Goal: Task Accomplishment & Management: Manage account settings

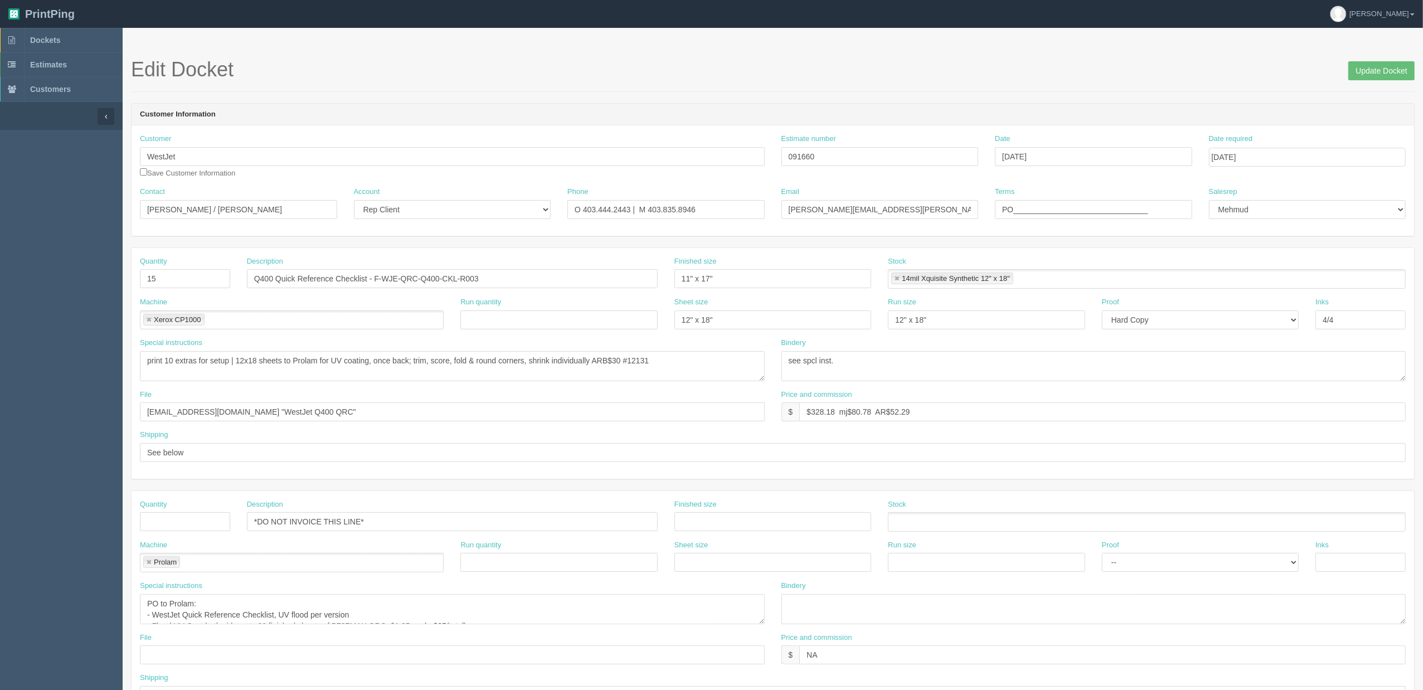
drag, startPoint x: 386, startPoint y: 125, endPoint x: 364, endPoint y: 119, distance: 23.0
click at [383, 123] on header "Customer Information" at bounding box center [773, 115] width 1282 height 22
click at [471, 139] on div "Customer WestJet Save Customer Information" at bounding box center [452, 156] width 625 height 45
click at [49, 40] on span "Dockets" at bounding box center [45, 40] width 30 height 9
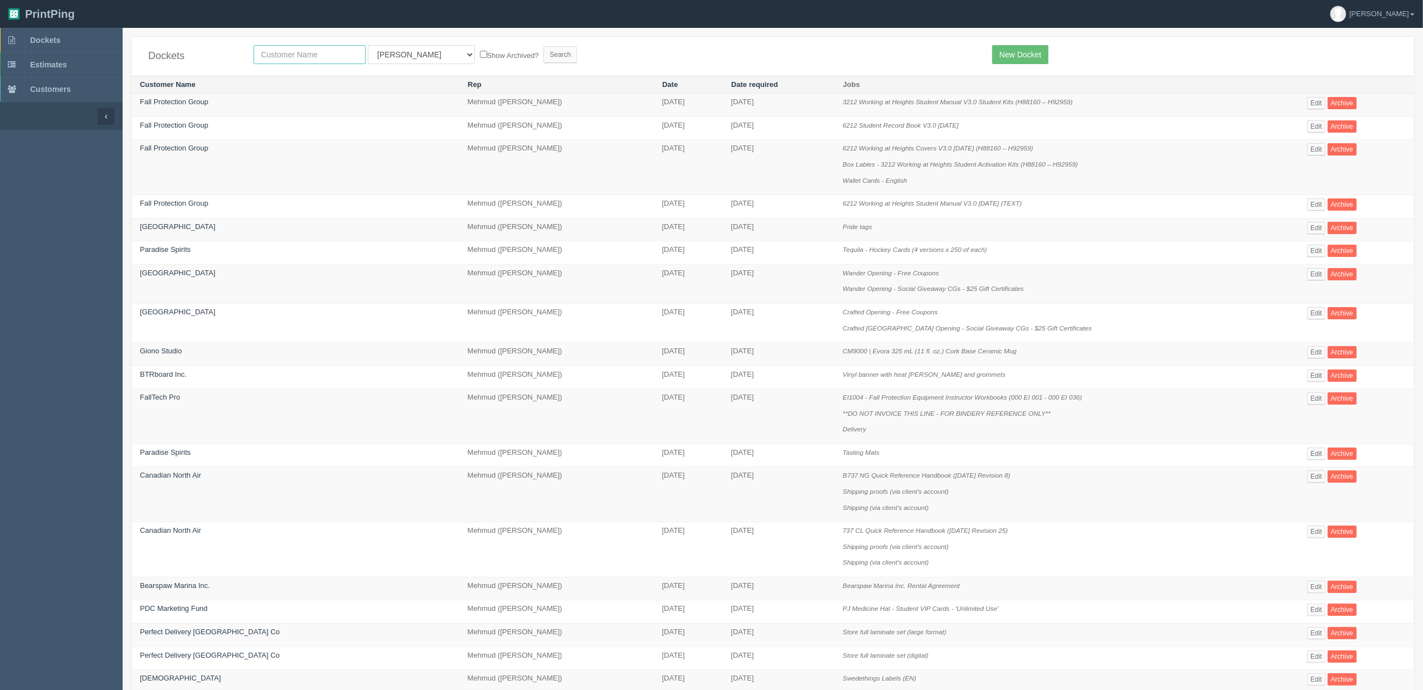
click at [344, 54] on input "text" at bounding box center [310, 54] width 112 height 19
type input "nutrien"
click at [543, 46] on input "Search" at bounding box center [559, 54] width 33 height 17
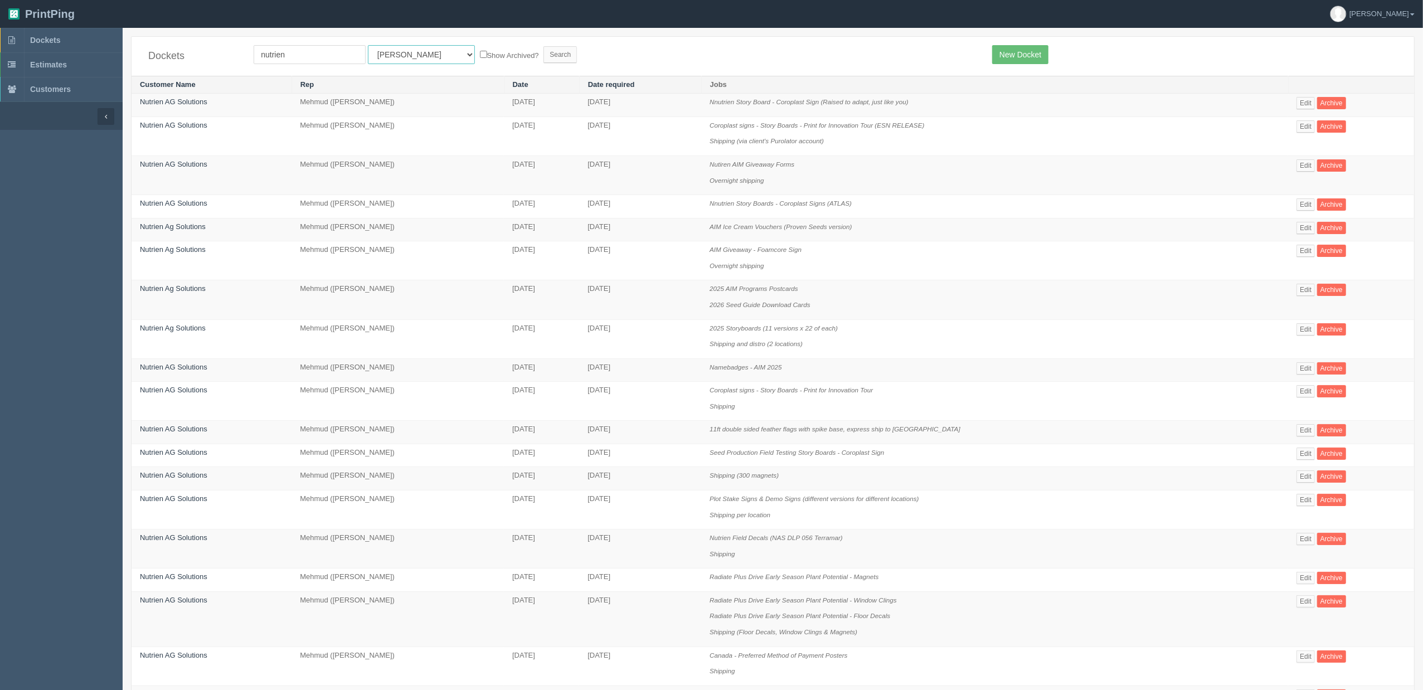
click at [393, 52] on select "All Users Ali Ali Test 1 Aly Amy Ankit Arif Brandon Dan France Greg Jim Mark Ma…" at bounding box center [421, 54] width 107 height 19
select select "8"
click at [368, 45] on select "All Users Ali Ali Test 1 Aly Amy Ankit Arif Brandon Dan France Greg Jim Mark Ma…" at bounding box center [421, 54] width 107 height 19
click at [543, 57] on input "Search" at bounding box center [559, 54] width 33 height 17
click at [676, 54] on form "nutrien All Users Ali Ali Test 1 Aly Amy Ankit Arif Brandon Dan France Greg Jim…" at bounding box center [615, 54] width 722 height 19
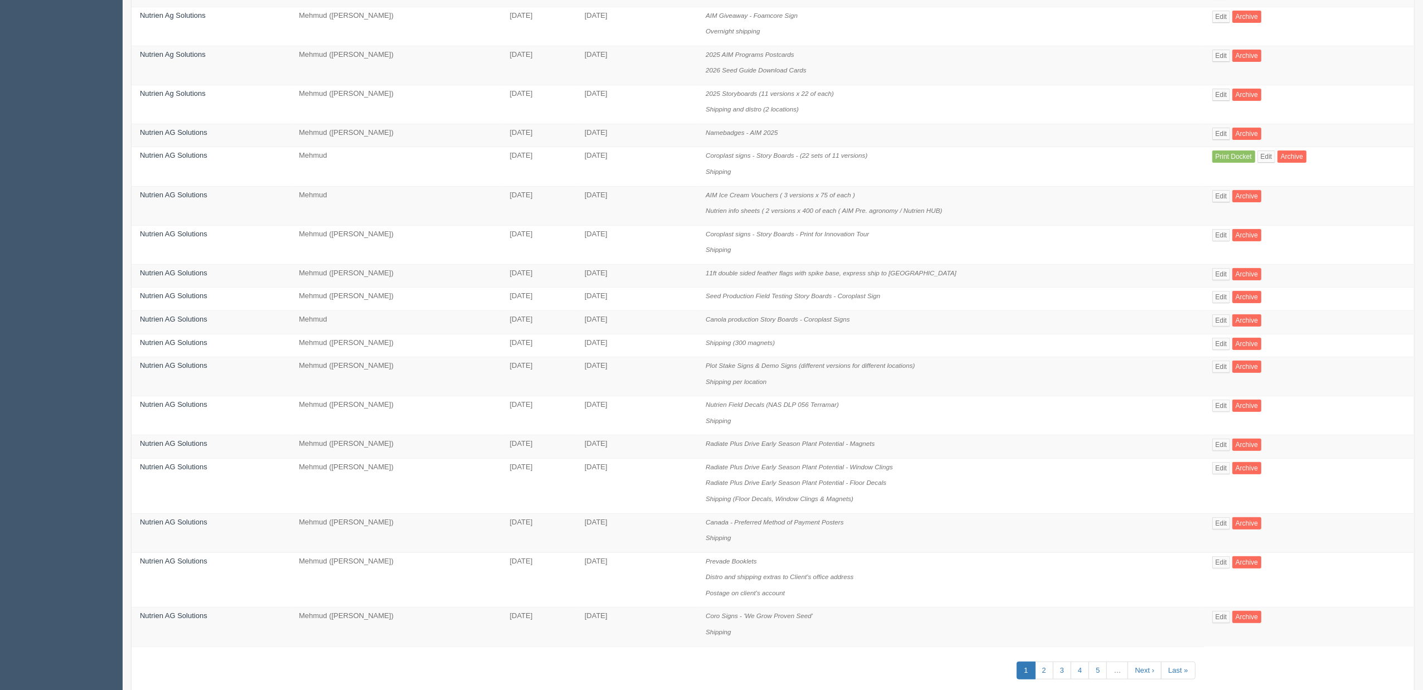
scroll to position [344, 0]
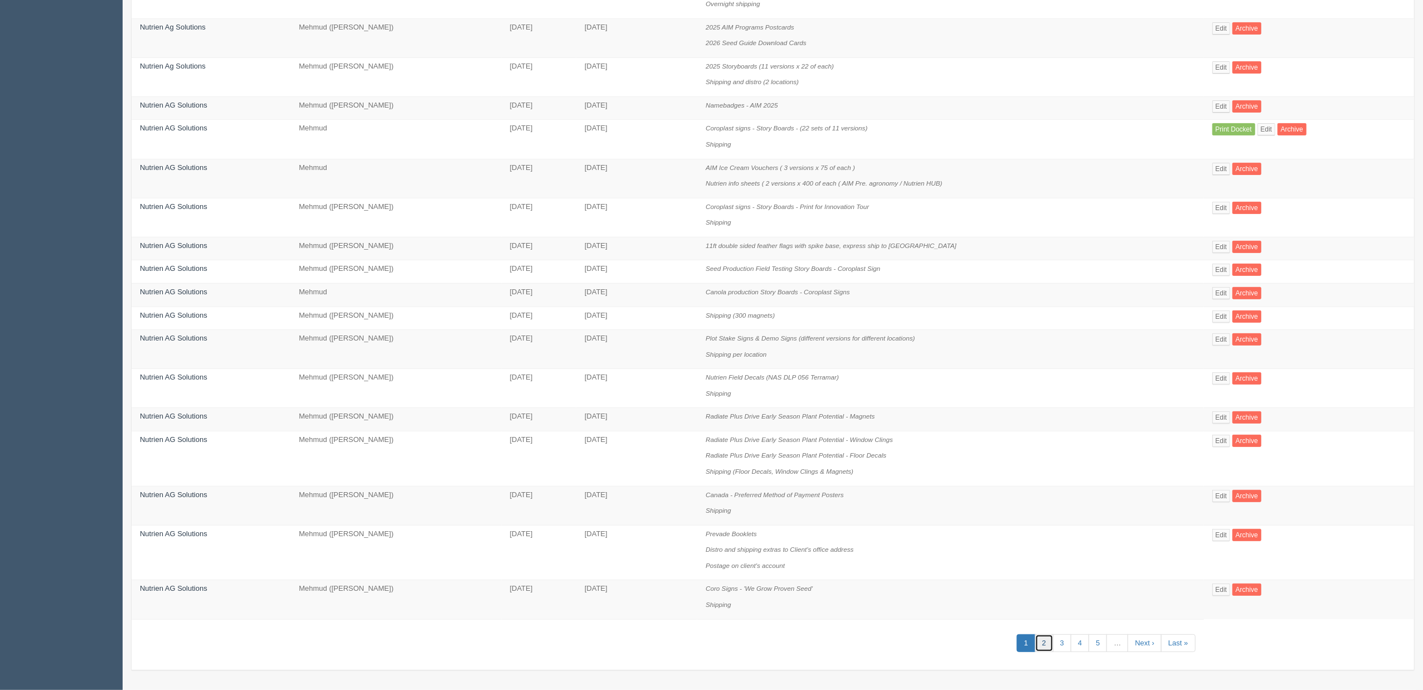
click at [1035, 641] on link "2" at bounding box center [1044, 643] width 18 height 18
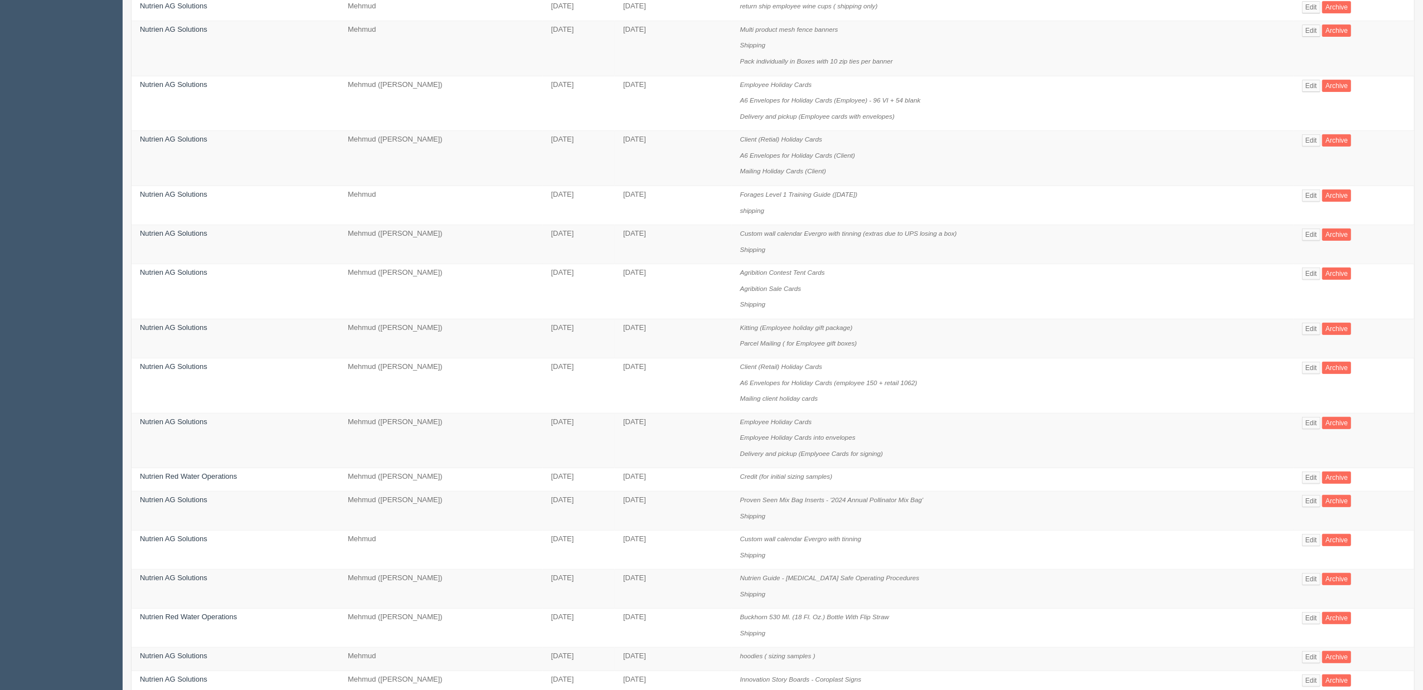
scroll to position [520, 0]
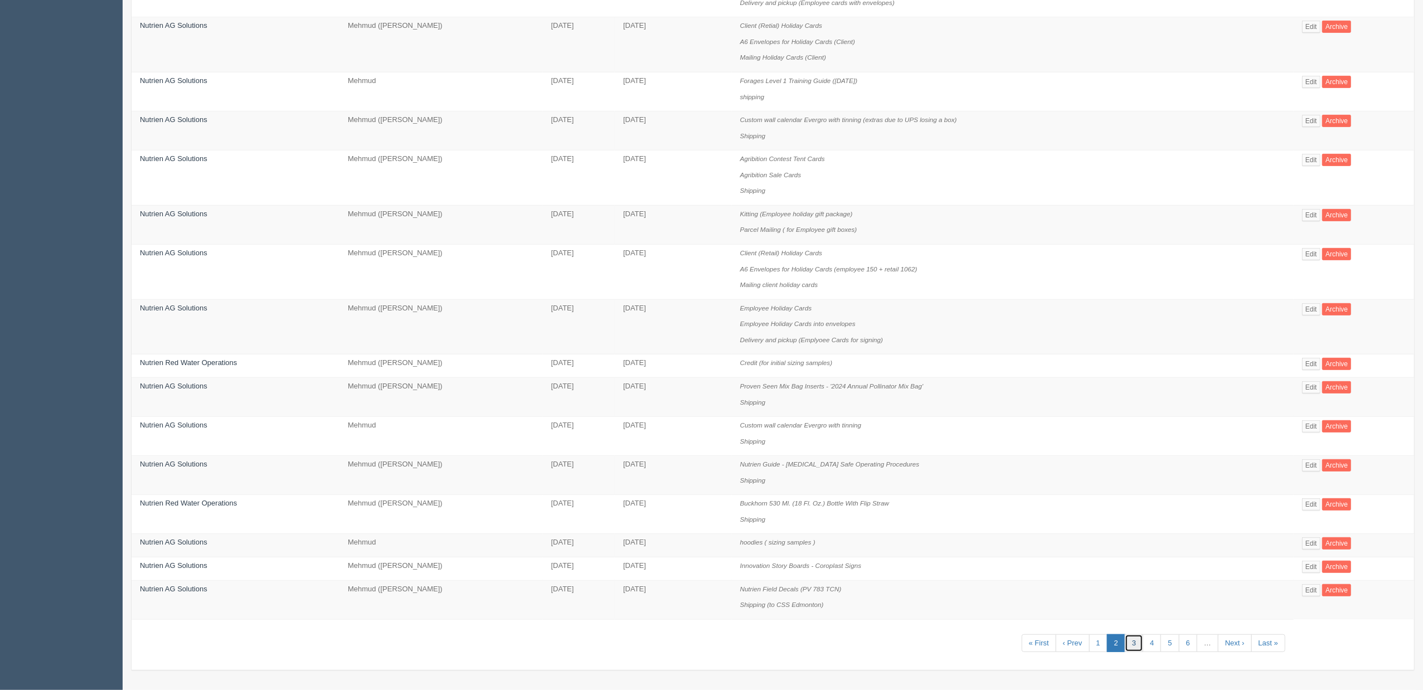
click at [1125, 640] on link "3" at bounding box center [1134, 643] width 18 height 18
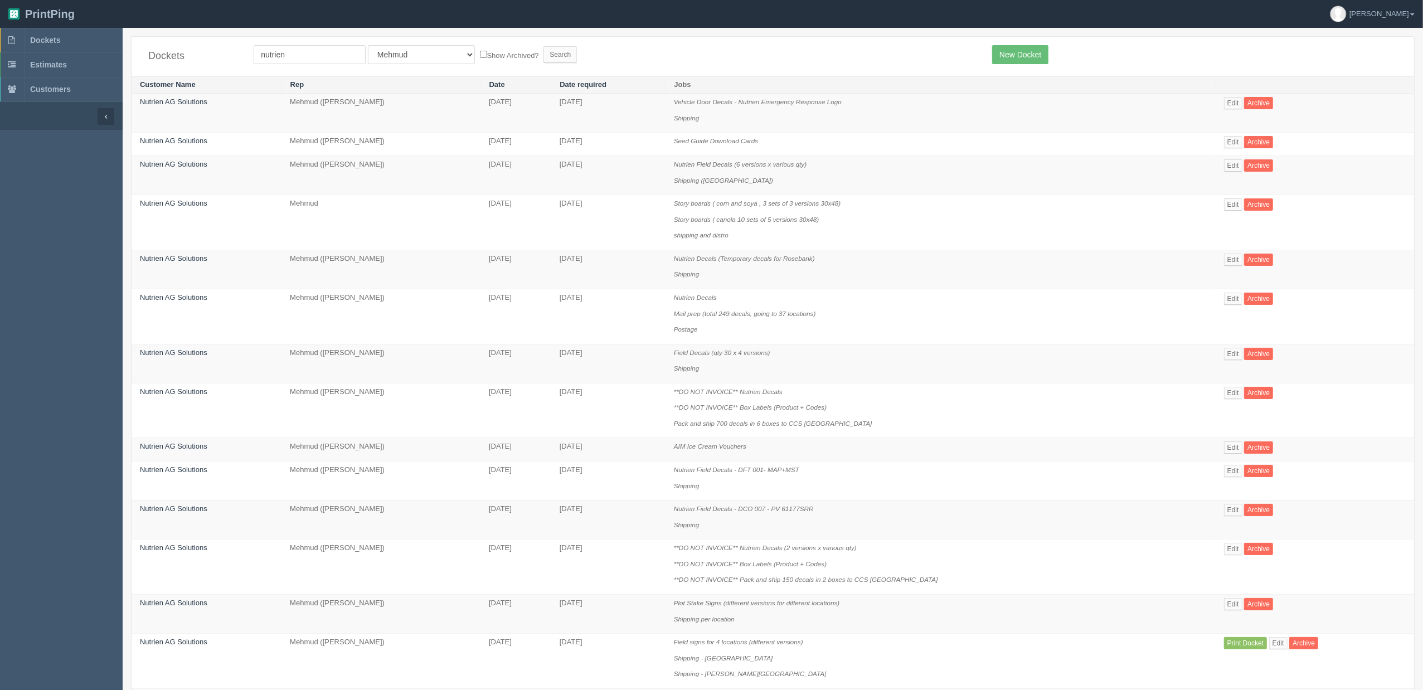
scroll to position [584, 0]
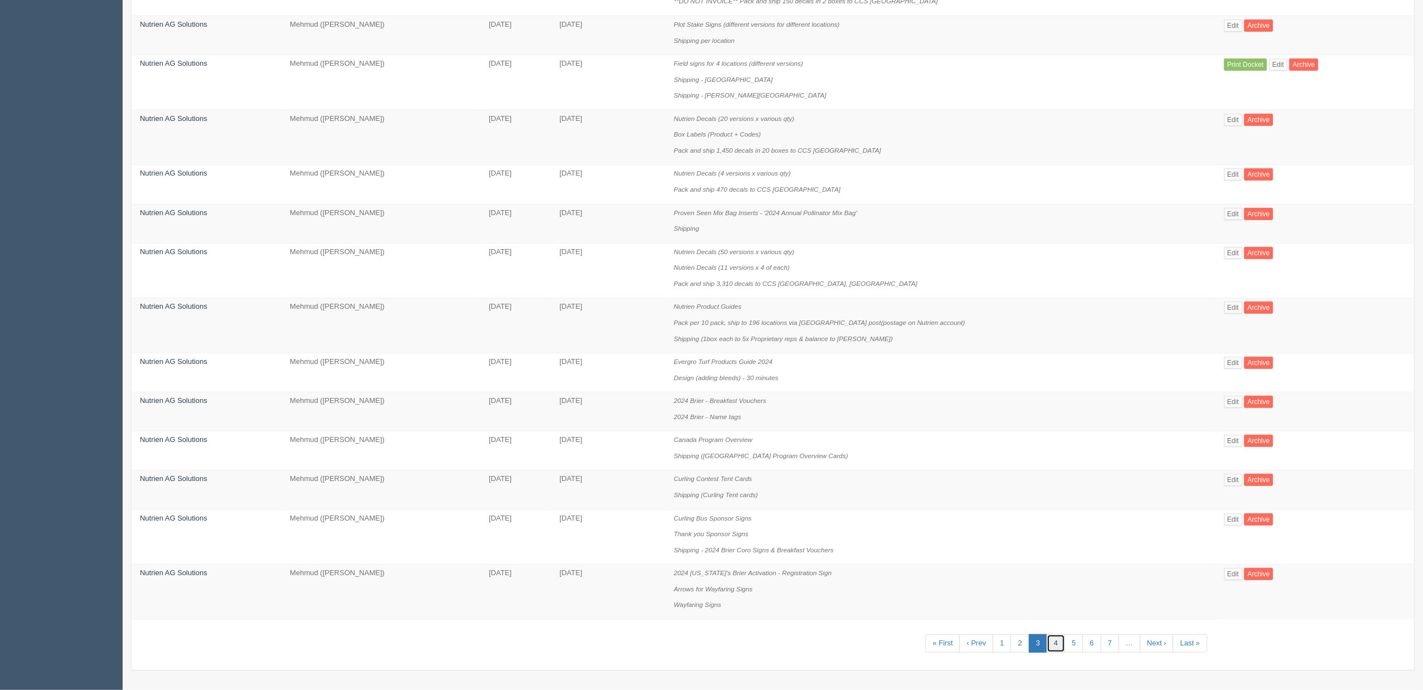
click at [1047, 640] on link "4" at bounding box center [1056, 643] width 18 height 18
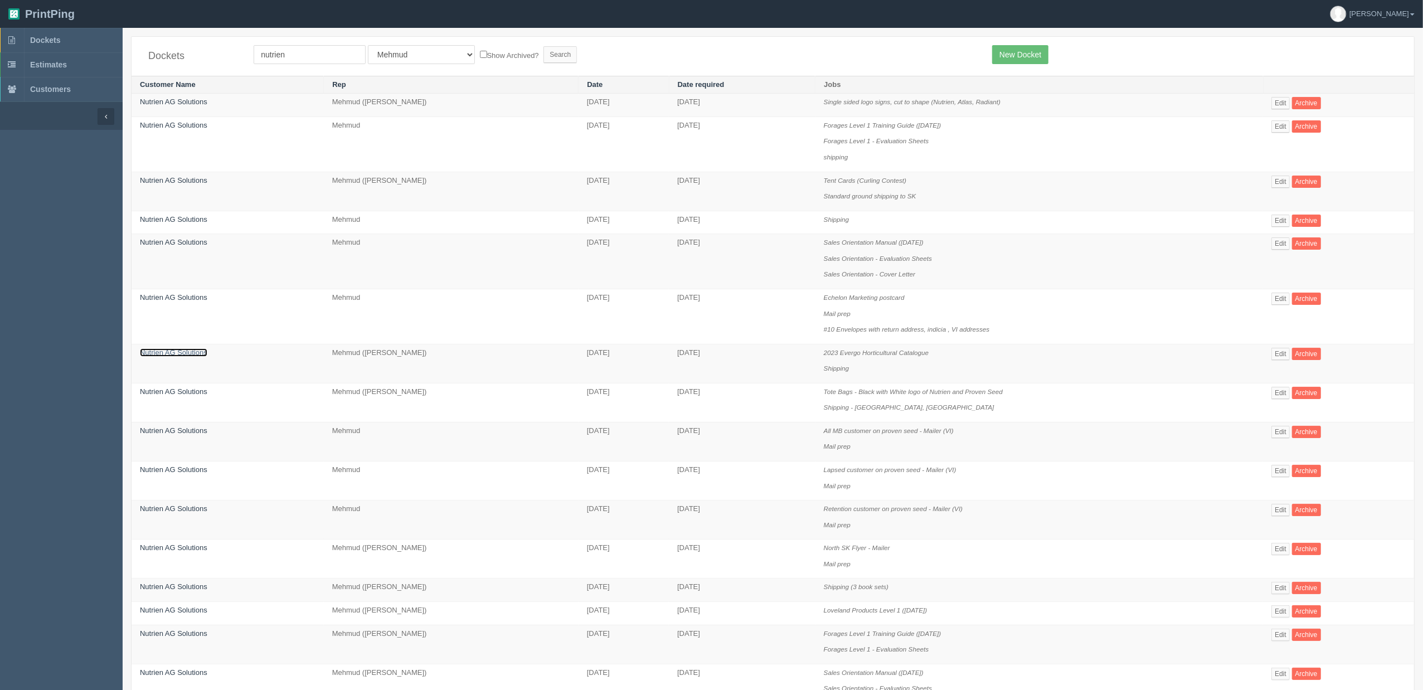
click at [196, 353] on link "Nutrien AG Solutions" at bounding box center [173, 352] width 67 height 8
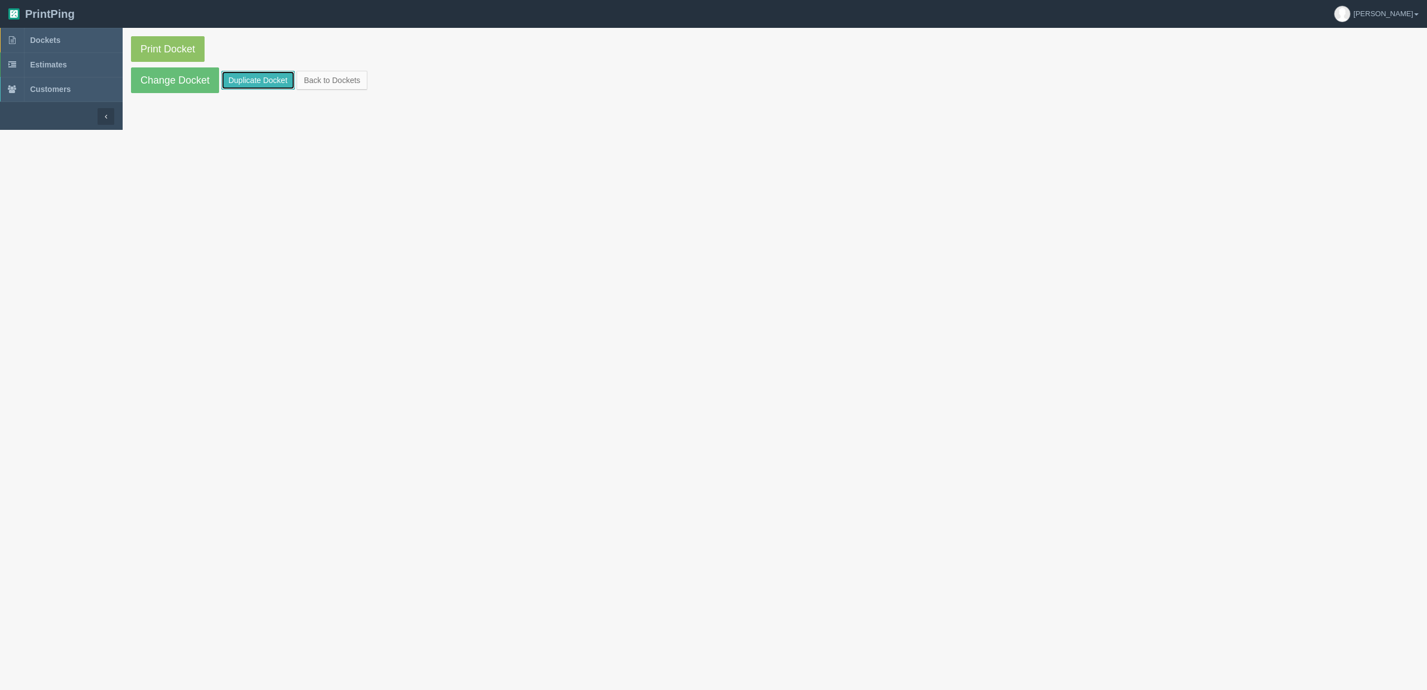
click at [260, 83] on link "Duplicate Docket" at bounding box center [258, 80] width 74 height 19
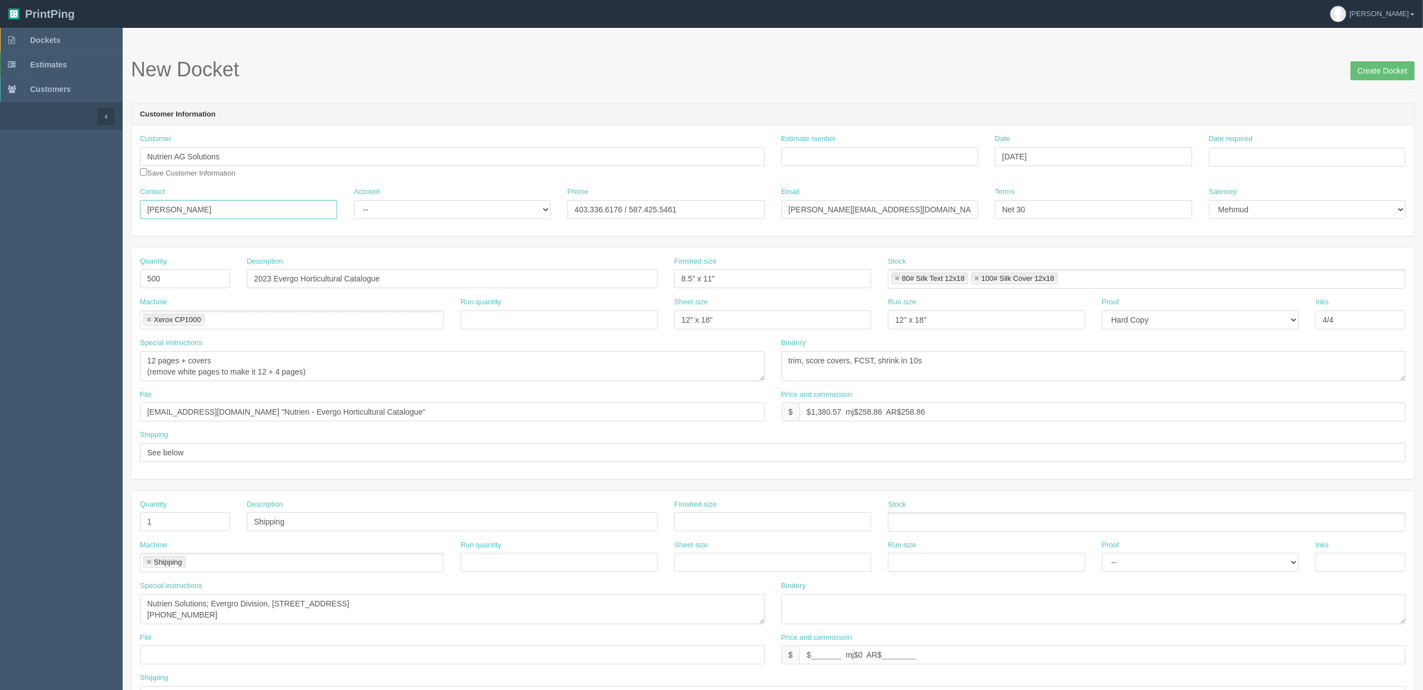
drag, startPoint x: 171, startPoint y: 210, endPoint x: 0, endPoint y: 215, distance: 170.6
click at [0, 215] on section "Dockets Estimates Customers" at bounding box center [711, 520] width 1423 height 984
paste input "JoEllen Wickerson <joellen.wickerson@nutrien.com>"
type input "JoEllen Wickerson"
paste input "<joellen.wickerson@nutrien.com>"
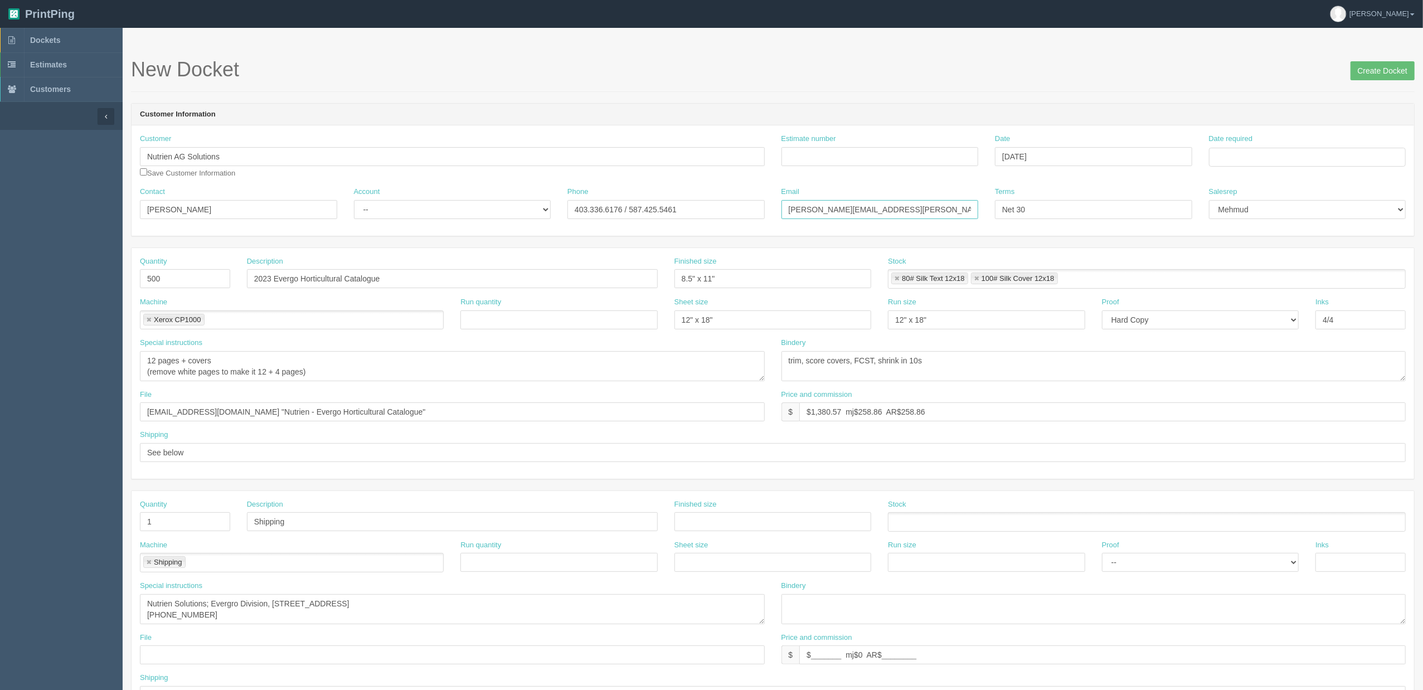
type input "joellen.wickerson@nutrien.com"
drag, startPoint x: 700, startPoint y: 205, endPoint x: 293, endPoint y: 342, distance: 429.2
click at [266, 233] on div "Customer Nutrien AG Solutions Save Customer Information Estimate number Date Au…" at bounding box center [773, 180] width 1282 height 110
paste input "287.3988"
type input "403.287.3988"
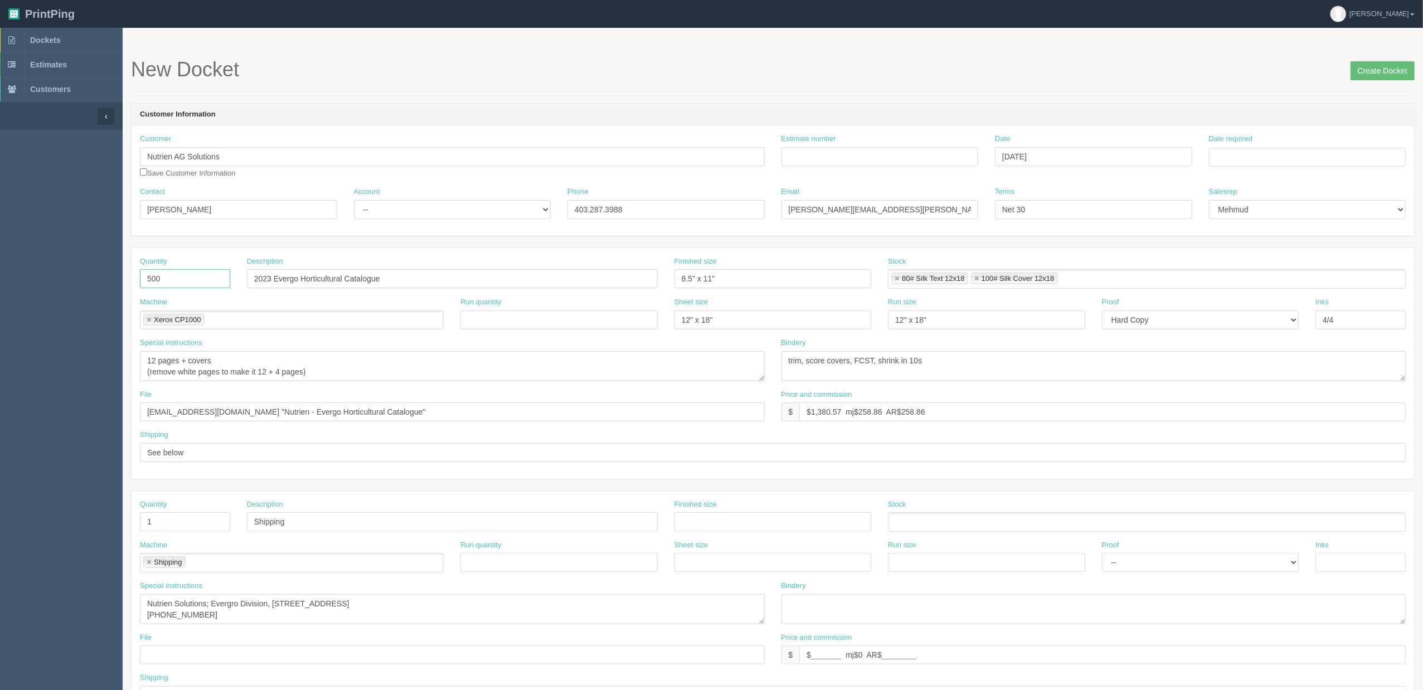
drag, startPoint x: 173, startPoint y: 279, endPoint x: 0, endPoint y: 247, distance: 175.7
click at [0, 247] on section "Dockets Estimates Customers" at bounding box center [711, 520] width 1423 height 984
type input "250"
click at [417, 271] on input "2023 Evergo Horticultural Catalogue" at bounding box center [452, 278] width 411 height 19
click at [239, 353] on textarea "12 pages + covers (remove white pages to make it 12 + 4 pages)" at bounding box center [452, 366] width 625 height 30
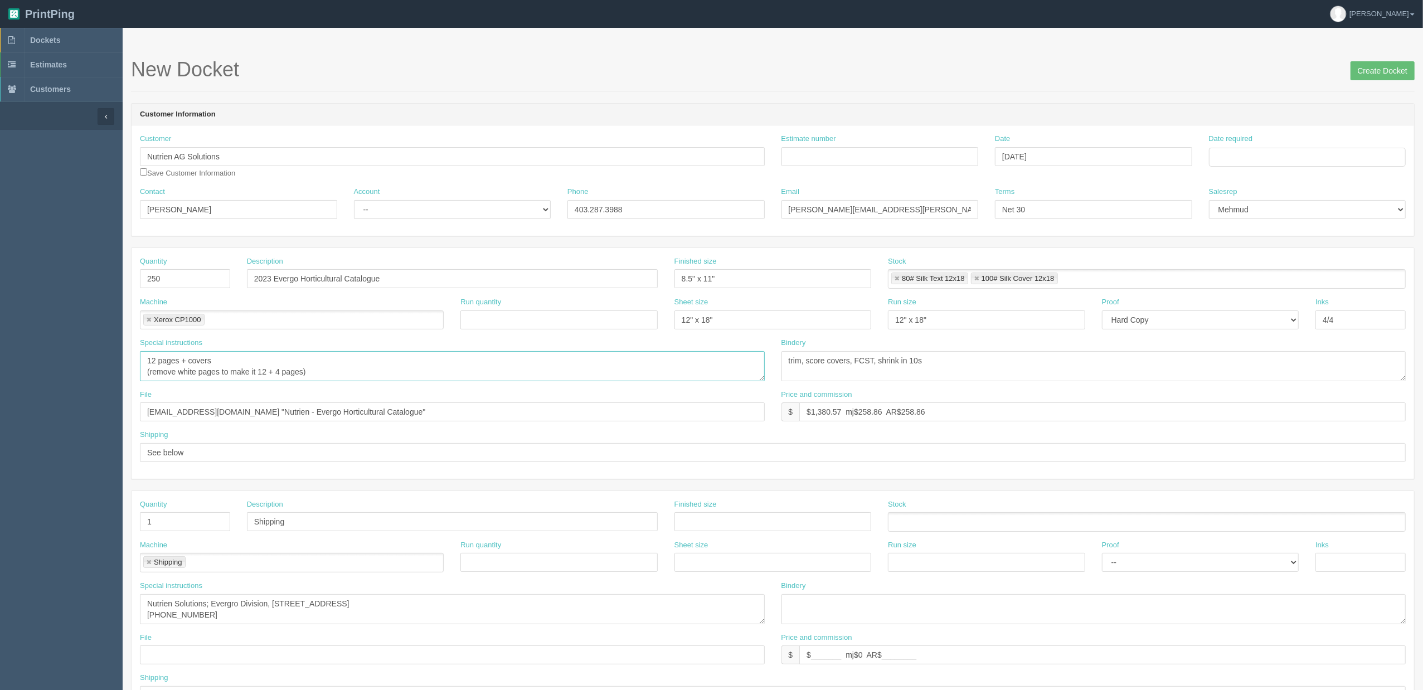
click at [344, 369] on textarea "12 pages + covers (remove white pages to make it 12 + 4 pages)" at bounding box center [452, 366] width 625 height 30
click at [1134, 318] on select "-- Email Hard Copy" at bounding box center [1200, 319] width 197 height 19
select select "Email"
click at [1102, 311] on select "-- Email Hard Copy" at bounding box center [1200, 319] width 197 height 19
click at [241, 359] on textarea "12 pages + covers (remove white pages to make it 12 + 4 pages)" at bounding box center [452, 366] width 625 height 30
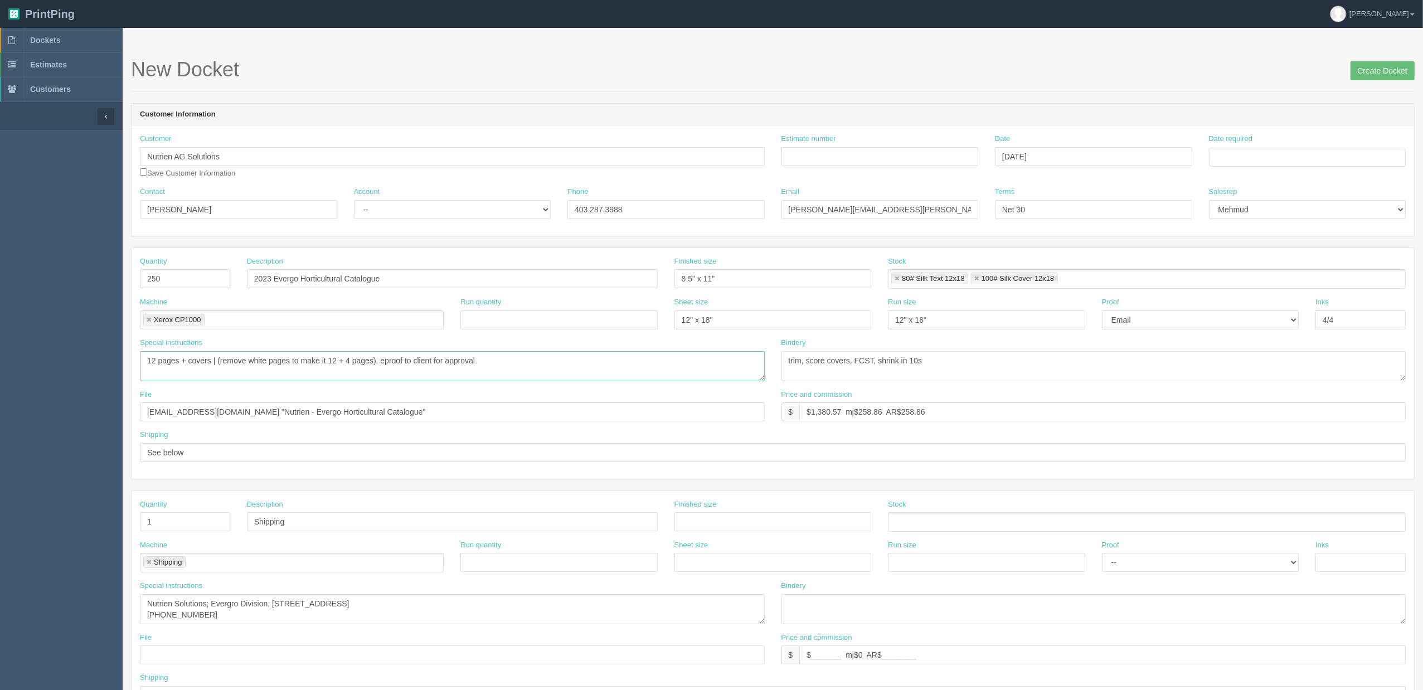
type textarea "12 pages + covers | (remove white pages to make it 12 + 4 pages), eproof to cli…"
click at [514, 359] on textarea "12 pages + covers (remove white pages to make it 12 + 4 pages)" at bounding box center [452, 366] width 625 height 30
click at [877, 158] on input "Estimate number" at bounding box center [879, 156] width 197 height 19
paste input "092210"
type input "092210"
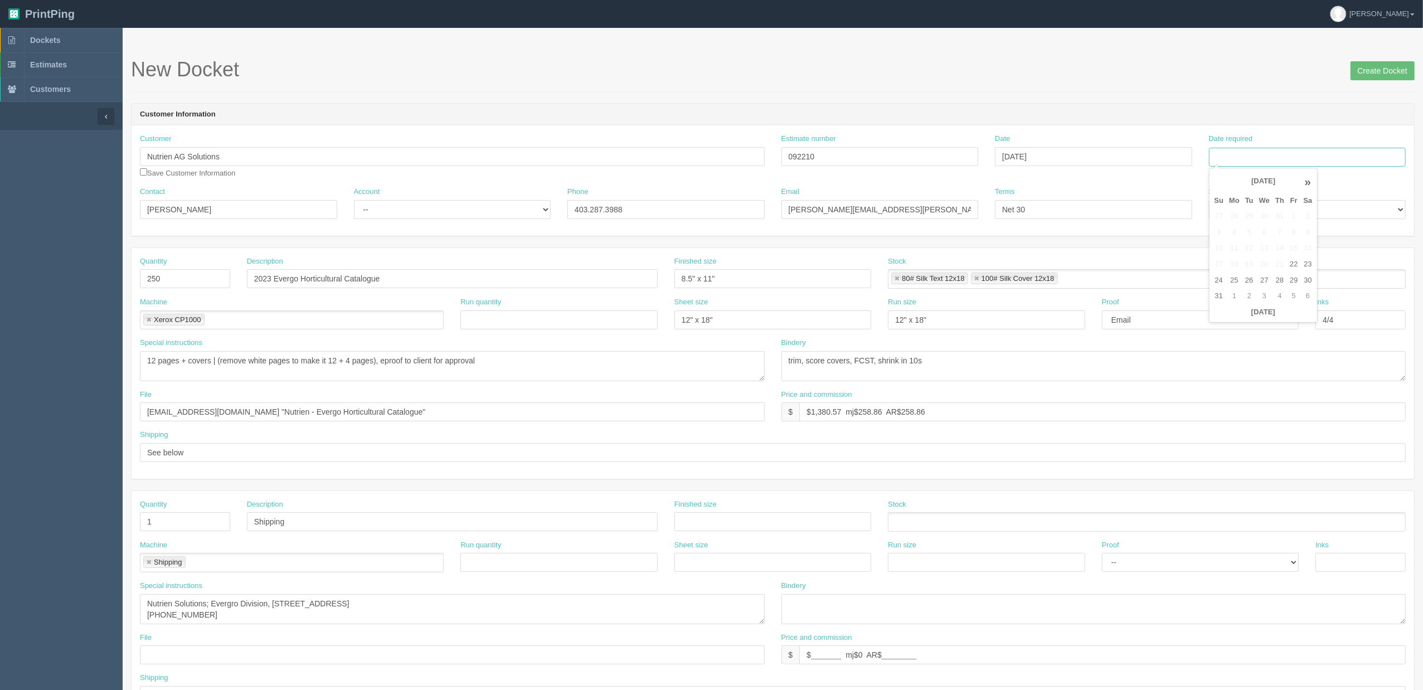
click at [1300, 150] on input "Date required" at bounding box center [1307, 157] width 197 height 19
click at [1253, 295] on td "2" at bounding box center [1249, 296] width 14 height 16
type input "September 2, 2025"
click at [1084, 116] on header "Customer Information" at bounding box center [773, 115] width 1282 height 22
click at [961, 371] on textarea "trim, score covers, FCST, shrink in 10s" at bounding box center [1093, 366] width 625 height 30
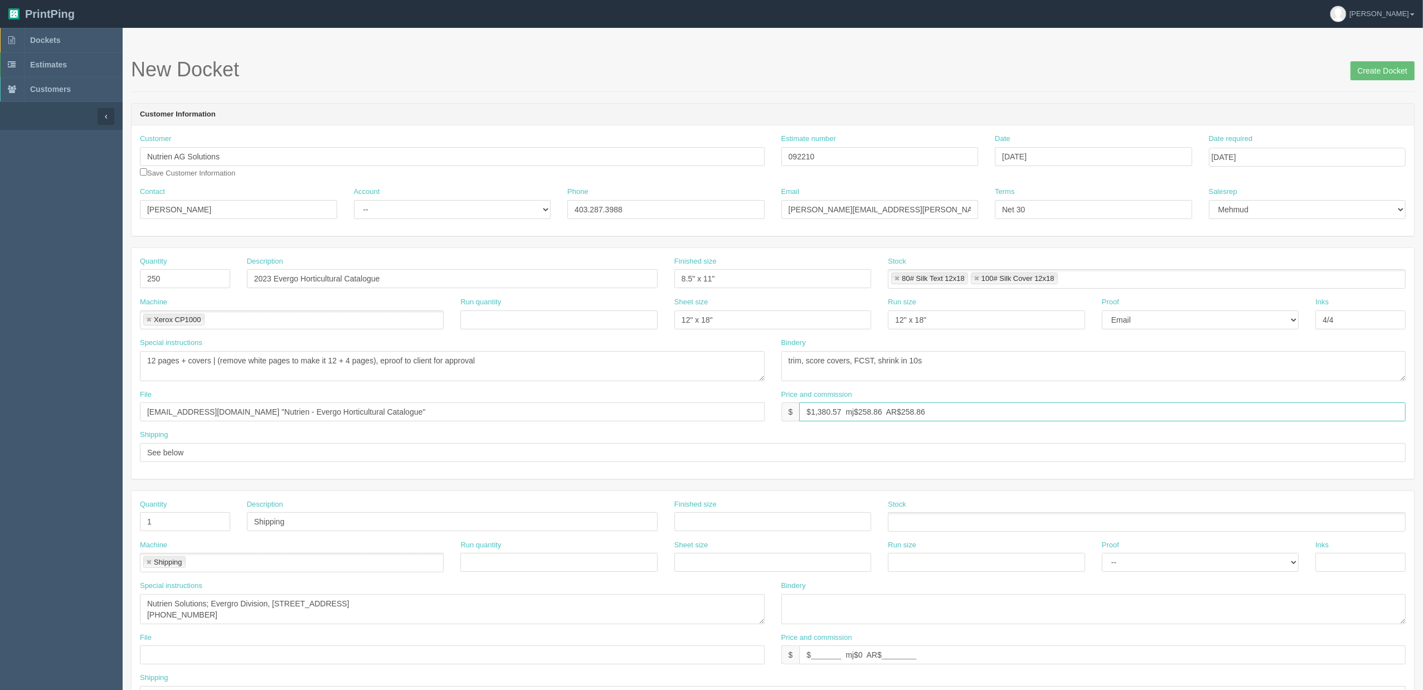
drag, startPoint x: 813, startPoint y: 415, endPoint x: 1778, endPoint y: 380, distance: 966.0
click at [1422, 380] on html "PrintPing Zack Edit account ( zack@allrush.ca ) Logout Dockets Estimates" at bounding box center [711, 506] width 1423 height 1012
type input "$823.41 mj$122.13 AR$161.83"
click at [855, 362] on textarea "trim, score covers, FCST, shrink in 10s" at bounding box center [1093, 366] width 625 height 30
type textarea "trim, score covers, saddlestitched and shrink in 10s"
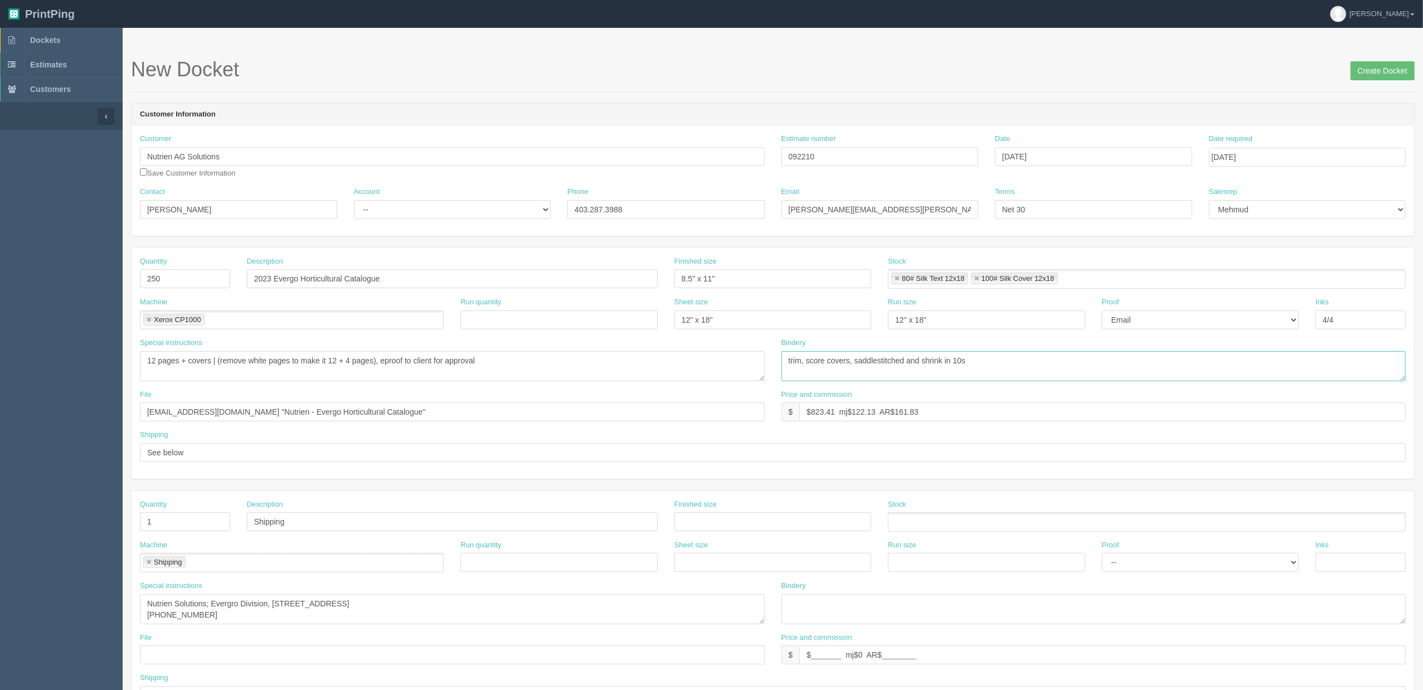
drag, startPoint x: 964, startPoint y: 358, endPoint x: 979, endPoint y: 365, distance: 16.0
click at [964, 358] on textarea "trim, score covers, FCST, shrink in 10s" at bounding box center [1093, 366] width 625 height 30
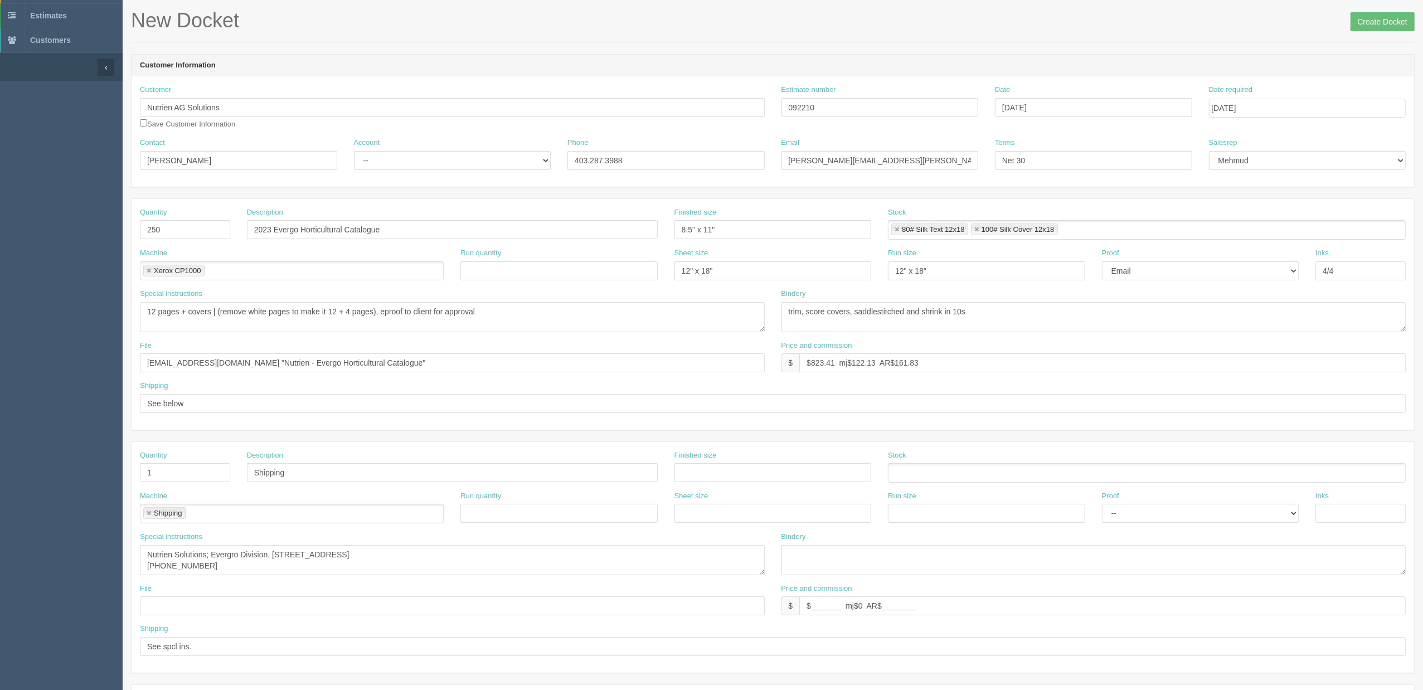
scroll to position [74, 0]
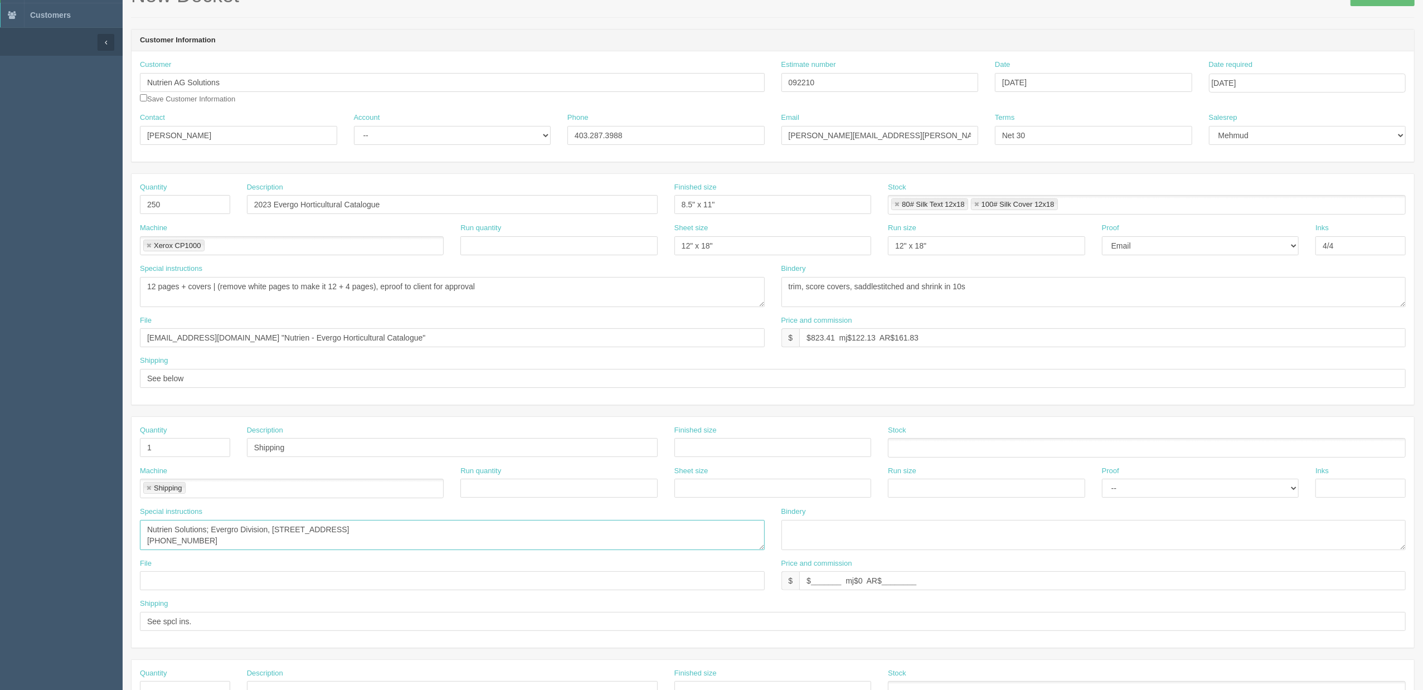
drag, startPoint x: 227, startPoint y: 544, endPoint x: 51, endPoint y: 516, distance: 178.4
click at [51, 516] on section "Dockets Estimates Customers" at bounding box center [711, 446] width 1423 height 984
paste textarea "Nutrien Solutions 285243 Frontier Road, Unit 1 | Rocky View County, AB | T1X 0N2"
drag, startPoint x: 81, startPoint y: 135, endPoint x: 54, endPoint y: 163, distance: 39.4
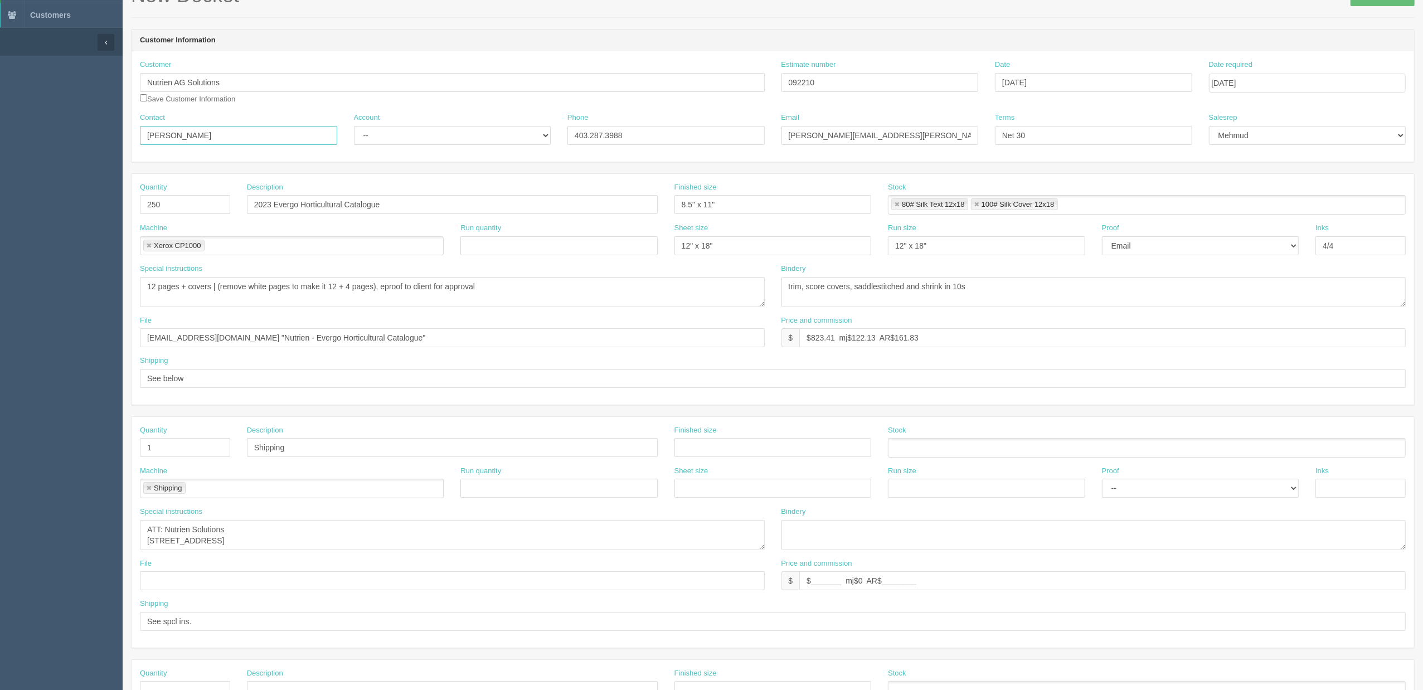
click at [47, 138] on section "Dockets Estimates Customers" at bounding box center [711, 446] width 1423 height 984
click at [255, 524] on textarea "Nutrien Solutions; Evergro Division, 7430 Hopcott Rd, Delta, BC V4G 1B6 (604) 9…" at bounding box center [452, 535] width 625 height 30
paste textarea "JoEllen Wickerson"
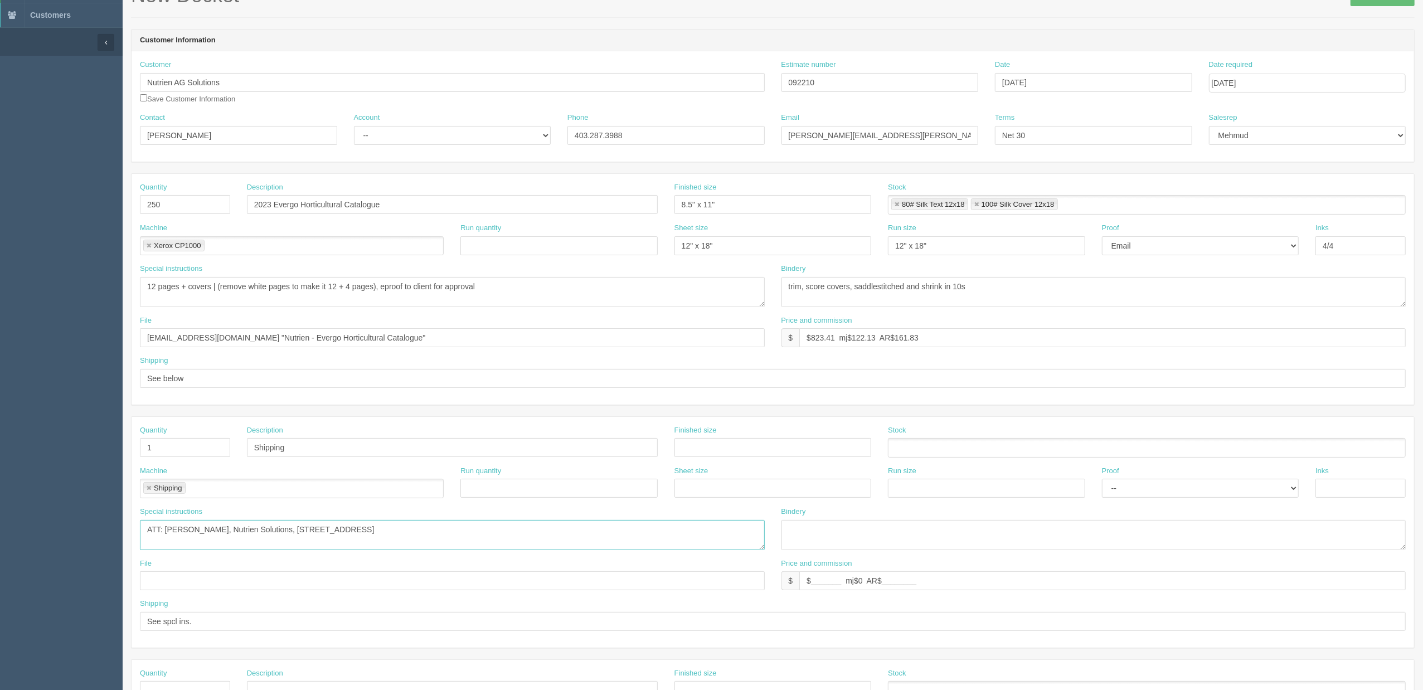
type textarea "ATT: JoEllen Wickerson, Nutrien Solutions, 285243 Frontier Road, Unit 1 | Rocky…"
type input "$_______________ mj$0 AR$____________"
click at [391, 129] on select "-- Existing Client Allrush Client Rep Client" at bounding box center [452, 135] width 197 height 19
select select "Rep Client"
click at [354, 126] on select "-- Existing Client Allrush Client Rep Client" at bounding box center [452, 135] width 197 height 19
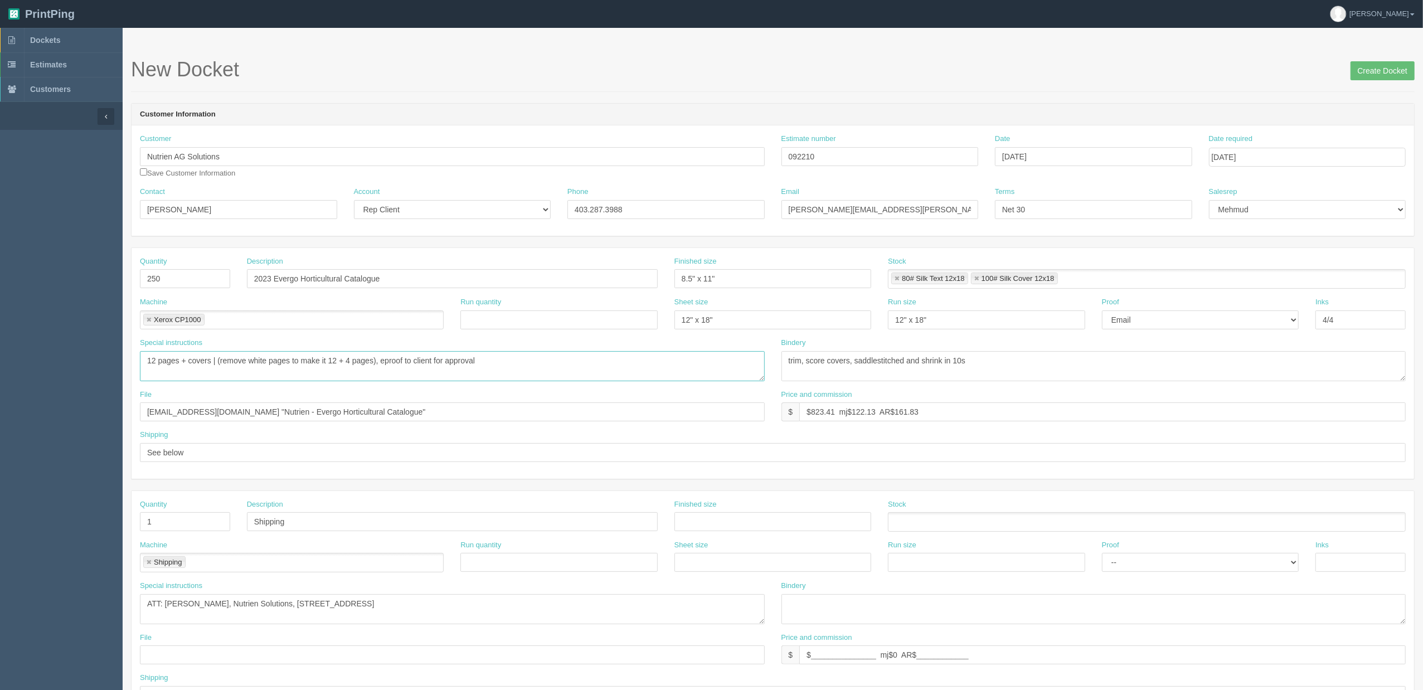
click at [595, 373] on textarea "12 pages + covers (remove white pages to make it 12 + 4 pages)" at bounding box center [452, 366] width 625 height 30
click at [393, 410] on input "files@allrush.ca "Nutrien - Evergo Horticultural Catalogue"" at bounding box center [452, 411] width 625 height 19
click at [1376, 68] on input "Create Docket" at bounding box center [1382, 70] width 64 height 19
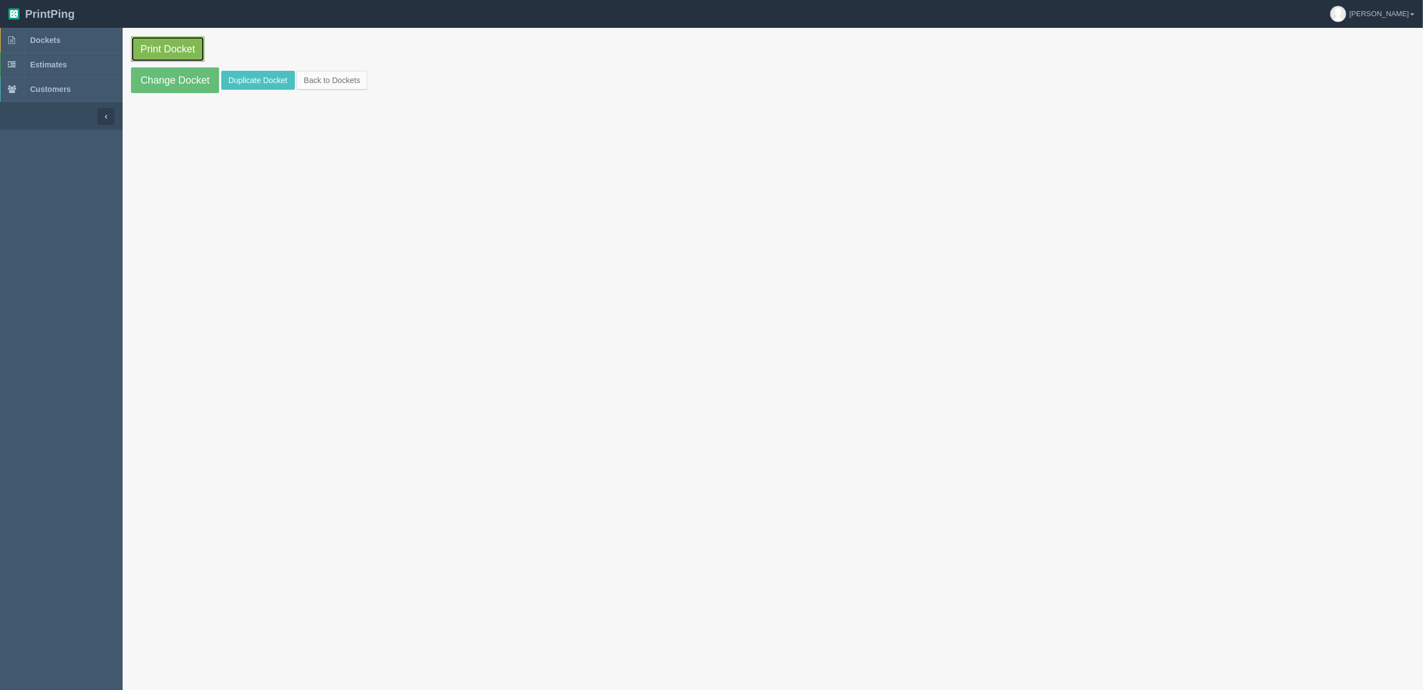
click at [188, 52] on link "Print Docket" at bounding box center [168, 49] width 74 height 26
click at [85, 42] on link "Dockets" at bounding box center [61, 40] width 123 height 25
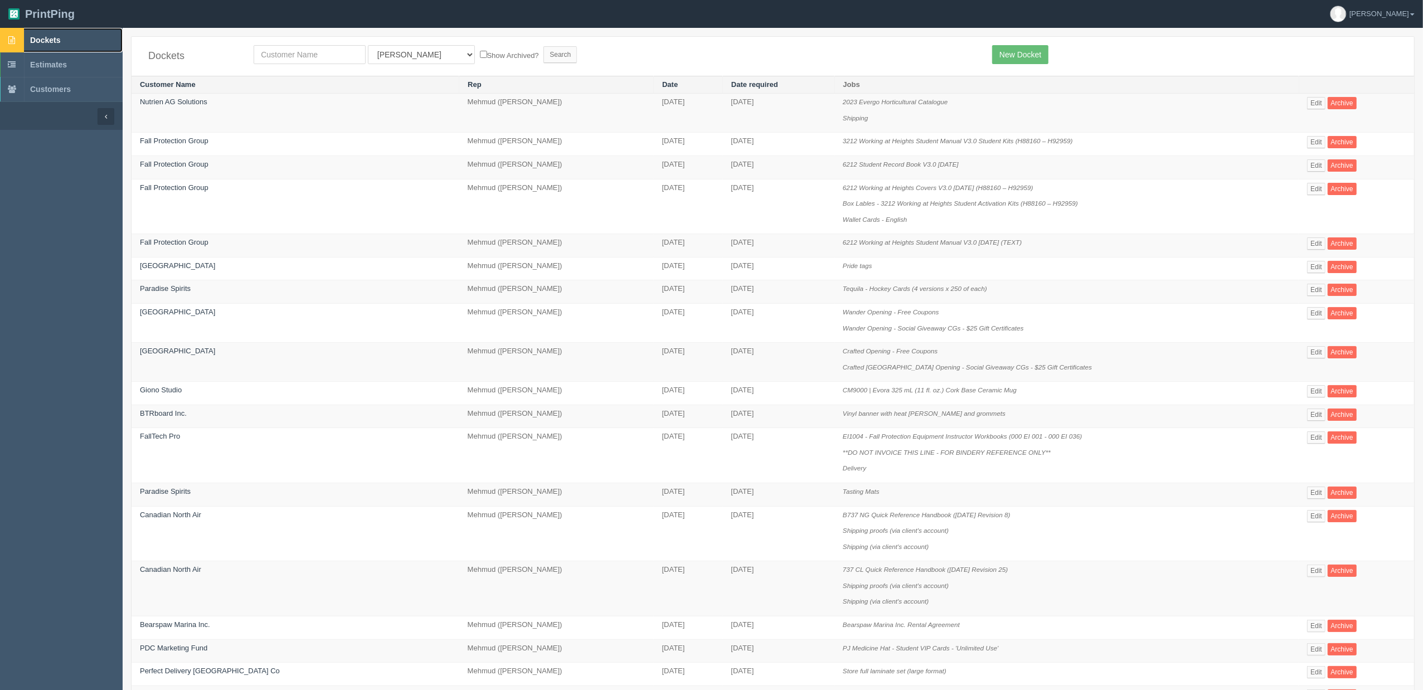
click at [80, 43] on link "Dockets" at bounding box center [61, 40] width 123 height 25
click at [318, 50] on input "text" at bounding box center [310, 54] width 112 height 19
type input "westj"
click at [543, 46] on input "Search" at bounding box center [559, 54] width 33 height 17
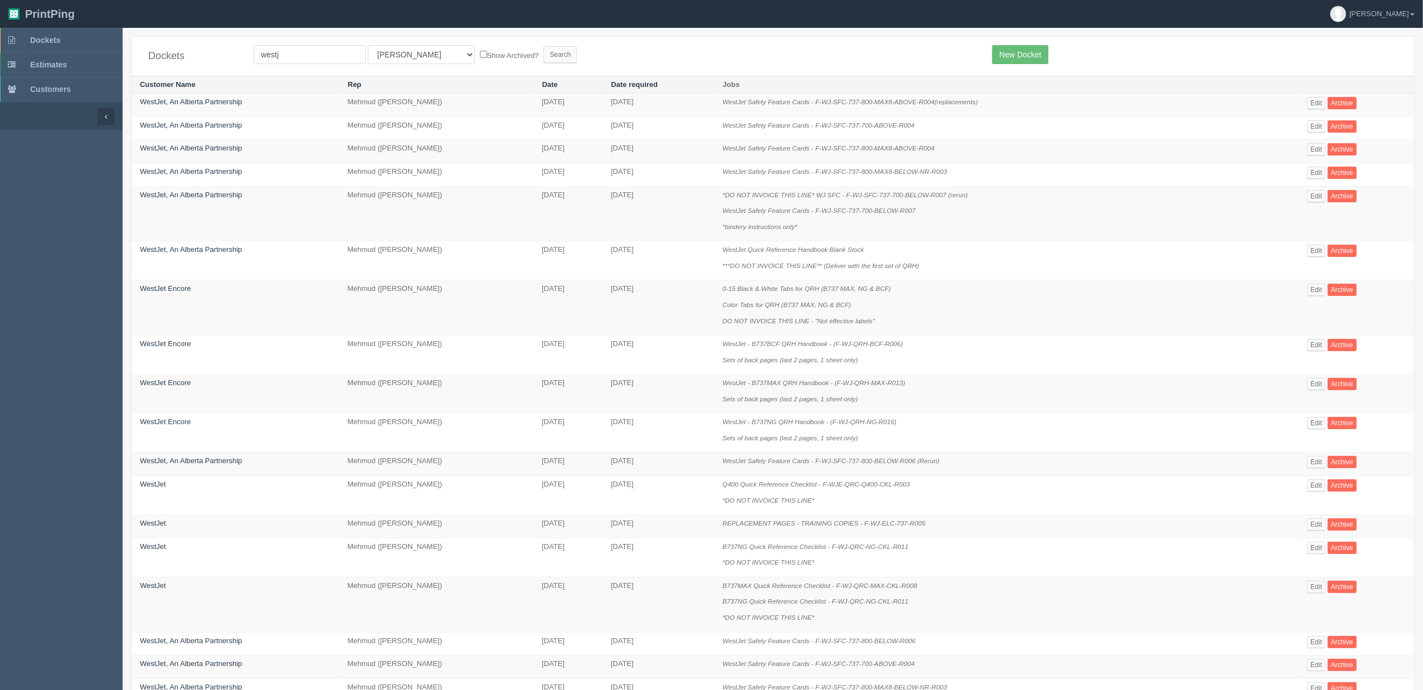
click at [856, 59] on form "westj All Users Ali Ali Test 1 Aly Amy Ankit Arif Brandon Dan France Greg Jim M…" at bounding box center [615, 54] width 722 height 19
click at [156, 488] on link "WestJet" at bounding box center [153, 484] width 26 height 8
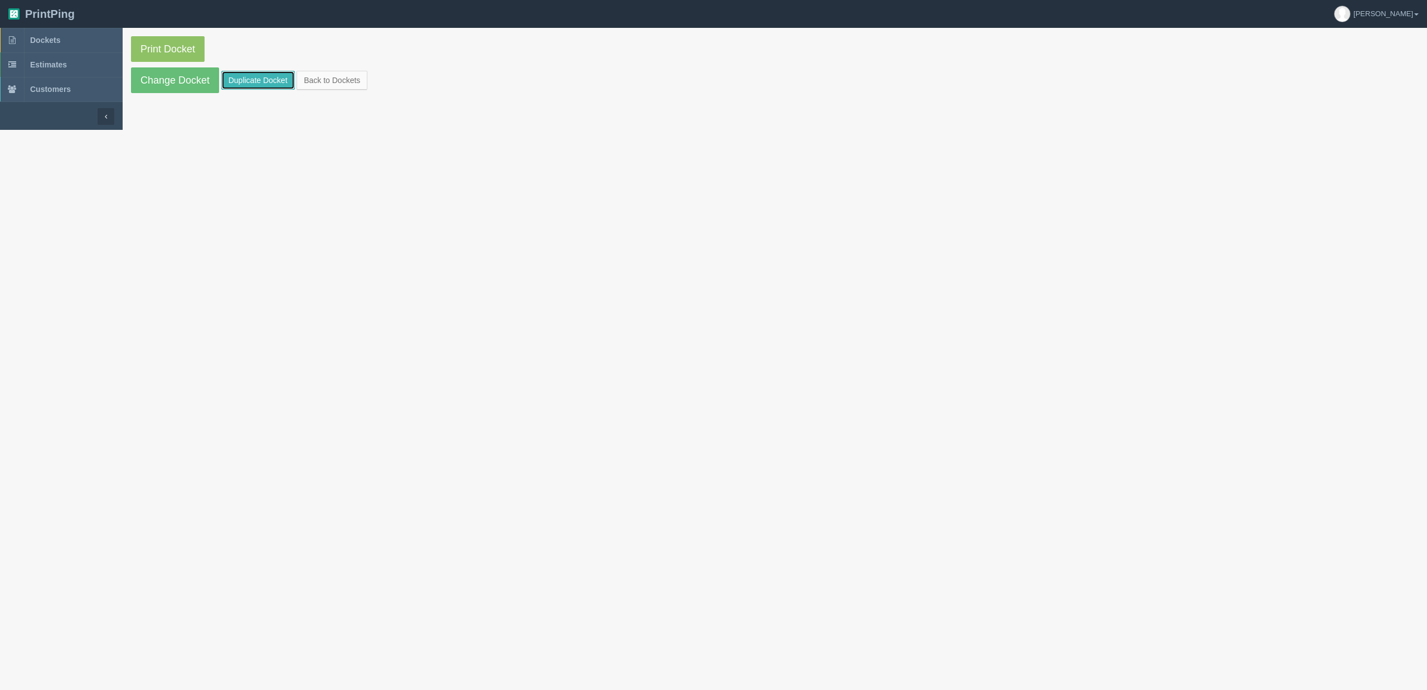
click at [248, 82] on link "Duplicate Docket" at bounding box center [258, 80] width 74 height 19
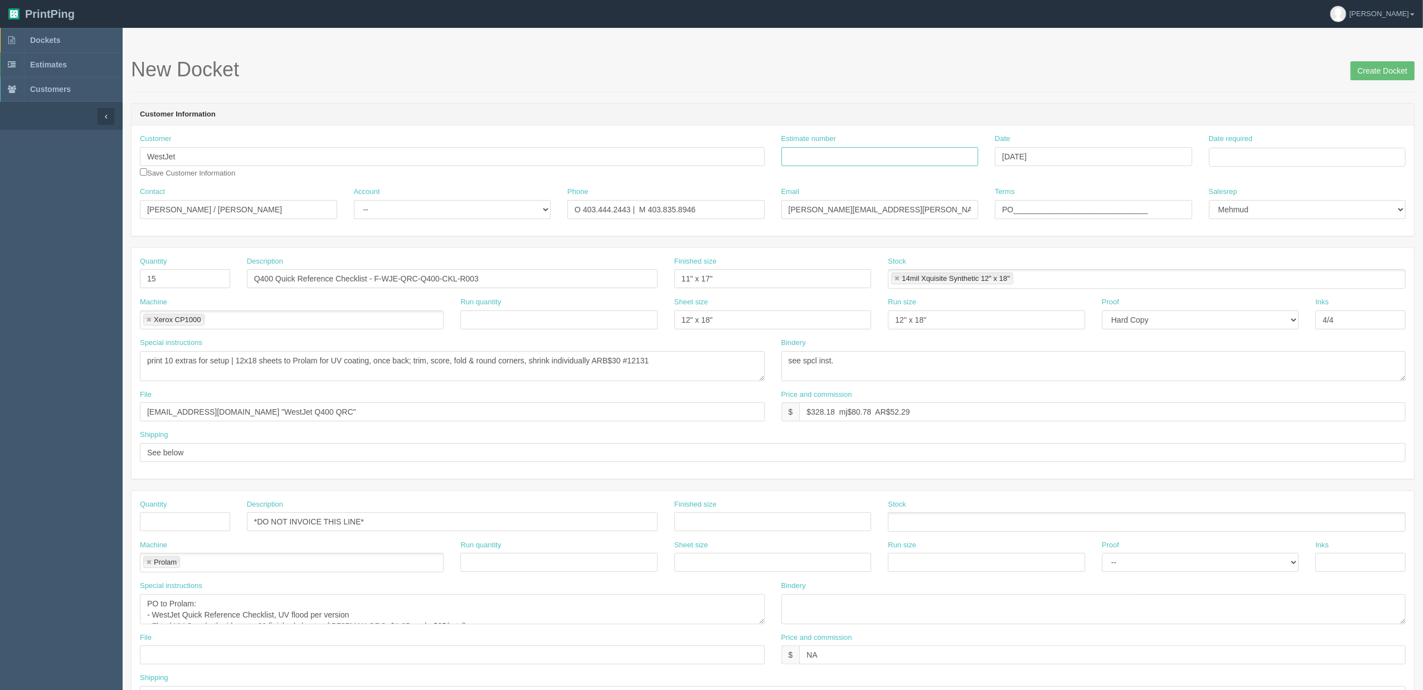
click at [887, 157] on input "Estimate number" at bounding box center [879, 156] width 197 height 19
paste input "092228"
type input "092228"
drag, startPoint x: 815, startPoint y: 415, endPoint x: 1512, endPoint y: 412, distance: 697.3
click at [1422, 412] on html "PrintPing Zack Edit account ( zack@allrush.ca ) Logout Dockets Estimates" at bounding box center [711, 506] width 1423 height 1012
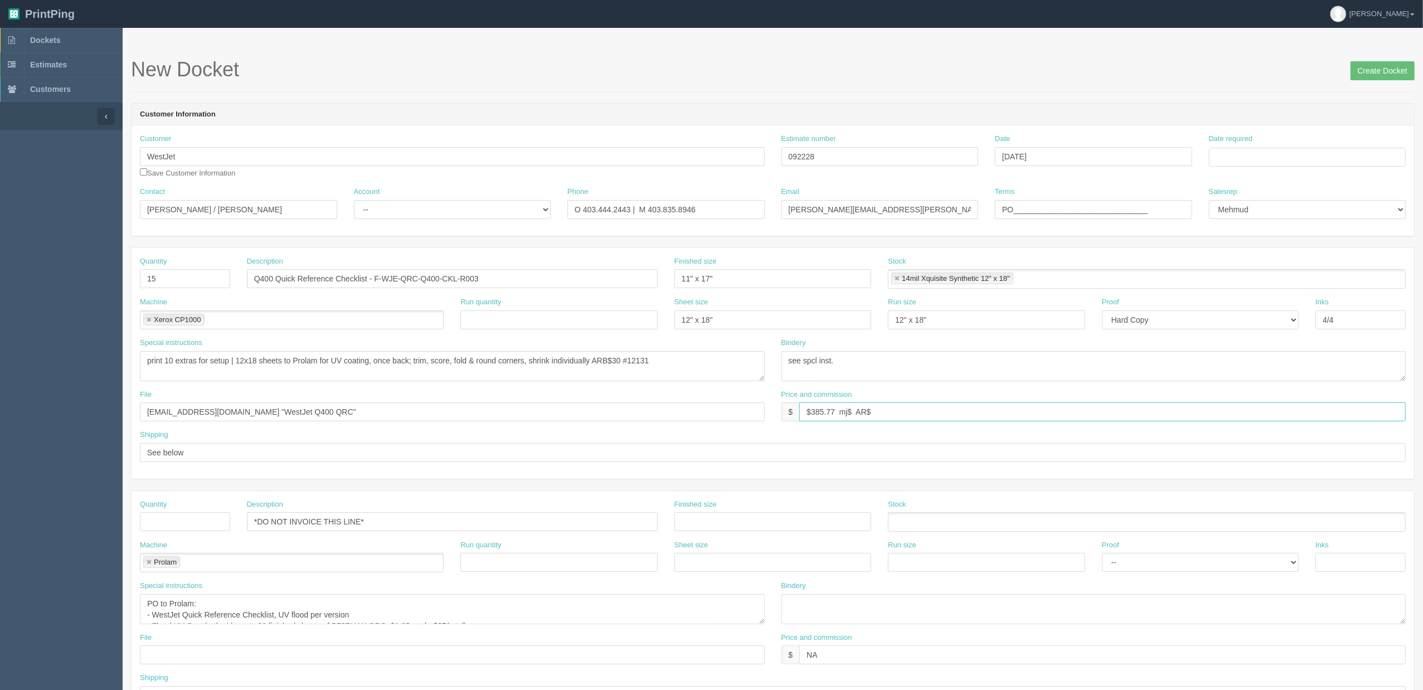
type input "$385.77 mj$ AR$"
drag, startPoint x: 157, startPoint y: 273, endPoint x: 112, endPoint y: 274, distance: 45.2
click at [110, 274] on section "Dockets Estimates Customers" at bounding box center [711, 520] width 1423 height 984
type input "30"
click at [493, 385] on div "Special instructions print 10 extras for setup | 12x18 sheets to Prolam for UV …" at bounding box center [453, 364] width 642 height 52
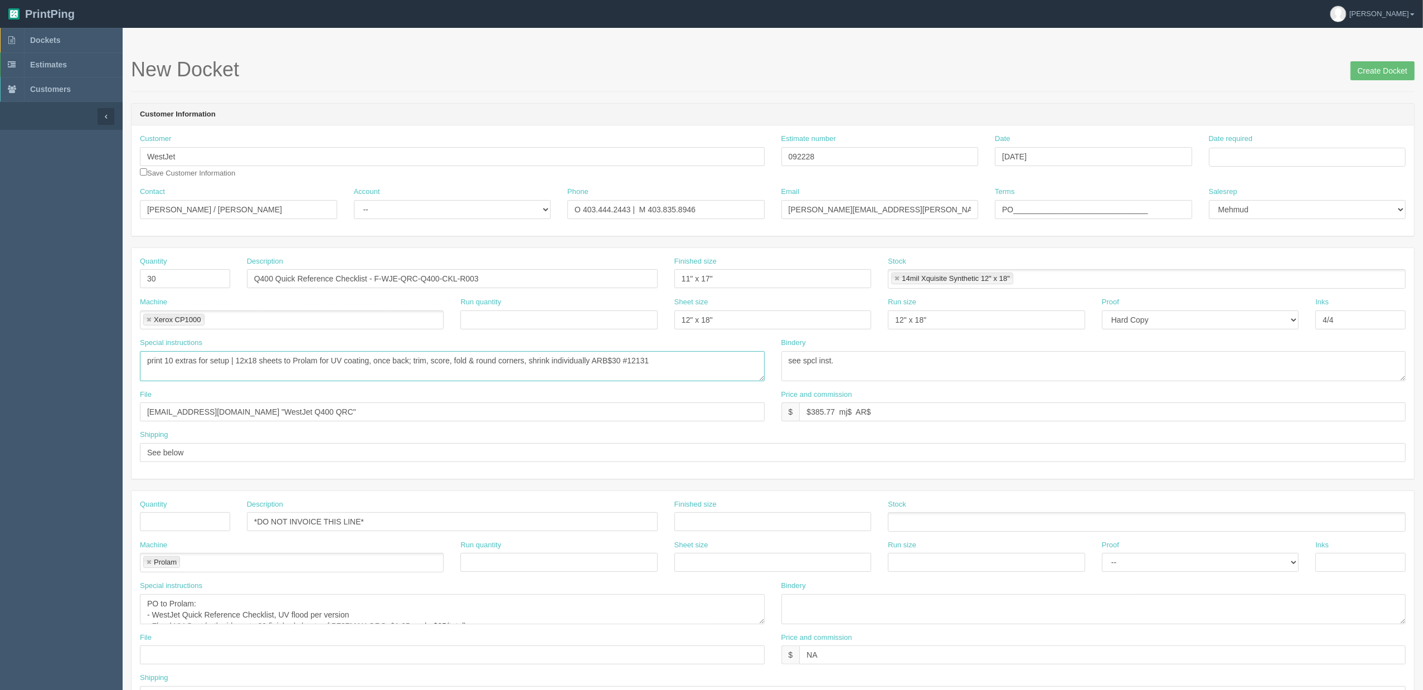
drag, startPoint x: 170, startPoint y: 359, endPoint x: 212, endPoint y: 380, distance: 46.9
click at [170, 359] on textarea "print 10 extras for setup | 12x18 sheets to Prolam for UV coating, once back; t…" at bounding box center [452, 366] width 625 height 30
type textarea "print 5 extras for setup | 12x18 sheets to Prolam for UV coating, once back; tr…"
drag, startPoint x: 881, startPoint y: 411, endPoint x: 977, endPoint y: 435, distance: 98.8
click at [881, 411] on input "$385.77 mj$ AR$" at bounding box center [1102, 411] width 606 height 19
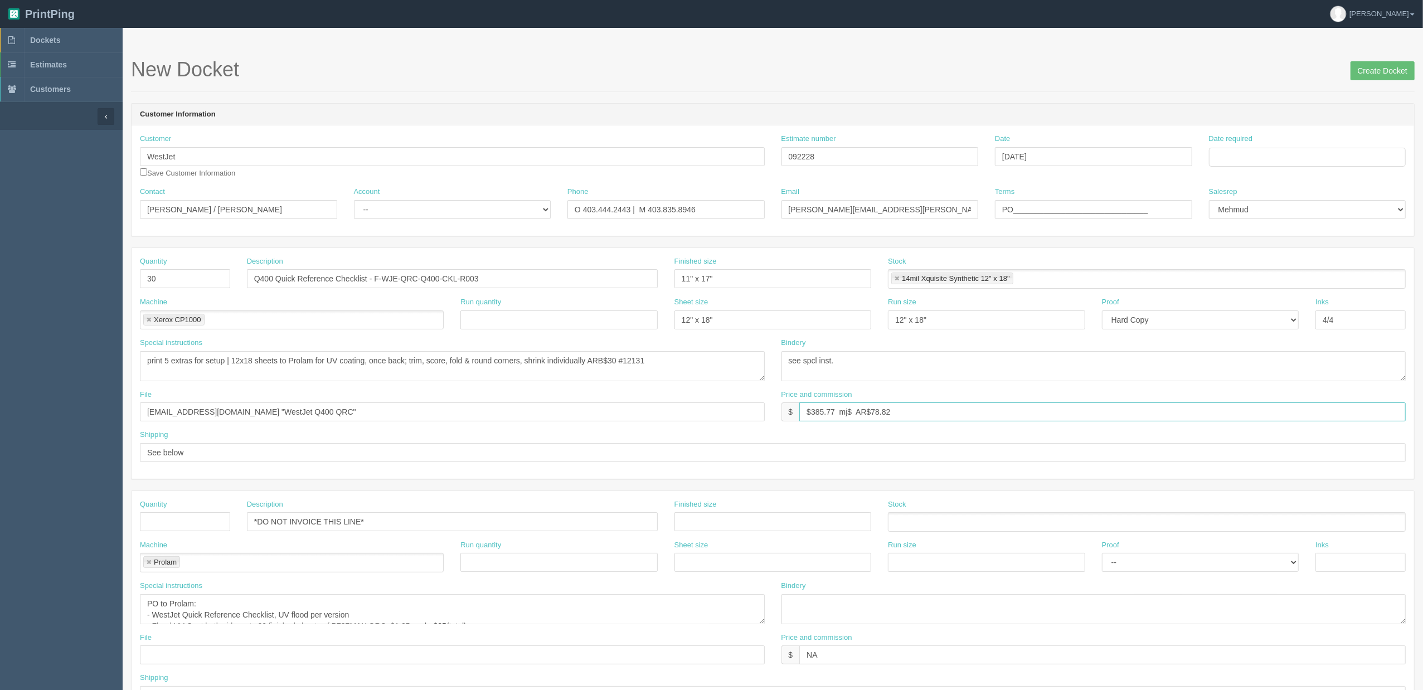
click at [852, 417] on input "$385.77 mj$ AR$78.82" at bounding box center [1102, 411] width 606 height 19
type input "$385.77 mj$99.58 AR$78.82"
click at [1257, 152] on input "Date required" at bounding box center [1307, 157] width 197 height 19
click at [1270, 293] on td "3" at bounding box center [1264, 296] width 16 height 16
click at [1294, 220] on td "5" at bounding box center [1293, 216] width 13 height 16
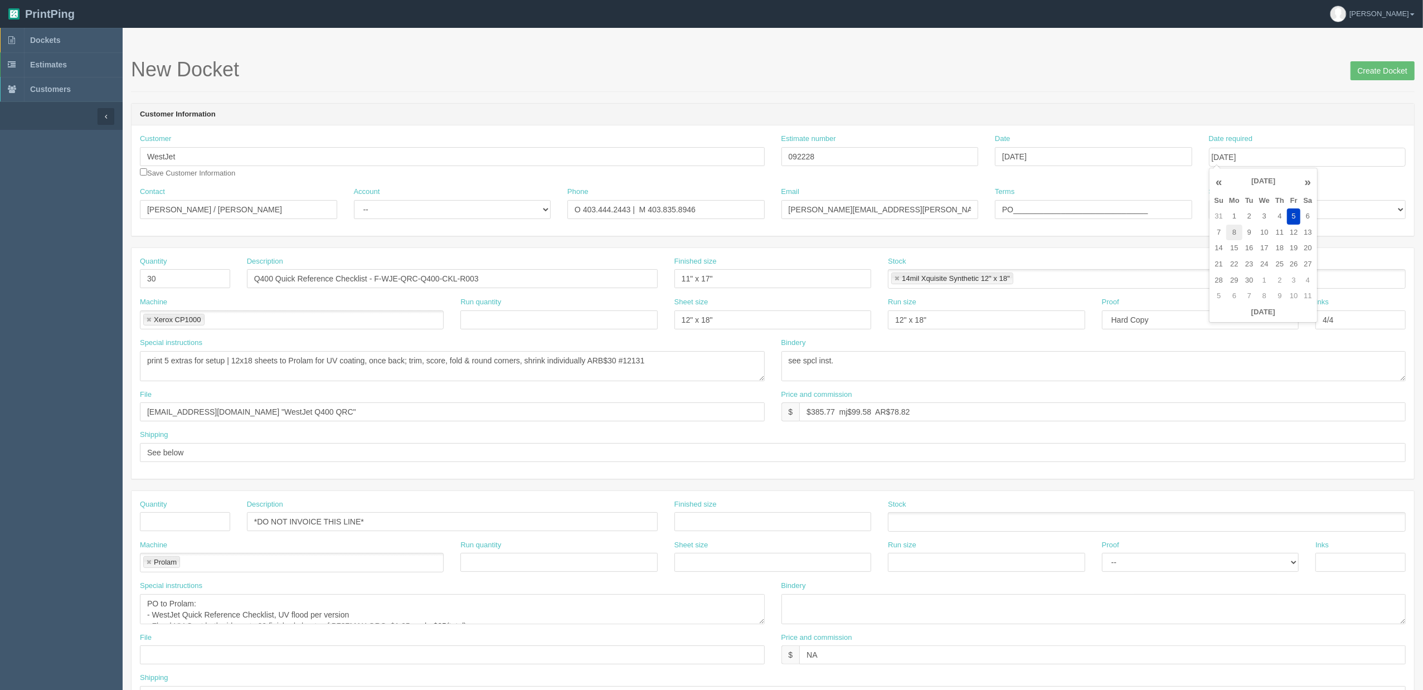
click at [1233, 232] on td "8" at bounding box center [1234, 233] width 16 height 16
type input "September 8, 2025"
click at [1196, 99] on form "New Docket Create Docket Customer Information Customer WestJet Save Customer In…" at bounding box center [773, 527] width 1284 height 937
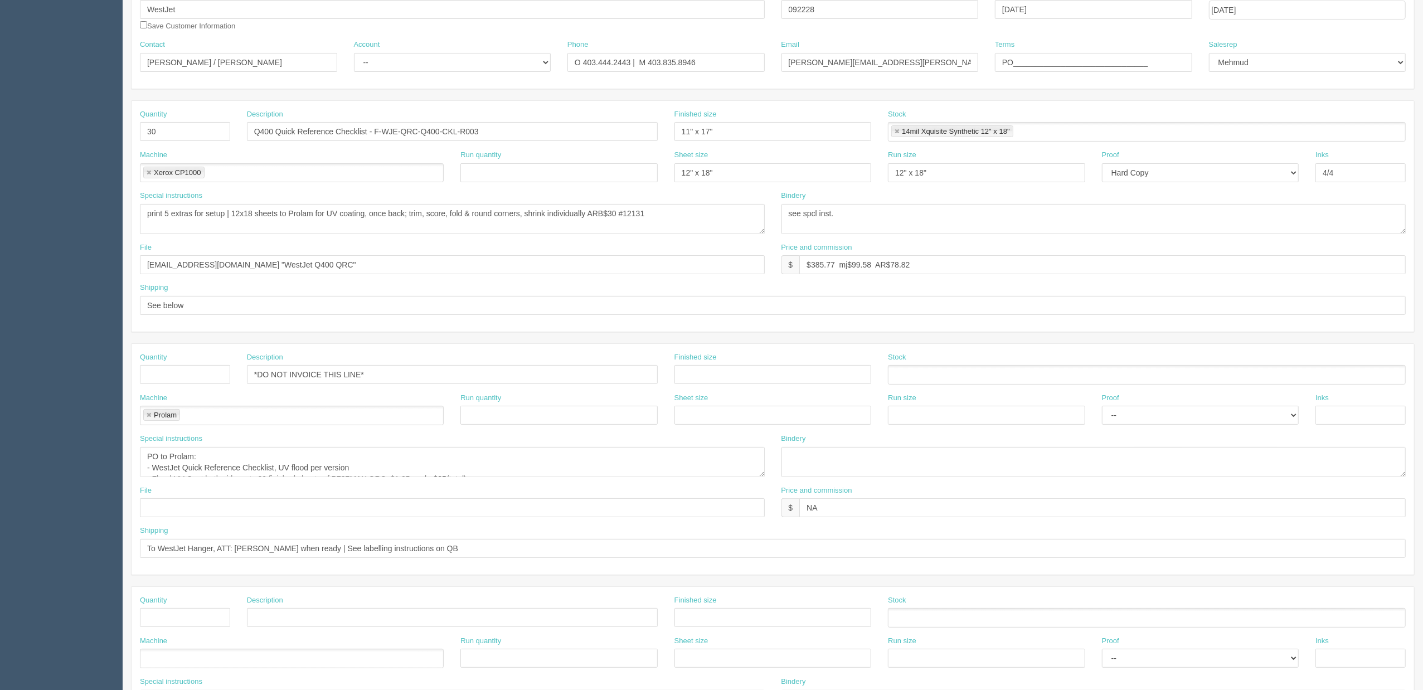
scroll to position [148, 0]
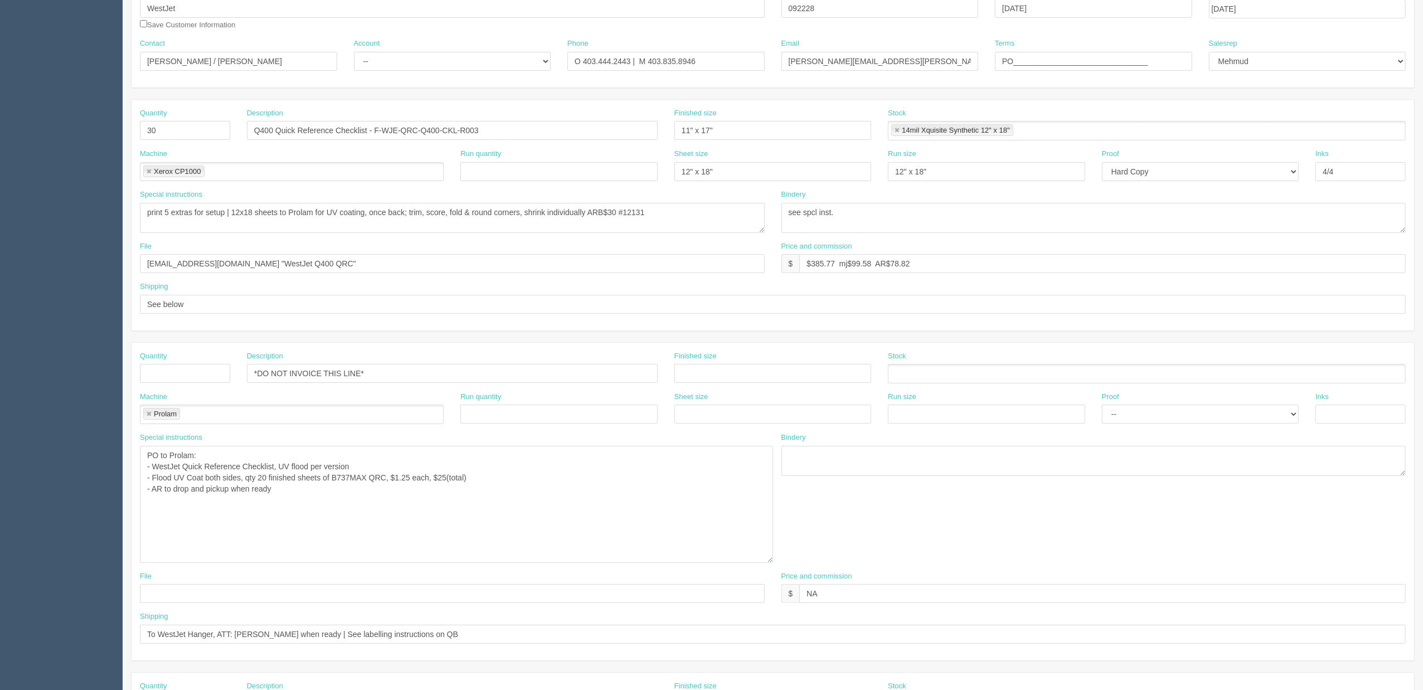
drag, startPoint x: 760, startPoint y: 475, endPoint x: 541, endPoint y: 537, distance: 228.3
click at [769, 562] on textarea "PO to Prolam: - WestJet Quick Reference Checklist, UV flood per version - Flood…" at bounding box center [456, 504] width 633 height 117
drag, startPoint x: 264, startPoint y: 480, endPoint x: 338, endPoint y: 497, distance: 75.6
click at [266, 479] on textarea "PO to Prolam: - WestJet Quick Reference Checklist, UV flood per version - Flood…" at bounding box center [456, 505] width 633 height 118
click at [357, 491] on textarea "PO to Prolam: - WestJet Quick Reference Checklist, UV flood per version - Flood…" at bounding box center [456, 505] width 633 height 118
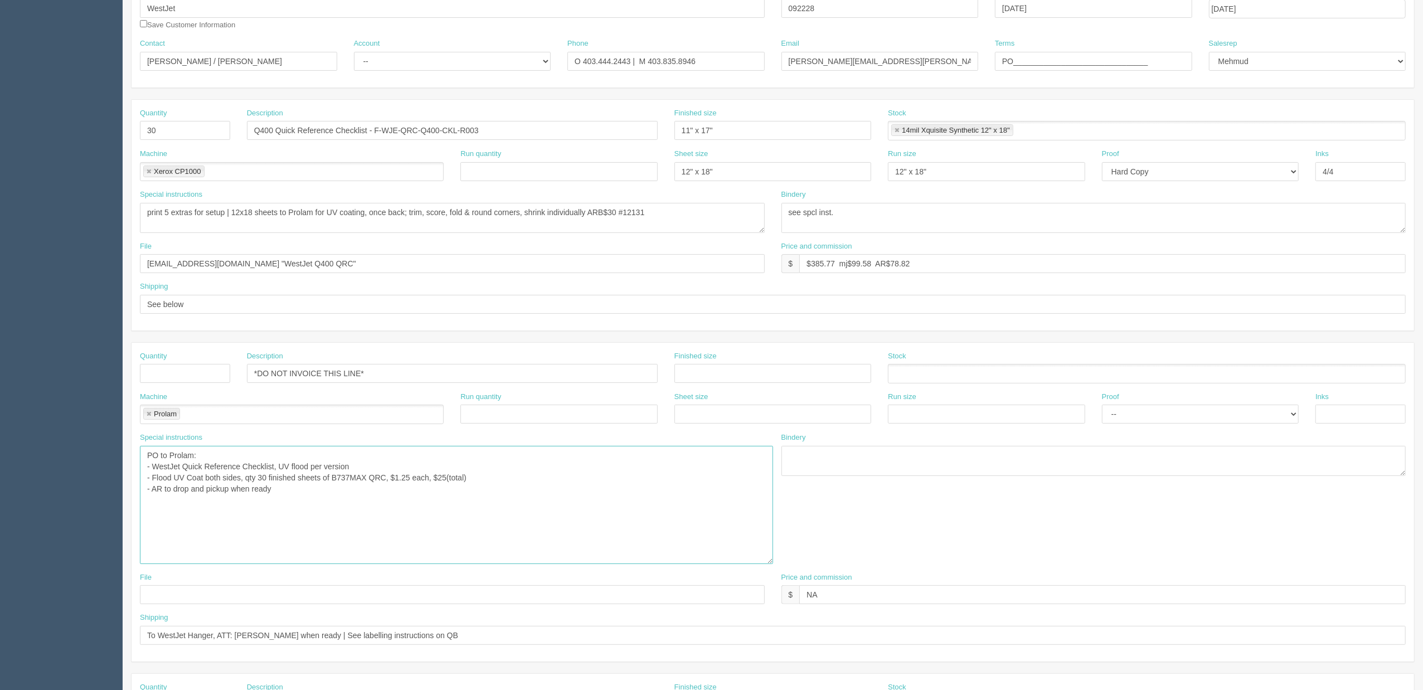
click at [264, 477] on textarea "PO to Prolam: - WestJet Quick Reference Checklist, UV flood per version - Flood…" at bounding box center [456, 505] width 633 height 118
type textarea "PO to Prolam: - WestJet Quick Reference Checklist, UV flood per version - Flood…"
drag, startPoint x: 166, startPoint y: 211, endPoint x: 258, endPoint y: 251, distance: 100.3
click at [167, 210] on textarea "print 10 extras for setup | 12x18 sheets to Prolam for UV coating, once back; t…" at bounding box center [452, 218] width 625 height 30
type textarea "print 10 extras for setup | 12x18 sheets to Prolam for UV coating, once back; t…"
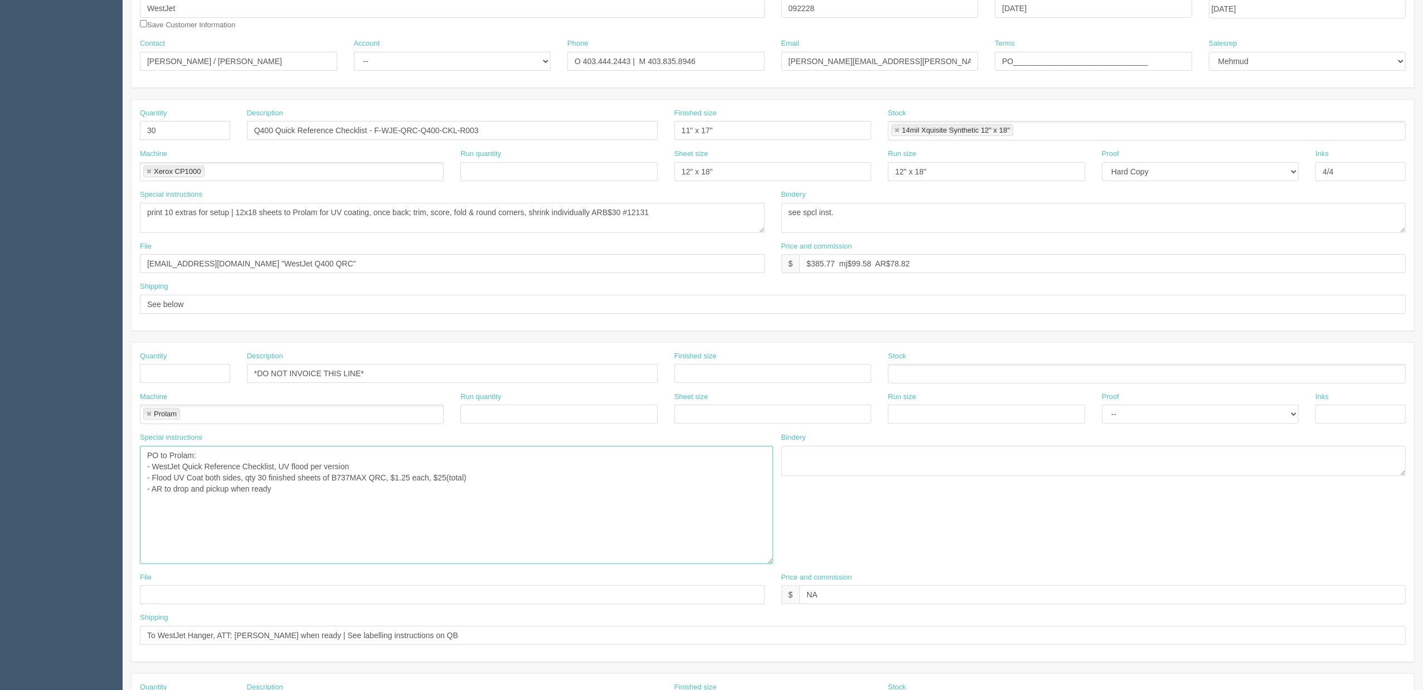
click at [263, 475] on textarea "PO to Prolam: - WestJet Quick Reference Checklist, UV flood per version - Flood…" at bounding box center [456, 505] width 633 height 118
click at [397, 483] on textarea "PO to Prolam: - WestJet Quick Reference Checklist, UV flood per version - Flood…" at bounding box center [456, 505] width 633 height 118
type textarea "PO to Prolam: - WestJet Quick Reference Checklist, UV flood per version - Flood…"
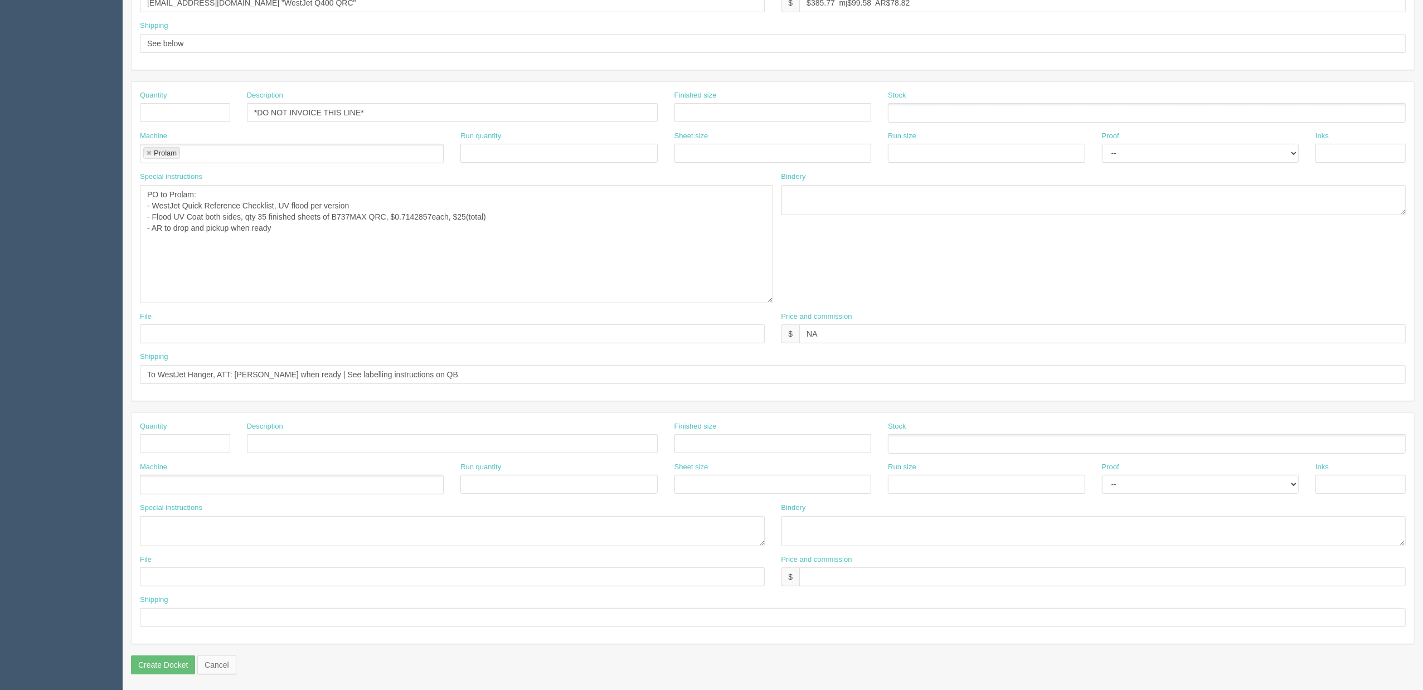
scroll to position [415, 0]
click at [315, 240] on textarea "PO to Prolam: - WestJet Quick Reference Checklist, UV flood per version - Flood…" at bounding box center [456, 243] width 633 height 118
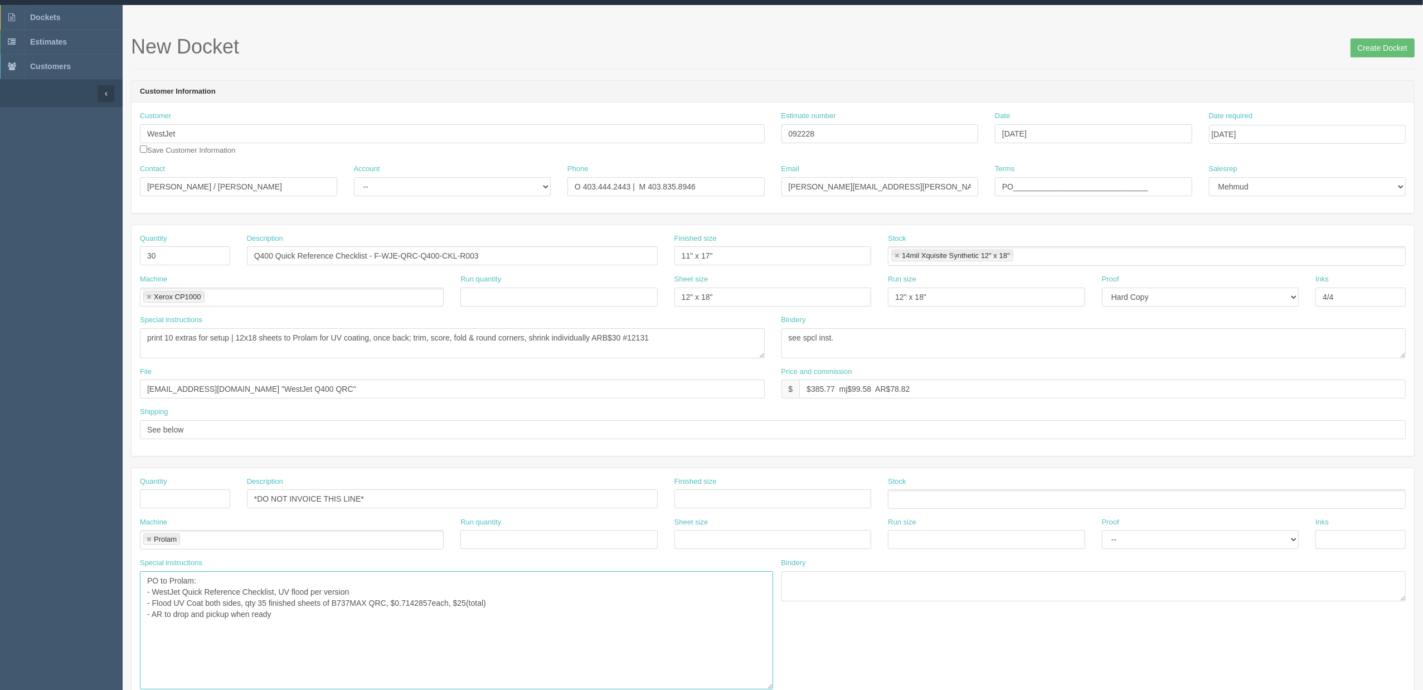
scroll to position [0, 0]
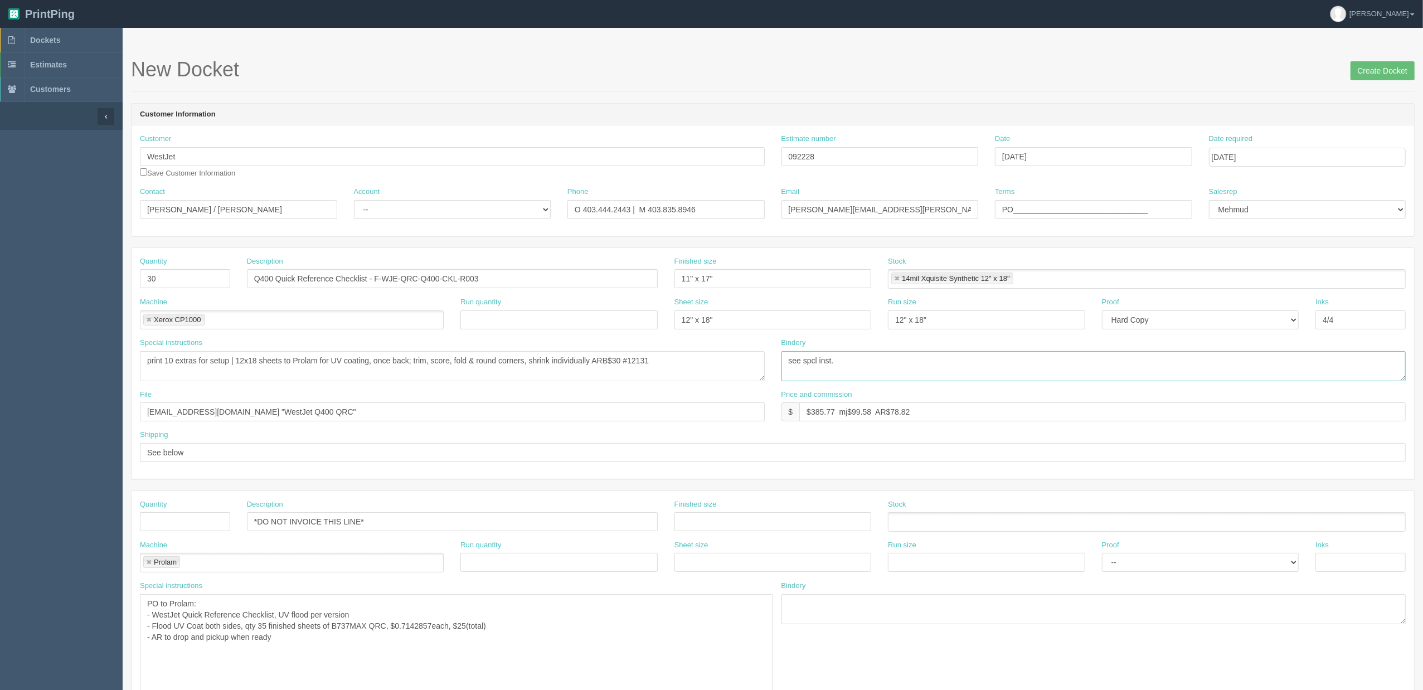
click at [863, 362] on textarea "see spcl inst." at bounding box center [1093, 366] width 625 height 30
click at [845, 360] on textarea "see spcl inst." at bounding box center [1093, 366] width 625 height 30
type textarea "see spcl inst. | put any extras in the DKT"
drag, startPoint x: 896, startPoint y: 413, endPoint x: 1358, endPoint y: 366, distance: 463.9
click at [1358, 366] on div "Quantity 30 Description Q400 Quick Reference Checklist - F-WJE-QRC-Q400-CKL-R00…" at bounding box center [773, 363] width 1282 height 231
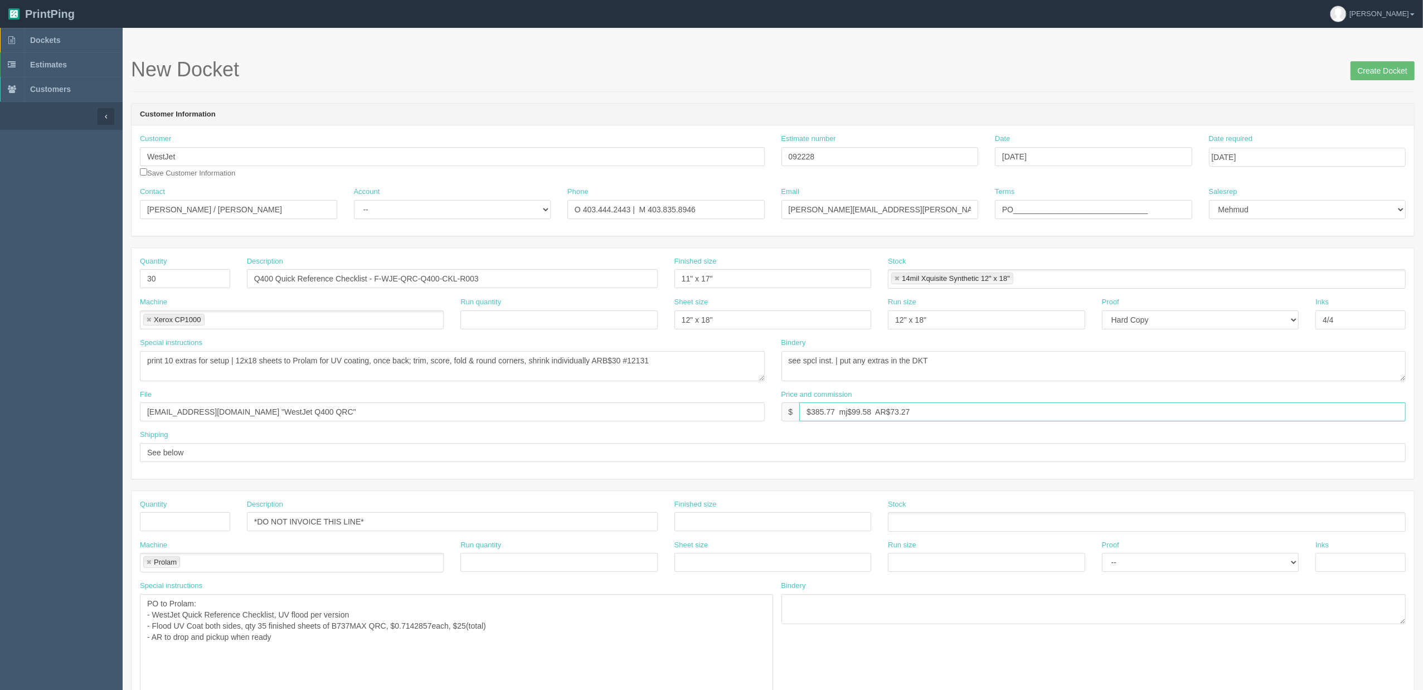
click at [855, 415] on input "$385.77 mj$99.58 AR$73.27" at bounding box center [1102, 411] width 606 height 19
type input "$385.77 mj$95.02 AR$73.27"
click at [850, 363] on textarea "see spcl inst." at bounding box center [1093, 366] width 625 height 30
click at [856, 362] on textarea "see spcl inst." at bounding box center [1093, 366] width 625 height 30
click at [946, 357] on textarea "see spcl inst." at bounding box center [1093, 366] width 625 height 30
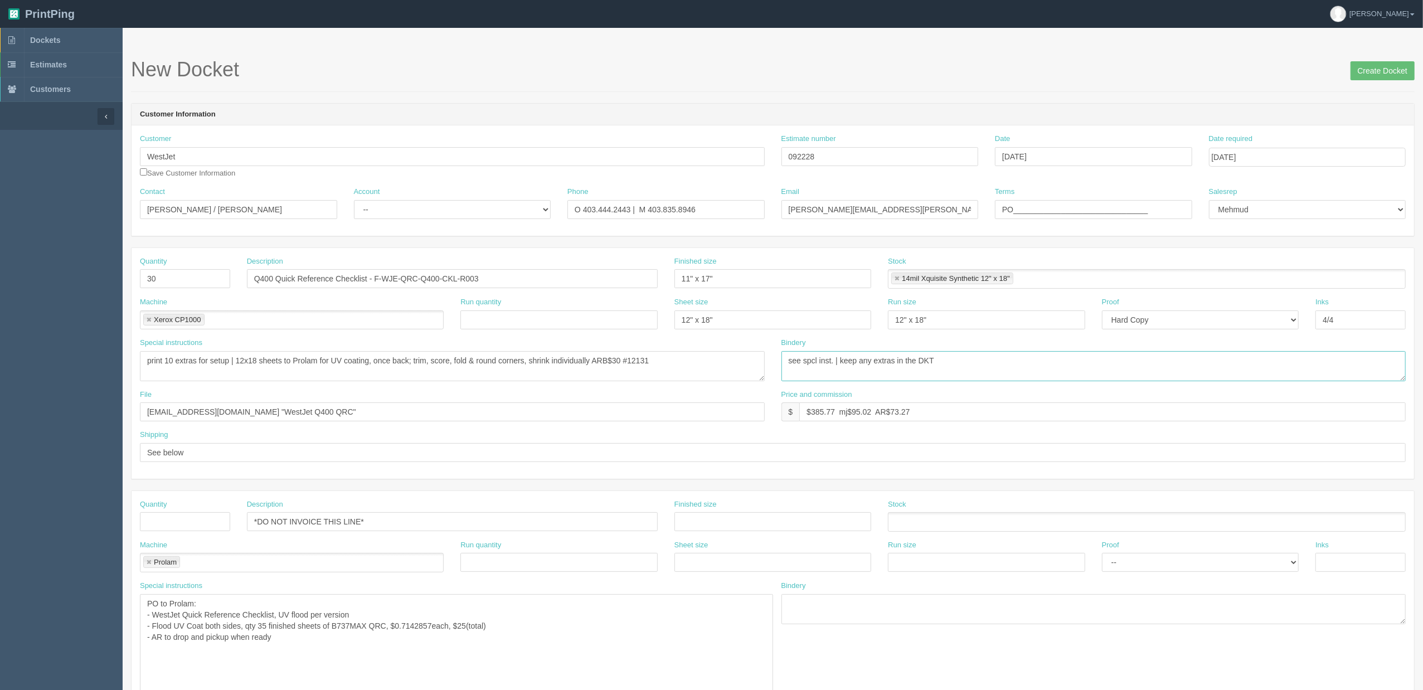
click at [900, 357] on textarea "see spcl inst." at bounding box center [1093, 366] width 625 height 30
click at [720, 359] on textarea "print 10 extras for setup | 12x18 sheets to Prolam for UV coating, once back; t…" at bounding box center [452, 366] width 625 height 30
click at [882, 361] on textarea "see spcl inst." at bounding box center [1093, 366] width 625 height 30
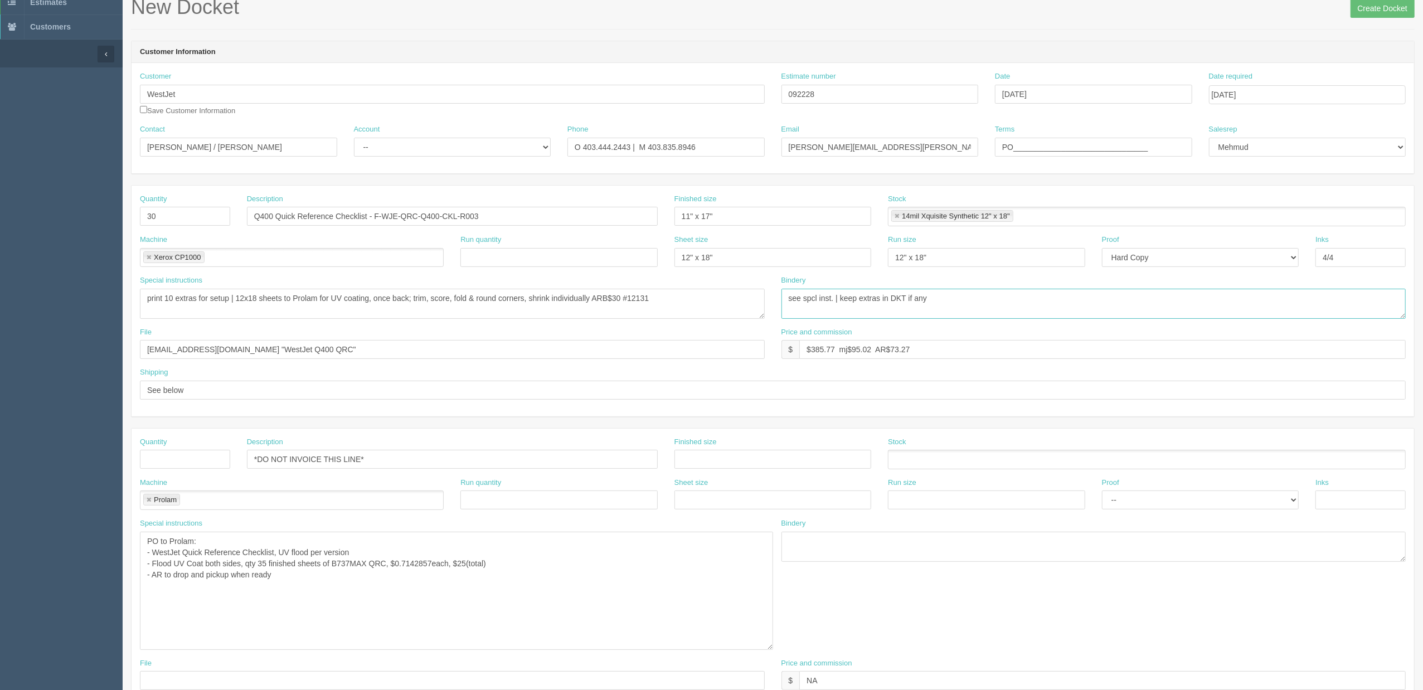
scroll to position [415, 0]
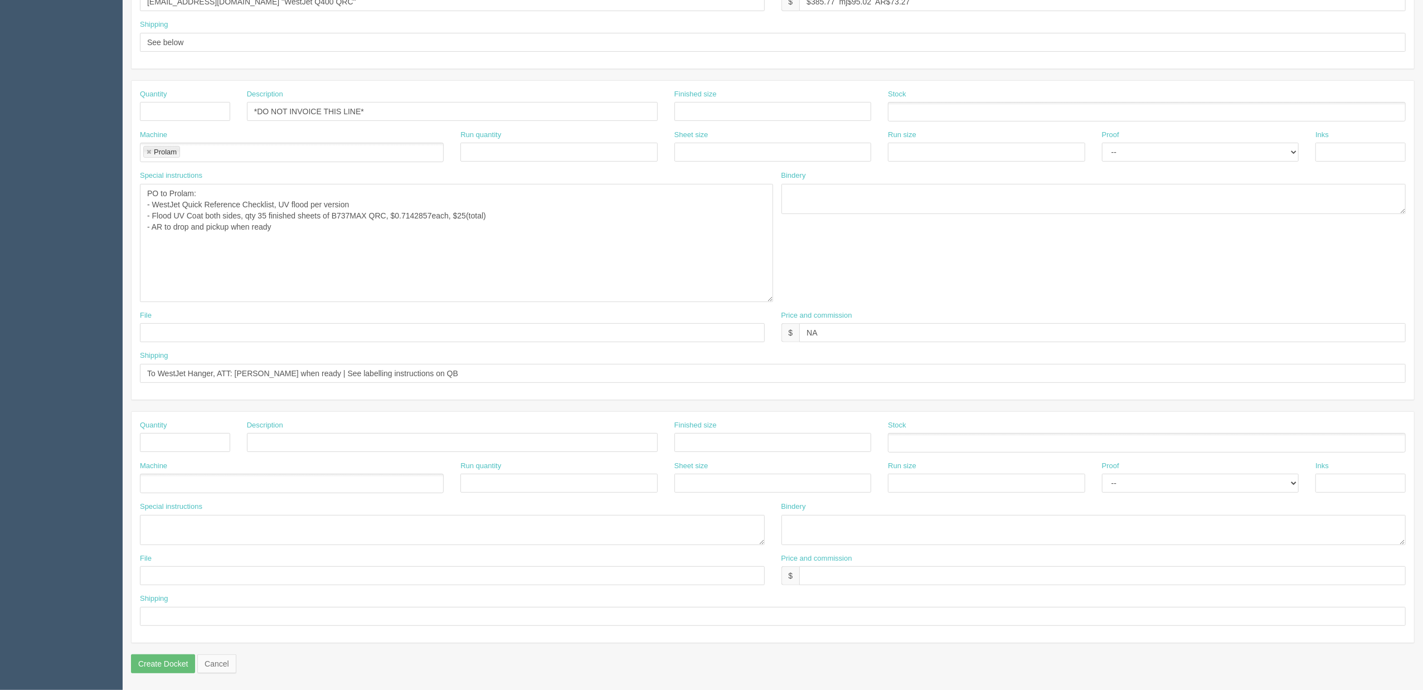
type textarea "see spcl inst. | keep extras in DKT if any"
click at [362, 241] on textarea "PO to Prolam: - WestJet Quick Reference Checklist, UV flood per version - Flood…" at bounding box center [456, 243] width 633 height 118
type textarea "PO to Prolam: - WestJet Quick Reference Checklist, UV flood per version - Flood…"
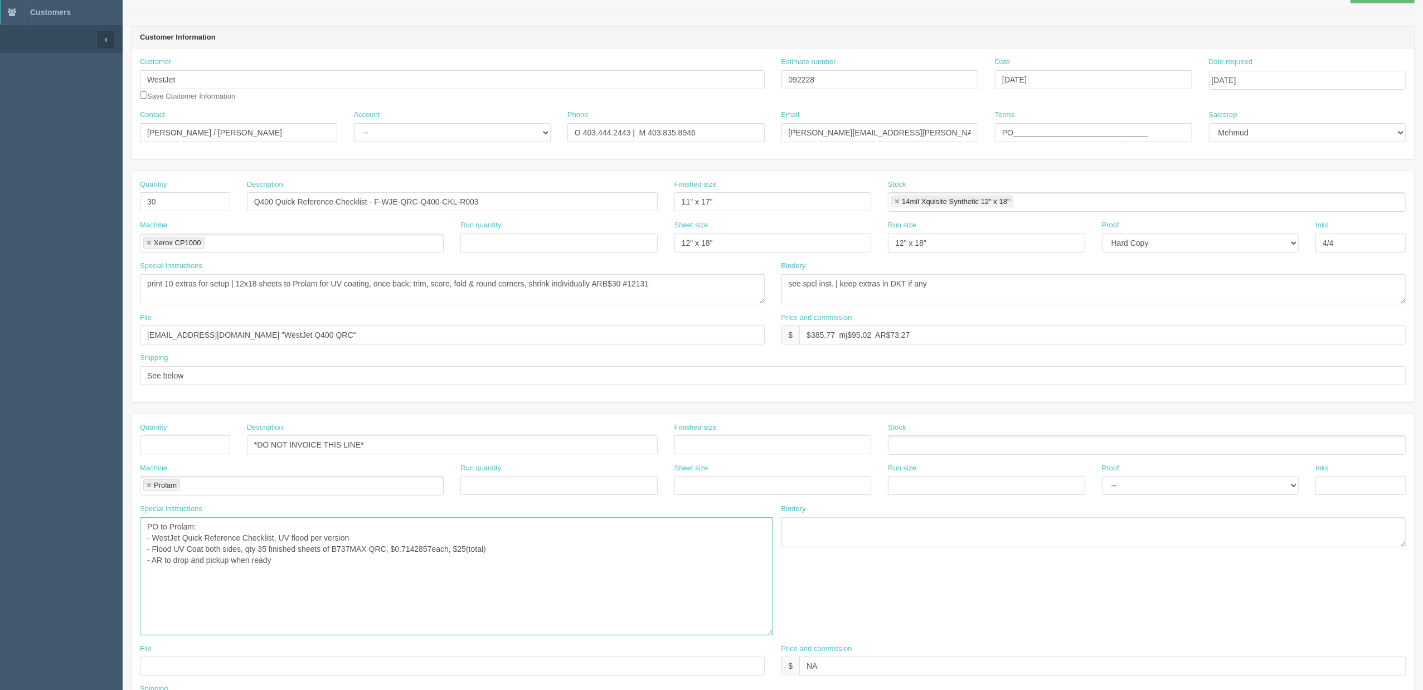
scroll to position [0, 0]
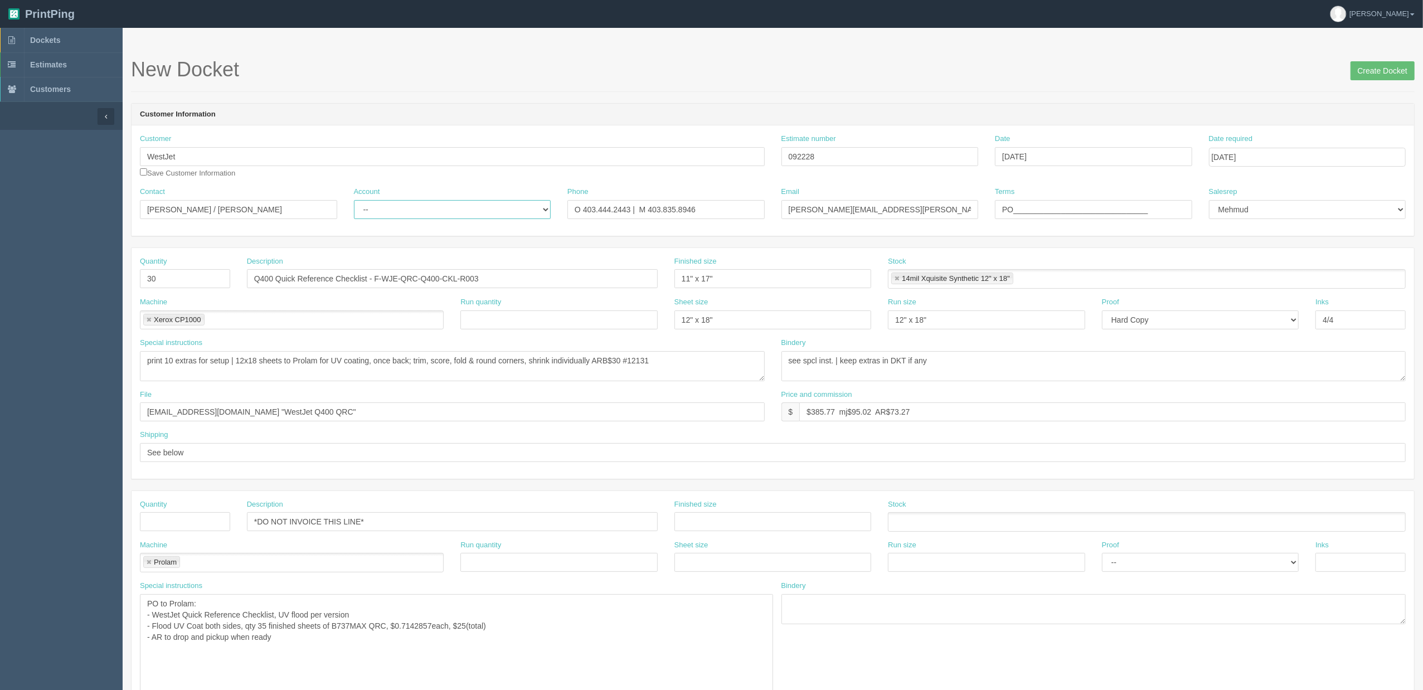
click at [424, 206] on select "-- Existing Client Allrush Client Rep Client" at bounding box center [452, 209] width 197 height 19
select select "Rep Client"
click at [354, 200] on select "-- Existing Client Allrush Client Rep Client" at bounding box center [452, 209] width 197 height 19
click at [145, 362] on textarea "print 10 extras for setup | 12x18 sheets to Prolam for UV coating, once back; t…" at bounding box center [452, 366] width 625 height 30
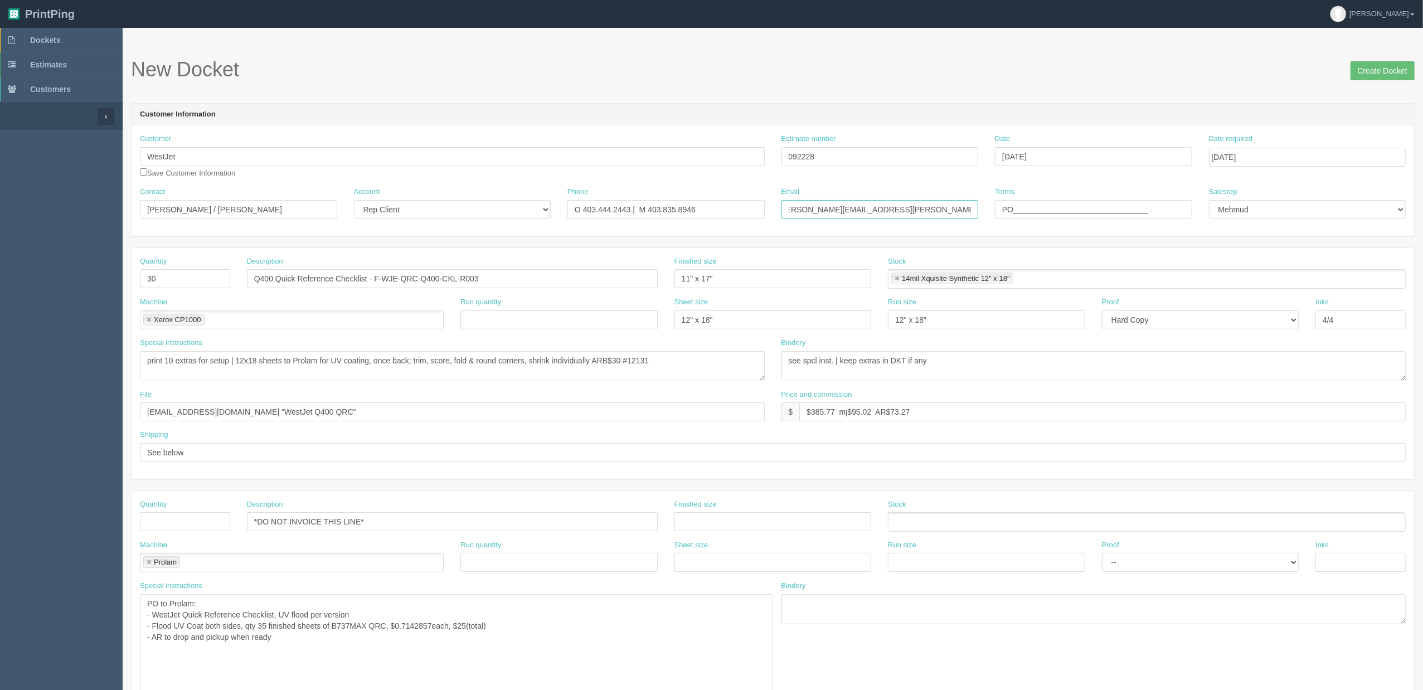
drag, startPoint x: 891, startPoint y: 208, endPoint x: 1309, endPoint y: 210, distance: 418.6
click at [1291, 206] on div "Contact Marie Briere / Faith Flores Account -- Existing Client Allrush Client R…" at bounding box center [773, 207] width 1282 height 41
drag, startPoint x: 884, startPoint y: 206, endPoint x: 759, endPoint y: 208, distance: 125.4
click at [759, 208] on div "Contact Marie Briere / Faith Flores Account -- Existing Client Allrush Client R…" at bounding box center [773, 207] width 1282 height 41
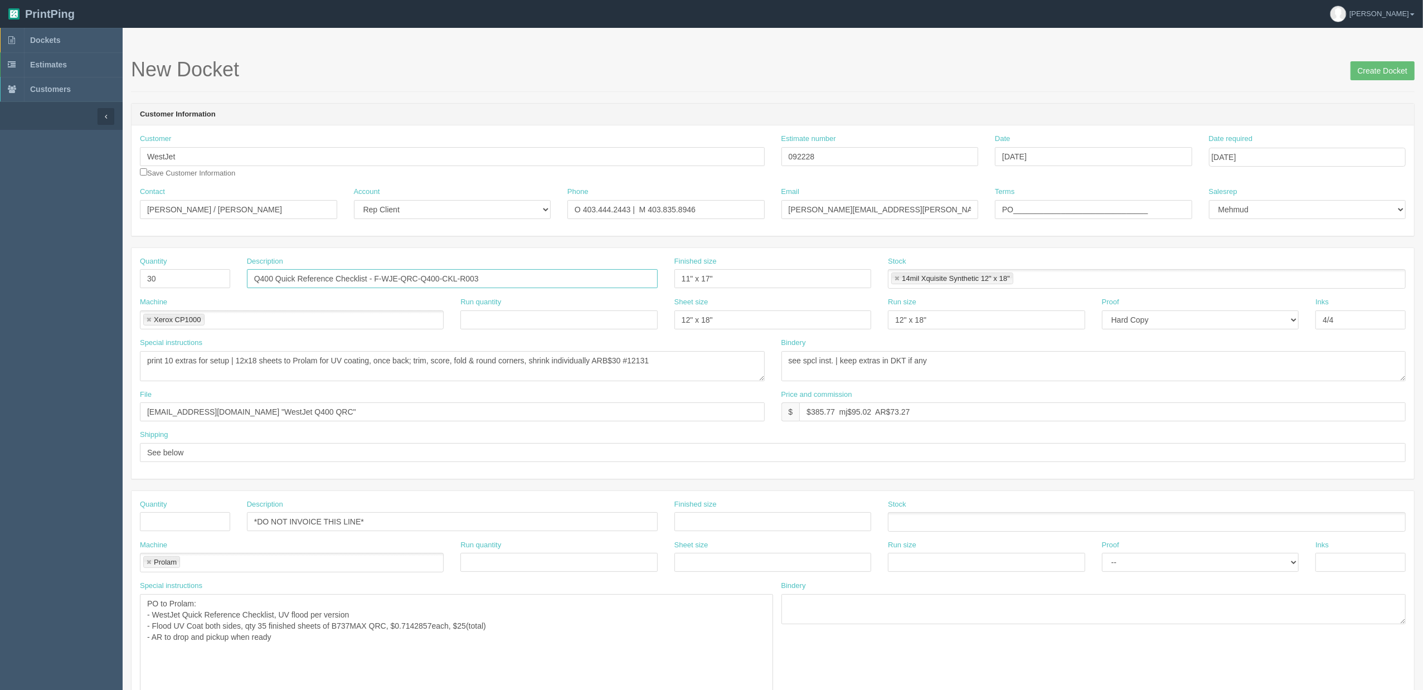
drag, startPoint x: 275, startPoint y: 277, endPoint x: 119, endPoint y: 277, distance: 156.1
click at [119, 277] on section "Dockets Estimates Customers" at bounding box center [711, 564] width 1423 height 1072
click at [509, 381] on textarea "print 10 extras for setup | 12x18 sheets to Prolam for UV coating, once back; t…" at bounding box center [452, 366] width 625 height 30
click at [701, 363] on textarea "print 10 extras for setup | 12x18 sheets to Prolam for UV coating, once back; t…" at bounding box center [452, 366] width 625 height 30
click at [275, 415] on input "files@allrush.ca "WestJet Q400 QRC"" at bounding box center [452, 411] width 625 height 19
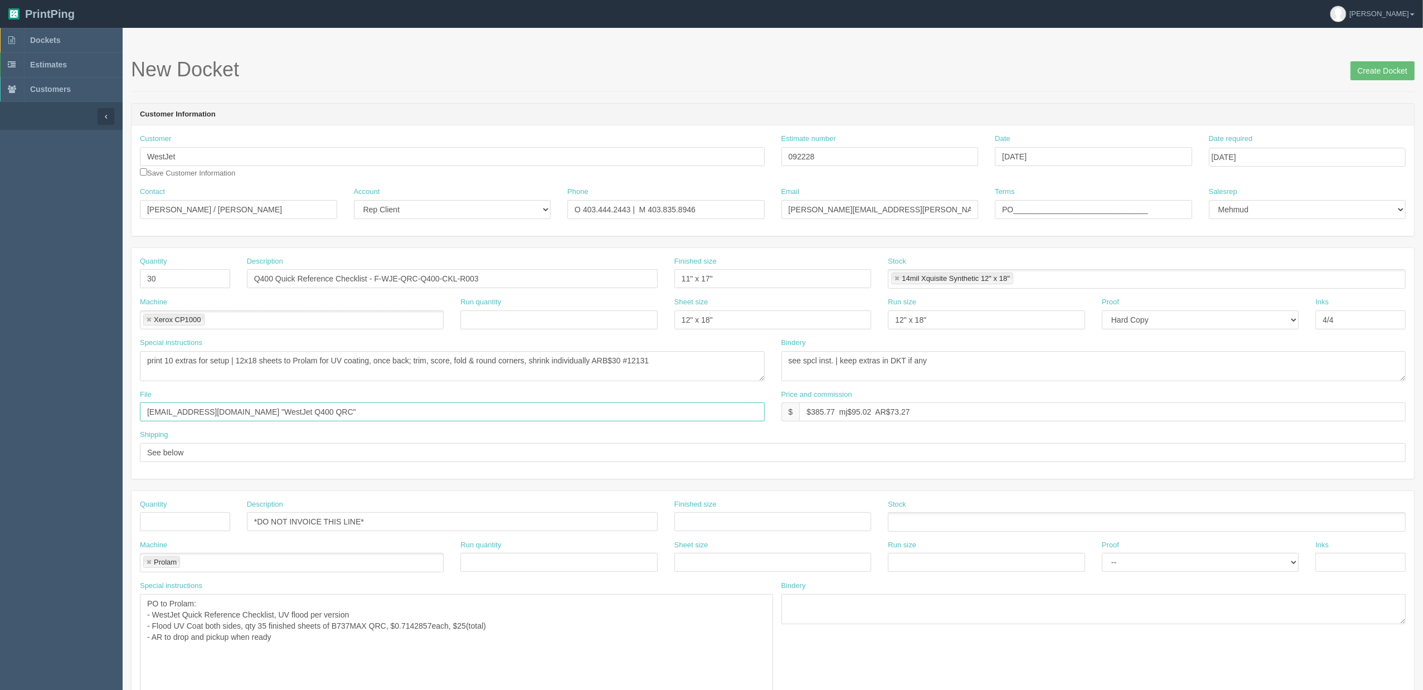
drag, startPoint x: 244, startPoint y: 411, endPoint x: 54, endPoint y: 409, distance: 190.1
click at [58, 409] on section "Dockets Estimates Customers" at bounding box center [711, 564] width 1423 height 1072
paste input "Z:\W\WestJet\2025\July 2025\Q400 Quick Reference Checklist - F-WJE-QRC-Q400-CKL…"
drag, startPoint x: 213, startPoint y: 413, endPoint x: 0, endPoint y: 412, distance: 212.9
click at [0, 412] on section "Dockets Estimates Customers" at bounding box center [711, 564] width 1423 height 1072
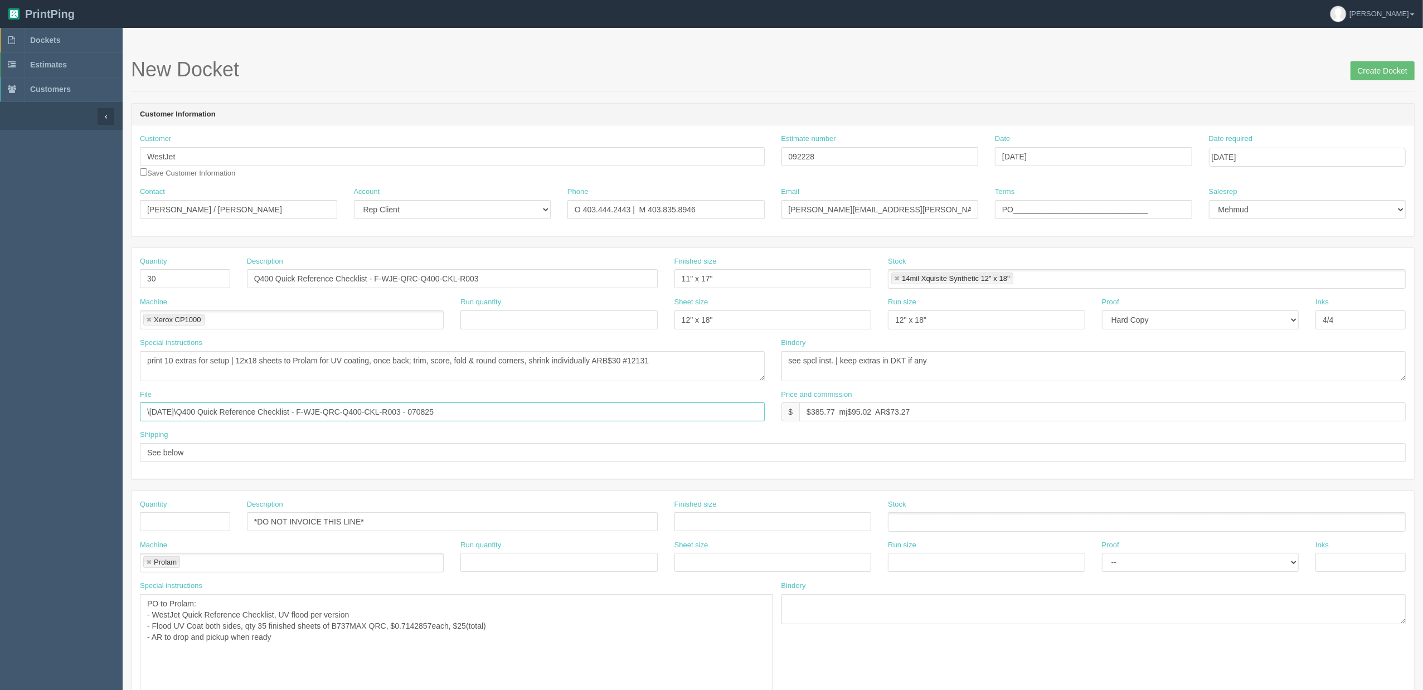
type input "\[DATE]\Q400 Quick Reference Checklist - F-WJE-QRC-Q400-CKL-R003 - 070825"
click at [696, 363] on textarea "print 10 extras for setup | 12x18 sheets to Prolam for UV coating, once back; t…" at bounding box center [452, 366] width 625 height 30
type textarea "print 10 extras for setup | 12x18 sheets to Prolam for UV coating, once back; t…"
click at [1378, 72] on input "Create Docket" at bounding box center [1382, 70] width 64 height 19
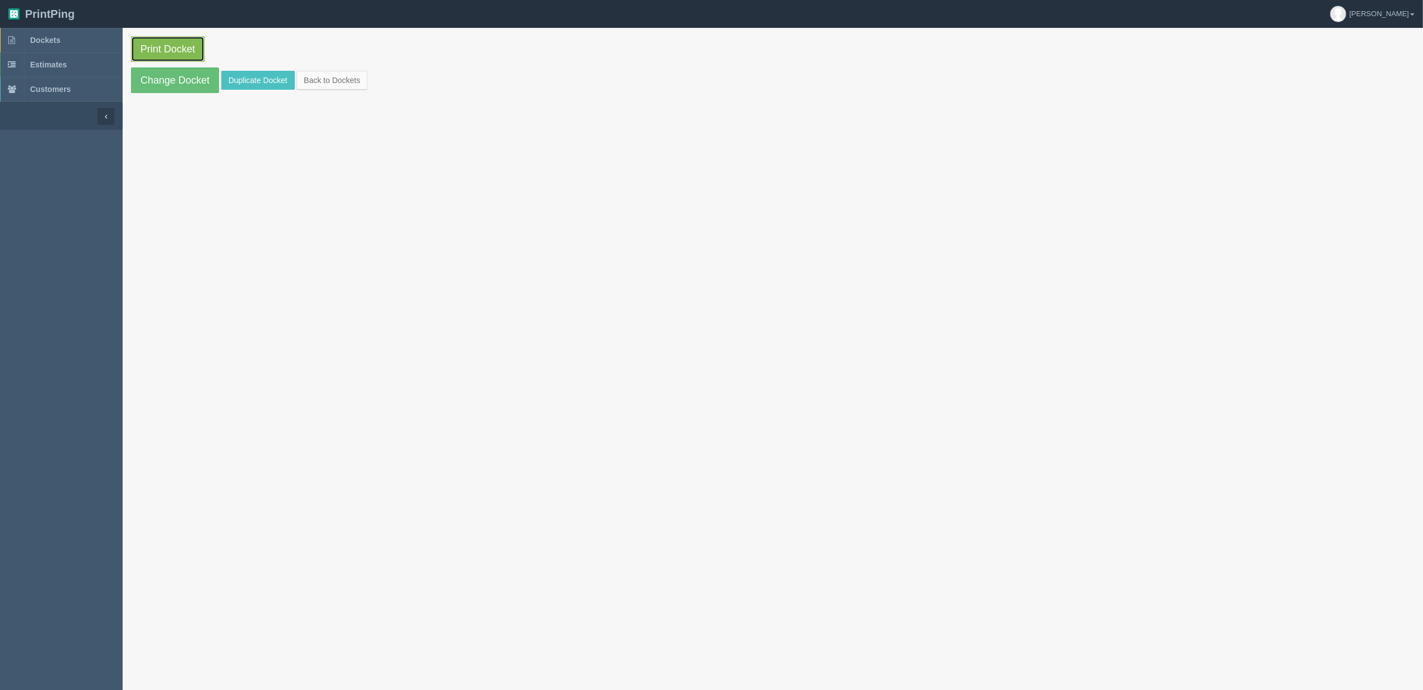
click at [177, 50] on link "Print Docket" at bounding box center [168, 49] width 74 height 26
click at [76, 36] on link "Dockets" at bounding box center [61, 40] width 123 height 25
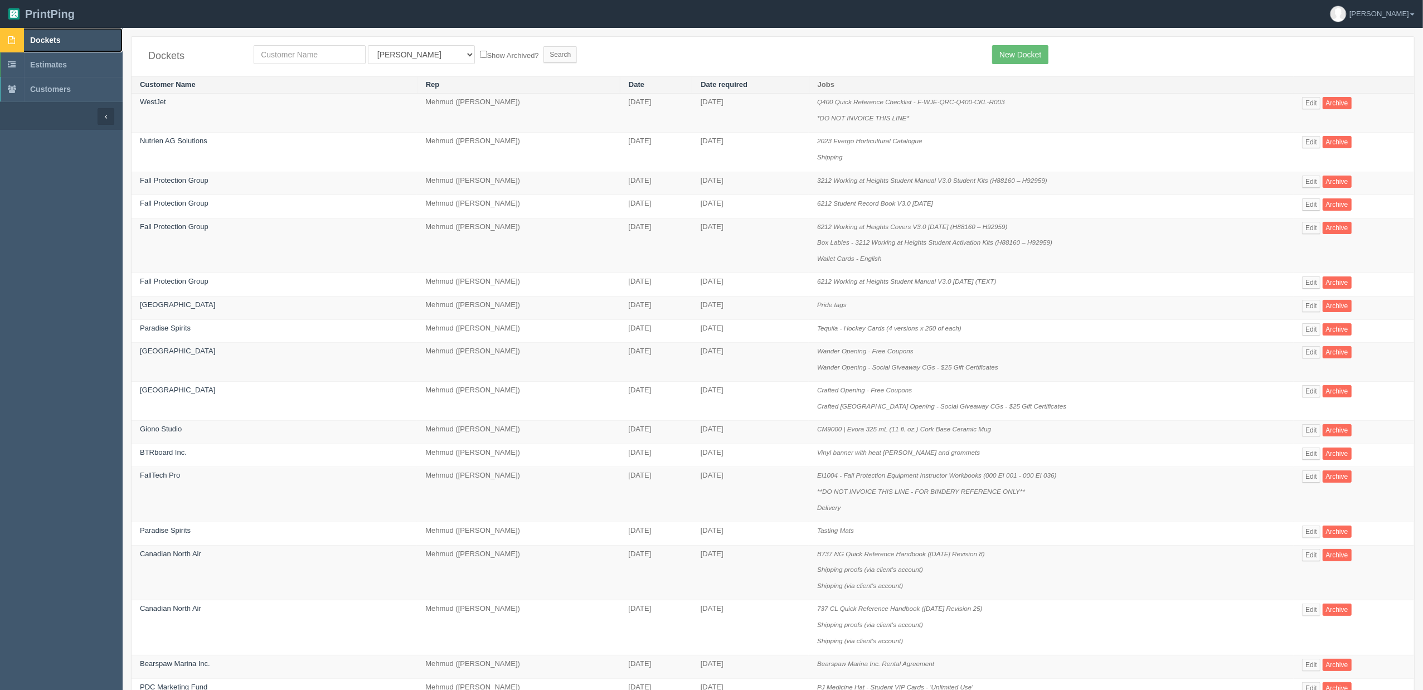
click at [72, 37] on link "Dockets" at bounding box center [61, 40] width 123 height 25
drag, startPoint x: 60, startPoint y: 36, endPoint x: 70, endPoint y: 43, distance: 12.1
click at [61, 36] on link "Dockets" at bounding box center [61, 40] width 123 height 25
click at [315, 57] on input "text" at bounding box center [310, 54] width 112 height 19
type input "nutrien"
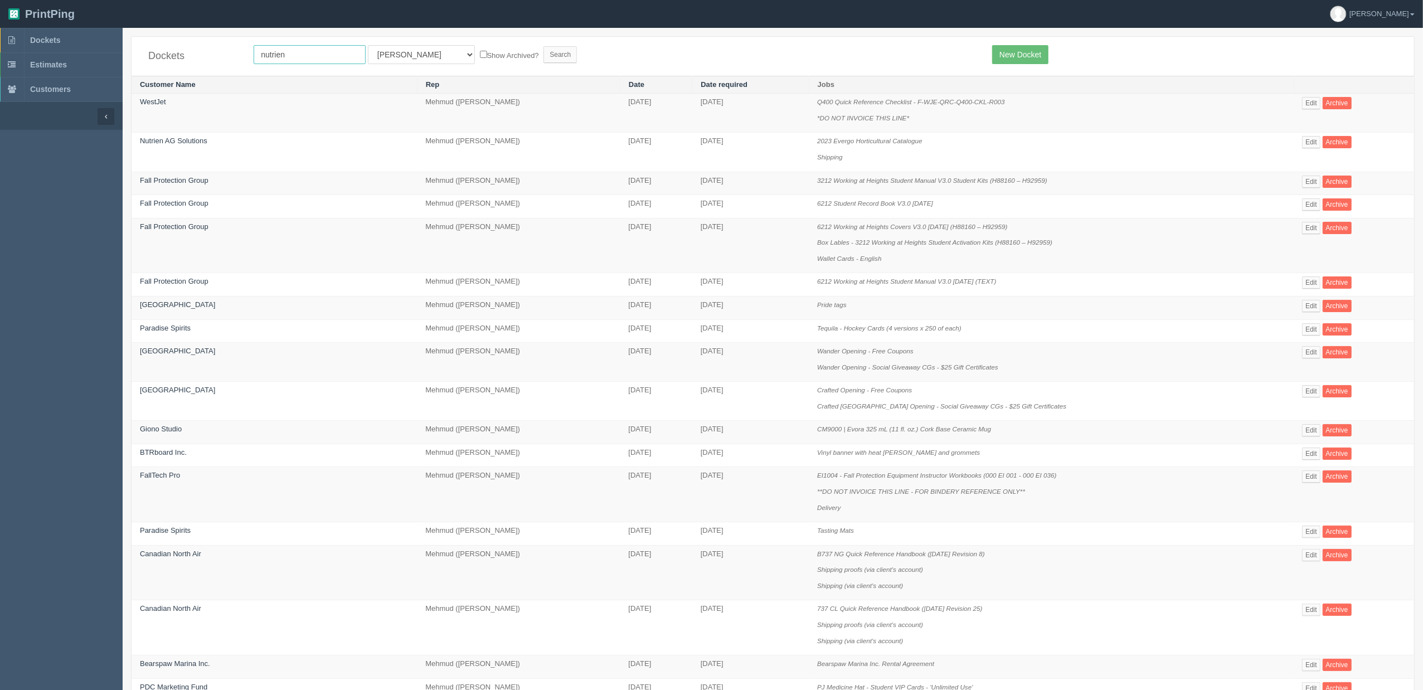
click at [543, 46] on input "Search" at bounding box center [559, 54] width 33 height 17
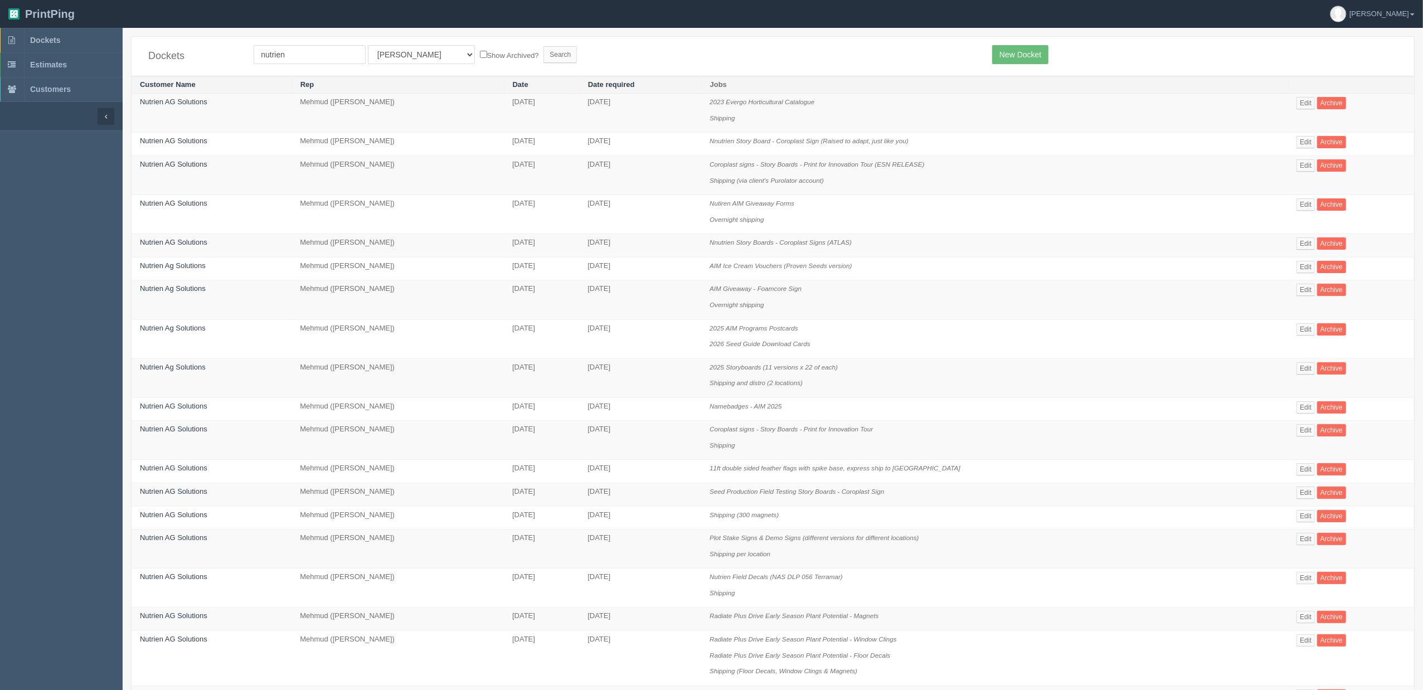
select select "8"
click at [368, 45] on select "All Users [PERSON_NAME] Test 1 [PERSON_NAME] [PERSON_NAME] [PERSON_NAME] France…" at bounding box center [421, 54] width 107 height 19
click at [543, 54] on input "Search" at bounding box center [559, 54] width 33 height 17
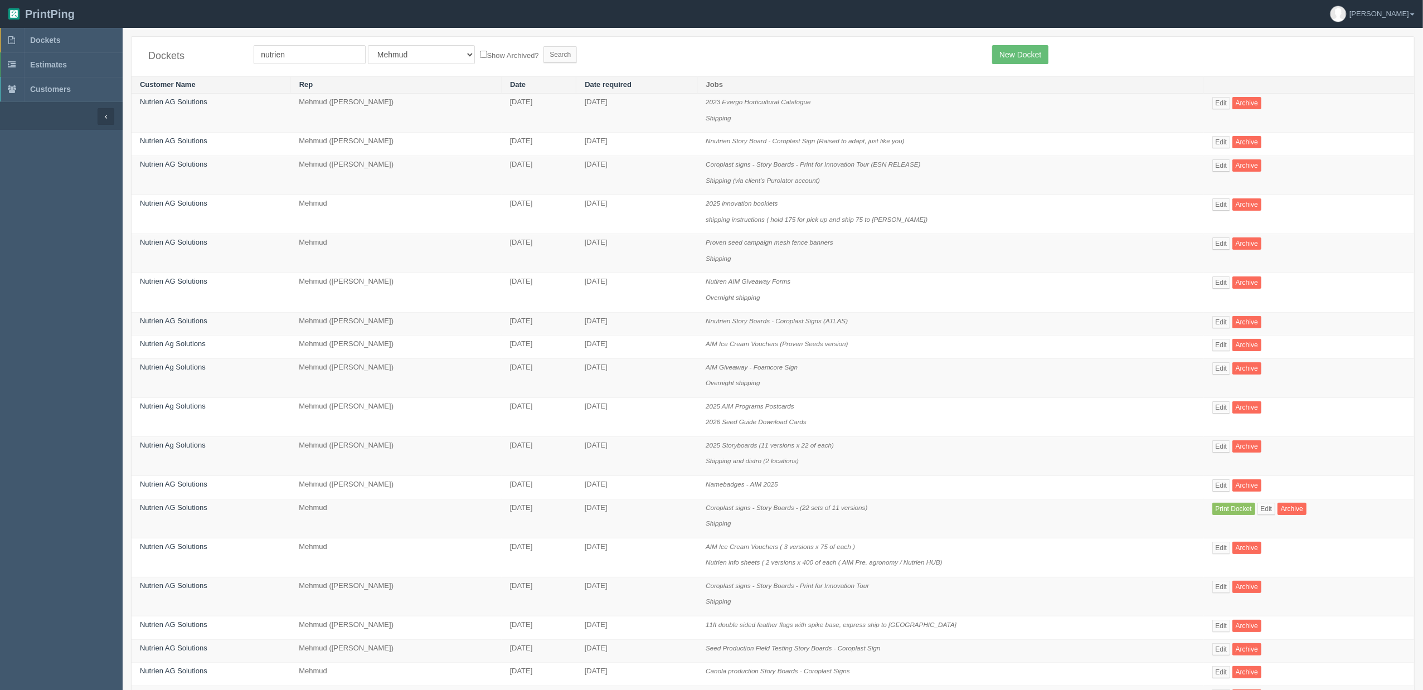
drag, startPoint x: 0, startPoint y: 0, endPoint x: 644, endPoint y: 59, distance: 647.0
click at [644, 59] on form "nutrien All Users [PERSON_NAME] Test 1 [PERSON_NAME] [PERSON_NAME] [PERSON_NAME…" at bounding box center [615, 54] width 722 height 19
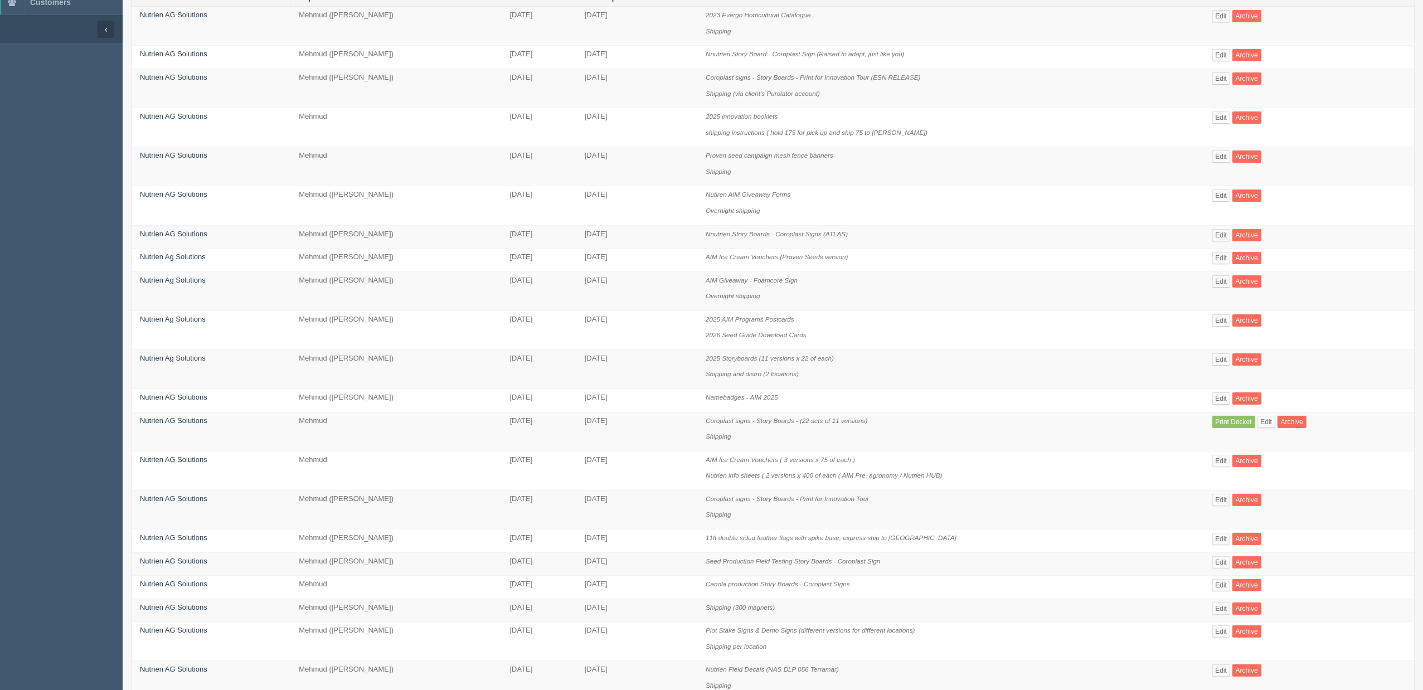
scroll to position [344, 0]
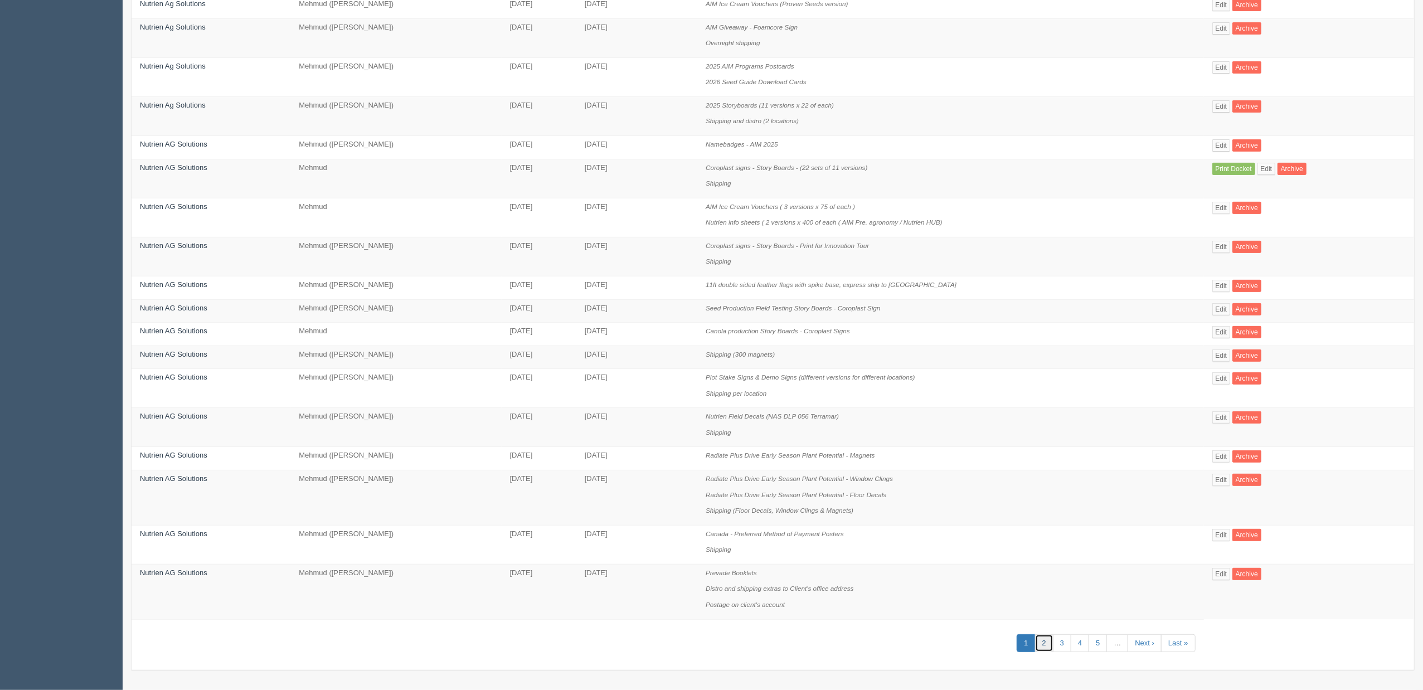
click at [1036, 647] on link "2" at bounding box center [1044, 643] width 18 height 18
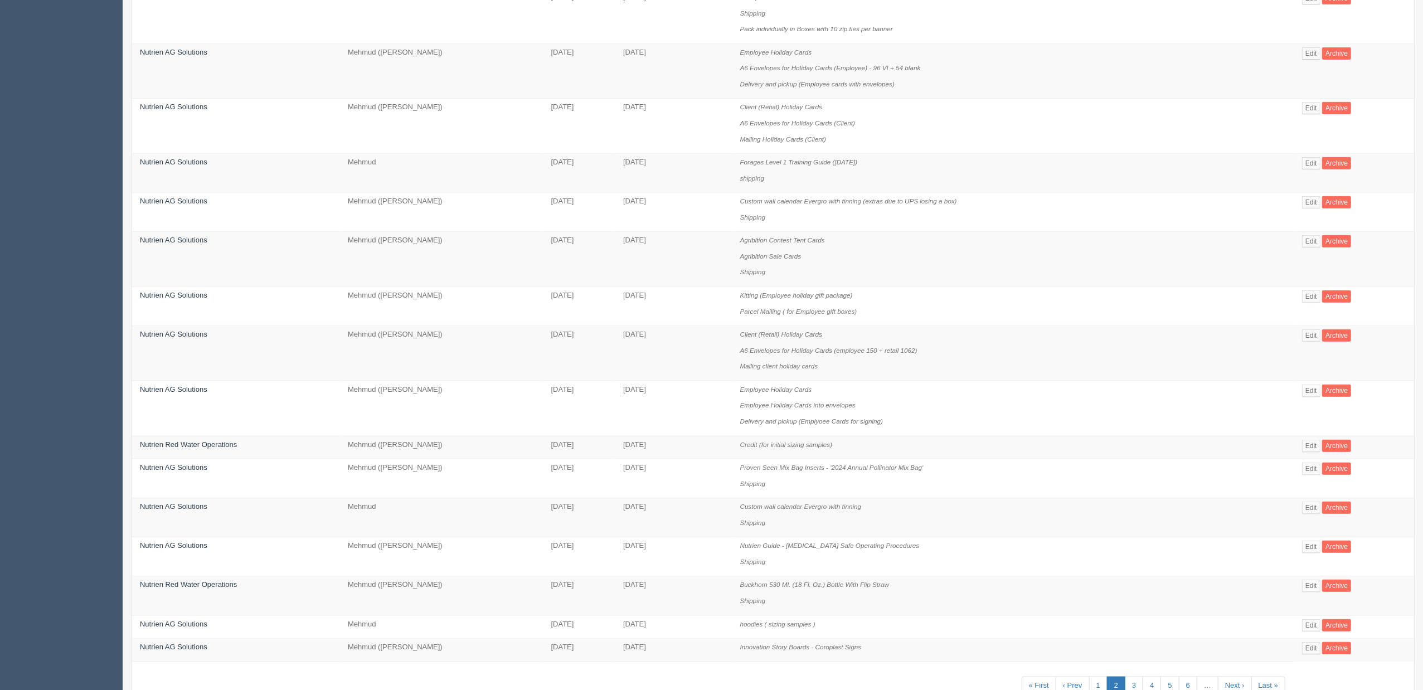
scroll to position [520, 0]
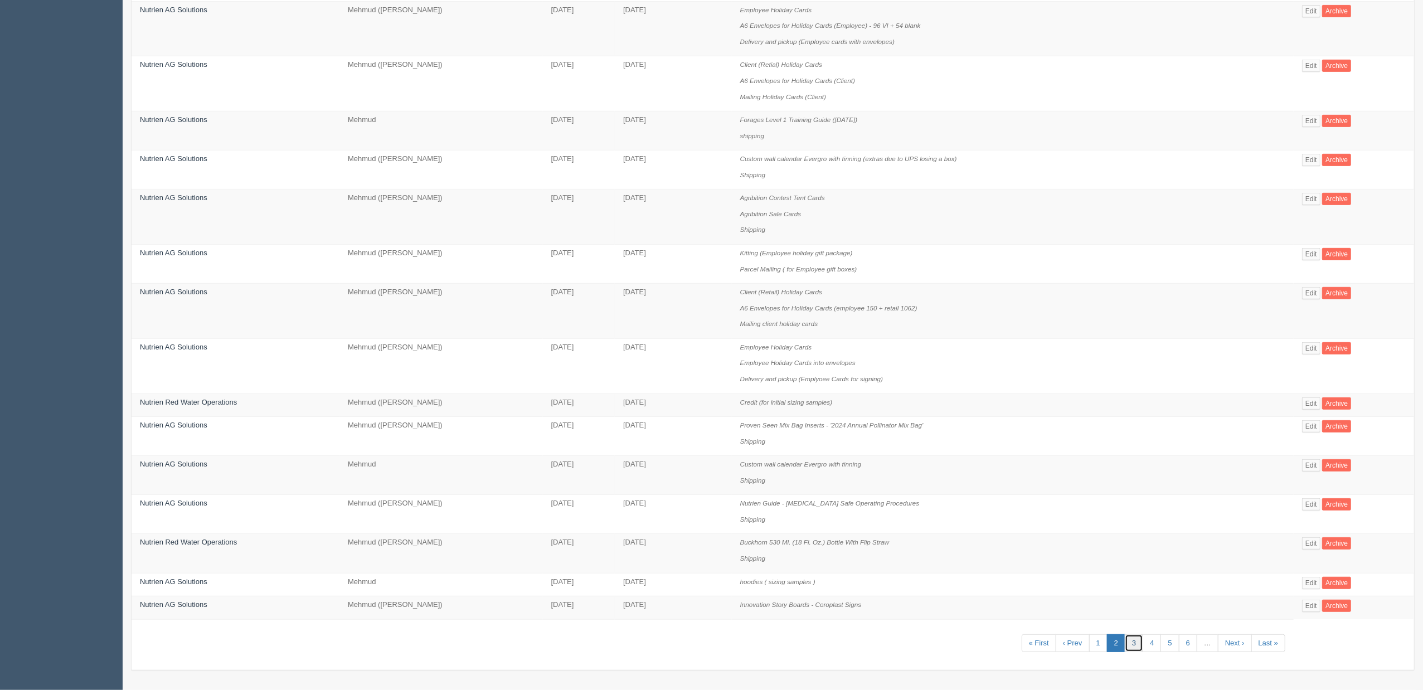
click at [1129, 647] on link "3" at bounding box center [1134, 643] width 18 height 18
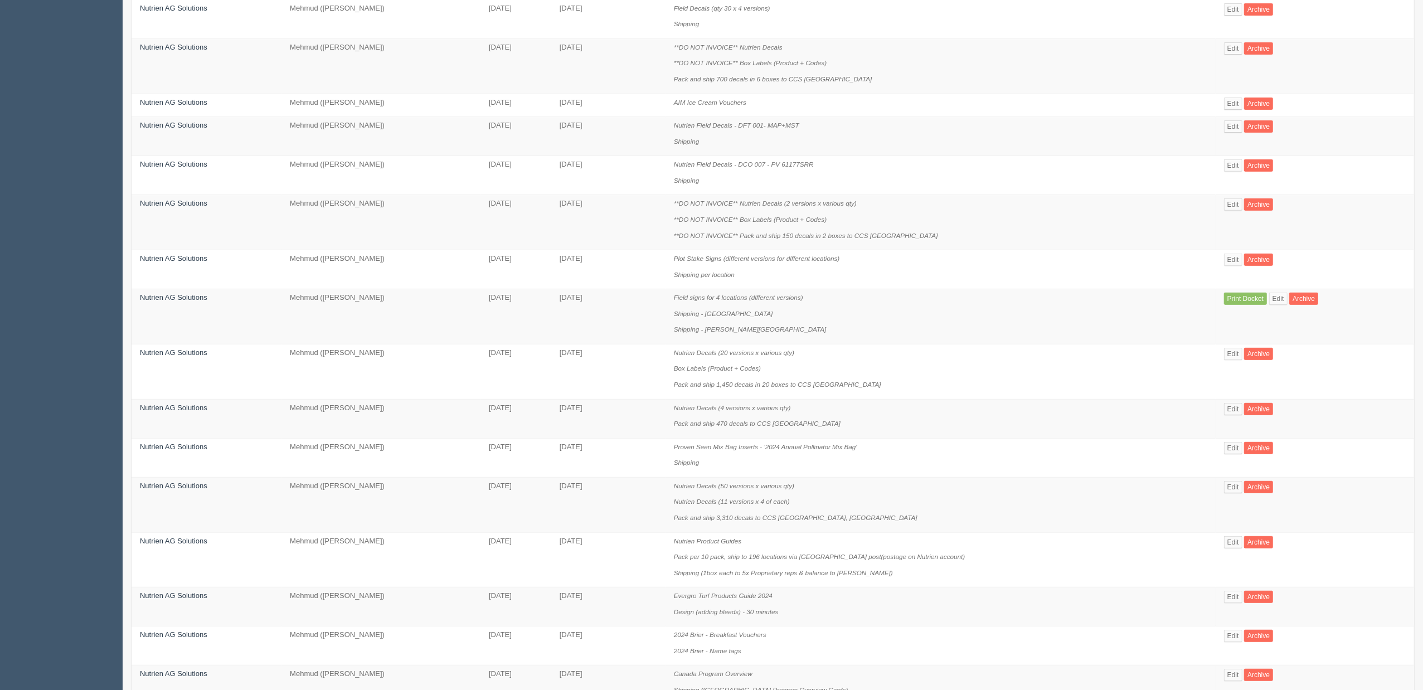
scroll to position [567, 0]
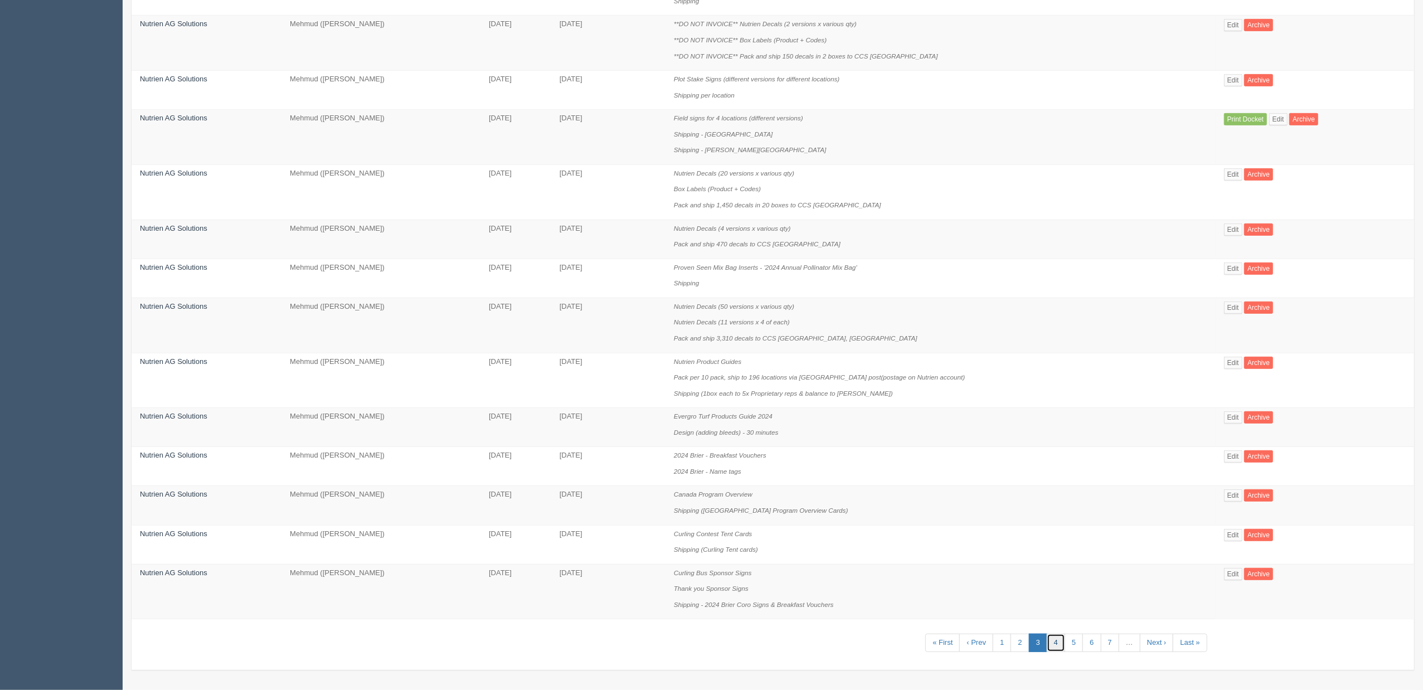
click at [1047, 643] on link "4" at bounding box center [1056, 643] width 18 height 18
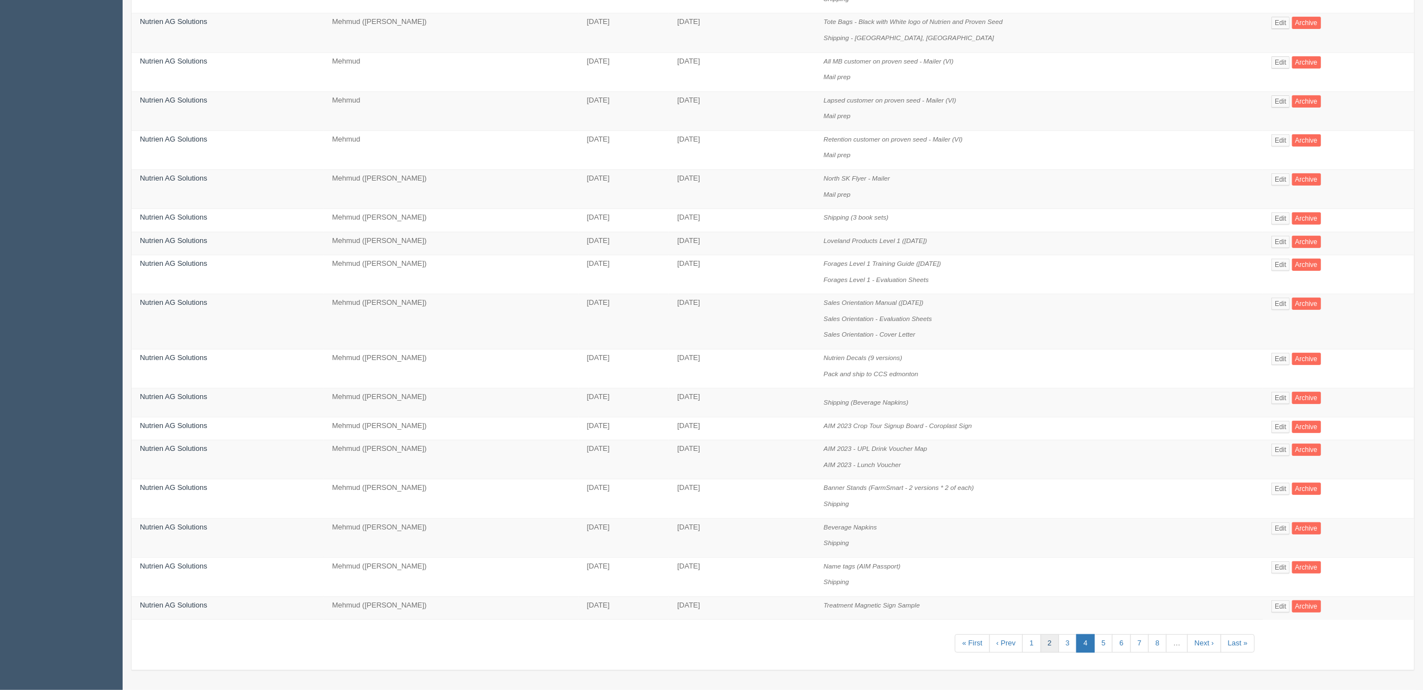
scroll to position [430, 0]
click at [1111, 643] on link "5" at bounding box center [1103, 643] width 18 height 18
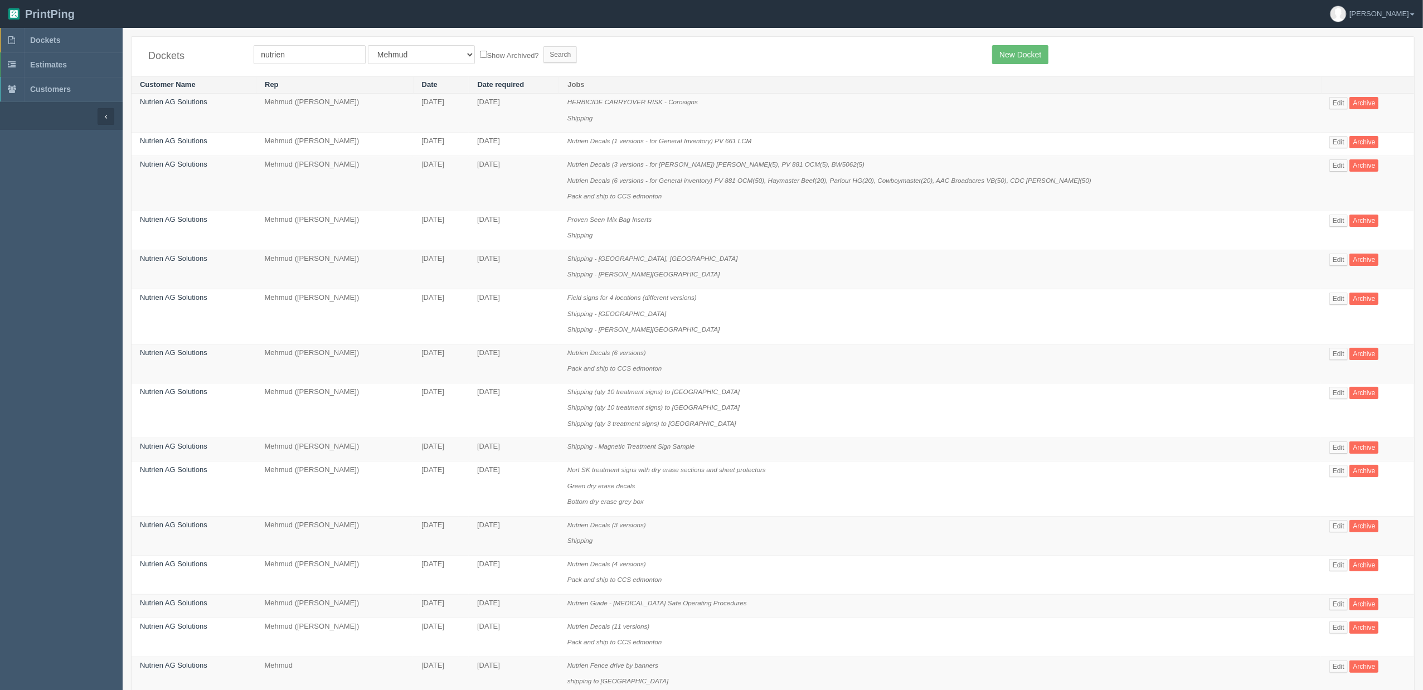
scroll to position [462, 0]
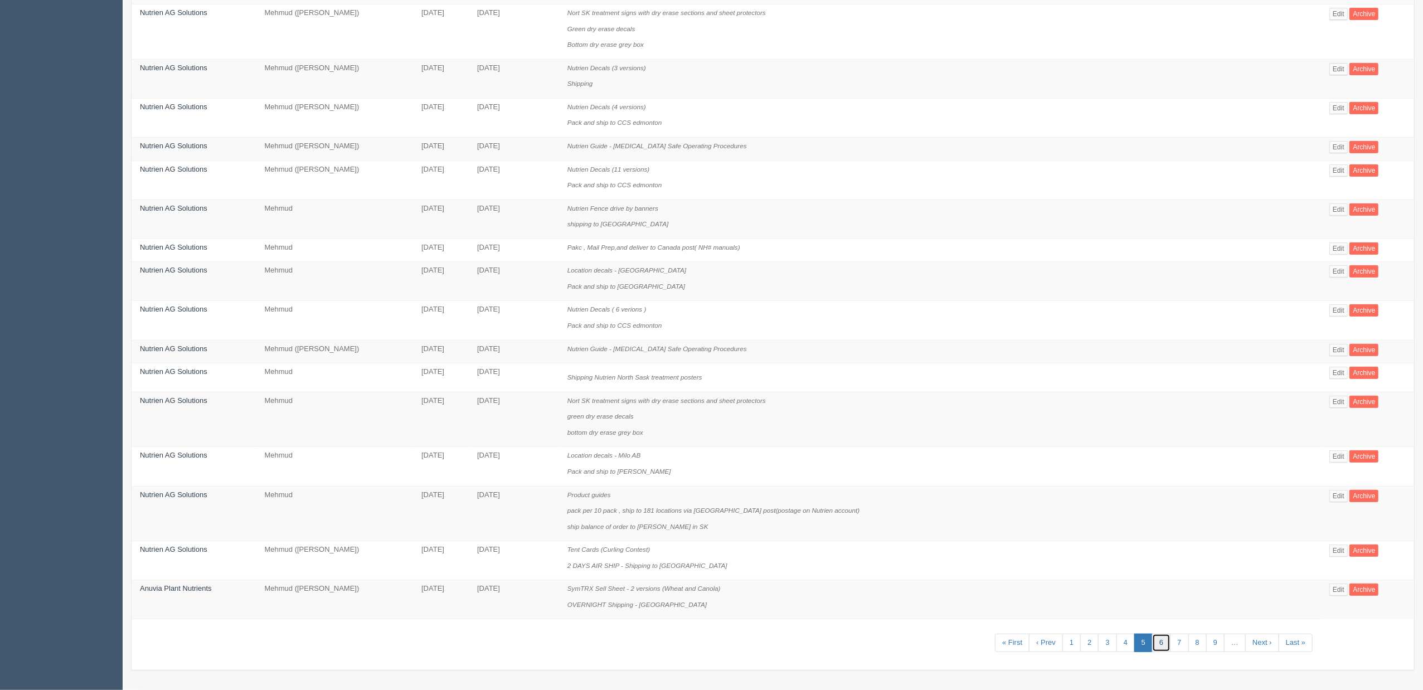
click at [1153, 640] on link "6" at bounding box center [1161, 643] width 18 height 18
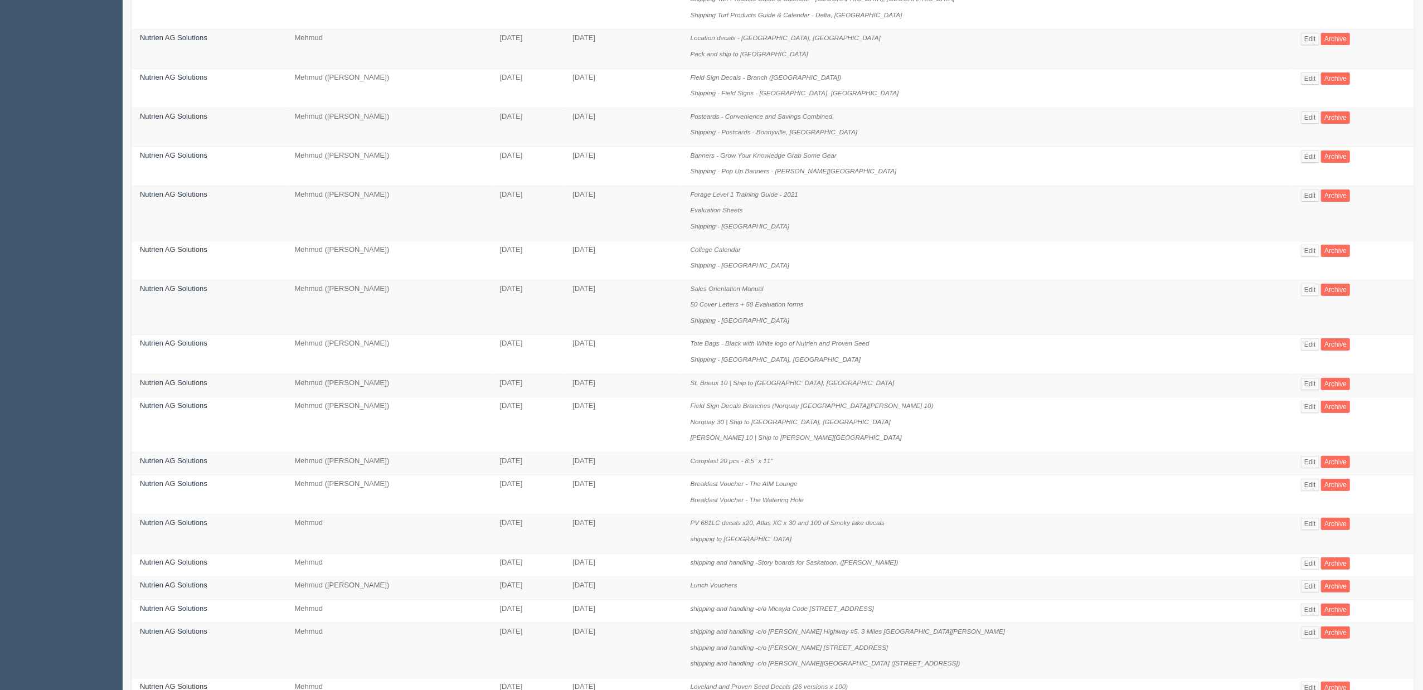
scroll to position [478, 0]
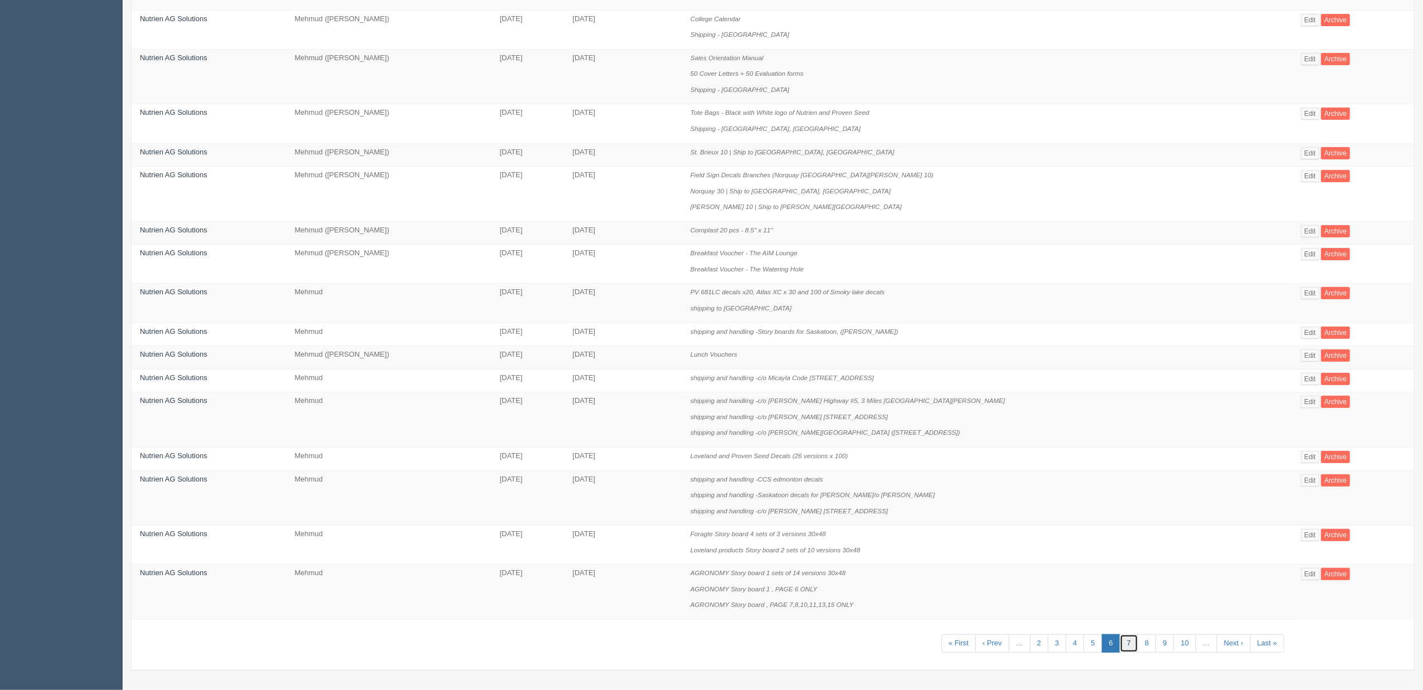
click at [1123, 642] on link "7" at bounding box center [1129, 643] width 18 height 18
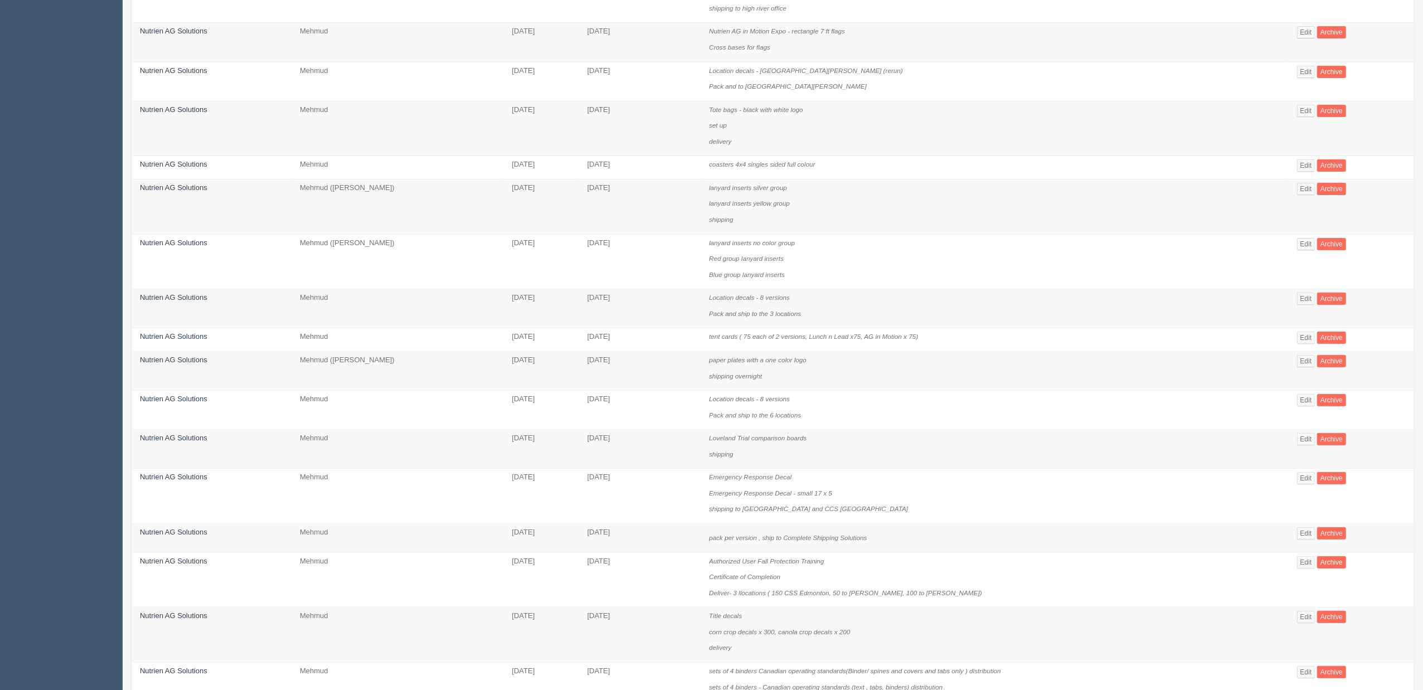
scroll to position [446, 0]
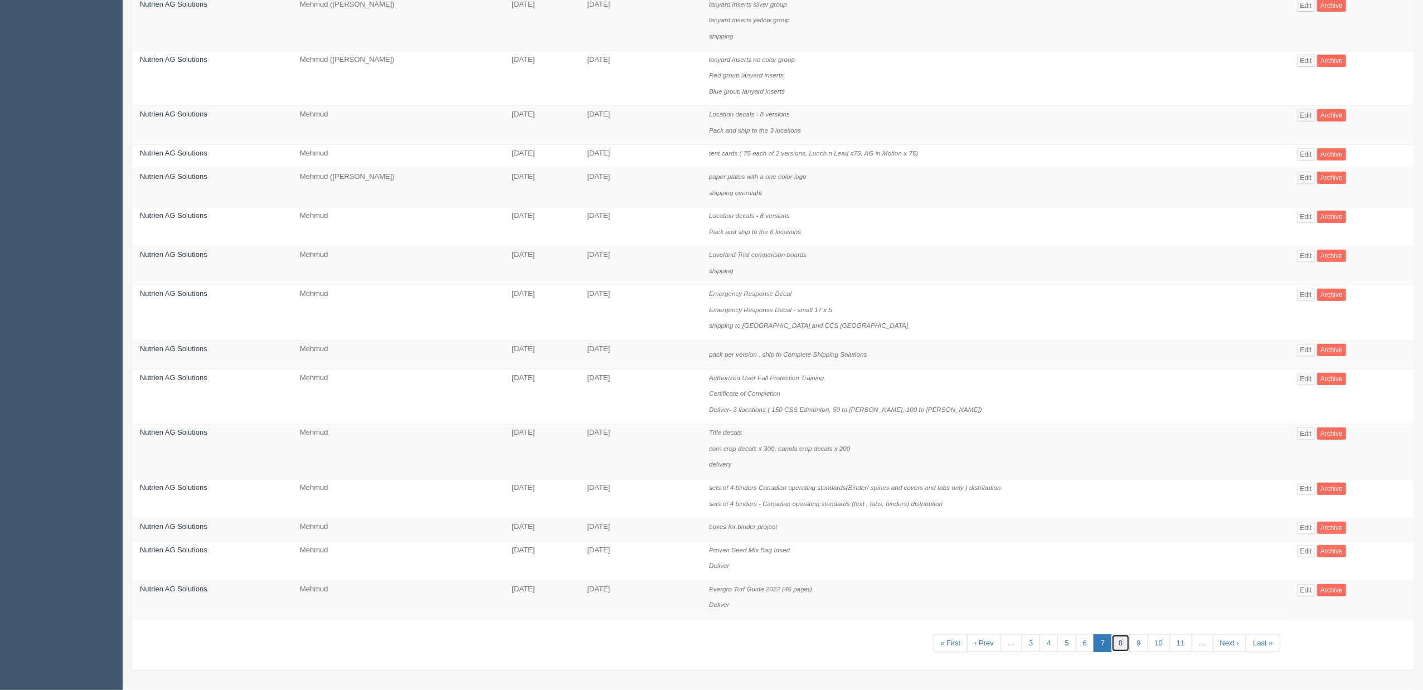
click at [1122, 642] on link "8" at bounding box center [1120, 643] width 18 height 18
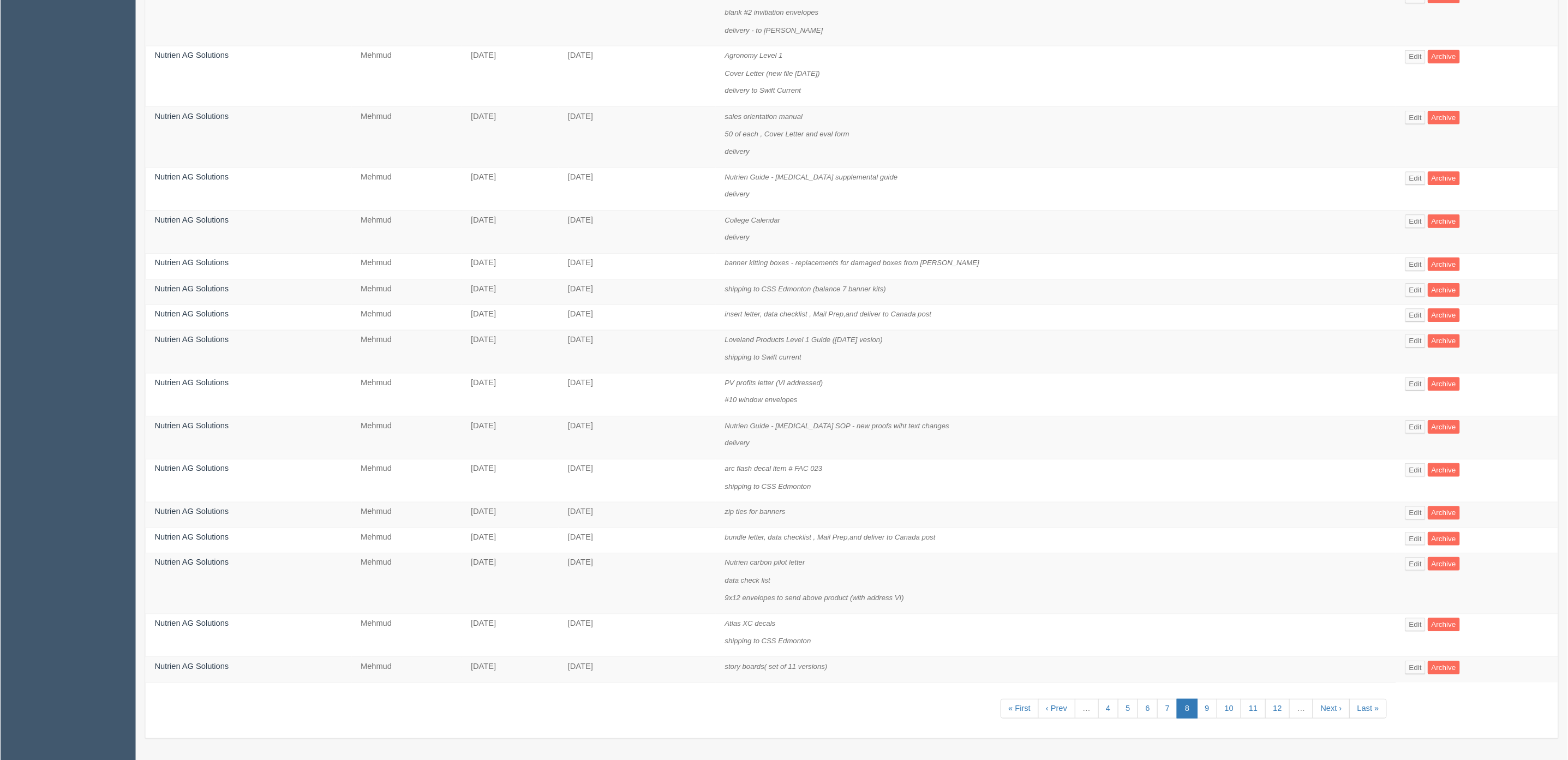
scroll to position [287, 0]
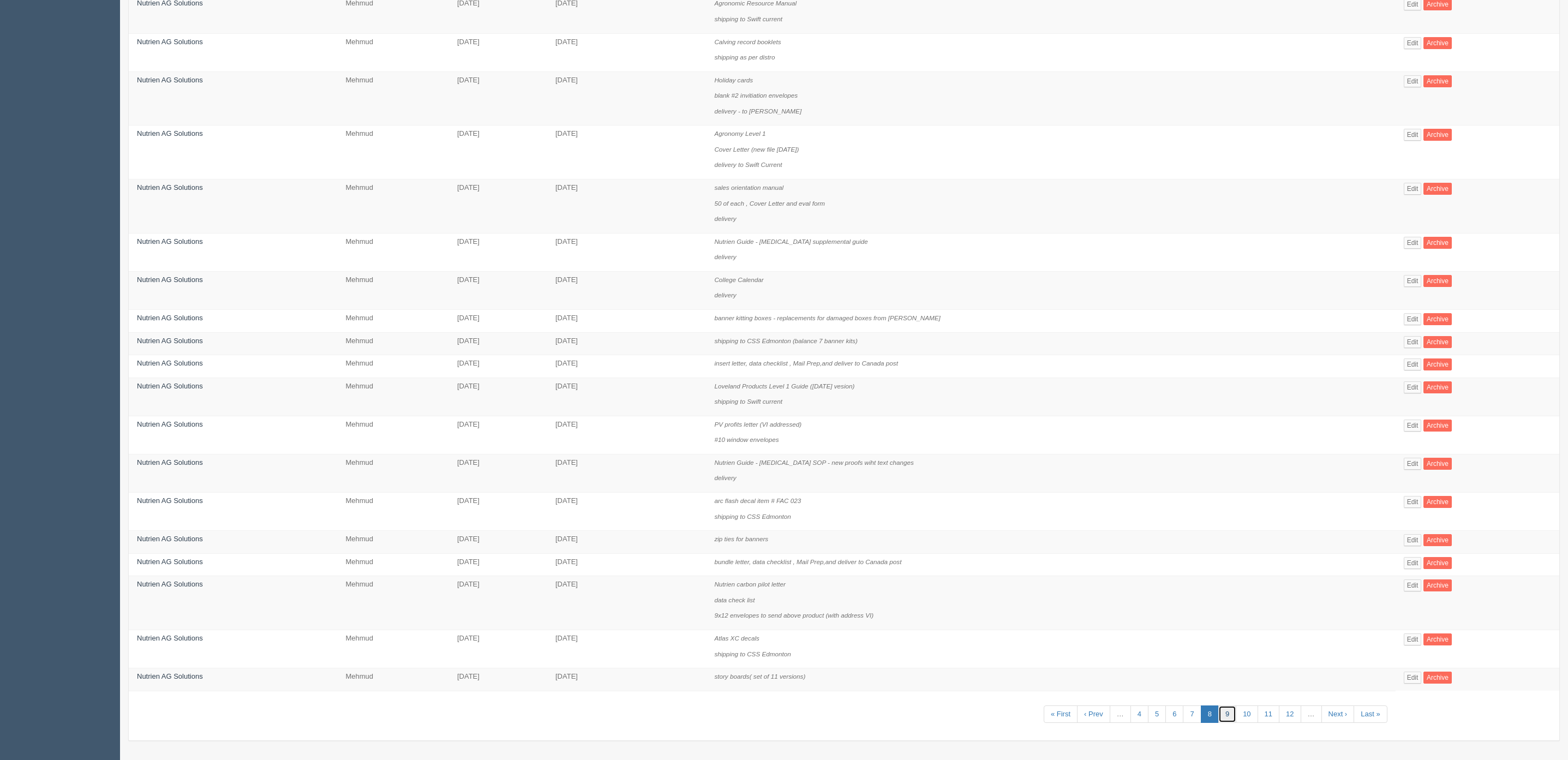
click at [1230, 675] on link "9" at bounding box center [1227, 715] width 18 height 18
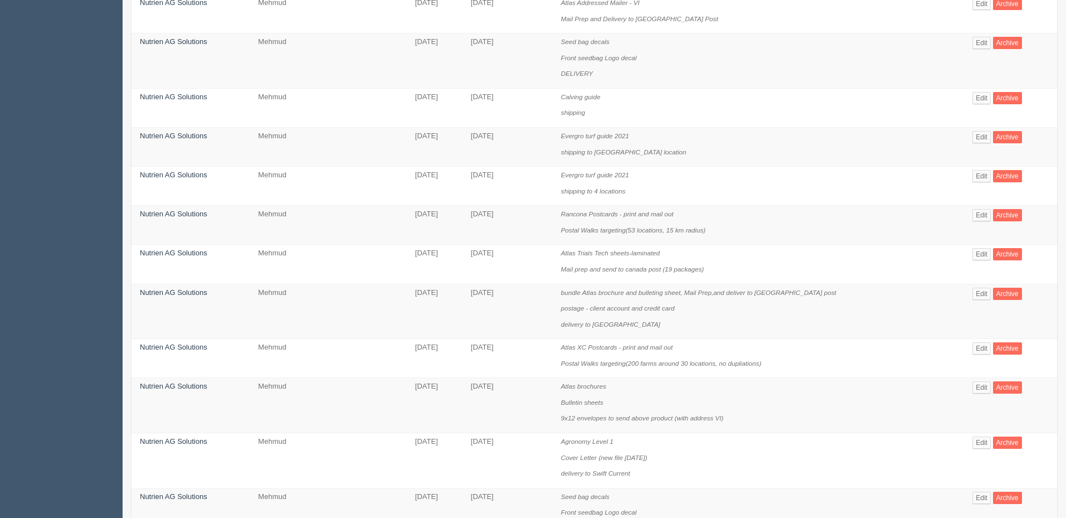
scroll to position [735, 0]
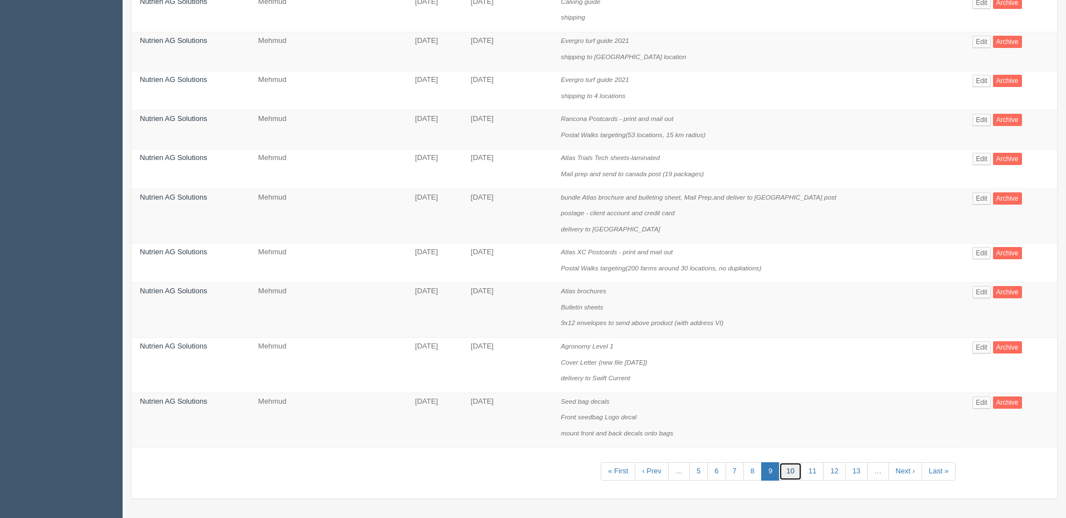
click at [789, 469] on link "10" at bounding box center [790, 471] width 22 height 18
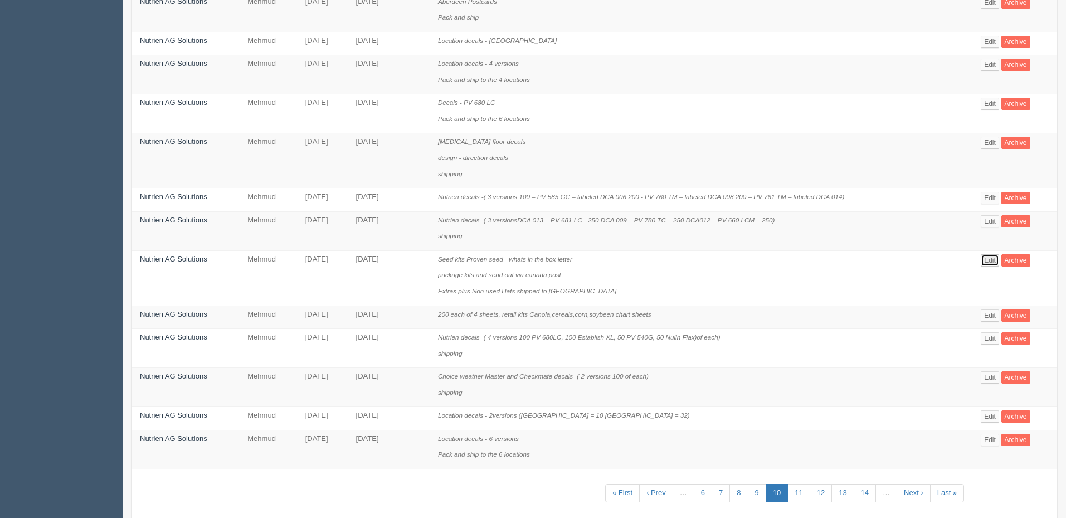
click at [998, 258] on link "Edit" at bounding box center [990, 260] width 18 height 12
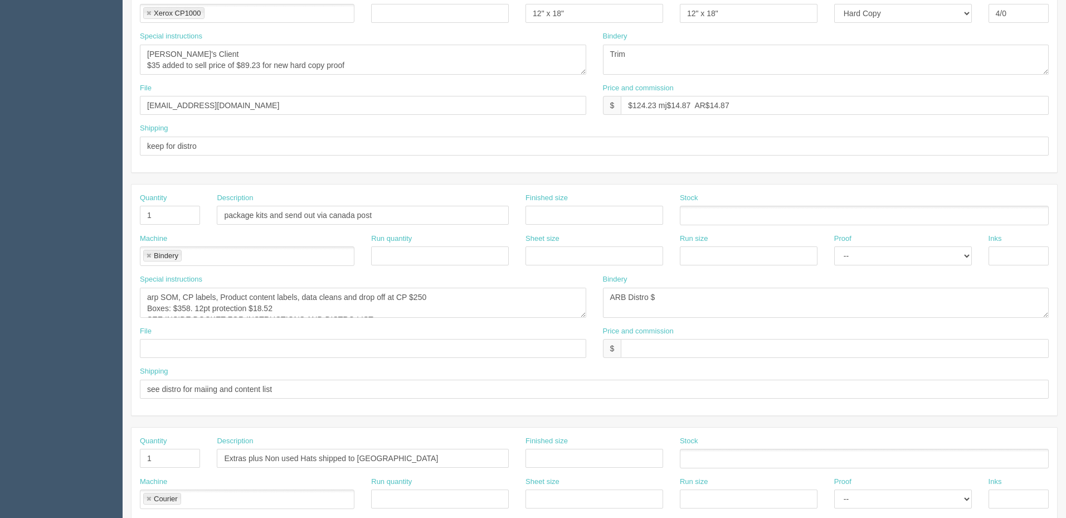
scroll to position [334, 0]
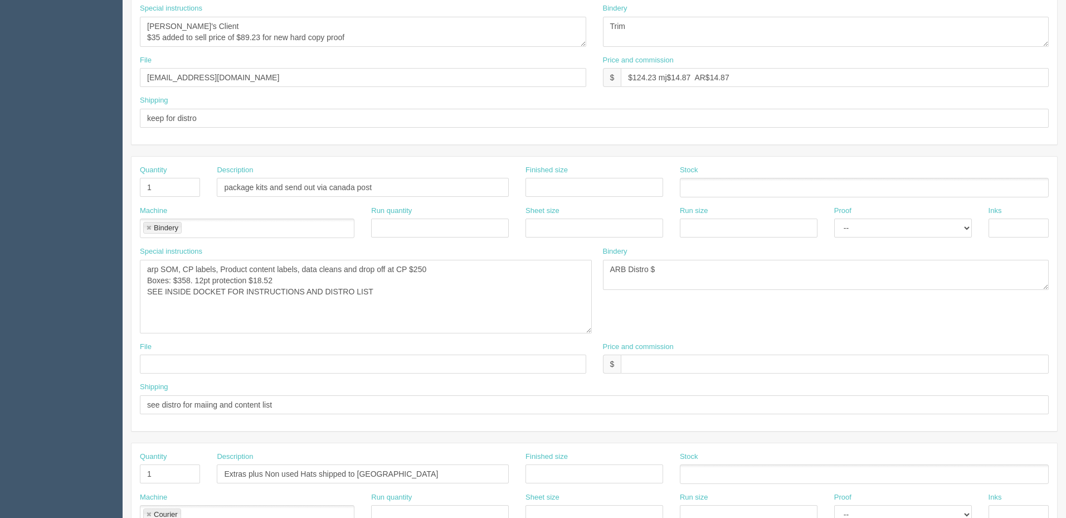
drag, startPoint x: 583, startPoint y: 287, endPoint x: 589, endPoint y: 331, distance: 43.8
click at [589, 331] on textarea "arp SOM, CP labels, Product content labels, data cleans and drop off at CP $250…" at bounding box center [366, 297] width 452 height 74
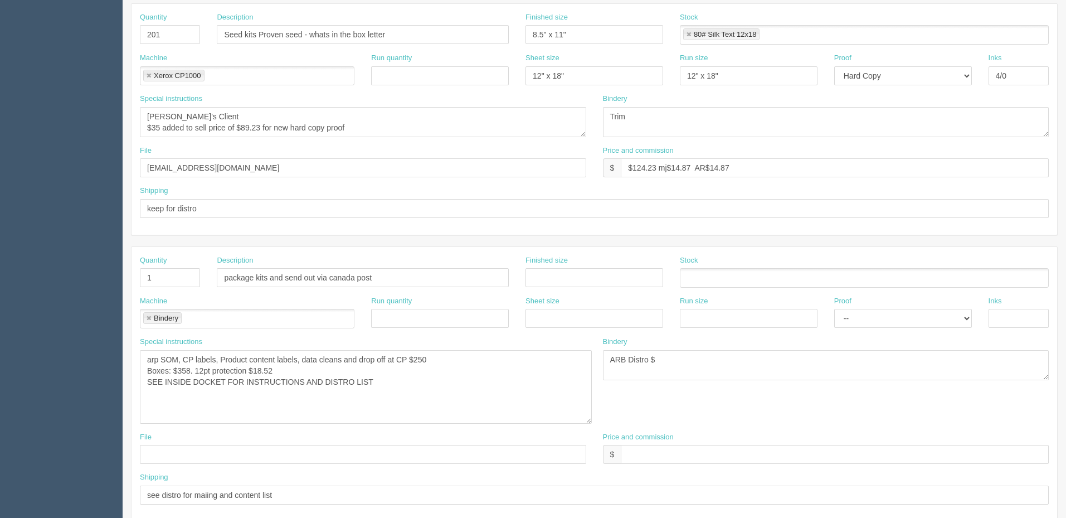
scroll to position [223, 0]
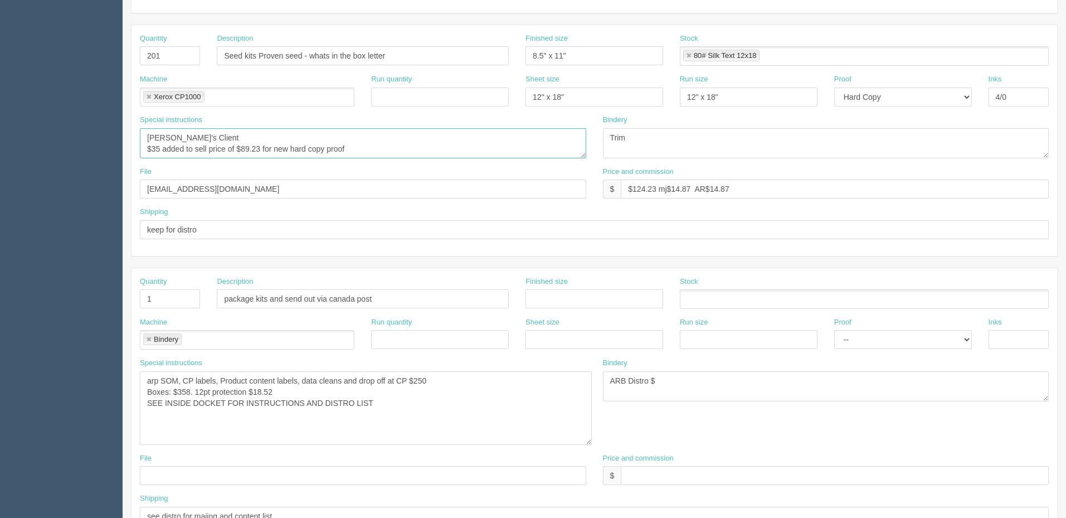
click at [422, 142] on textarea "Mehmud's Client $35 added to sell price of $89.23 for new hard copy proof" at bounding box center [363, 143] width 446 height 30
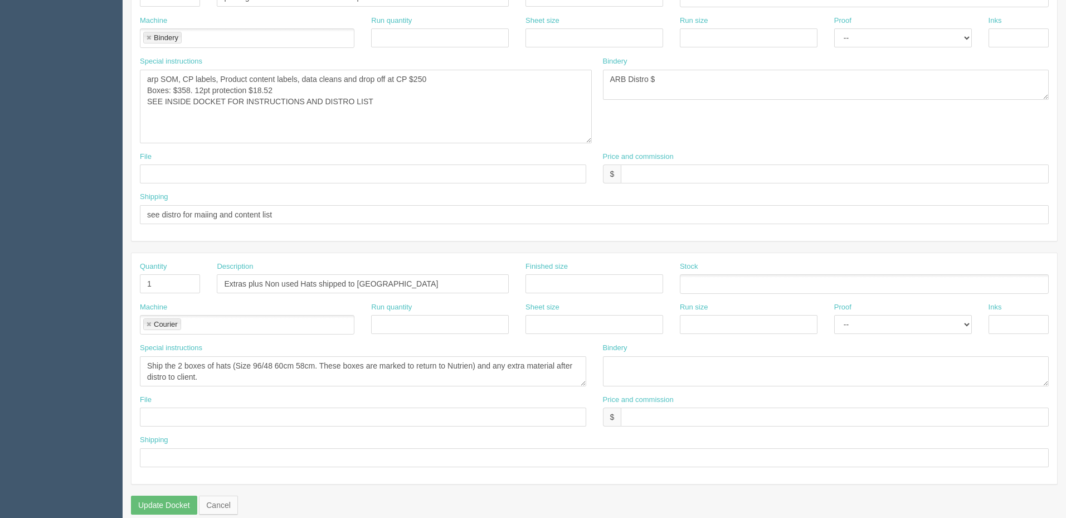
scroll to position [537, 0]
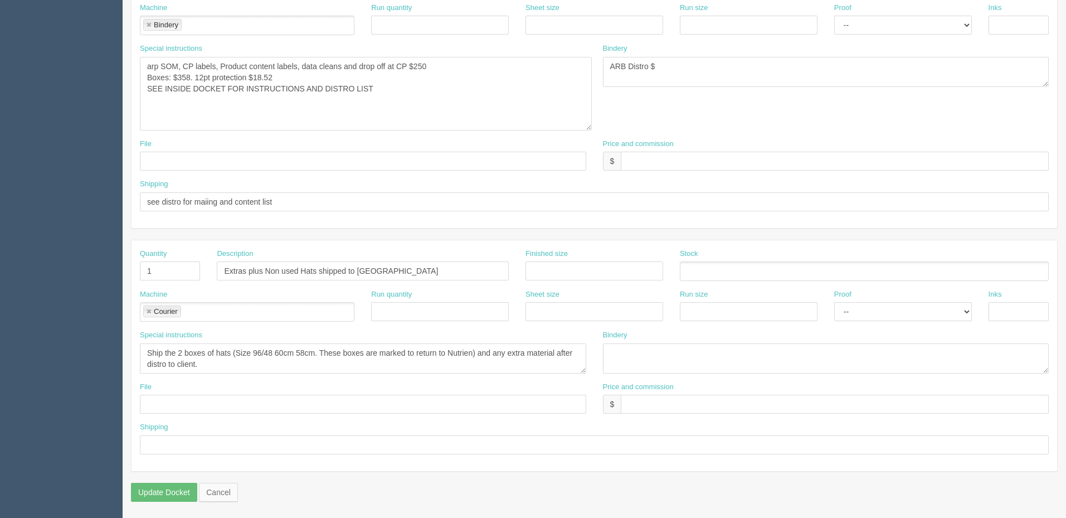
scroll to position [618, 0]
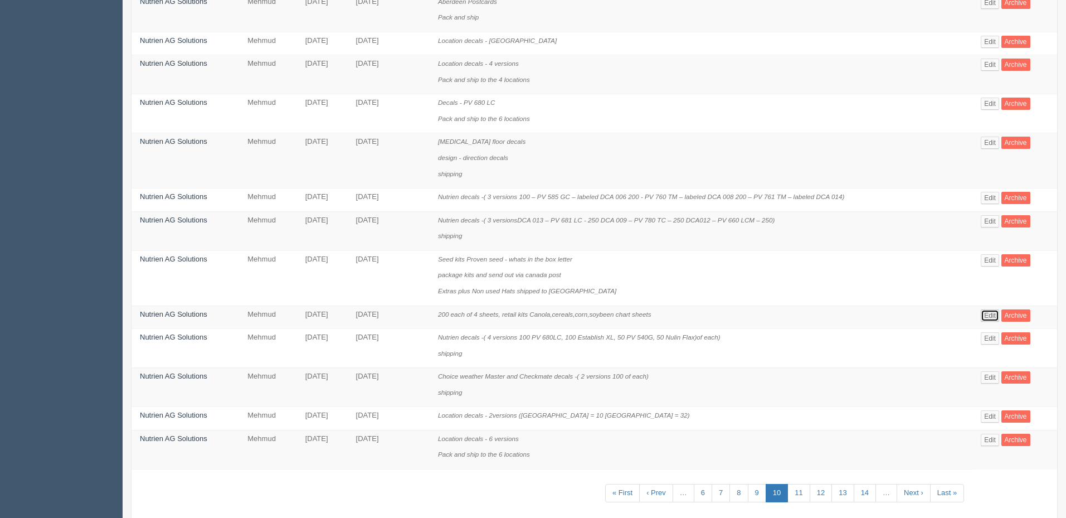
click at [996, 312] on link "Edit" at bounding box center [990, 315] width 18 height 12
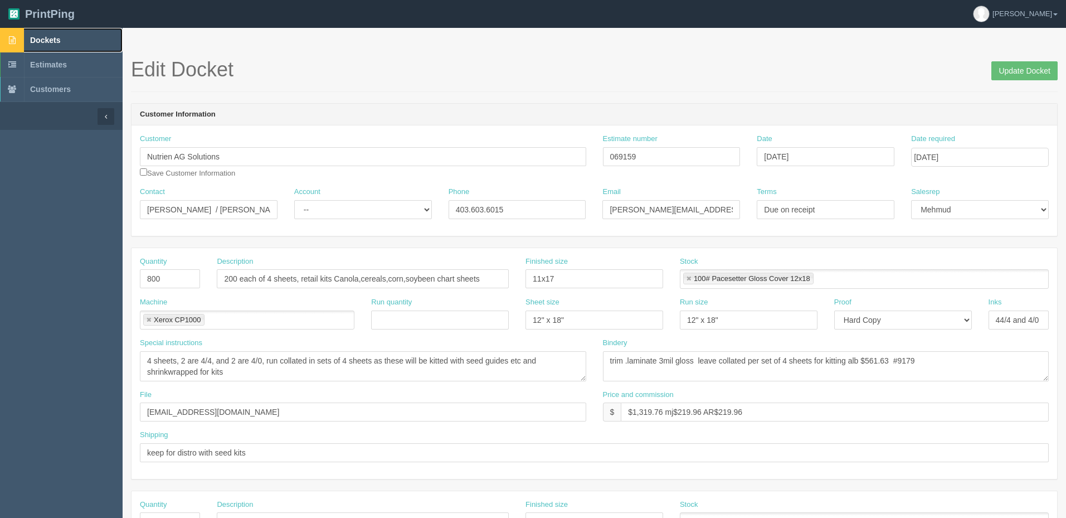
click at [70, 43] on link "Dockets" at bounding box center [61, 40] width 123 height 25
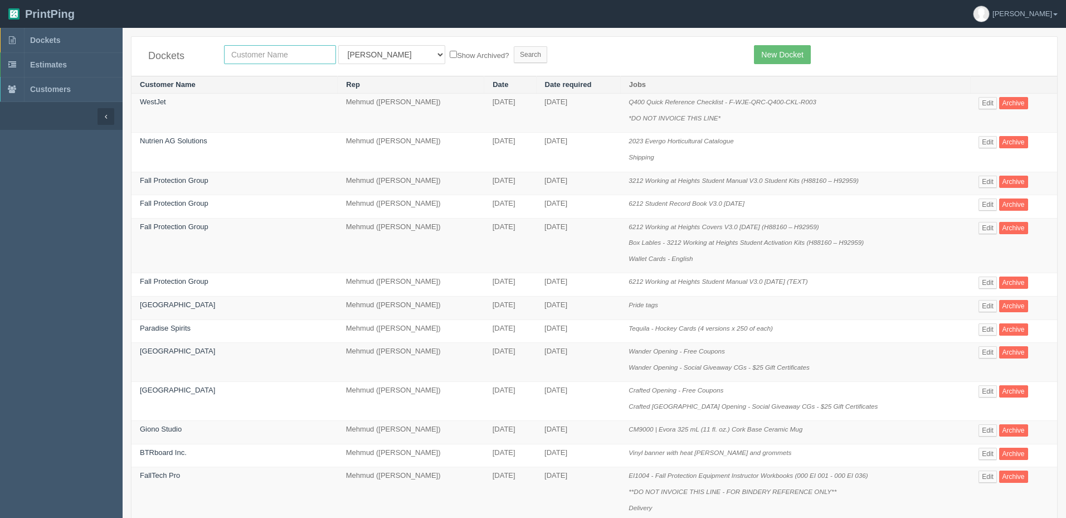
click at [273, 60] on input "text" at bounding box center [280, 54] width 112 height 19
type input "operation"
click at [514, 46] on input "Search" at bounding box center [530, 54] width 33 height 17
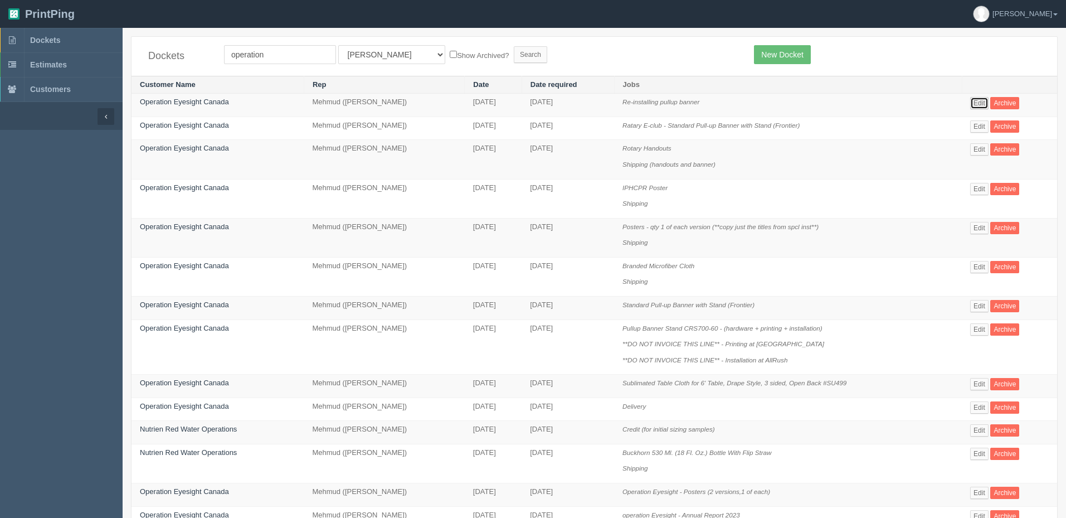
click at [980, 102] on link "Edit" at bounding box center [979, 103] width 18 height 12
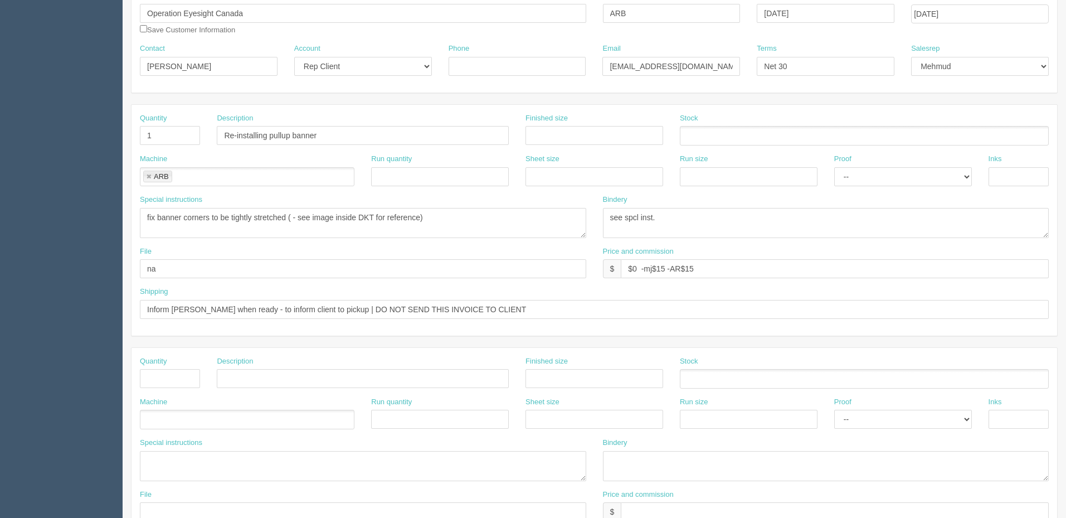
scroll to position [56, 0]
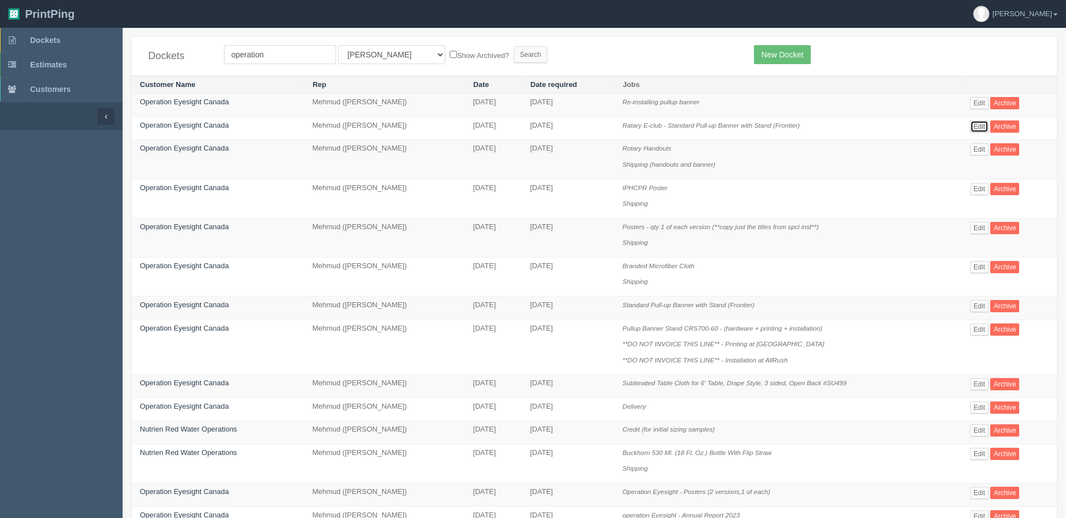
click at [983, 126] on link "Edit" at bounding box center [979, 126] width 18 height 12
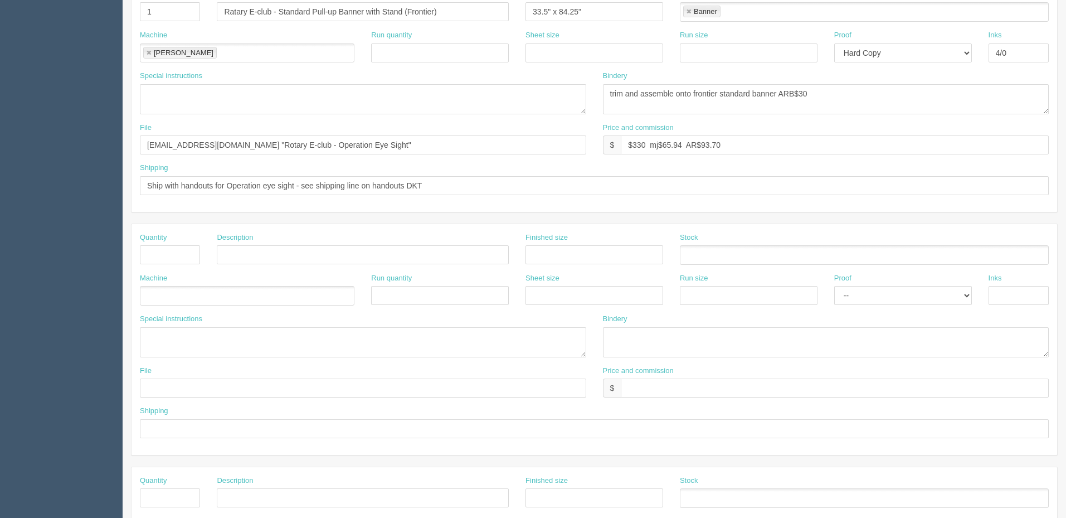
scroll to position [279, 0]
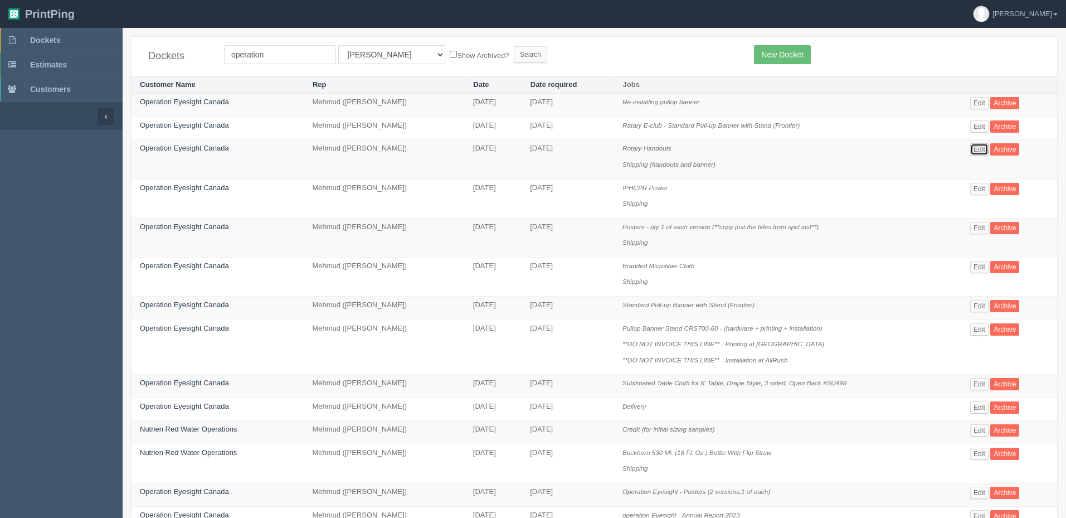
click at [982, 150] on link "Edit" at bounding box center [979, 149] width 18 height 12
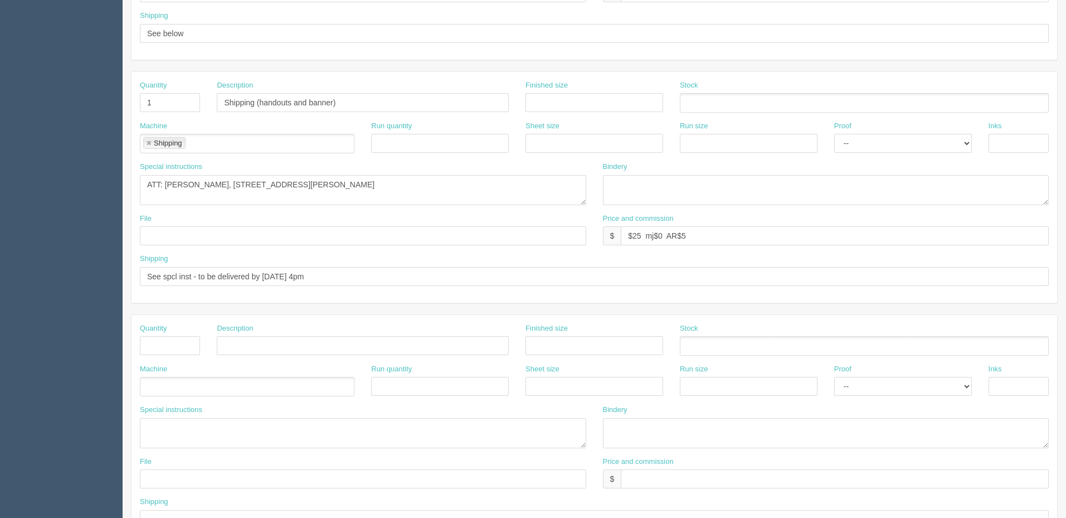
scroll to position [446, 0]
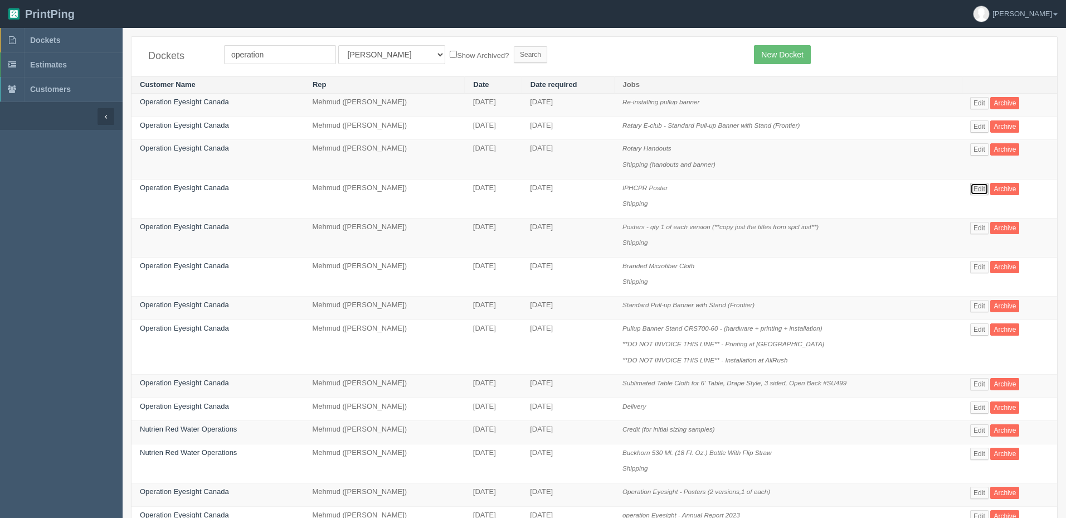
click at [984, 188] on link "Edit" at bounding box center [979, 189] width 18 height 12
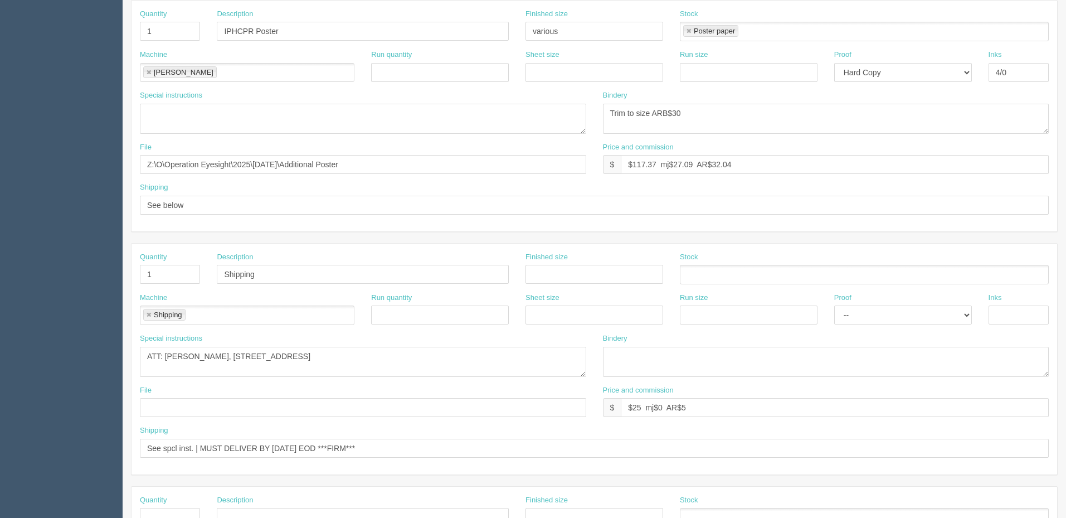
scroll to position [279, 0]
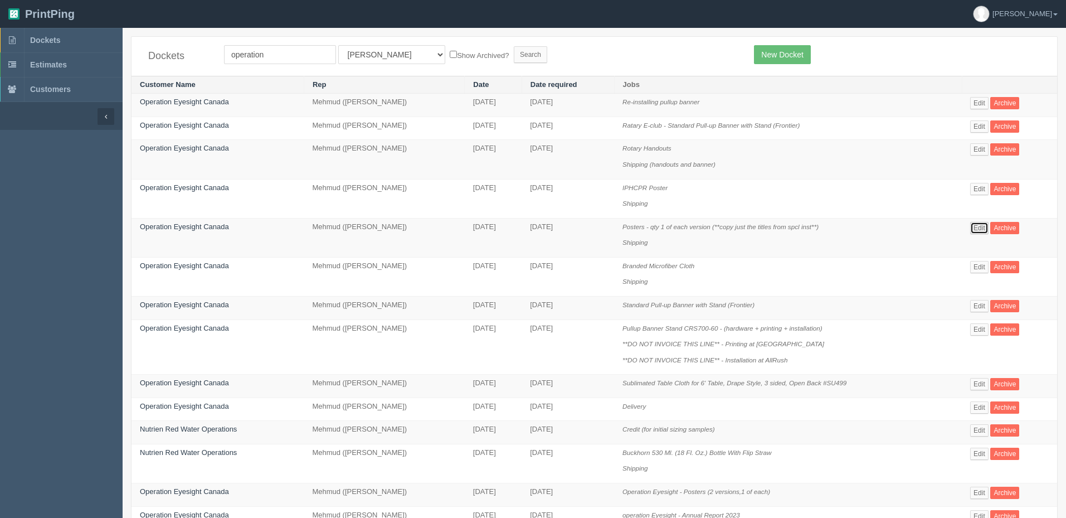
click at [984, 228] on link "Edit" at bounding box center [979, 228] width 18 height 12
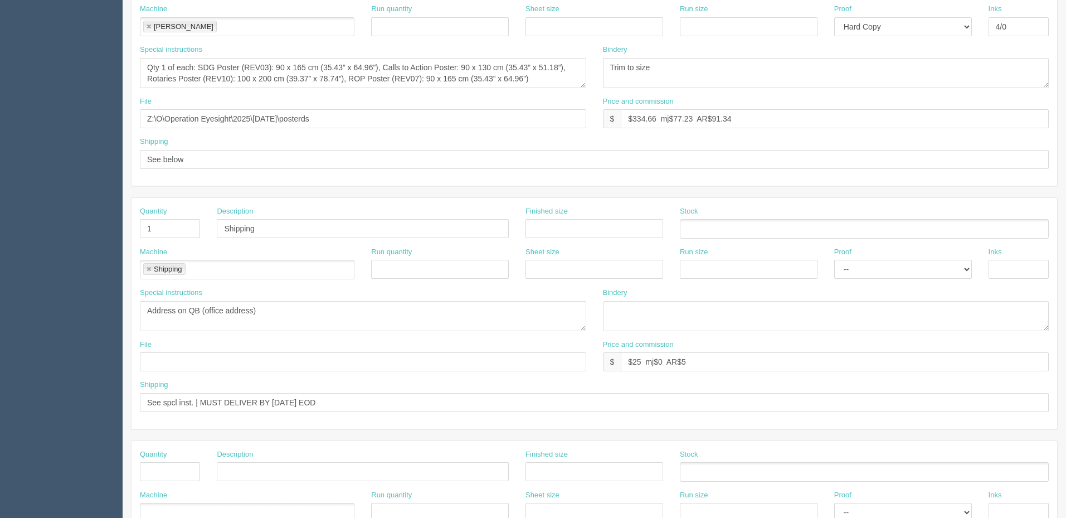
scroll to position [334, 0]
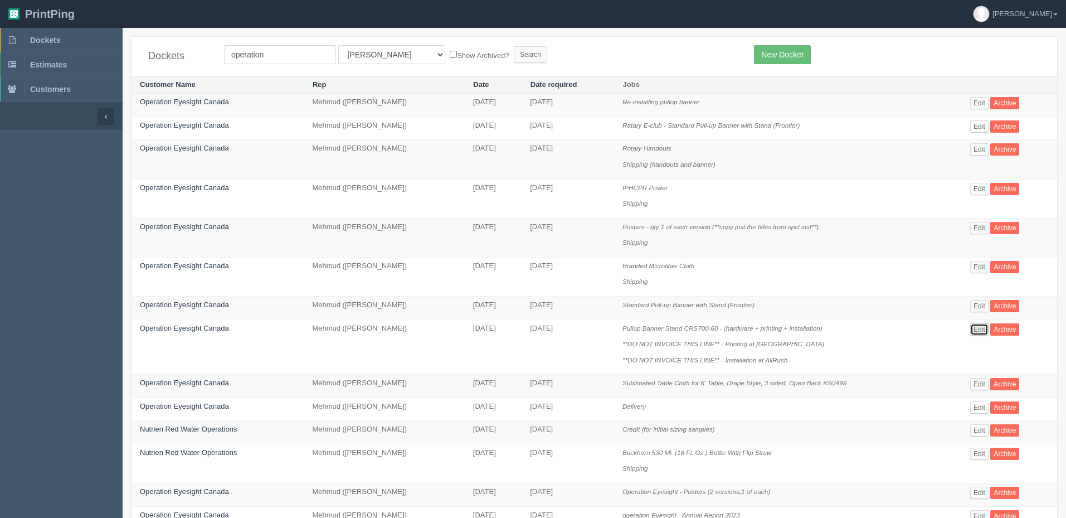
click at [984, 325] on link "Edit" at bounding box center [979, 329] width 18 height 12
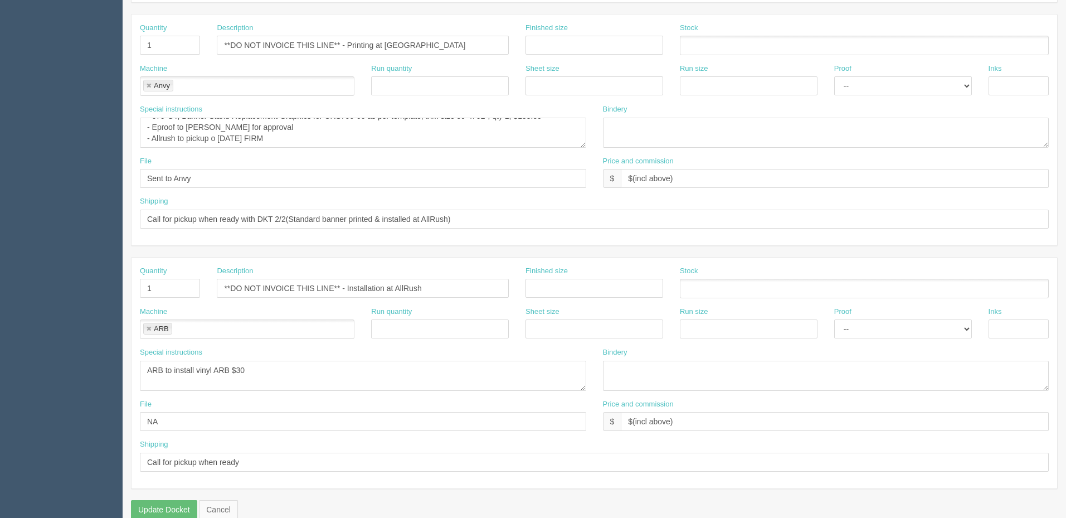
scroll to position [494, 0]
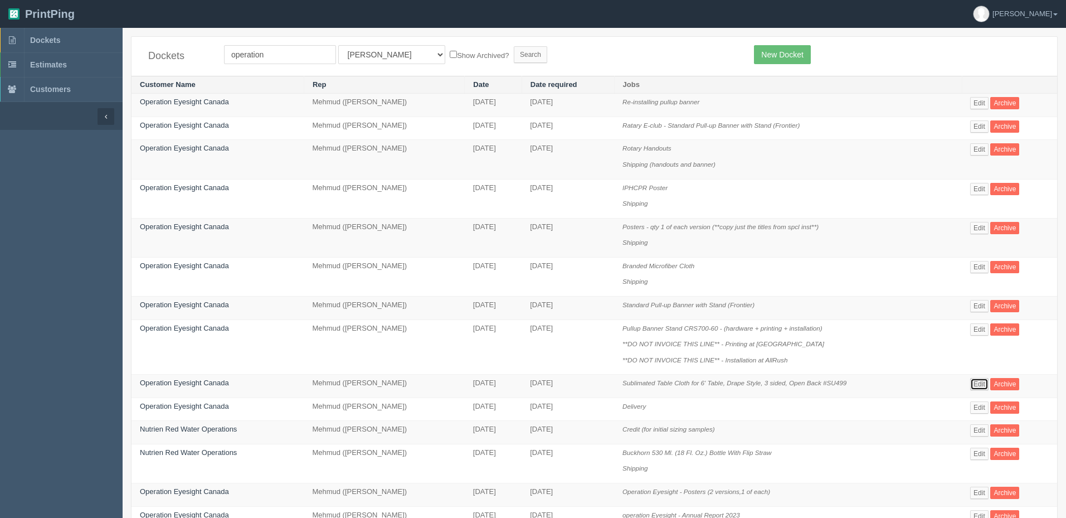
click at [982, 383] on link "Edit" at bounding box center [979, 384] width 18 height 12
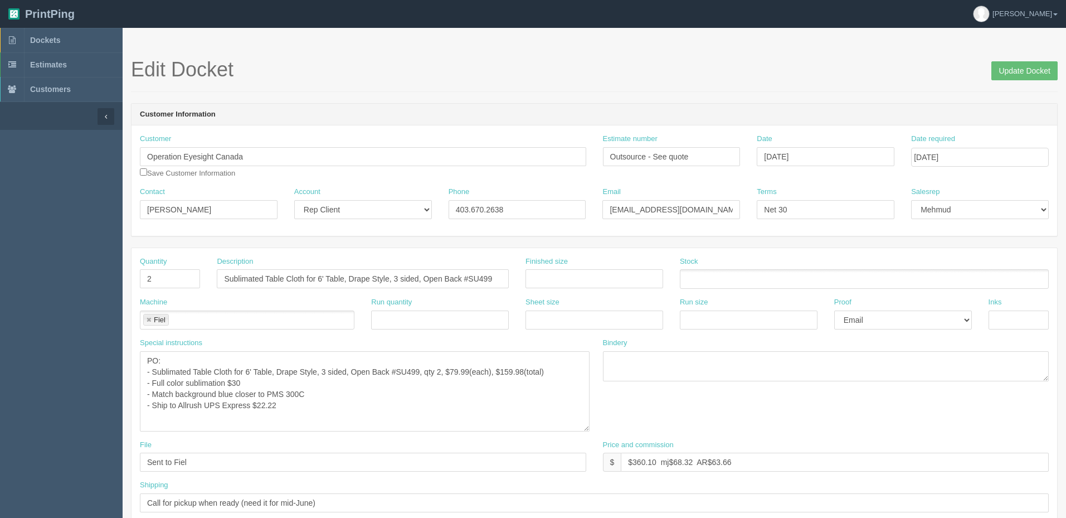
drag, startPoint x: 584, startPoint y: 377, endPoint x: 587, endPoint y: 429, distance: 51.4
click at [587, 429] on textarea "PO: - Sublimated Table Cloth for 6' Table, Drape Style, 3 sided, Open Back #SU4…" at bounding box center [365, 391] width 450 height 80
click at [62, 41] on link "Dockets" at bounding box center [61, 40] width 123 height 25
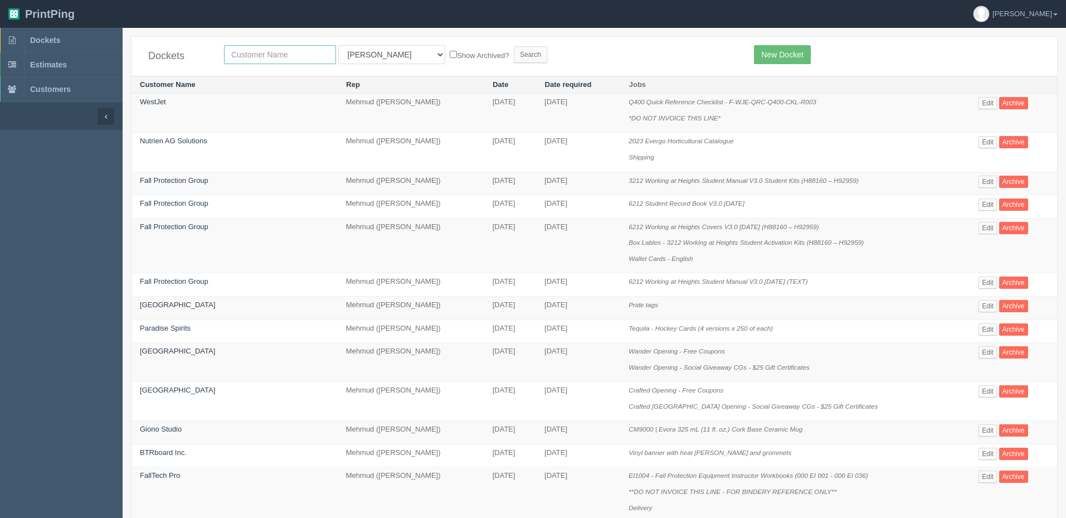
click at [270, 55] on input "text" at bounding box center [280, 54] width 112 height 19
type input "westj"
click at [514, 46] on input "Search" at bounding box center [530, 54] width 33 height 17
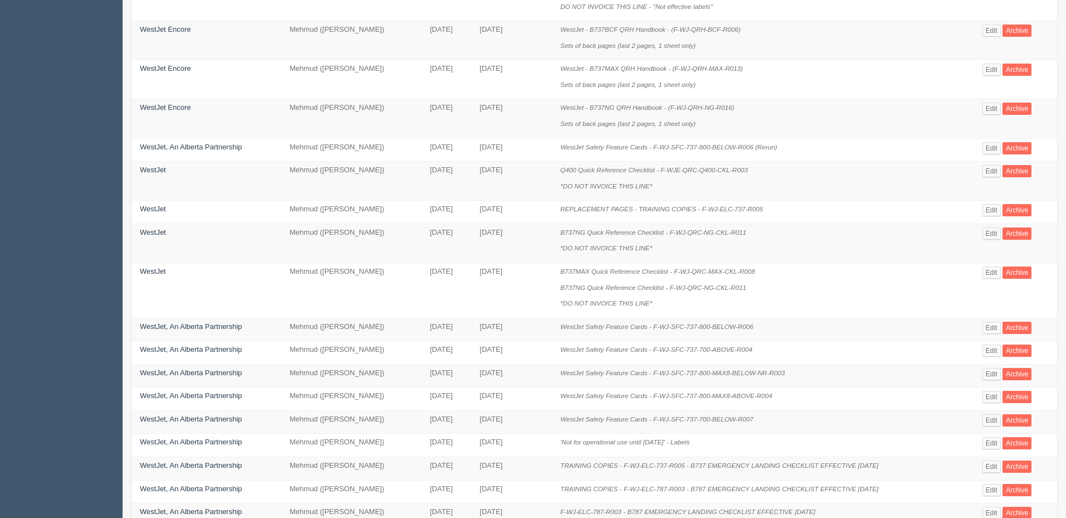
scroll to position [432, 0]
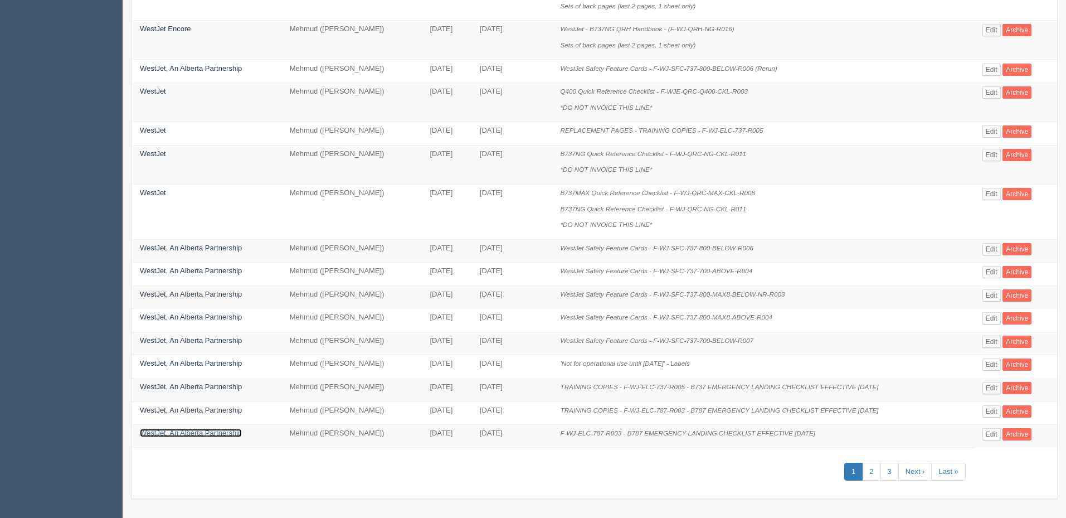
click at [219, 432] on link "WestJet, An Alberta Partnership" at bounding box center [191, 433] width 102 height 8
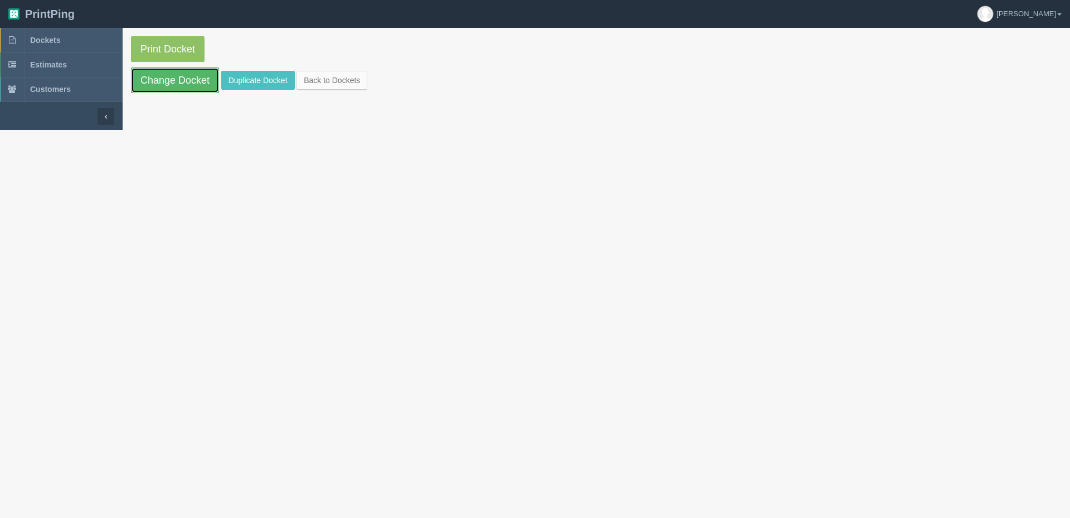
click at [196, 83] on link "Change Docket" at bounding box center [175, 80] width 88 height 26
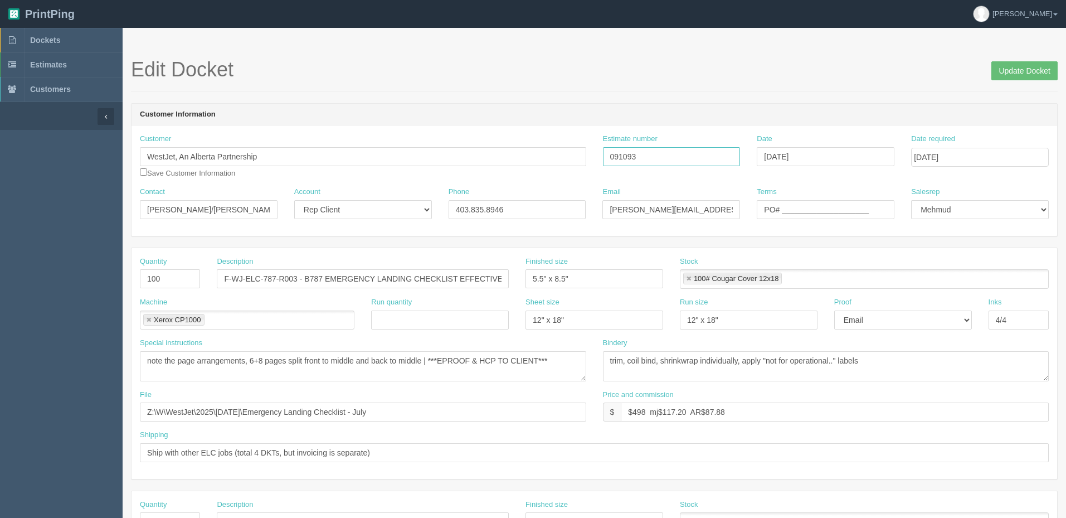
drag, startPoint x: 596, startPoint y: 147, endPoint x: 533, endPoint y: 152, distance: 63.1
click at [542, 147] on div "Customer WestJet, An Alberta Partnership Save Customer Information Estimate num…" at bounding box center [595, 160] width 926 height 53
click at [529, 60] on h1 "Edit Docket Update Docket" at bounding box center [594, 70] width 927 height 22
click at [613, 55] on section "Edit Docket Update Docket Customer Information Customer WestJet, An Alberta Par…" at bounding box center [595, 520] width 944 height 984
drag, startPoint x: 411, startPoint y: 411, endPoint x: 0, endPoint y: 421, distance: 410.9
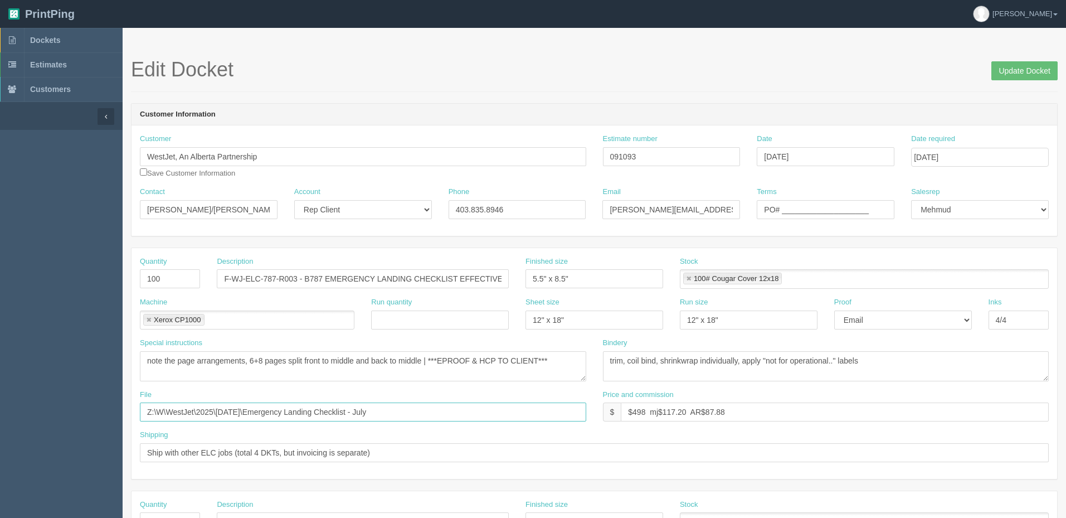
click at [0, 421] on section "Dockets Estimates Customers" at bounding box center [533, 520] width 1066 height 984
drag, startPoint x: 683, startPoint y: 154, endPoint x: 524, endPoint y: 158, distance: 158.9
click at [539, 157] on div "Customer WestJet, An Alberta Partnership Save Customer Information Estimate num…" at bounding box center [595, 160] width 926 height 53
click at [304, 31] on section "Edit Docket Update Docket Customer Information Customer WestJet, An Alberta Par…" at bounding box center [595, 520] width 944 height 984
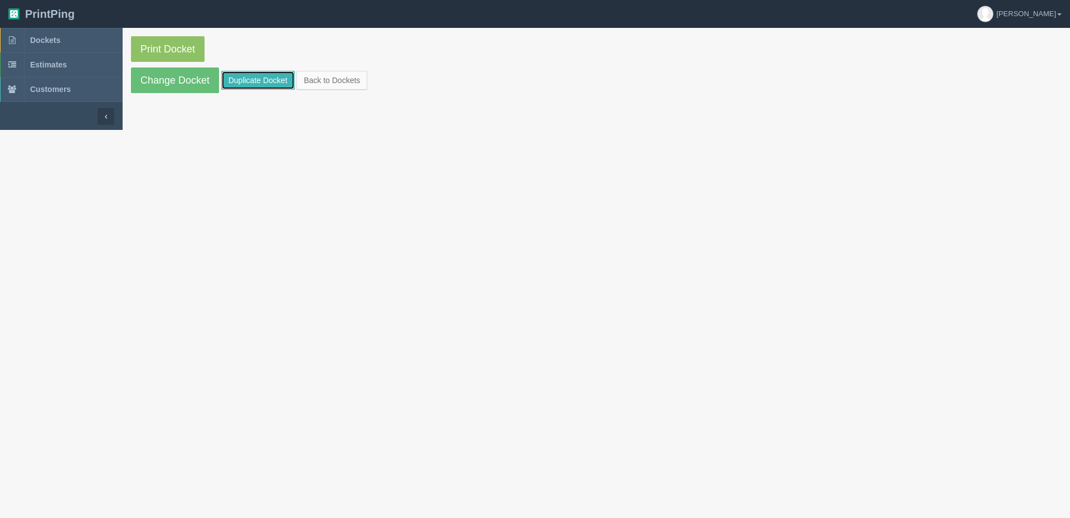
click at [251, 86] on link "Duplicate Docket" at bounding box center [258, 80] width 74 height 19
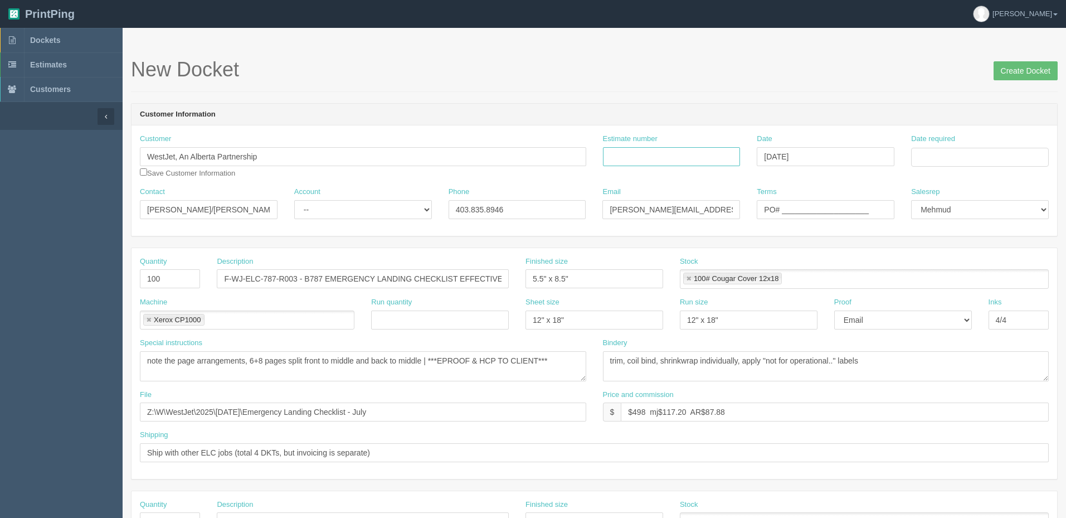
click at [650, 157] on input "Estimate number" at bounding box center [672, 156] width 138 height 19
paste input "092232"
type input "092232"
click at [932, 162] on input "Date required" at bounding box center [980, 157] width 138 height 19
click at [961, 295] on td "3" at bounding box center [967, 296] width 16 height 16
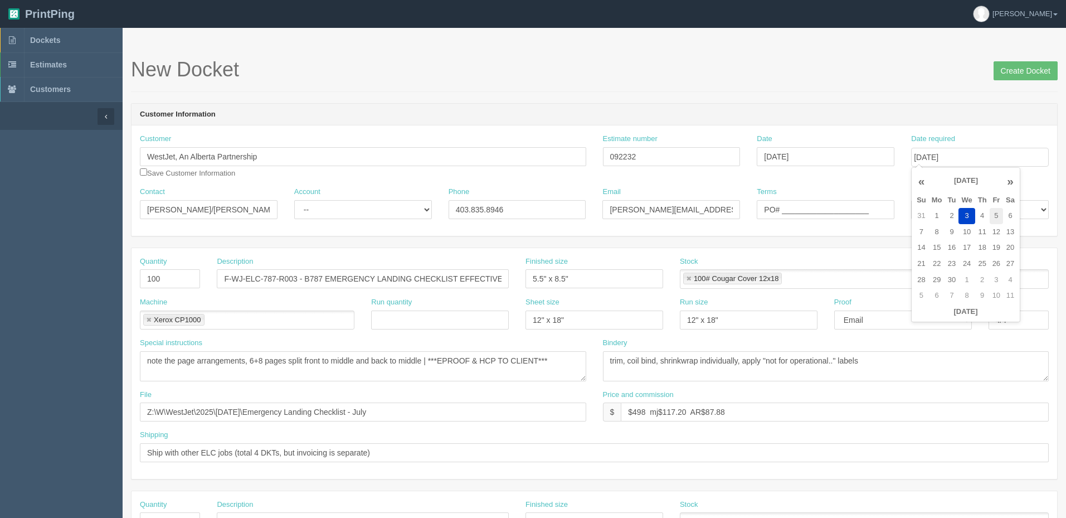
click at [995, 217] on td "5" at bounding box center [996, 216] width 13 height 16
type input "September 5, 2025"
click at [822, 76] on h1 "New Docket Create Docket" at bounding box center [594, 70] width 927 height 22
drag, startPoint x: 176, startPoint y: 153, endPoint x: 662, endPoint y: 165, distance: 485.6
click at [651, 163] on div "Customer WestJet, An Alberta Partnership Save Customer Information Estimate num…" at bounding box center [595, 160] width 926 height 53
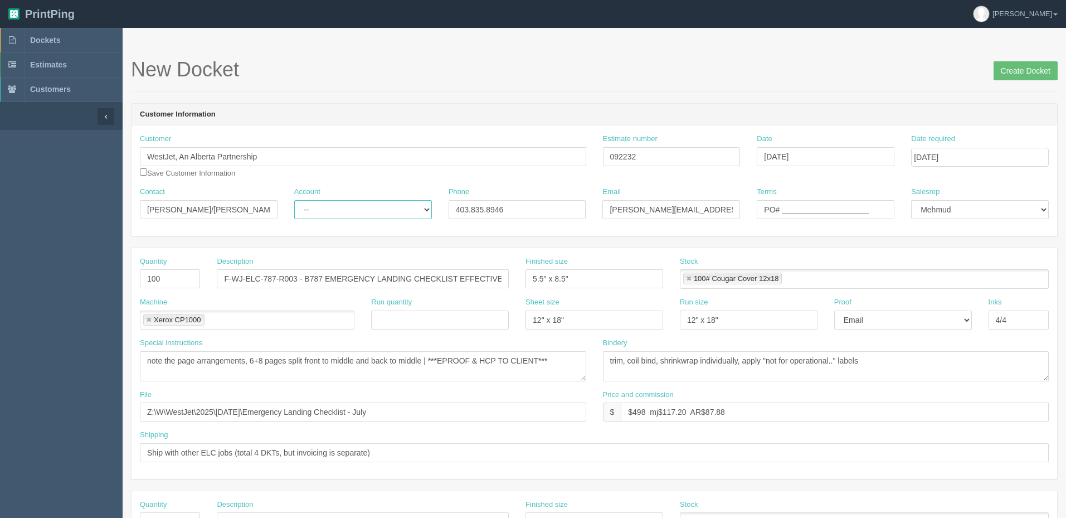
click at [365, 212] on select "-- Existing Client Allrush Client Rep Client" at bounding box center [363, 209] width 138 height 19
select select "Rep Client"
click at [294, 200] on select "-- Existing Client Allrush Client Rep Client" at bounding box center [363, 209] width 138 height 19
drag, startPoint x: 172, startPoint y: 279, endPoint x: 71, endPoint y: 269, distance: 101.9
click at [72, 269] on section "Dockets Estimates Customers" at bounding box center [533, 520] width 1066 height 984
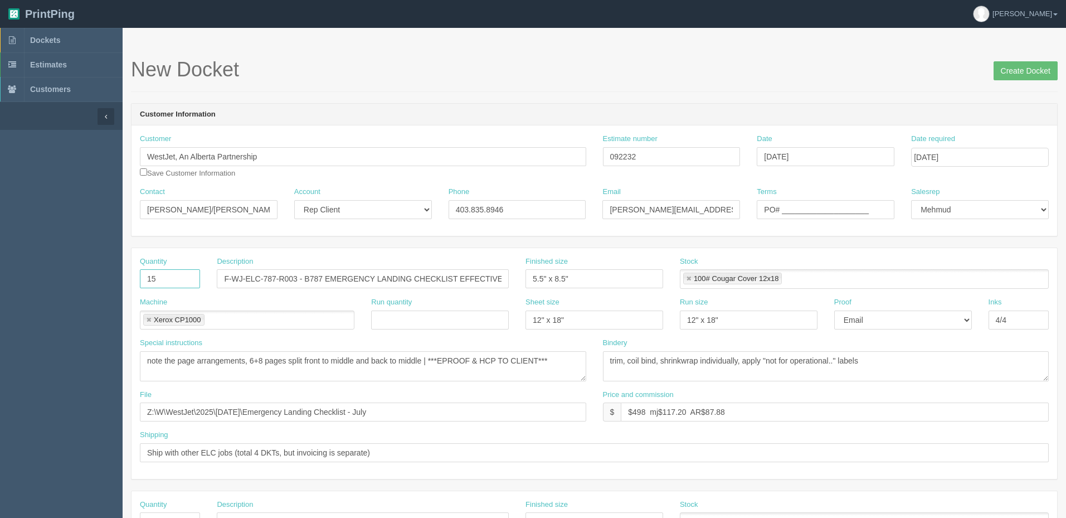
type input "15"
click at [400, 373] on textarea "note the page arrangements, 6+8 pages split front to middle and back to middle …" at bounding box center [363, 366] width 446 height 30
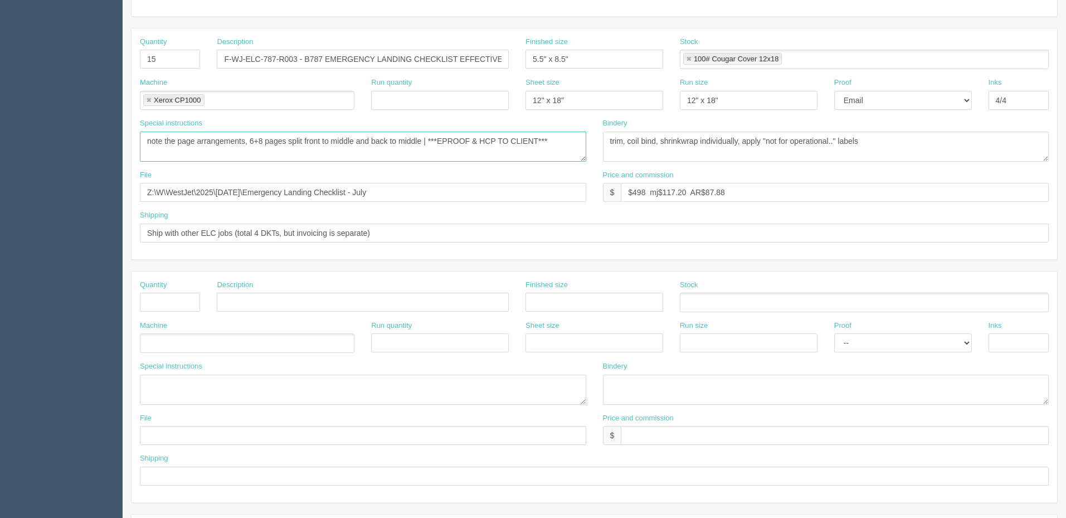
scroll to position [223, 0]
drag, startPoint x: 443, startPoint y: 137, endPoint x: 902, endPoint y: 107, distance: 460.2
click at [902, 107] on div "Quantity 15 Description F-WJ-ELC-787-R003 - B787 EMERGENCY LANDING CHECKLIST EF…" at bounding box center [595, 140] width 926 height 231
type textarea "note the page arrangements, 6+8 pages split front to middle and back to middle"
drag, startPoint x: 441, startPoint y: 227, endPoint x: 0, endPoint y: 217, distance: 441.0
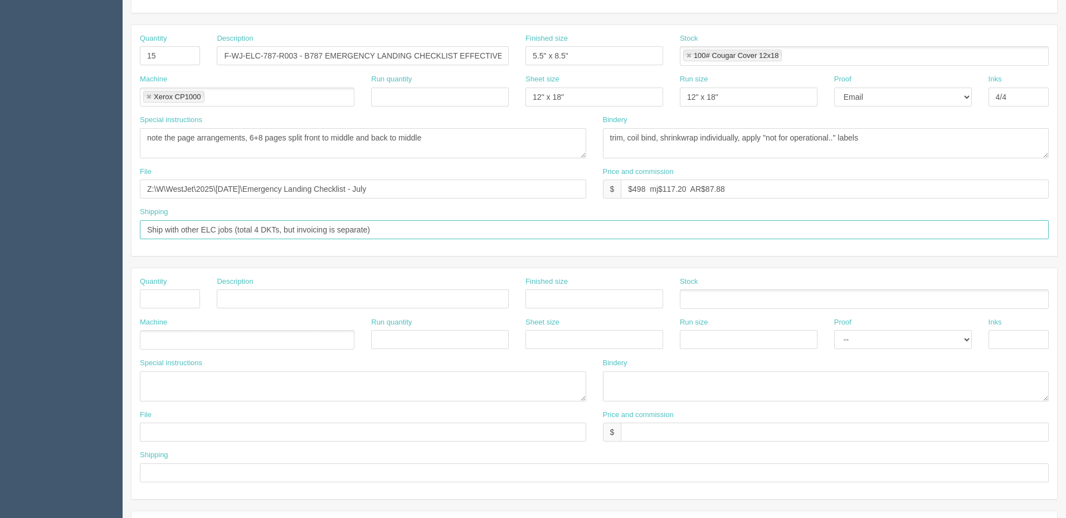
click at [0, 217] on section "Dockets Estimates Customers" at bounding box center [533, 297] width 1066 height 984
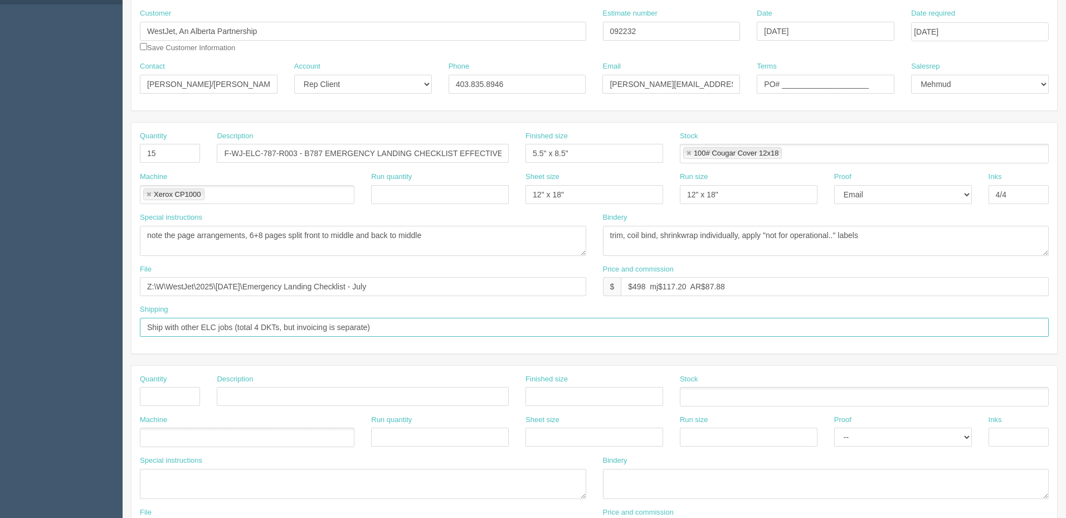
scroll to position [111, 0]
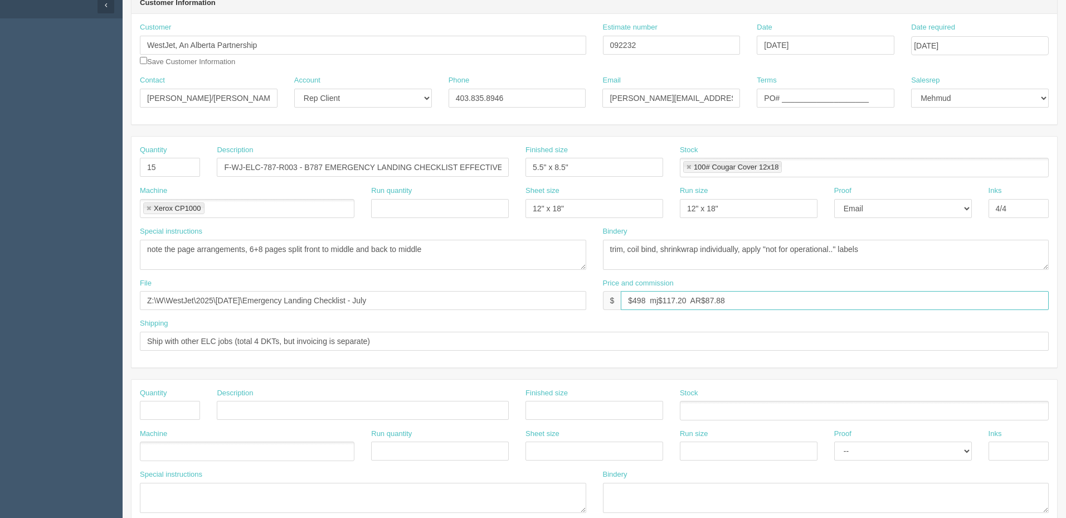
drag, startPoint x: 747, startPoint y: 298, endPoint x: 469, endPoint y: 296, distance: 278.1
click at [469, 296] on div "File Z:\W\WestJet\2025\May 2025\Emergency Landing Checklist - July Price and co…" at bounding box center [595, 298] width 926 height 41
type input "$_________"
type input "See below"
click at [469, 296] on input "Z:\W\WestJet\2025\May 2025\Emergency Landing Checklist - July" at bounding box center [363, 300] width 446 height 19
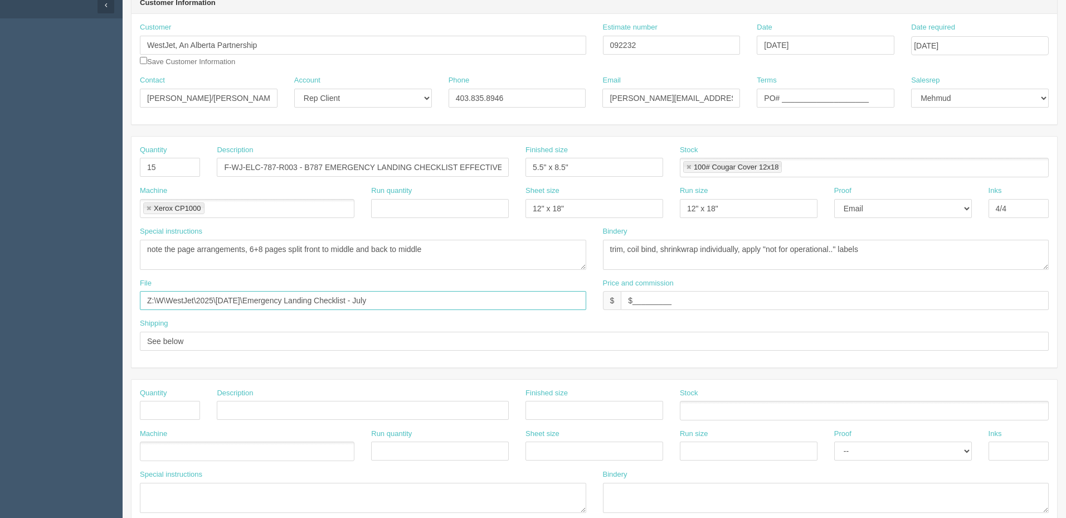
drag, startPoint x: 415, startPoint y: 304, endPoint x: 0, endPoint y: 299, distance: 414.7
click at [0, 299] on section "Dockets Estimates Customers" at bounding box center [533, 408] width 1066 height 984
type input "[EMAIL_ADDRESS][DOMAIN_NAME] "WestJet 787 R003 ELCs""
drag, startPoint x: 753, startPoint y: 247, endPoint x: 1039, endPoint y: 239, distance: 286.1
click at [1039, 240] on textarea "trim, coil bind, shrinkwrap individually, apply "not for operational.." labels" at bounding box center [826, 255] width 446 height 30
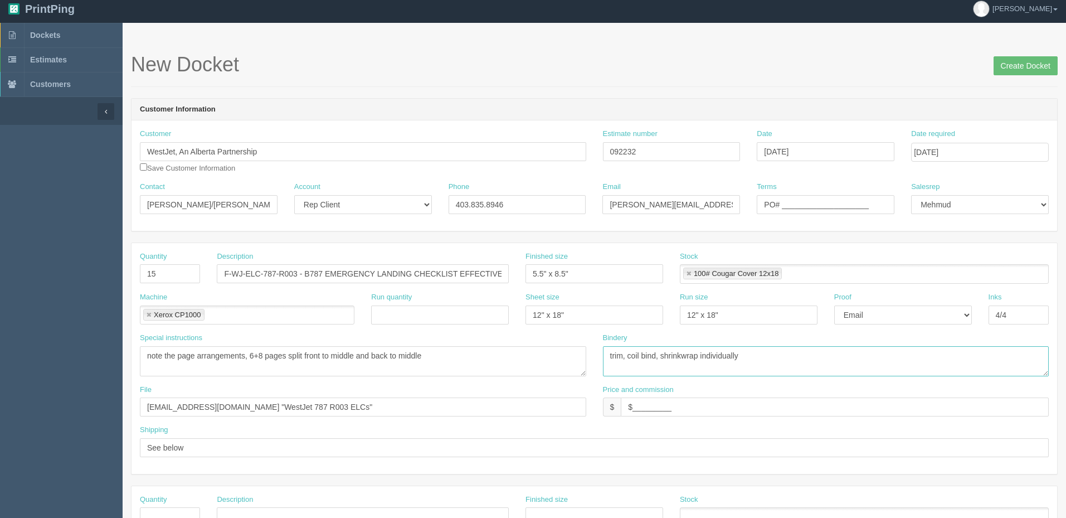
scroll to position [0, 0]
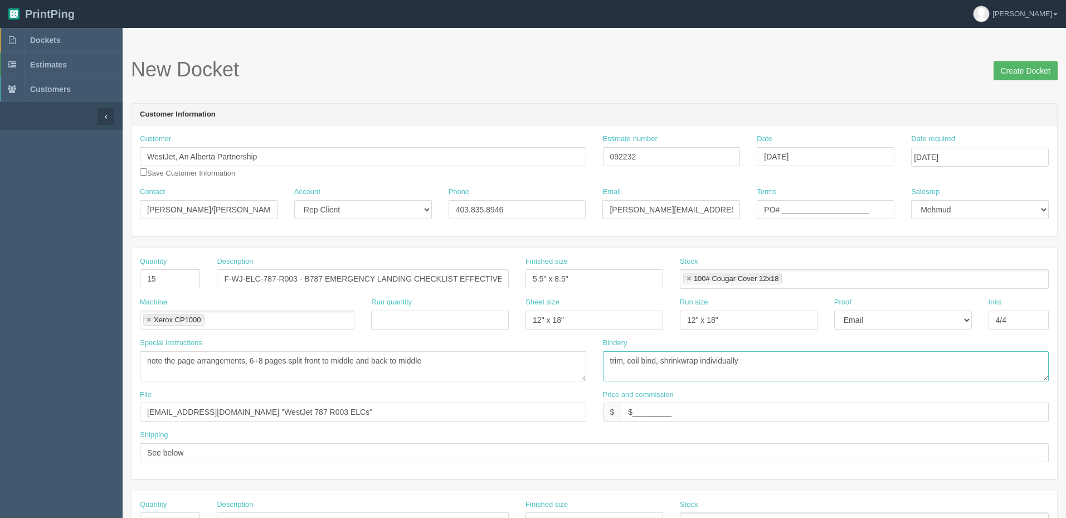
type textarea "trim, coil bind, shrinkwrap individually"
click at [1016, 65] on input "Create Docket" at bounding box center [1026, 70] width 64 height 19
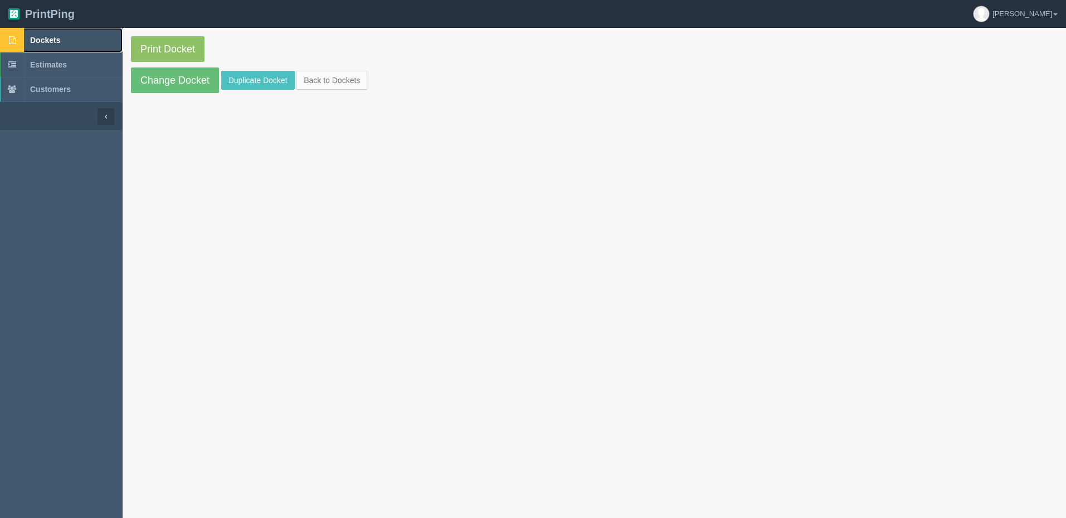
click at [48, 37] on span "Dockets" at bounding box center [45, 40] width 30 height 9
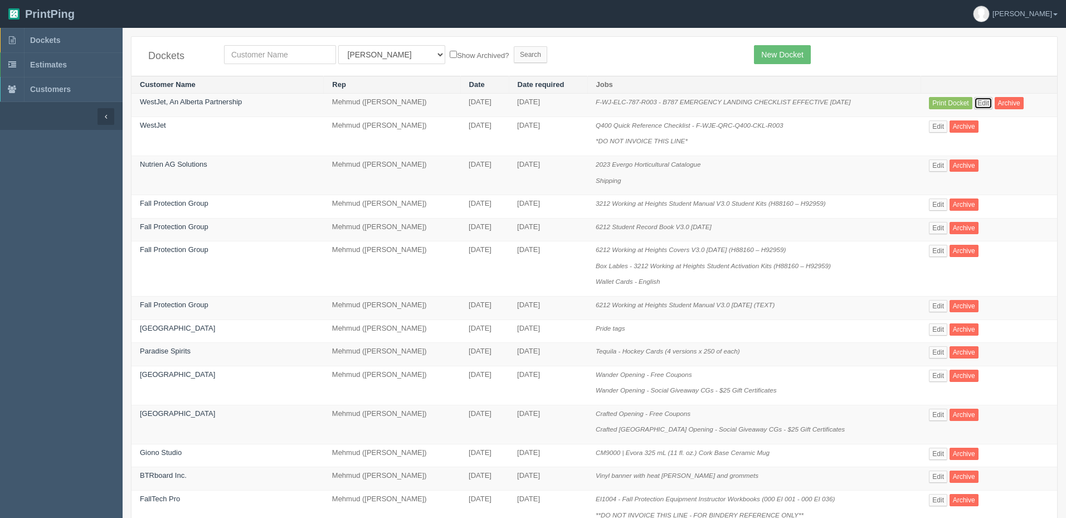
click at [975, 104] on link "Edit" at bounding box center [983, 103] width 18 height 12
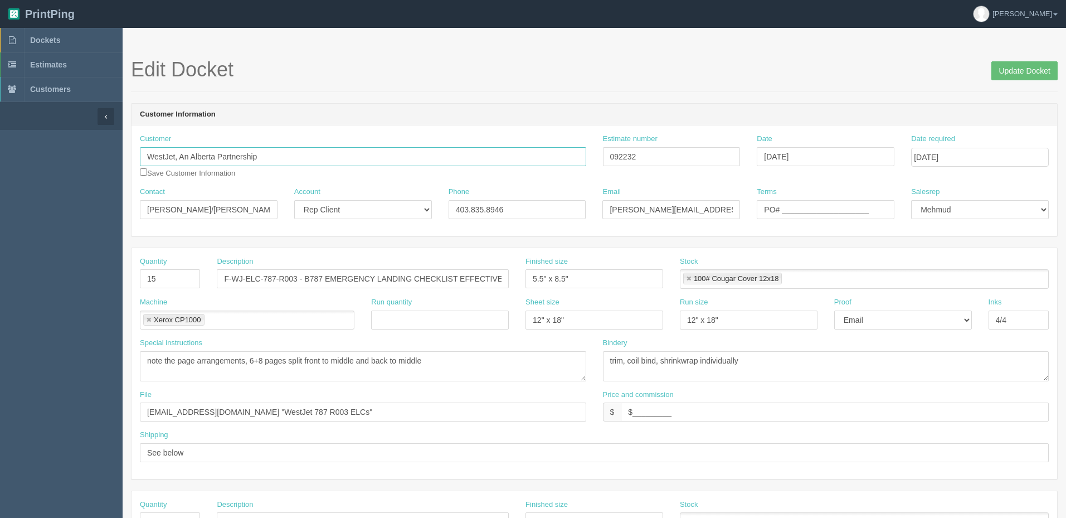
drag, startPoint x: 174, startPoint y: 154, endPoint x: 762, endPoint y: 145, distance: 588.1
click at [562, 154] on input "WestJet, An Alberta Partnership" at bounding box center [363, 156] width 446 height 19
type input "WestJet"
click at [1037, 62] on input "Update Docket" at bounding box center [1025, 70] width 66 height 19
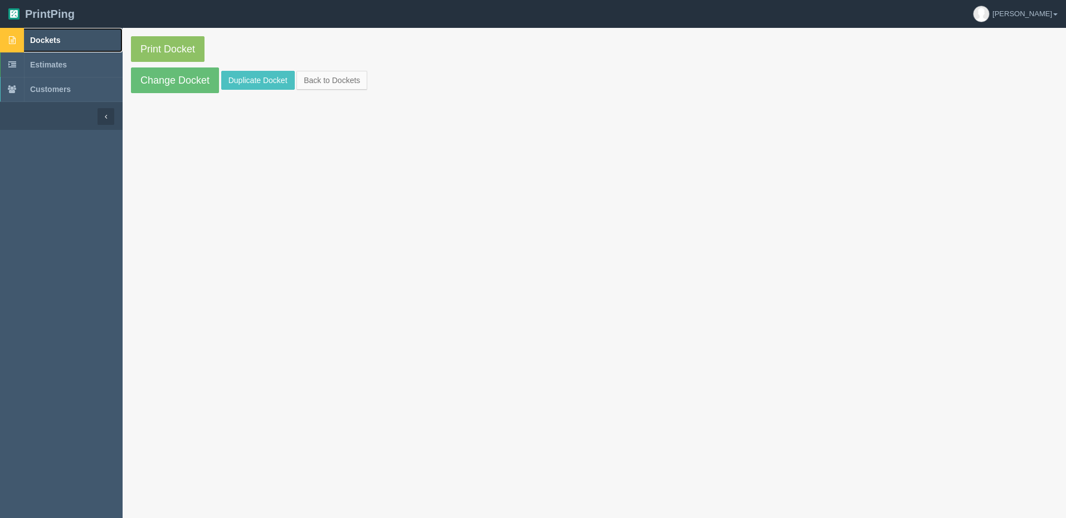
click at [65, 42] on link "Dockets" at bounding box center [61, 40] width 123 height 25
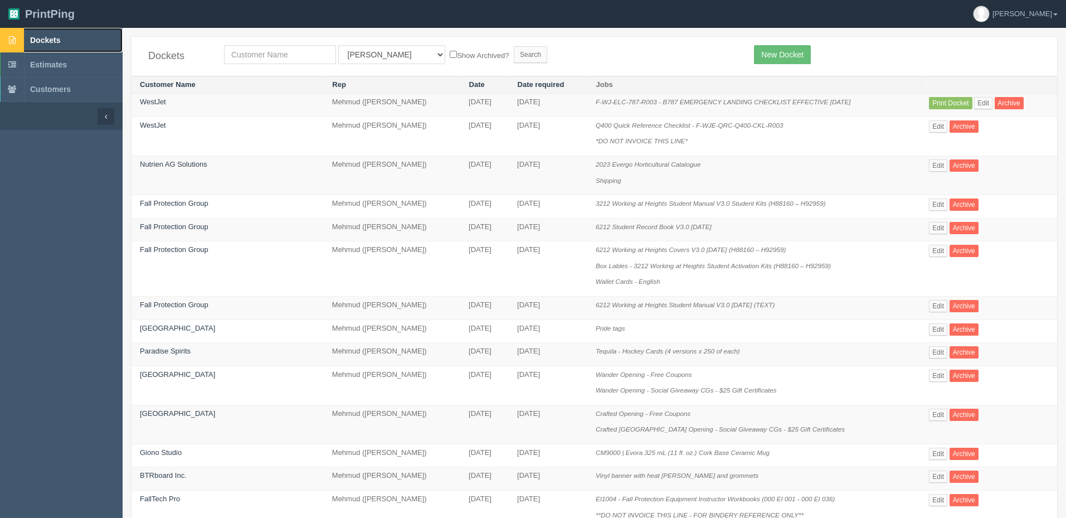
click at [55, 46] on link "Dockets" at bounding box center [61, 40] width 123 height 25
click at [62, 41] on link "Dockets" at bounding box center [61, 40] width 123 height 25
click at [273, 54] on input "text" at bounding box center [280, 54] width 112 height 19
type input "nutrien"
click at [514, 46] on input "Search" at bounding box center [530, 54] width 33 height 17
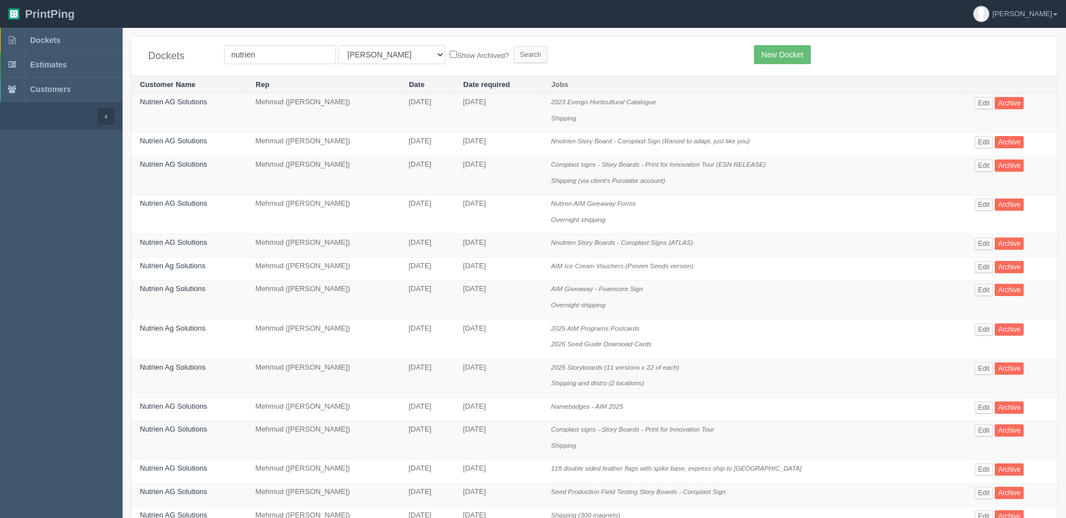
select select "8"
click at [338, 45] on select "All Users [PERSON_NAME] Test 1 [PERSON_NAME] [PERSON_NAME] [PERSON_NAME] France…" at bounding box center [391, 54] width 107 height 19
click at [514, 52] on input "Search" at bounding box center [530, 54] width 33 height 17
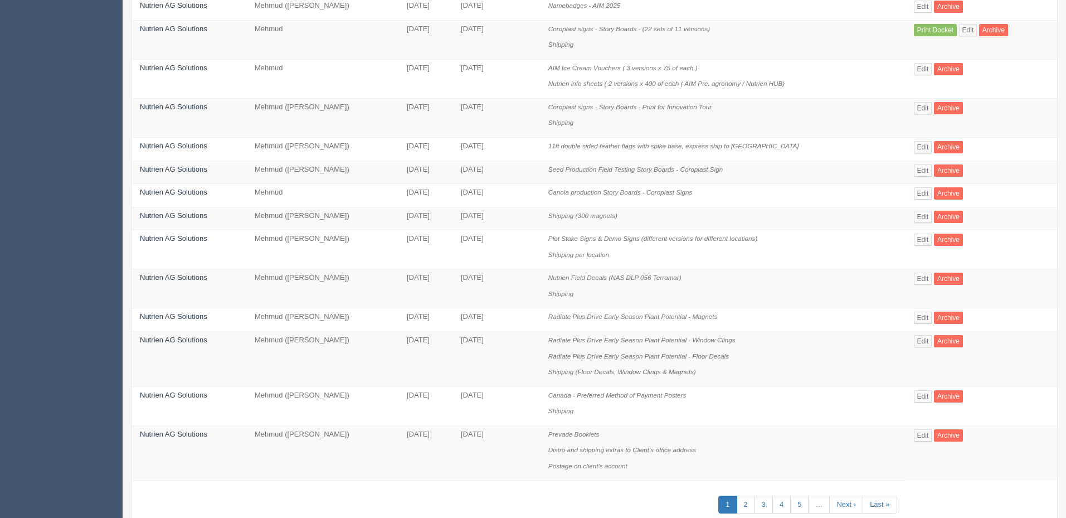
scroll to position [512, 0]
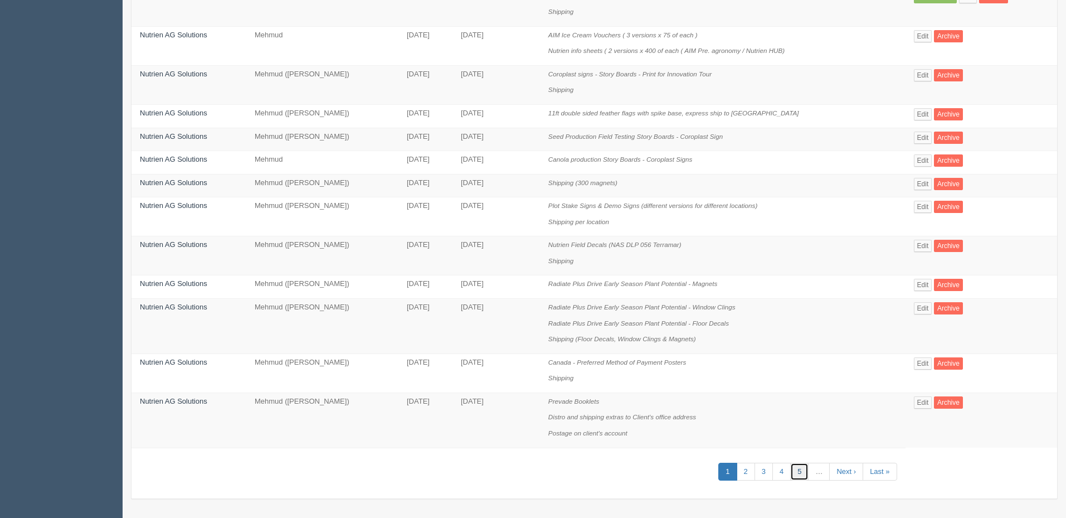
click at [796, 470] on link "5" at bounding box center [799, 472] width 18 height 18
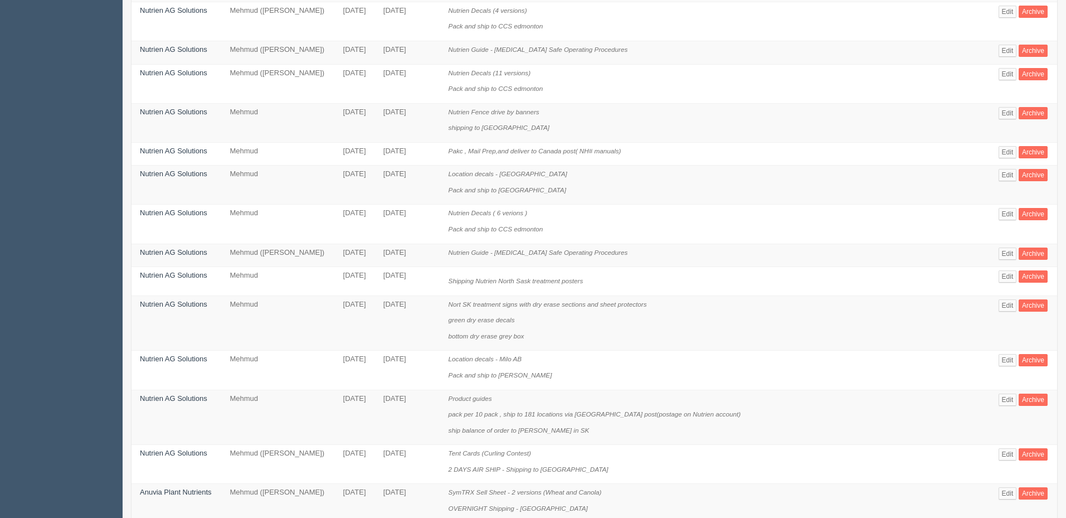
scroll to position [629, 0]
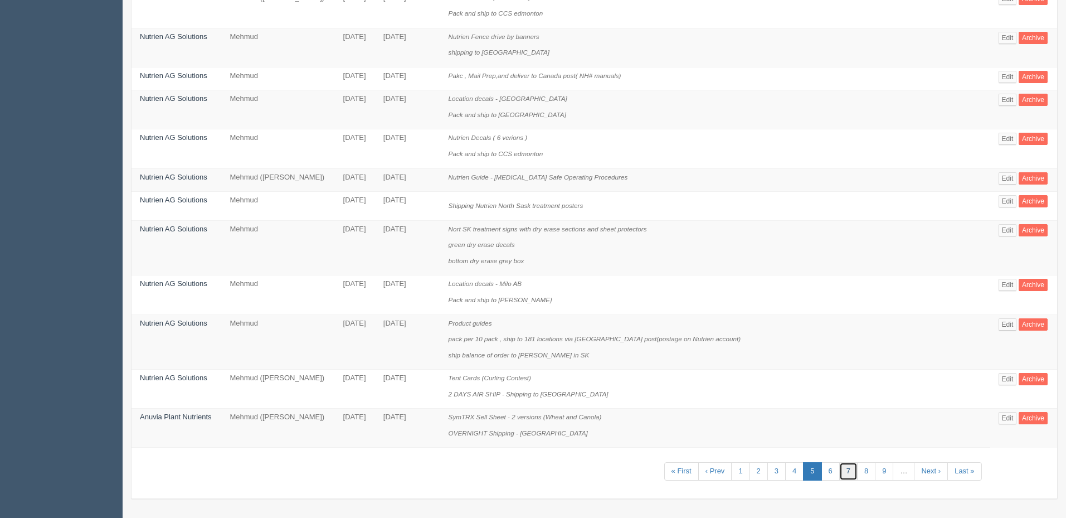
click at [850, 468] on link "7" at bounding box center [848, 471] width 18 height 18
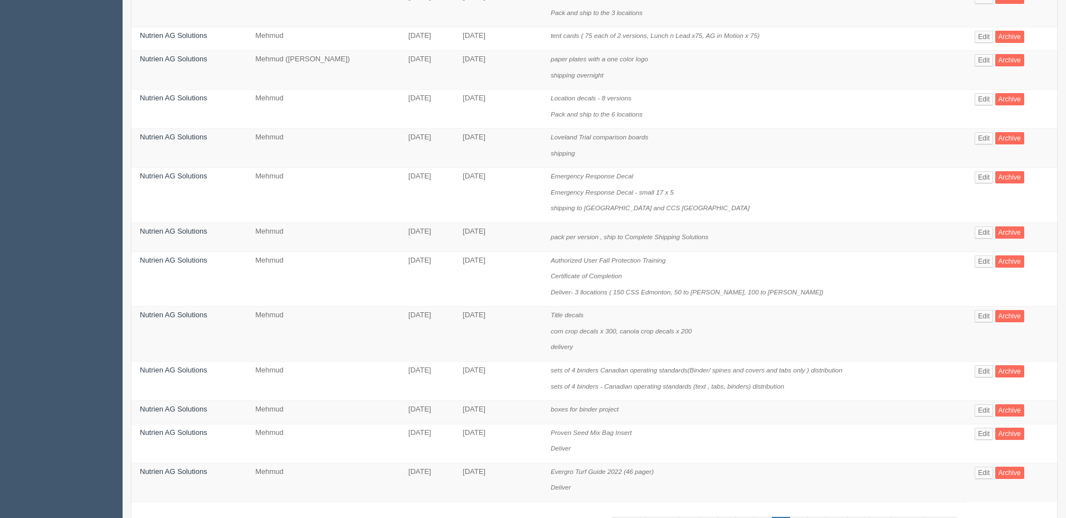
scroll to position [613, 0]
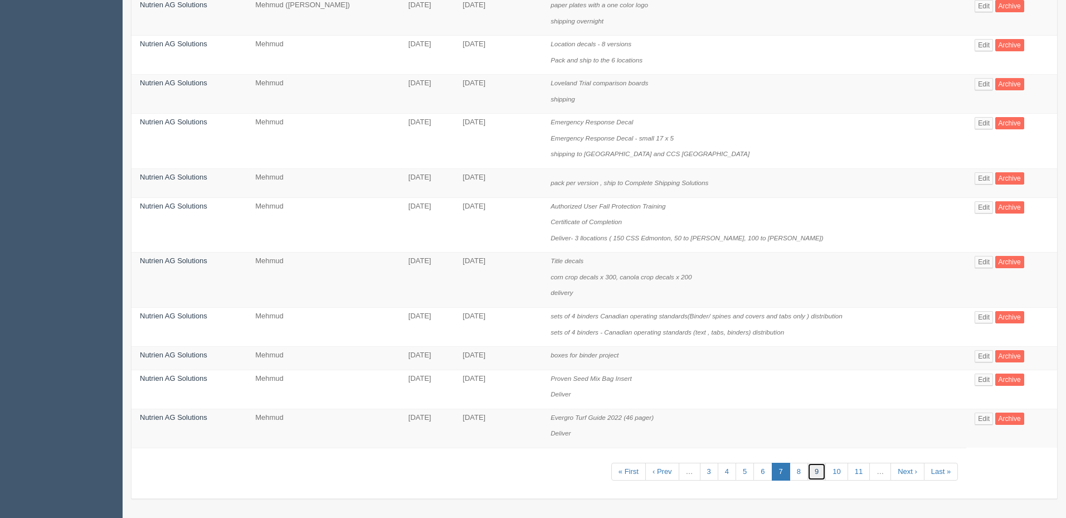
click at [823, 474] on link "9" at bounding box center [817, 472] width 18 height 18
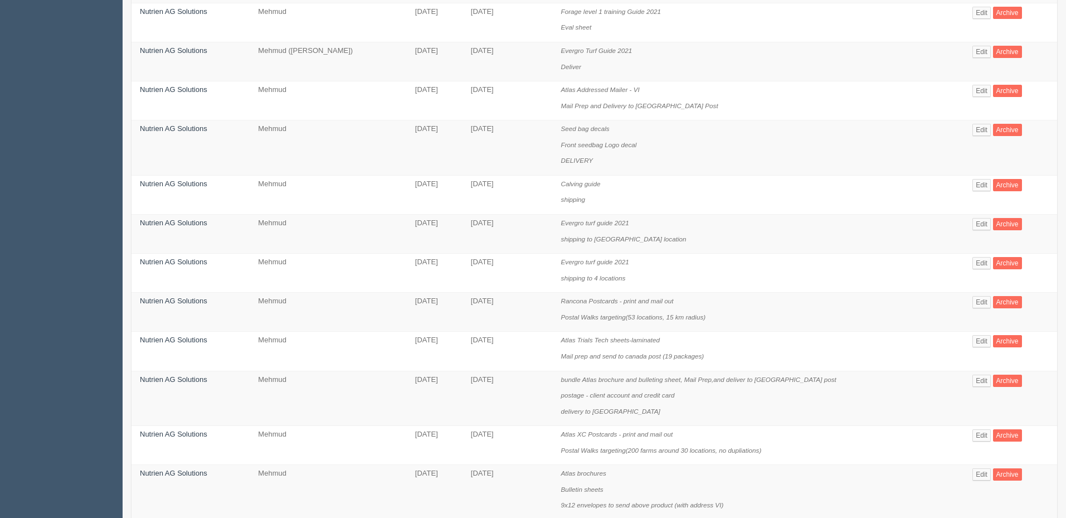
scroll to position [735, 0]
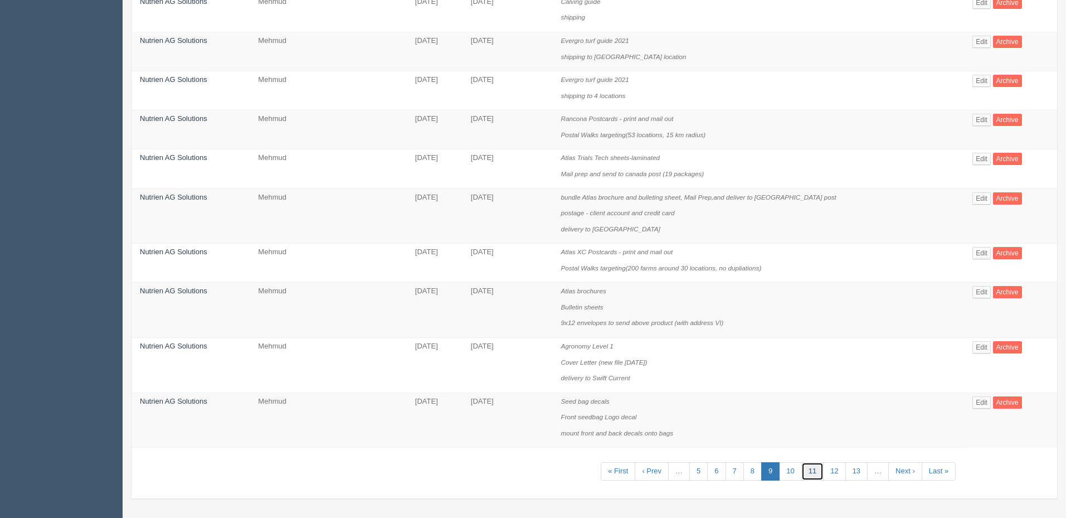
click at [812, 469] on link "11" at bounding box center [812, 471] width 22 height 18
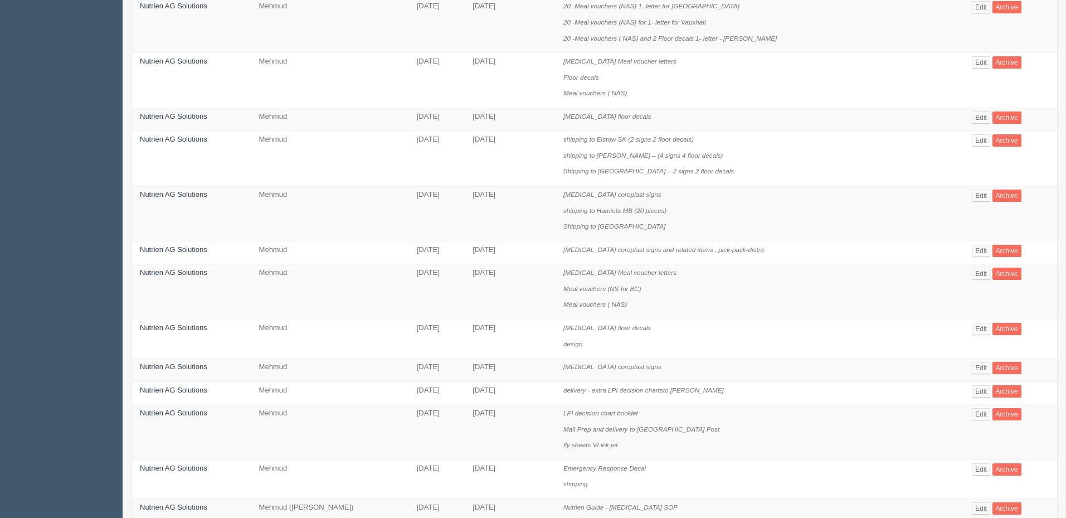
scroll to position [671, 0]
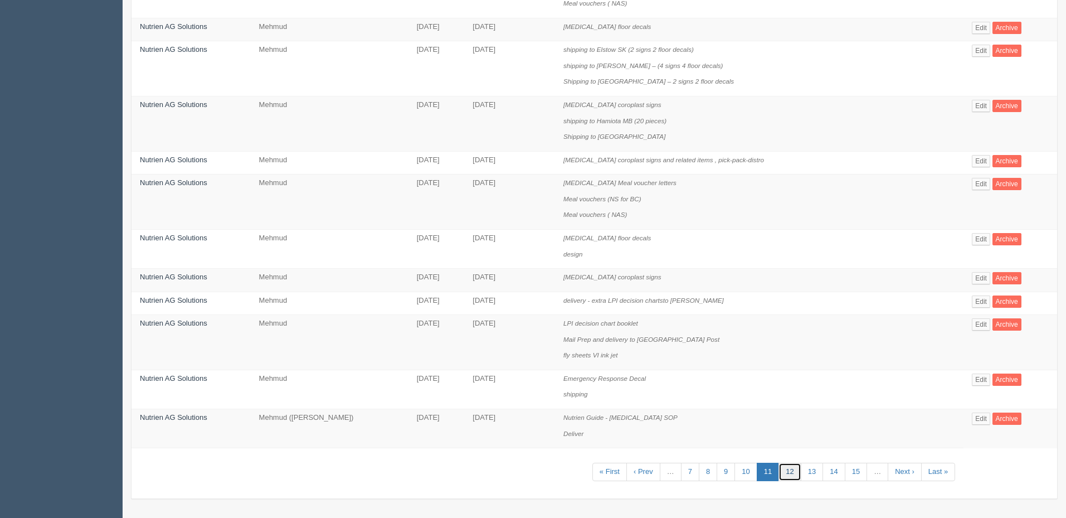
click at [800, 470] on link "12" at bounding box center [790, 472] width 22 height 18
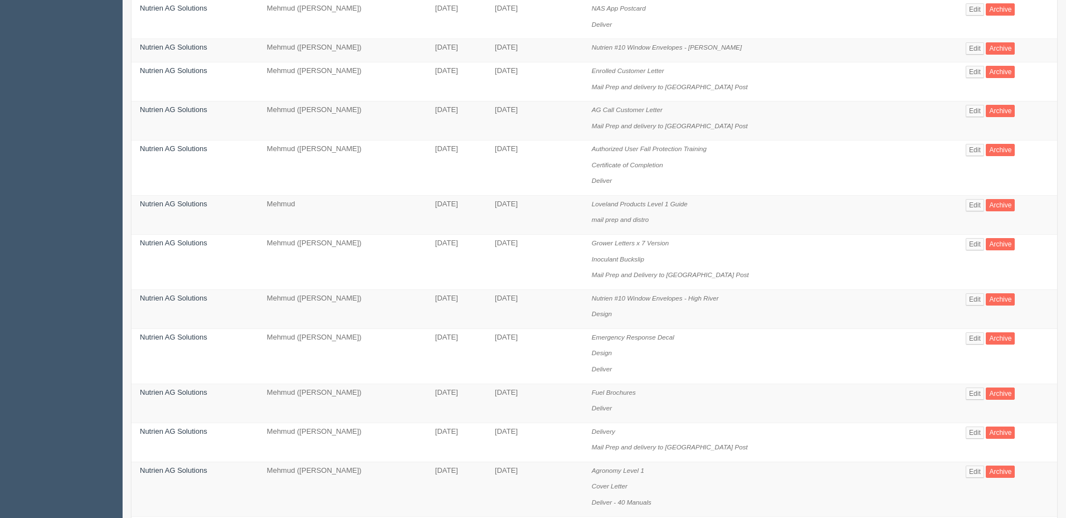
scroll to position [671, 0]
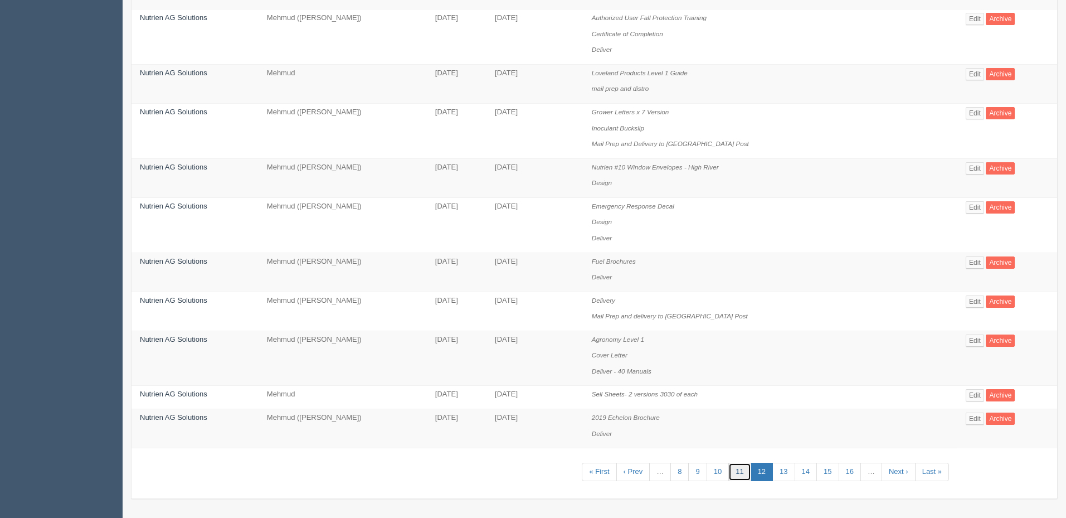
click at [739, 473] on link "11" at bounding box center [739, 472] width 22 height 18
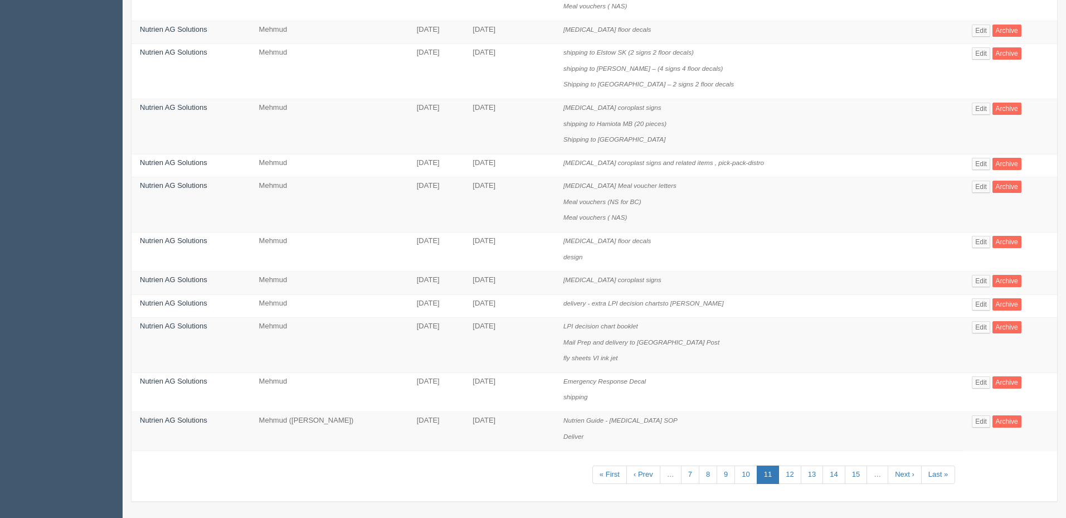
scroll to position [671, 0]
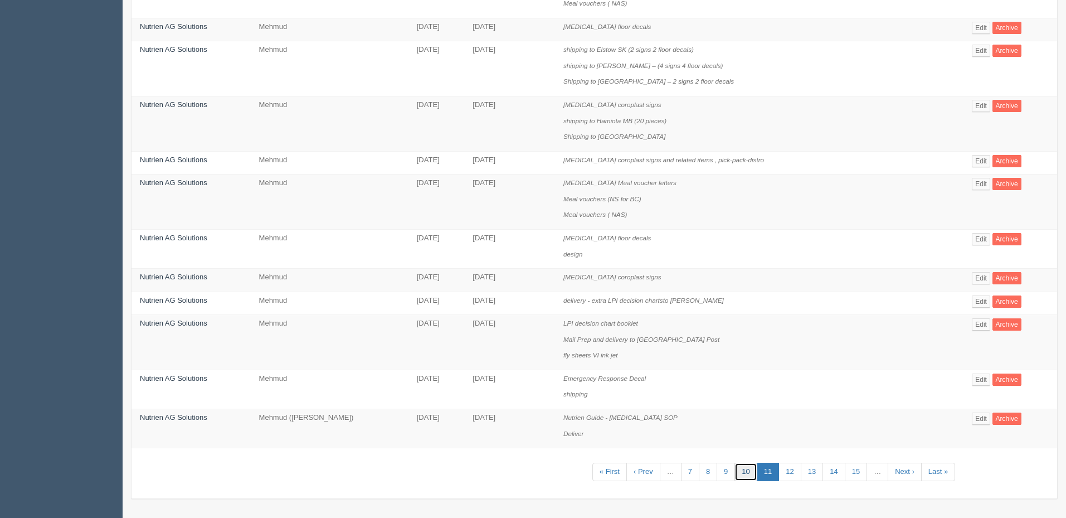
click at [750, 468] on link "10" at bounding box center [746, 472] width 22 height 18
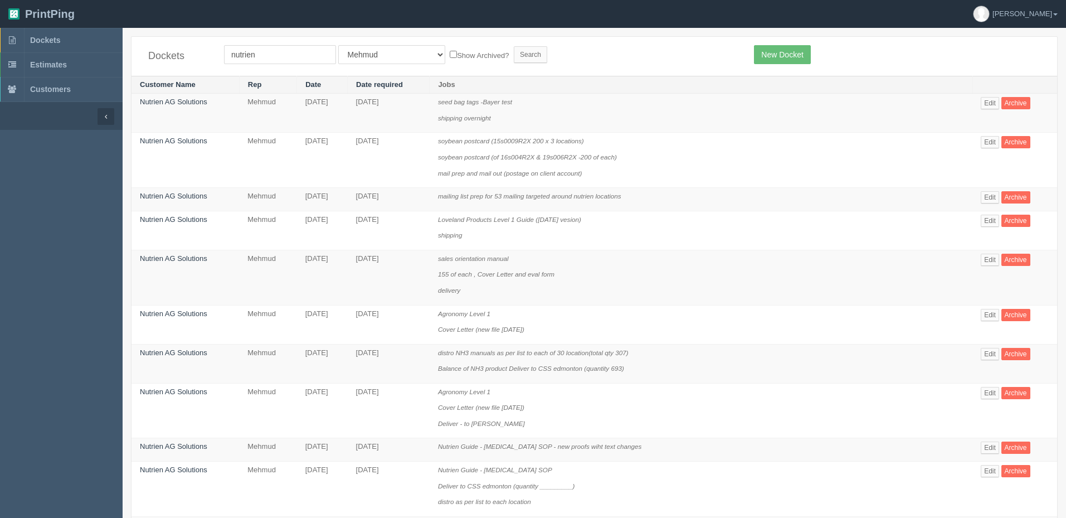
scroll to position [639, 0]
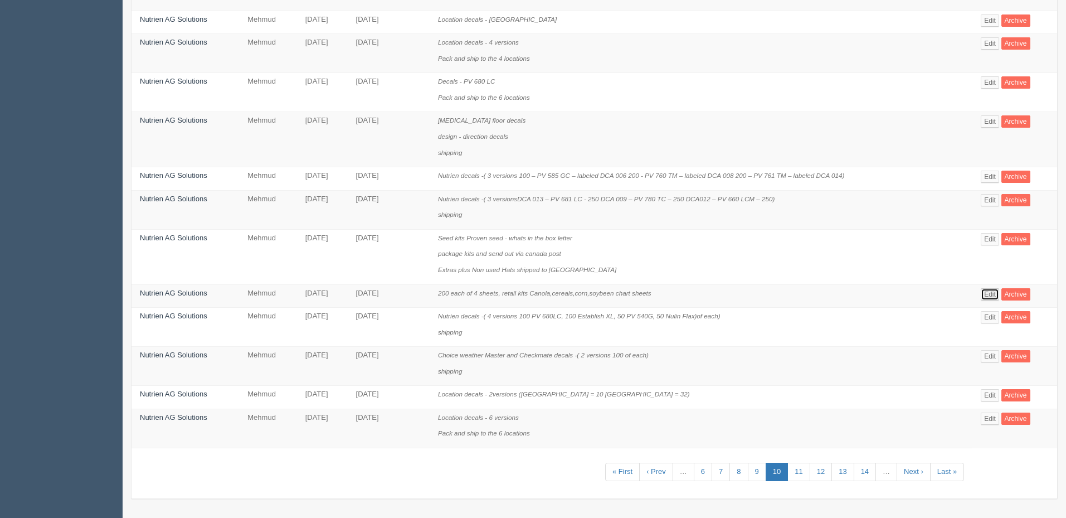
click at [996, 292] on link "Edit" at bounding box center [990, 294] width 18 height 12
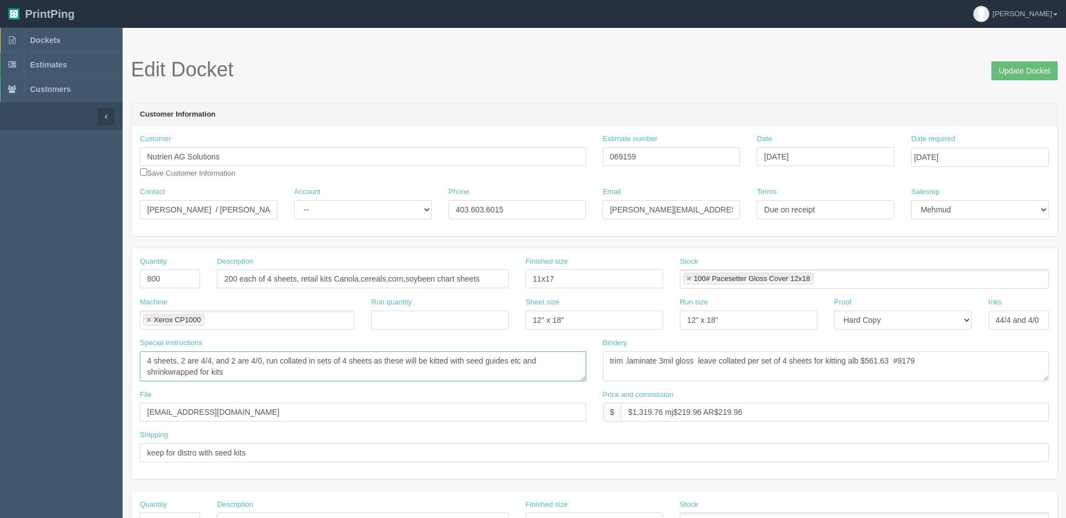
click at [281, 375] on textarea "4 sheets, 2 are 4/4, and 2 are 4/0, run collated in sets of 4 sheets as these w…" at bounding box center [363, 366] width 446 height 30
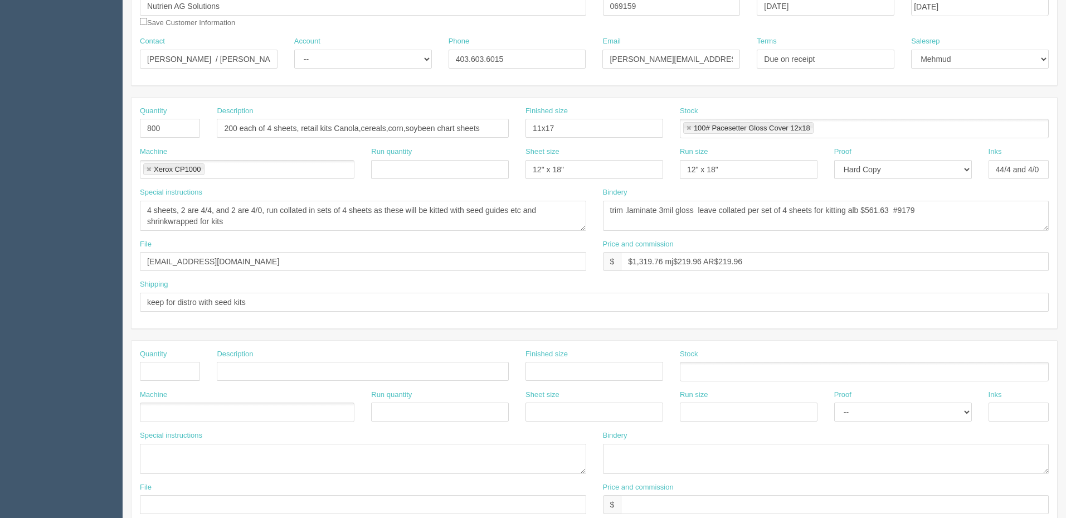
scroll to position [167, 0]
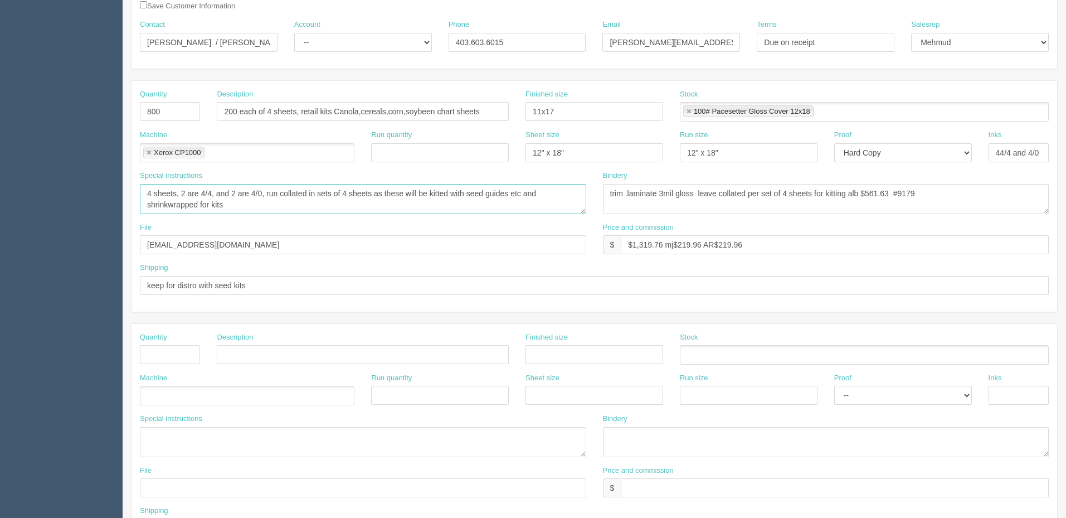
click at [322, 196] on textarea "4 sheets, 2 are 4/4, and 2 are 4/0, run collated in sets of 4 sheets as these w…" at bounding box center [363, 199] width 446 height 30
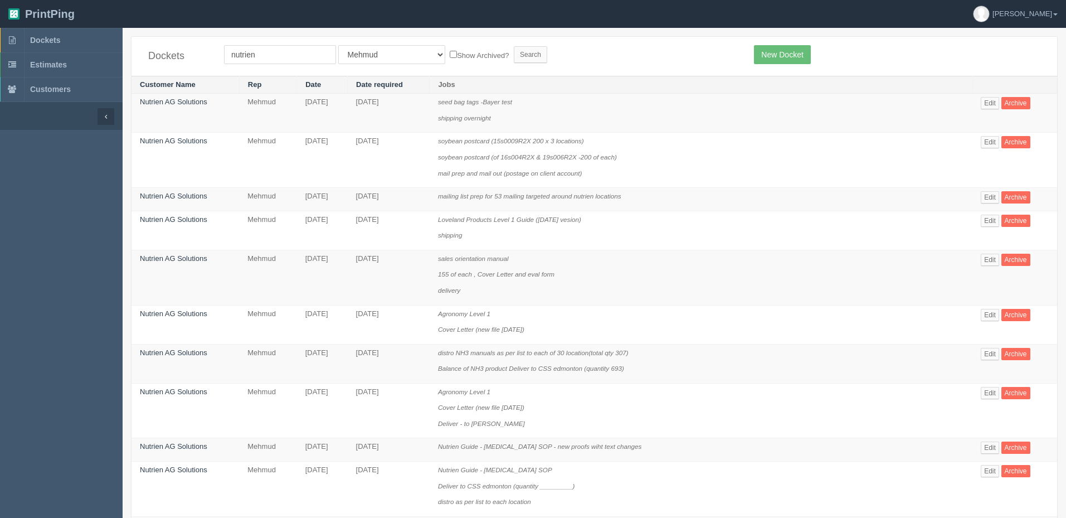
scroll to position [639, 0]
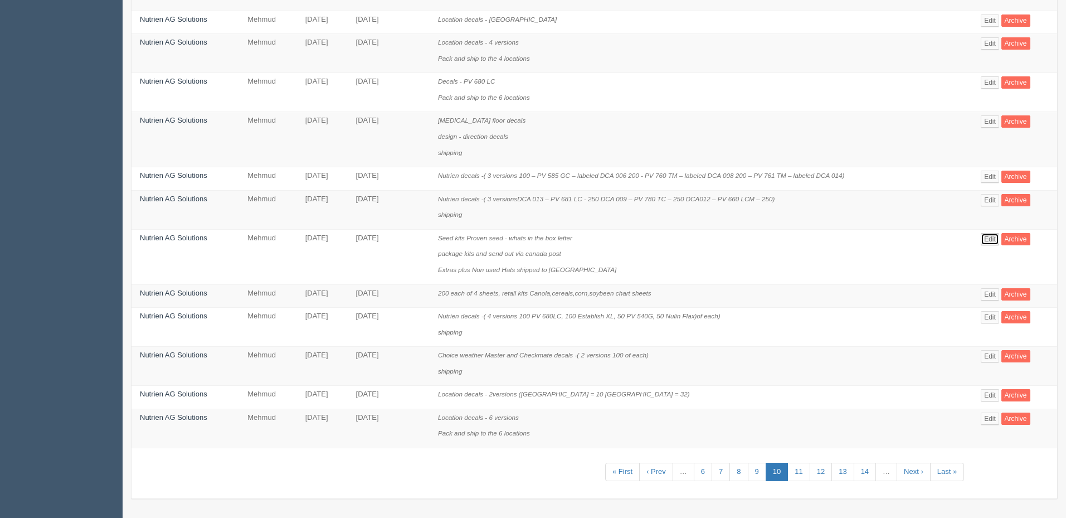
click at [990, 239] on link "Edit" at bounding box center [990, 239] width 18 height 12
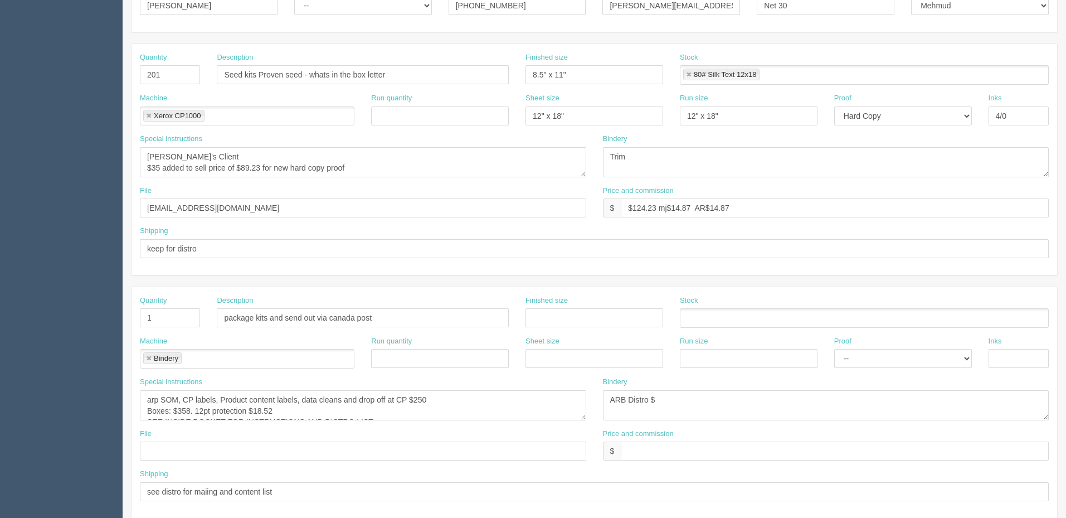
scroll to position [223, 0]
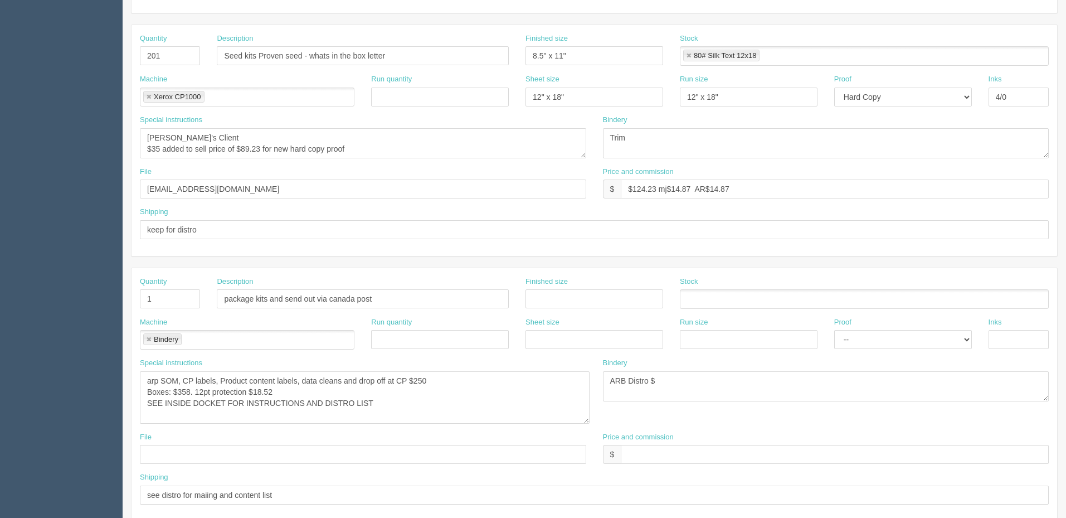
drag, startPoint x: 585, startPoint y: 400, endPoint x: 590, endPoint y: 424, distance: 24.4
click at [590, 423] on textarea "arp SOM, CP labels, Product content labels, data cleans and drop off at CP $250…" at bounding box center [365, 397] width 450 height 52
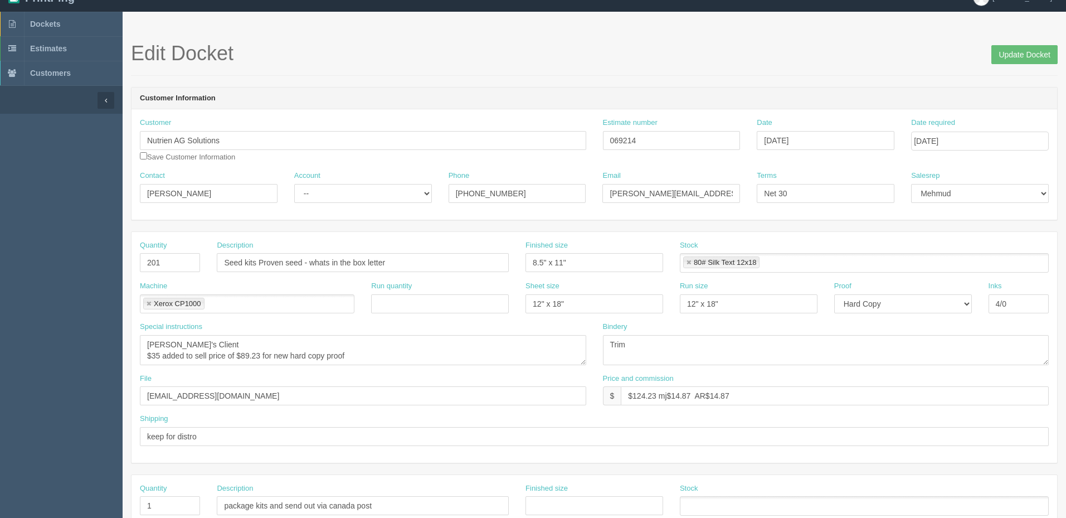
scroll to position [16, 0]
click at [72, 26] on link "Dockets" at bounding box center [61, 24] width 123 height 25
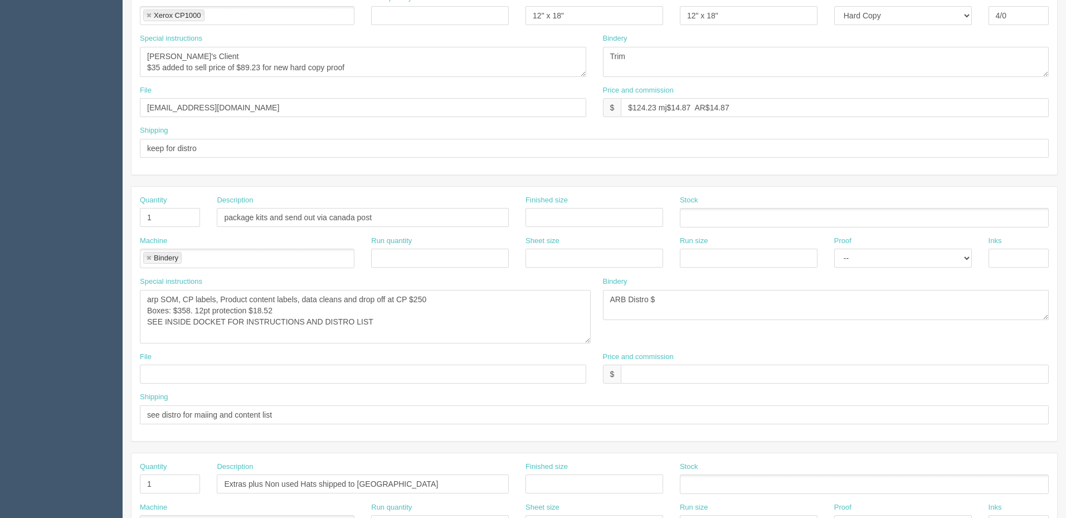
scroll to position [71, 0]
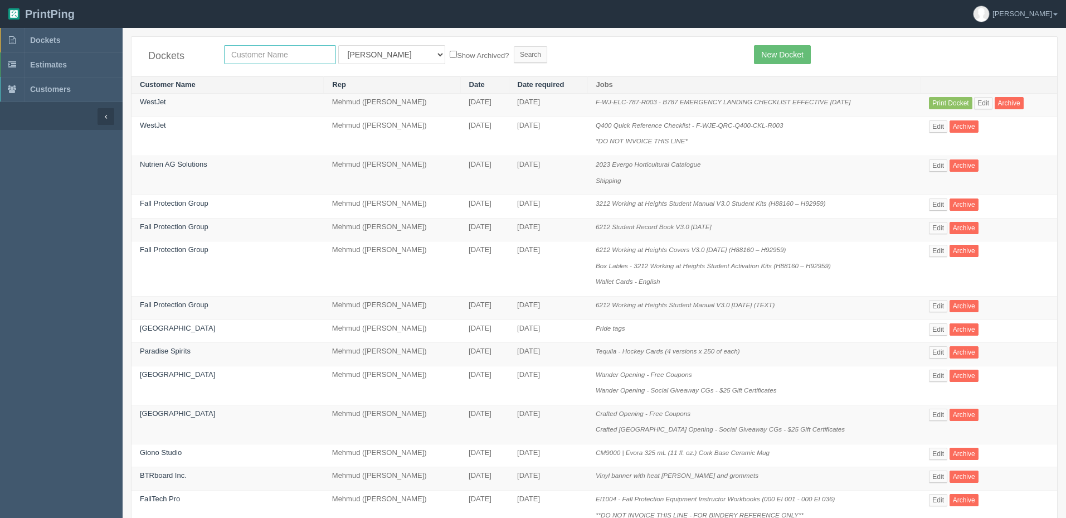
click at [256, 50] on input "text" at bounding box center [280, 54] width 112 height 19
type input "nutrien"
click at [514, 46] on input "Search" at bounding box center [530, 54] width 33 height 17
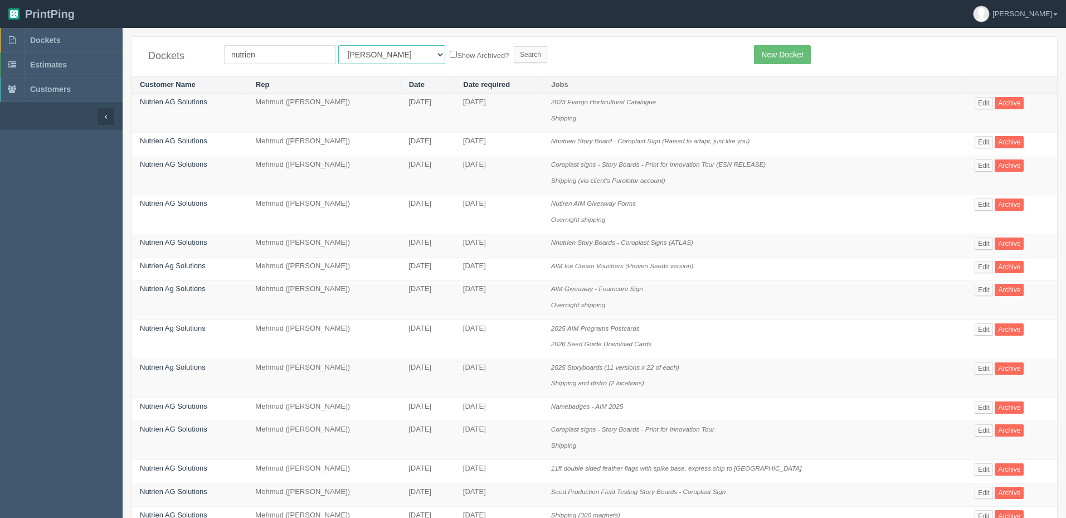
click at [341, 60] on select "All Users [PERSON_NAME] Test 1 [PERSON_NAME] [PERSON_NAME] [PERSON_NAME] France…" at bounding box center [391, 54] width 107 height 19
select select "8"
click at [338, 45] on select "All Users [PERSON_NAME] Test 1 [PERSON_NAME] [PERSON_NAME] [PERSON_NAME] France…" at bounding box center [391, 54] width 107 height 19
click at [514, 50] on input "Search" at bounding box center [530, 54] width 33 height 17
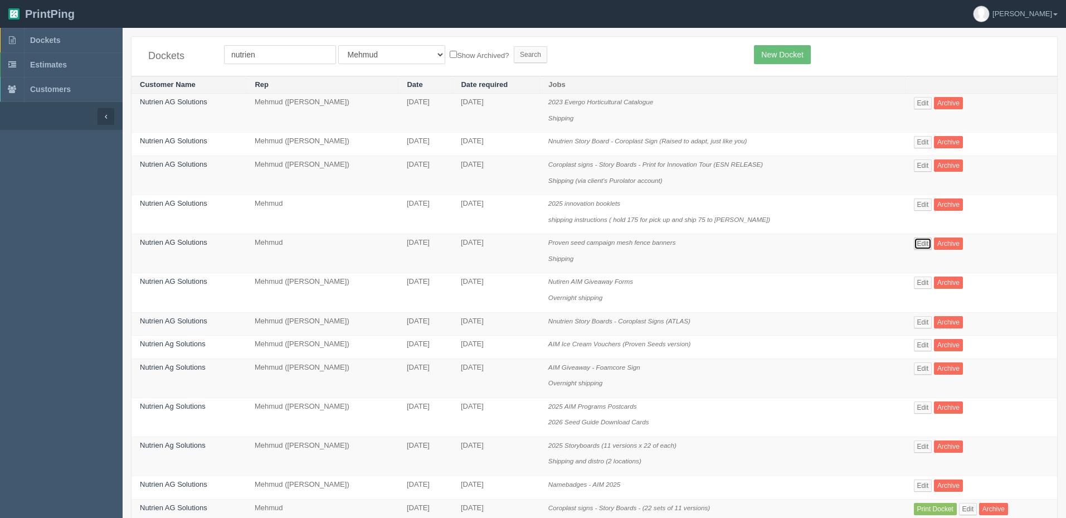
click at [921, 240] on link "Edit" at bounding box center [923, 243] width 18 height 12
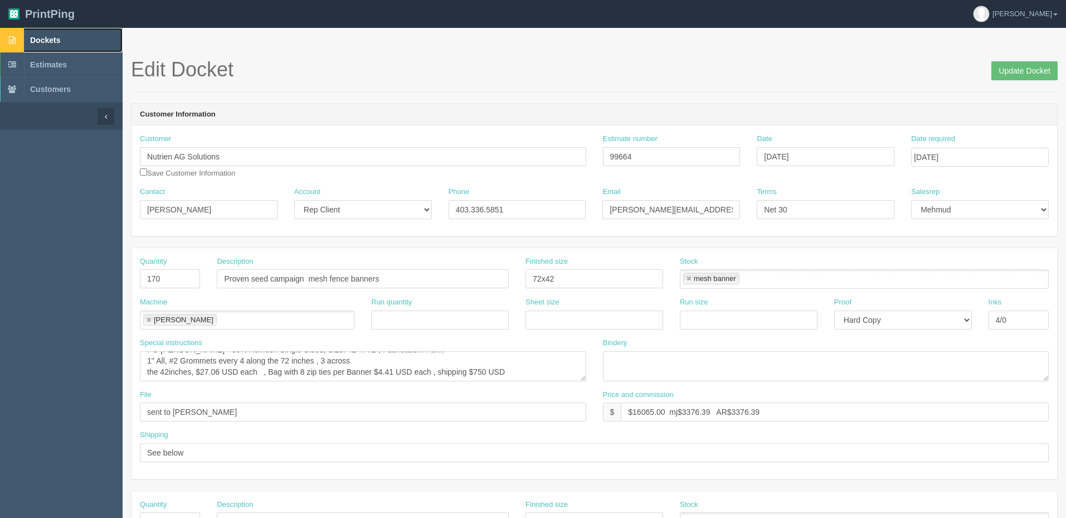
click at [71, 47] on link "Dockets" at bounding box center [61, 40] width 123 height 25
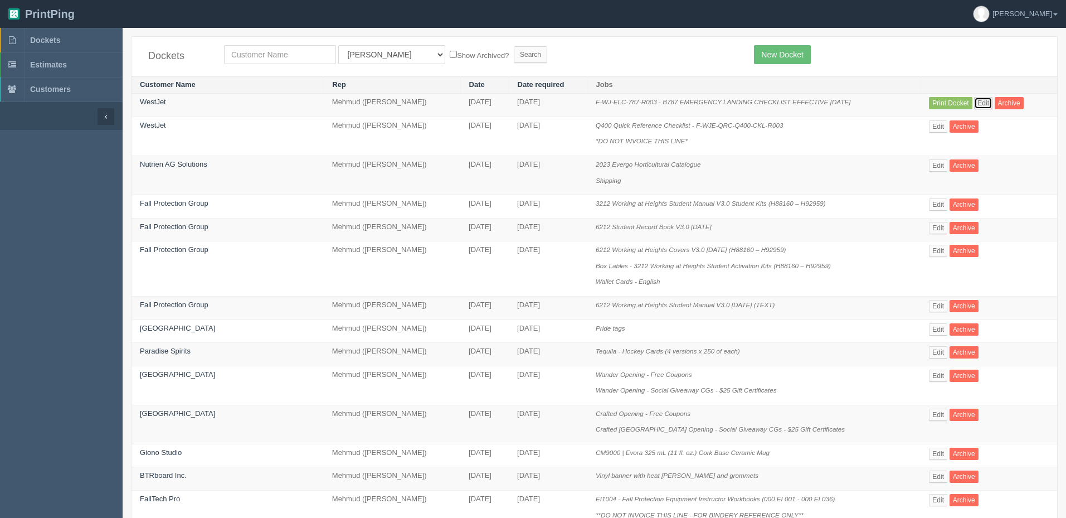
click at [980, 105] on link "Edit" at bounding box center [983, 103] width 18 height 12
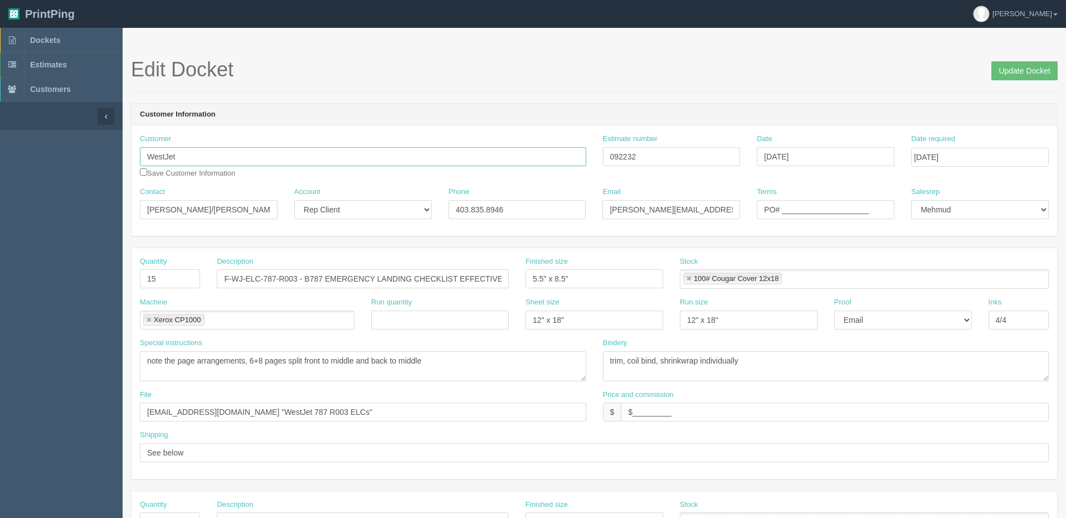
click at [196, 150] on input "WestJet" at bounding box center [363, 156] width 446 height 19
type input "WestJet, An Alberta Partnership"
click at [655, 155] on input "092232" at bounding box center [672, 156] width 138 height 19
click at [323, 407] on input "files@allrush.ca "WestJet 787 R003 ELCs"" at bounding box center [363, 411] width 446 height 19
drag, startPoint x: 322, startPoint y: 409, endPoint x: 316, endPoint y: 409, distance: 5.6
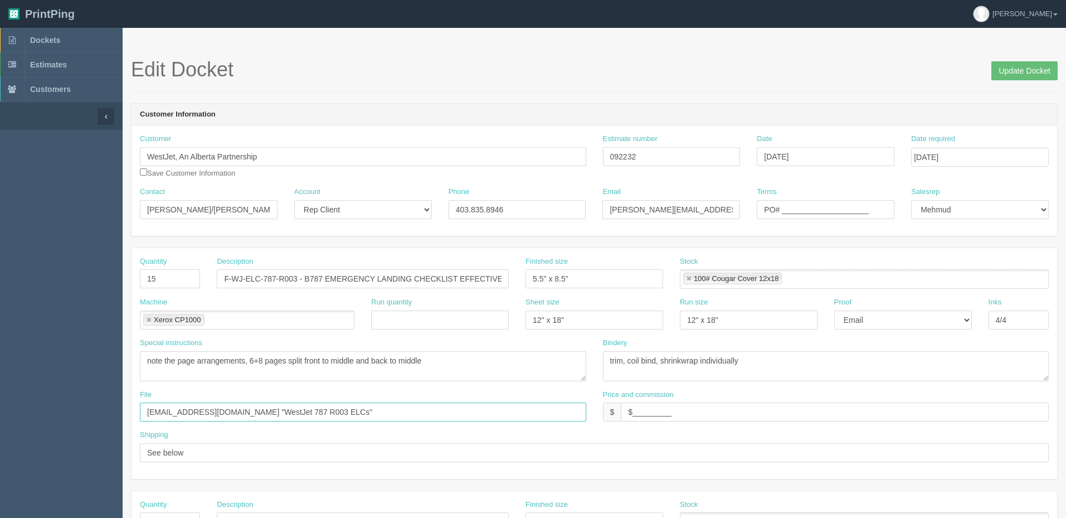
click at [317, 409] on input "files@allrush.ca "WestJet 787 R003 ELCs"" at bounding box center [363, 411] width 446 height 19
drag, startPoint x: 169, startPoint y: 275, endPoint x: -17, endPoint y: 264, distance: 186.5
click at [0, 264] on html "PrintPing Zack Edit account ( zack@allrush.ca ) Logout Dockets Estimates" at bounding box center [533, 506] width 1066 height 1012
type input "20"
drag, startPoint x: 382, startPoint y: 154, endPoint x: 289, endPoint y: 264, distance: 144.4
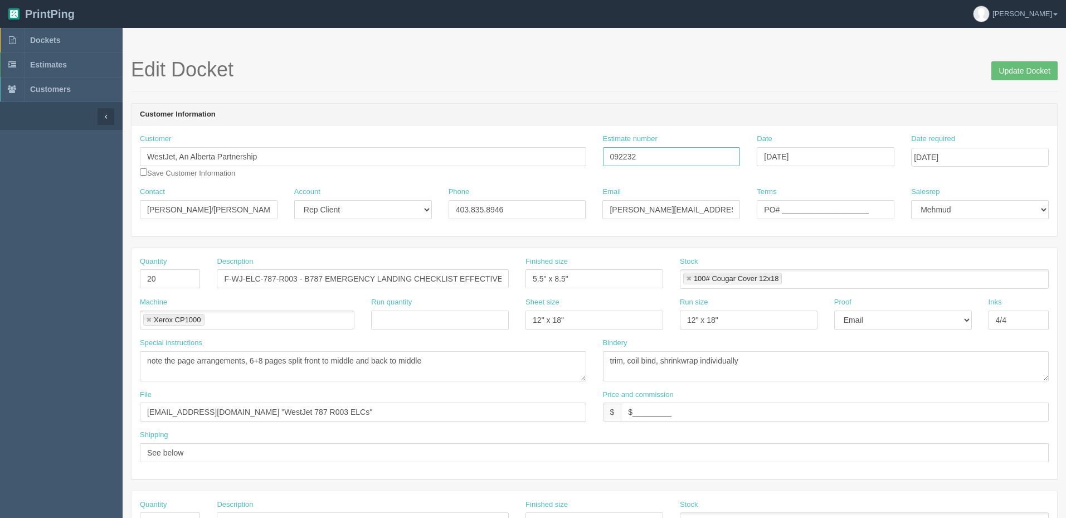
click at [347, 159] on div "Customer WestJet, An Alberta Partnership WestJet, An Alberta Partnership Save C…" at bounding box center [595, 160] width 926 height 53
drag, startPoint x: 680, startPoint y: 412, endPoint x: 475, endPoint y: 390, distance: 205.8
click at [475, 390] on div "File files@allrush.ca "WestJet 787 R003 ELCs" Price and commission $ $_________" at bounding box center [595, 410] width 926 height 41
click at [713, 414] on input "$246.15 mj$ AR$" at bounding box center [835, 411] width 428 height 19
click at [674, 411] on input "$246.15 mj$ AR$44.76" at bounding box center [835, 411] width 428 height 19
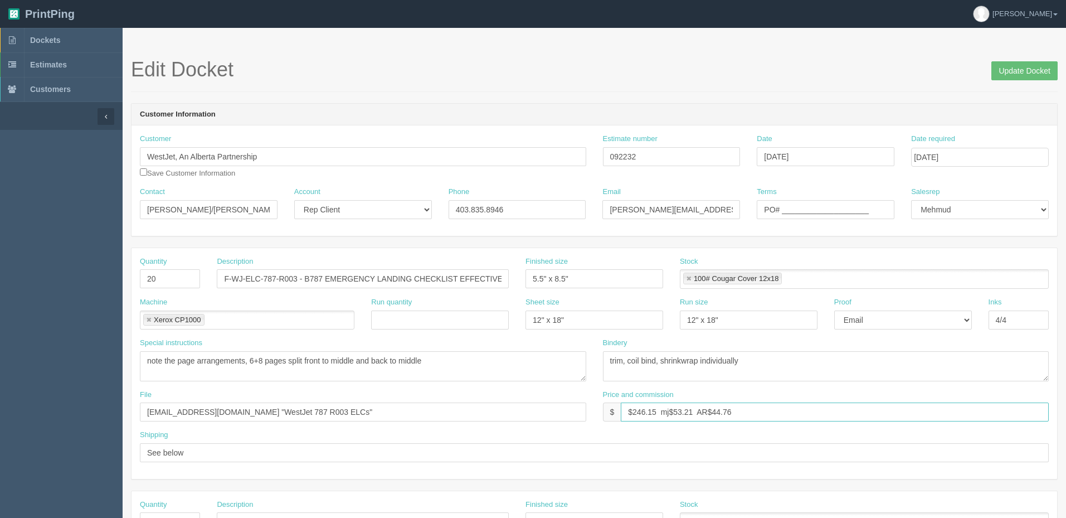
type input "$246.15 mj$53.21 AR$44.76"
click at [863, 206] on input "PO# ____________________" at bounding box center [826, 209] width 138 height 19
click at [472, 358] on textarea "note the page arrangements, 6+8 pages split front to middle and back to middle" at bounding box center [363, 366] width 446 height 30
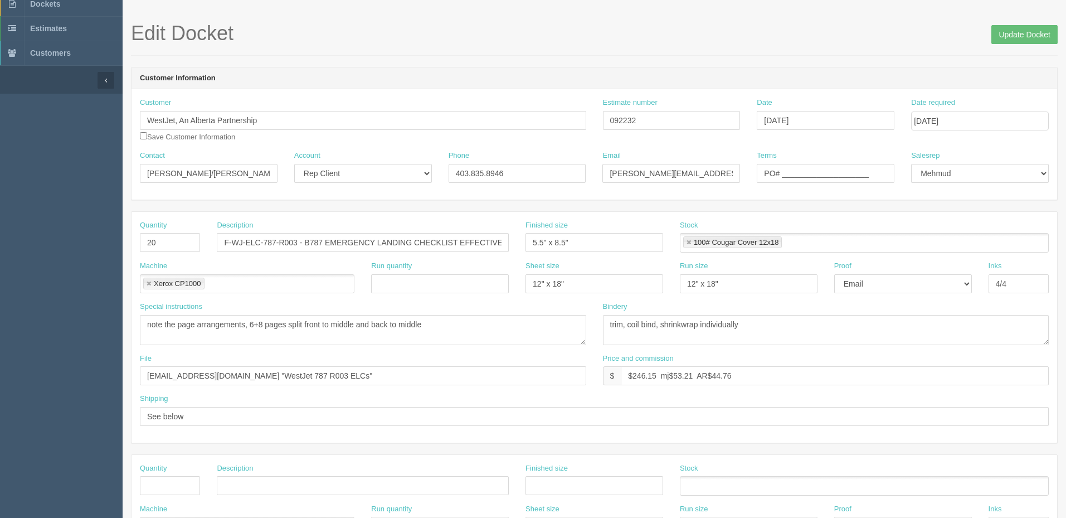
scroll to position [111, 0]
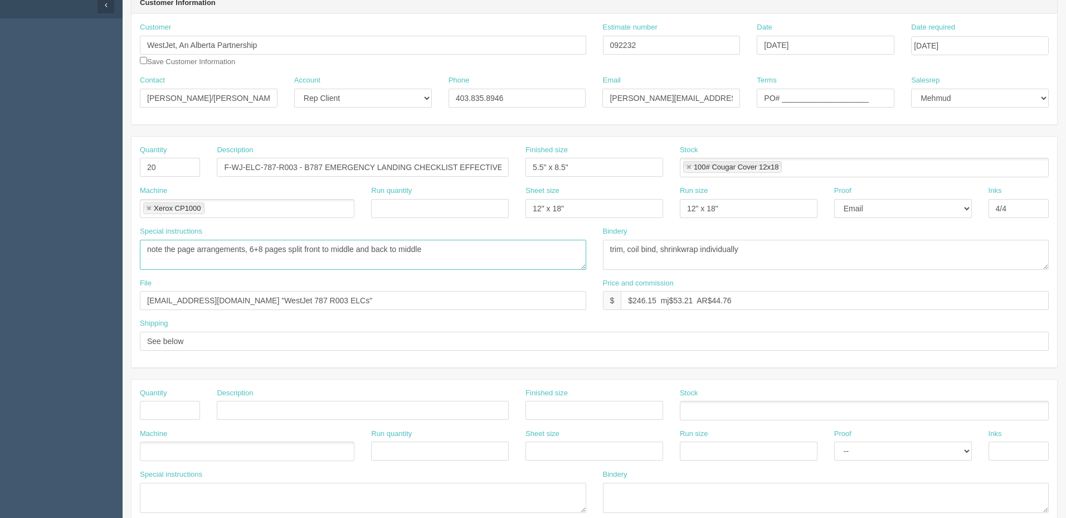
click at [458, 246] on textarea "note the page arrangements, 6+8 pages split front to middle and back to middle" at bounding box center [363, 255] width 446 height 30
click at [446, 246] on textarea "note the page arrangements, 6+8 pages split front to middle and back to middle" at bounding box center [363, 255] width 446 height 30
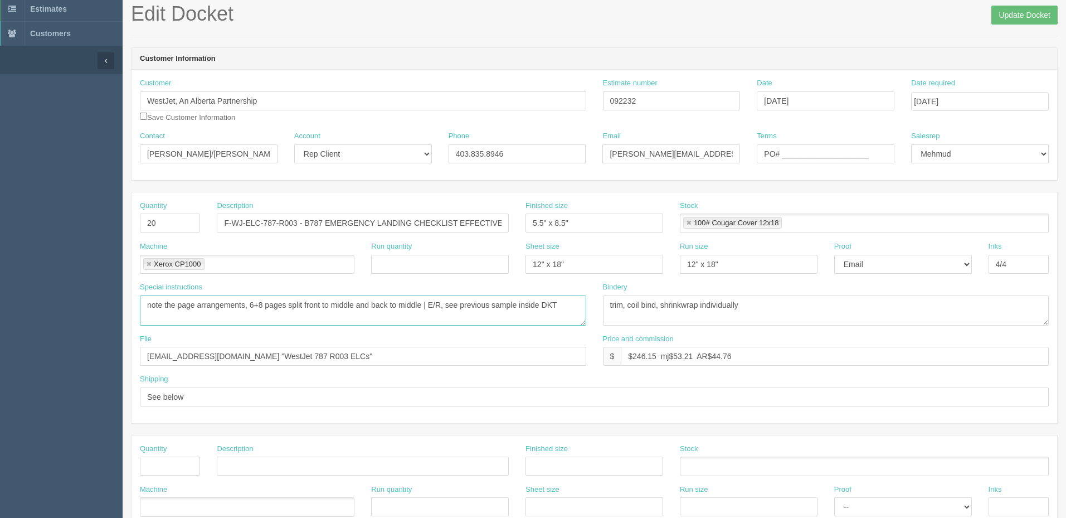
type textarea "note the page arrangements, 6+8 pages split front to middle and back to middle …"
click at [362, 354] on input "files@allrush.ca "WestJet 787 R003 ELCs"" at bounding box center [363, 356] width 446 height 19
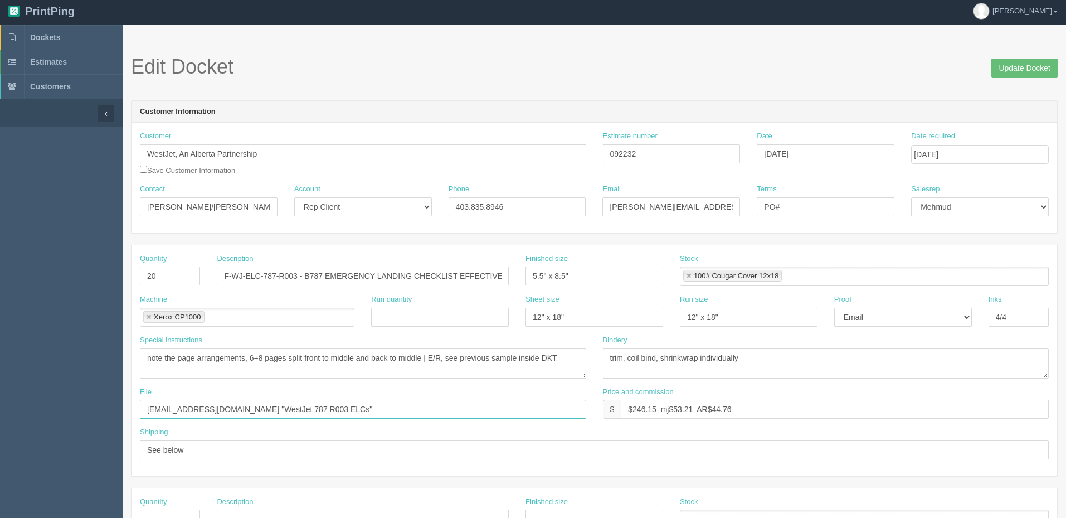
scroll to position [0, 0]
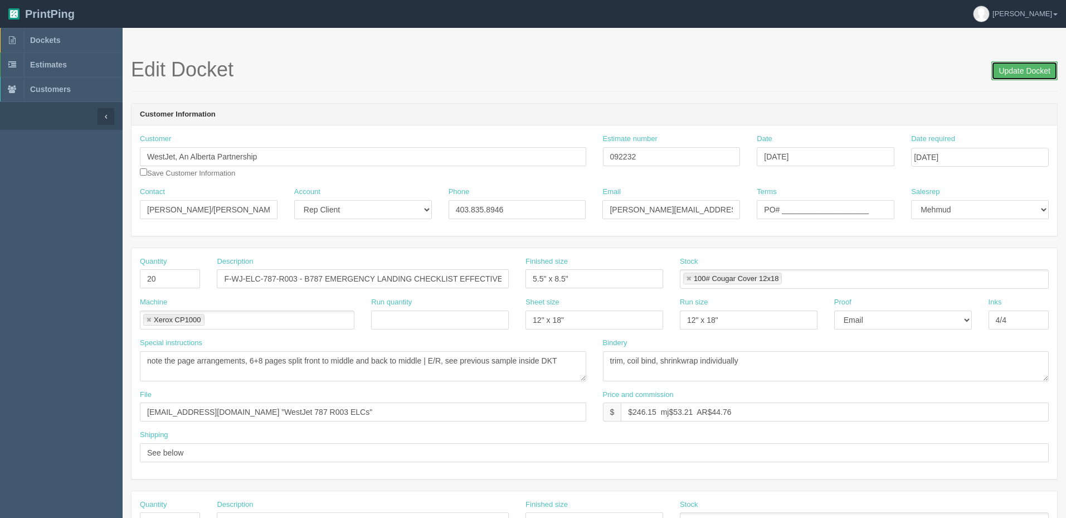
click at [1014, 72] on input "Update Docket" at bounding box center [1025, 70] width 66 height 19
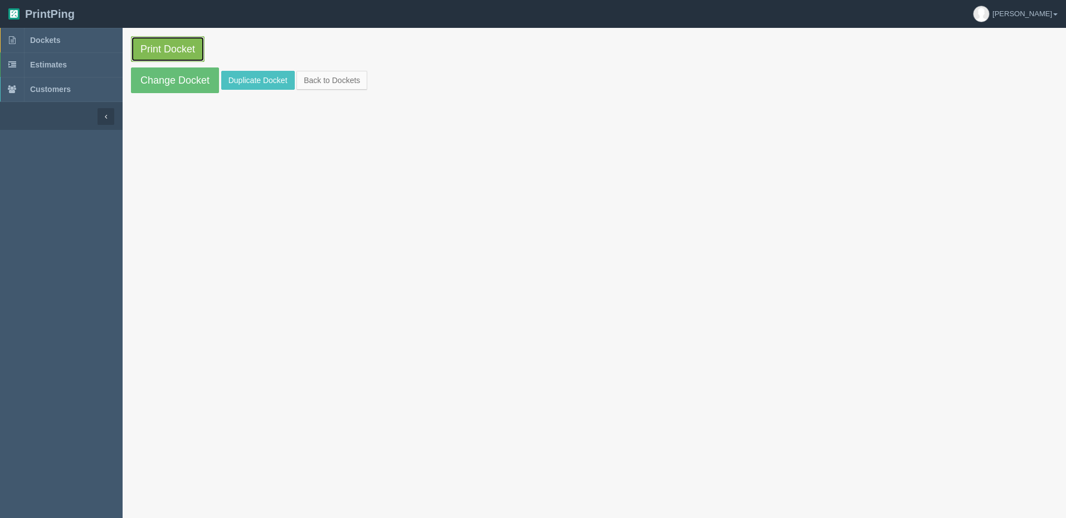
click at [169, 47] on link "Print Docket" at bounding box center [168, 49] width 74 height 26
click at [53, 38] on span "Dockets" at bounding box center [45, 40] width 30 height 9
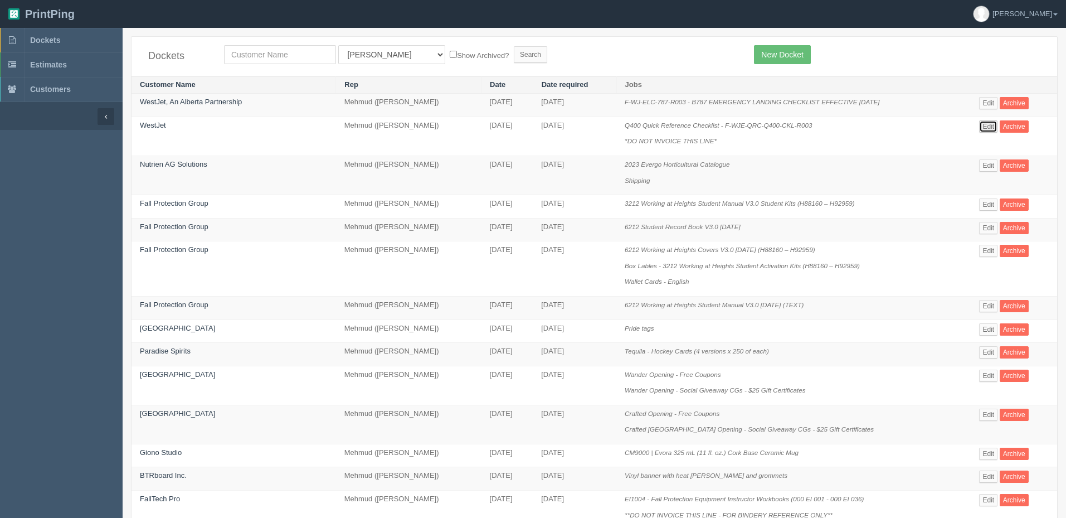
click at [982, 125] on link "Edit" at bounding box center [988, 126] width 18 height 12
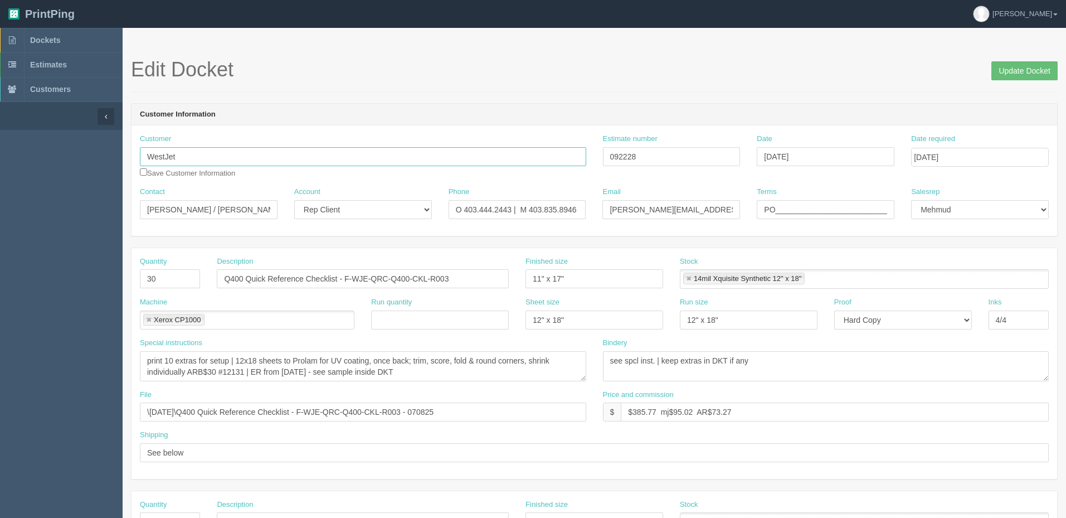
click at [186, 156] on input "WestJet" at bounding box center [363, 156] width 446 height 19
type input "WestJet Encore"
click at [657, 159] on input "092228" at bounding box center [672, 156] width 138 height 19
click at [1003, 72] on input "Update Docket" at bounding box center [1025, 70] width 66 height 19
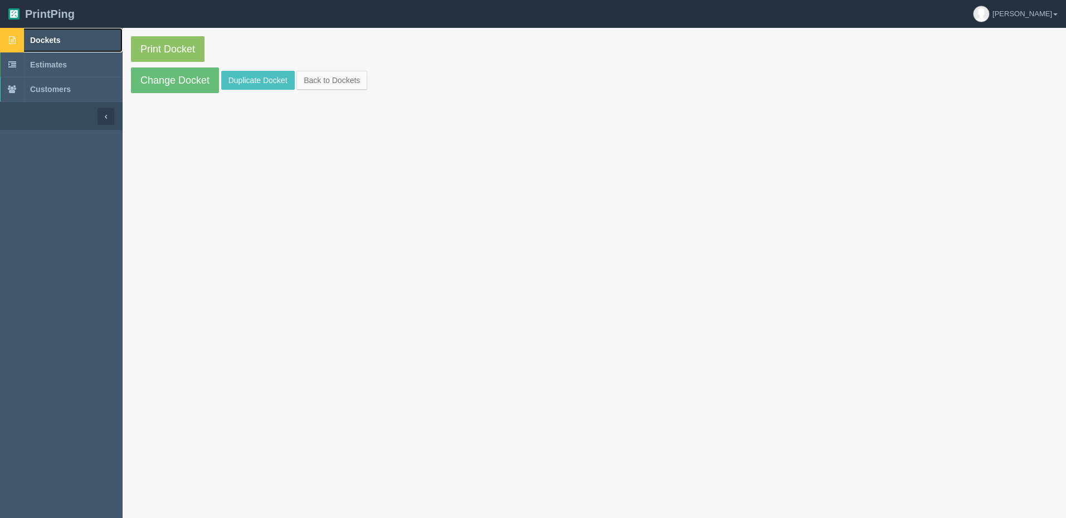
click at [84, 40] on link "Dockets" at bounding box center [61, 40] width 123 height 25
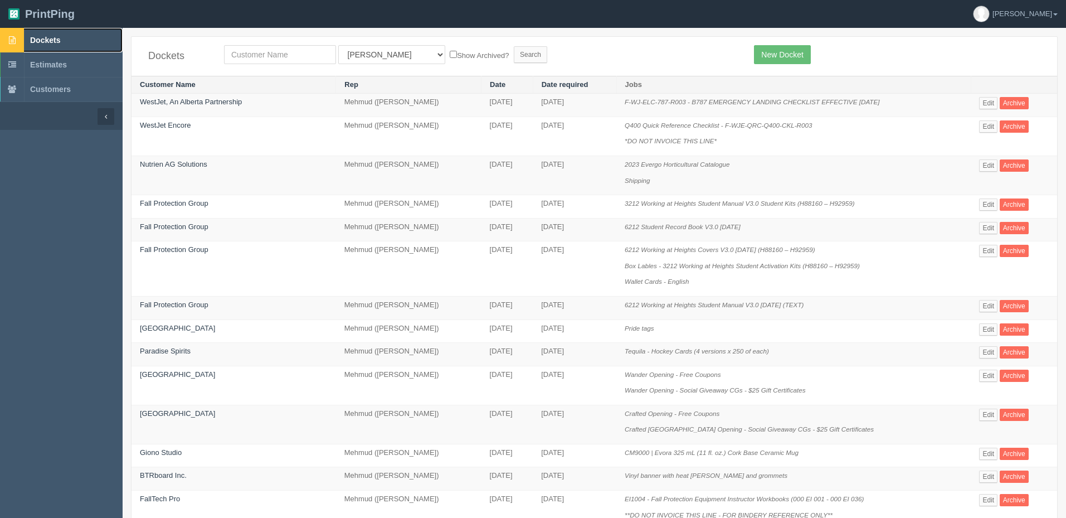
click at [56, 43] on span "Dockets" at bounding box center [45, 40] width 30 height 9
click at [781, 56] on link "New Docket" at bounding box center [782, 54] width 56 height 19
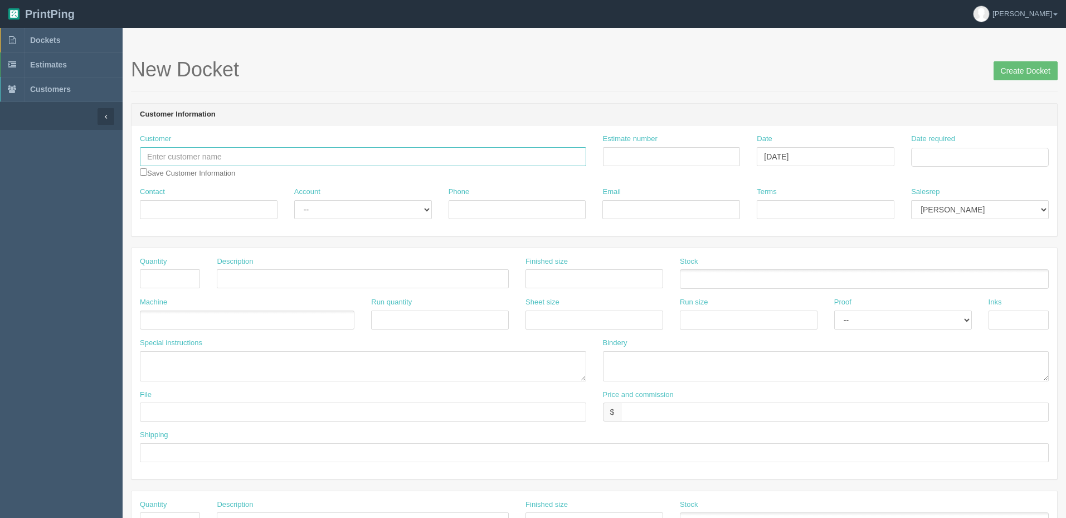
click at [262, 157] on input "text" at bounding box center [363, 156] width 446 height 19
type input "Nutrien Ag Solutions"
click at [685, 160] on input "Estimate number" at bounding box center [672, 156] width 138 height 19
paste input "092233"
type input "092233"
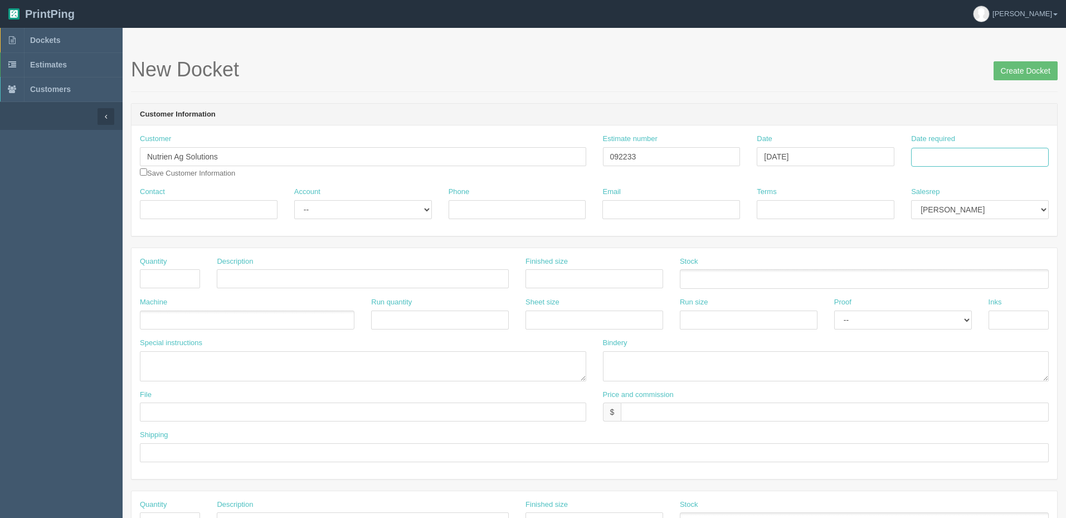
click at [943, 156] on input "Date required" at bounding box center [980, 157] width 138 height 19
click at [944, 293] on td "1" at bounding box center [937, 296] width 16 height 16
click at [951, 215] on td "2" at bounding box center [952, 216] width 14 height 16
type input "[DATE]"
click at [931, 139] on label "Date required" at bounding box center [933, 139] width 44 height 11
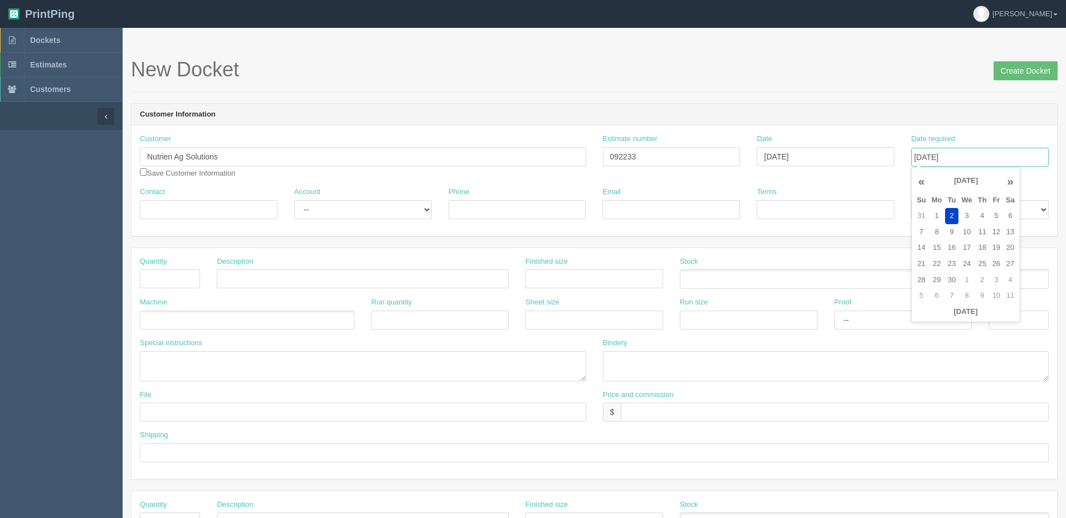
click at [931, 148] on input "[DATE]" at bounding box center [980, 157] width 138 height 19
click at [1034, 212] on select "[PERSON_NAME] Mikayla [PERSON_NAME] [PERSON_NAME] [PERSON_NAME] [PERSON_NAME] […" at bounding box center [980, 209] width 138 height 19
select select "8"
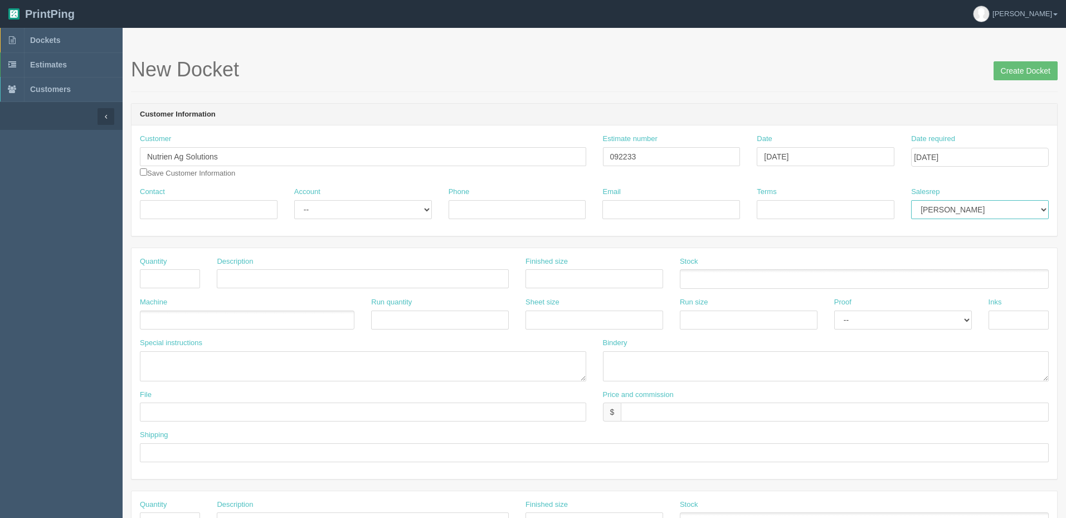
click at [911, 200] on select "[PERSON_NAME] Mikayla [PERSON_NAME] [PERSON_NAME] [PERSON_NAME] [PERSON_NAME] […" at bounding box center [980, 209] width 138 height 19
click at [195, 202] on input "Contact" at bounding box center [209, 209] width 138 height 19
paste input "[PERSON_NAME] <[PERSON_NAME][EMAIL_ADDRESS][PERSON_NAME][DOMAIN_NAME]>"
type input "[PERSON_NAME]"
select select "Rep Client"
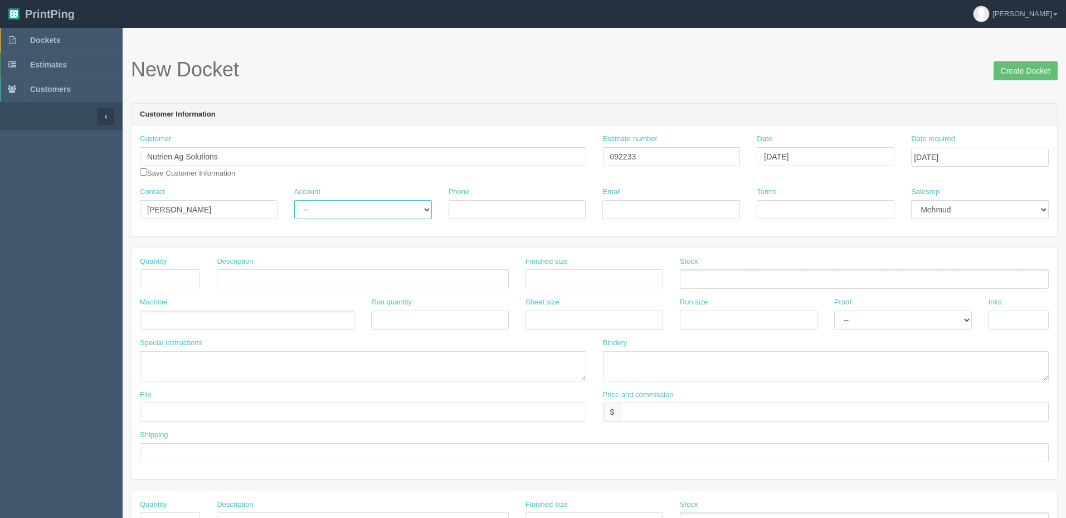
click at [294, 200] on select "-- Existing Client Allrush Client Rep Client" at bounding box center [363, 209] width 138 height 19
paste input "[PERSON_NAME][EMAIL_ADDRESS][PERSON_NAME][DOMAIN_NAME]>"
type input "[PERSON_NAME][EMAIL_ADDRESS][PERSON_NAME][DOMAIN_NAME]"
type input "Net 30"
click at [539, 206] on input "Phone" at bounding box center [518, 209] width 138 height 19
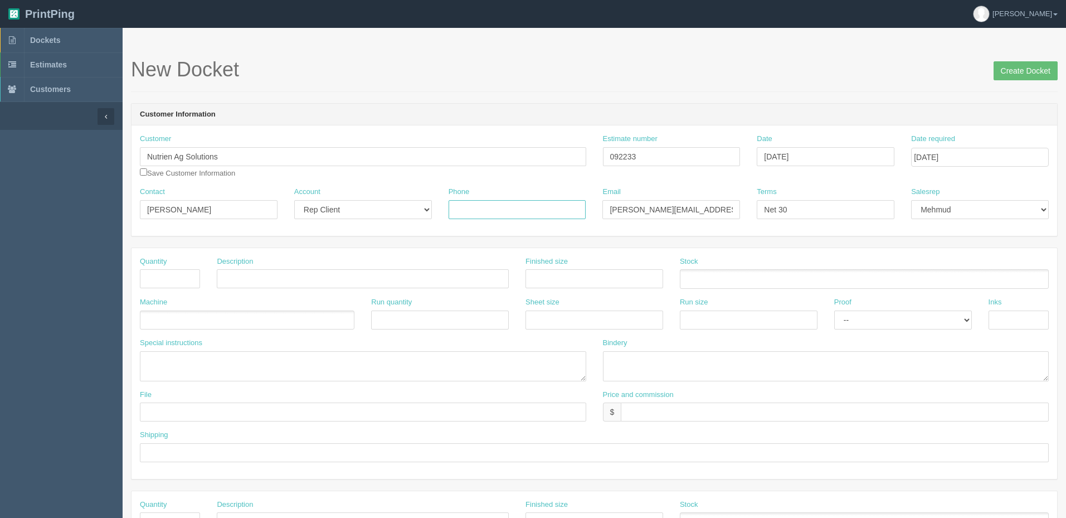
paste input "c 403.336.6176"
type input "c 403.336.6176"
click at [176, 279] on input "text" at bounding box center [170, 278] width 60 height 19
type input "400"
type input "Insert and Media Overview (qty 200 of each)"
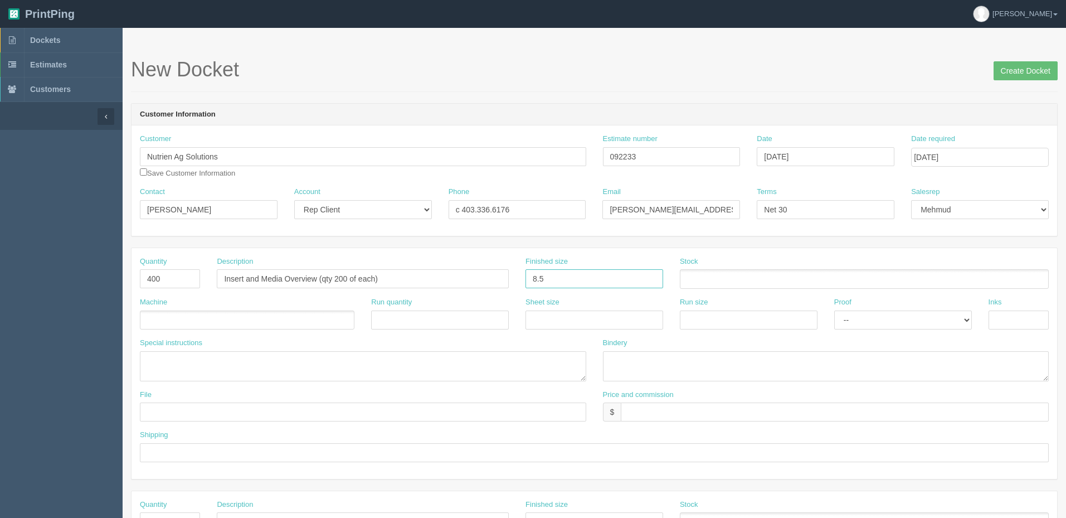
type input "8.5" x 11""
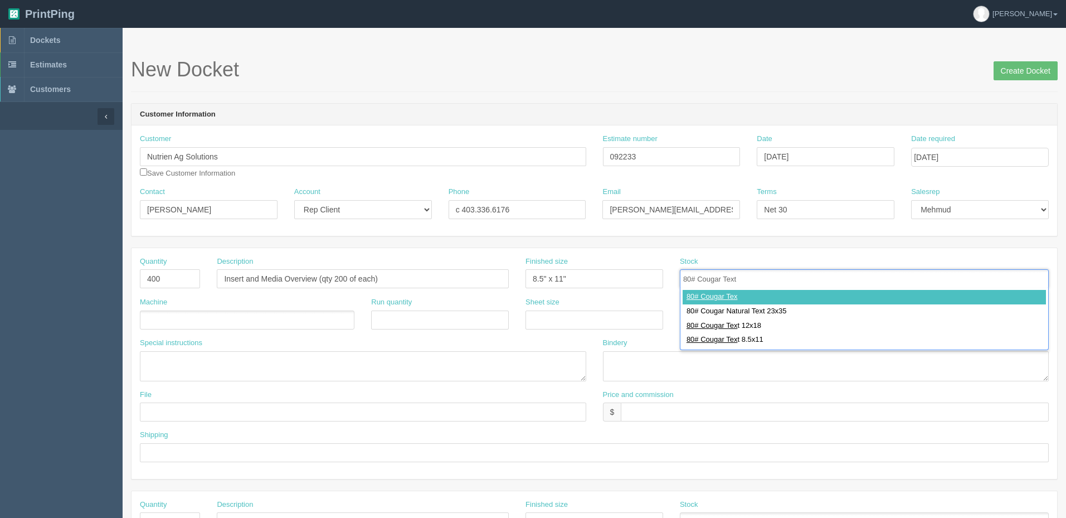
type input "80# Cougar Text"
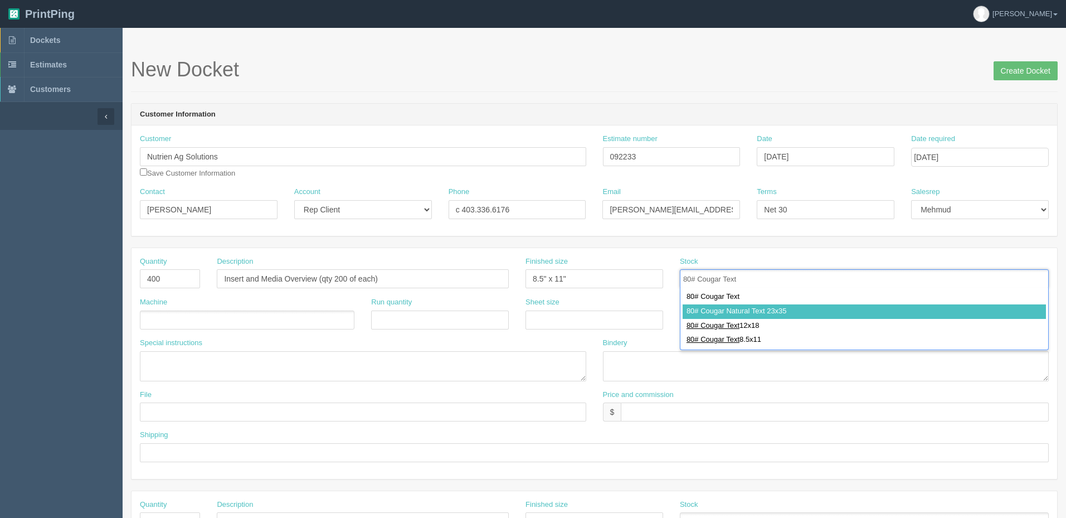
type input "80# Cougar Text 12x18"
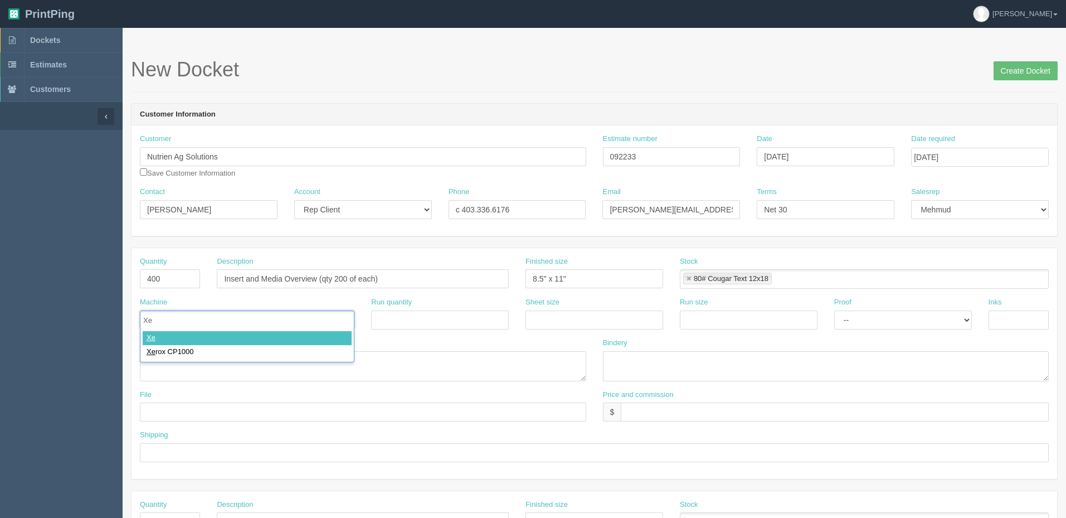
type input "Xer"
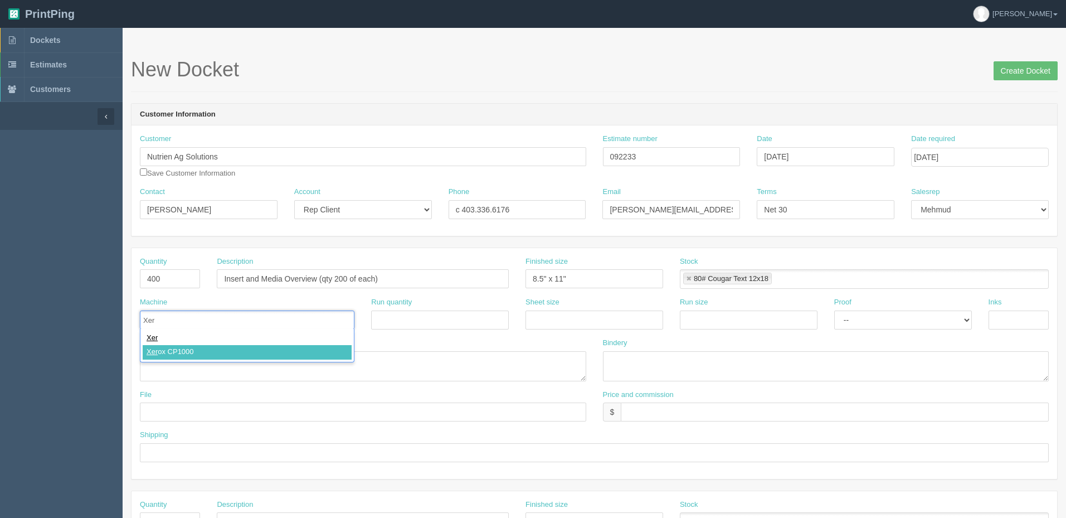
type input "Xerox CP1000"
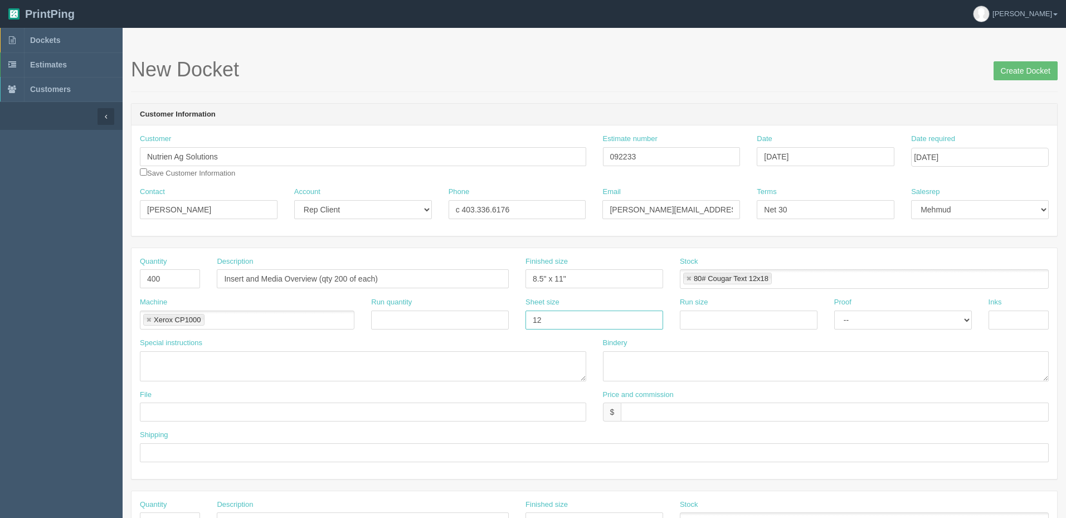
type input "12" x 18""
paste input "12" x 18""
type input "12" x 18""
select select "Hard Copy"
click at [834, 310] on select "-- Email Hard Copy" at bounding box center [903, 319] width 138 height 19
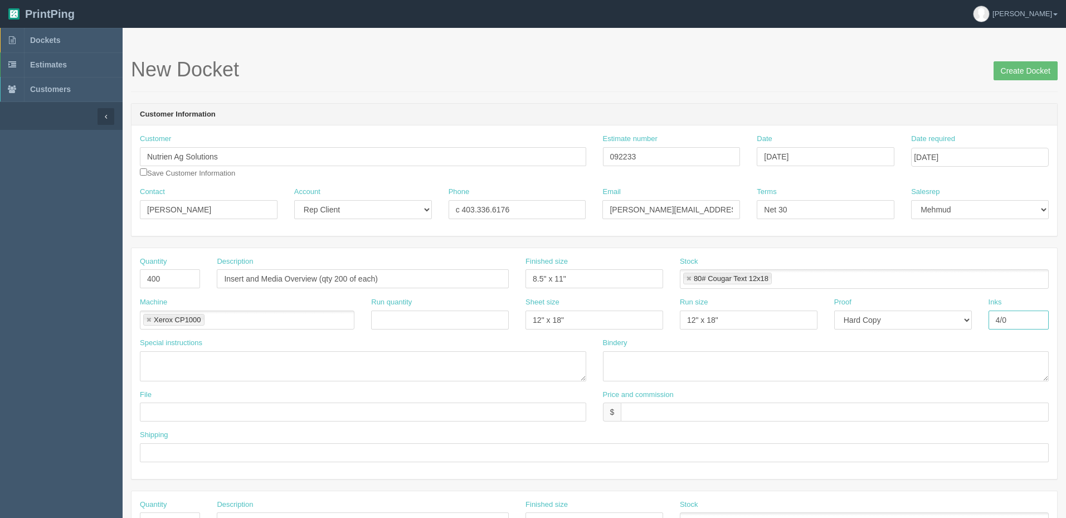
type input "4/0"
type textarea "2 versions, print qty 200 of each"
click at [626, 360] on textarea "trima nd shrinkwrap per version" at bounding box center [826, 366] width 446 height 30
type textarea "trim and shrinkwrap per version"
click at [258, 408] on input "text" at bounding box center [363, 411] width 446 height 19
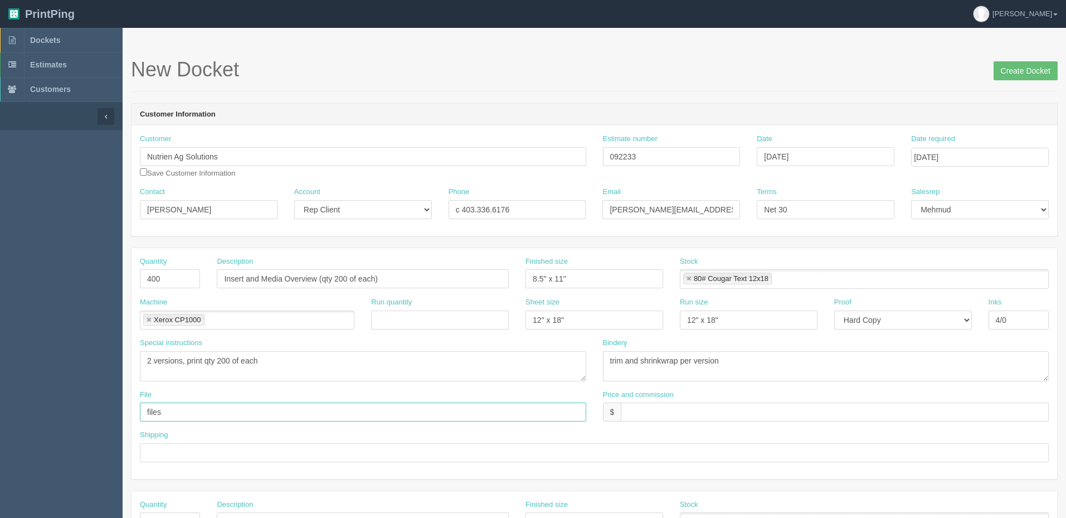
drag, startPoint x: 201, startPoint y: 409, endPoint x: 241, endPoint y: 411, distance: 40.7
click at [28, 390] on section "Dockets Estimates Customers" at bounding box center [533, 520] width 1066 height 984
paste input "Z:\N\Nutrien AG Solutions\2025\August 2025\Proven Seed - August Retail Kit Inse…"
drag, startPoint x: 240, startPoint y: 412, endPoint x: -112, endPoint y: 374, distance: 354.3
click at [0, 374] on html "PrintPing Zack Edit account ( [PERSON_NAME][EMAIL_ADDRESS][DOMAIN_NAME] ) Logou…" at bounding box center [533, 506] width 1066 height 1012
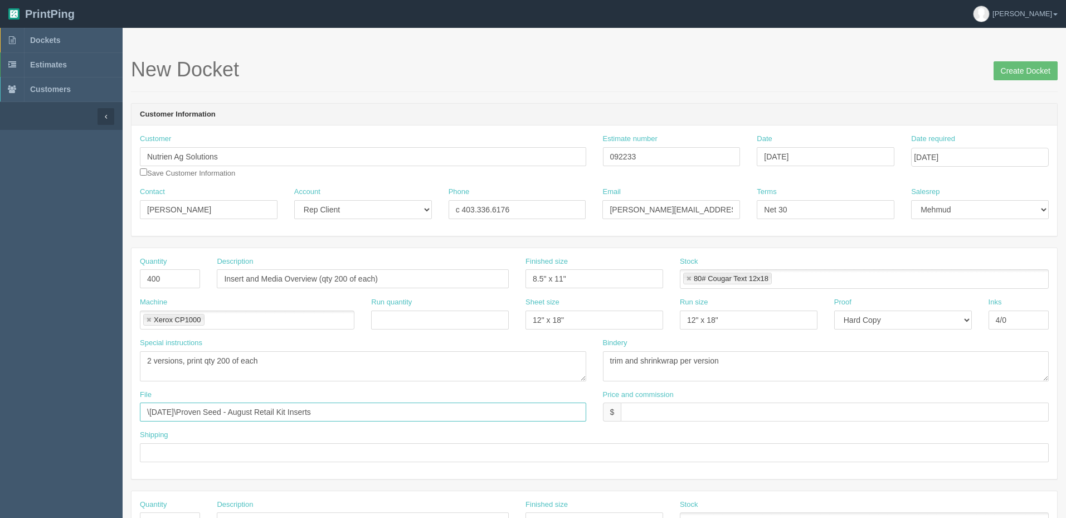
type input "\August 2025\Proven Seed - August Retail Kit Inserts"
click at [666, 410] on input "text" at bounding box center [835, 411] width 428 height 19
type input "$285.34 mj$ AR$53.50"
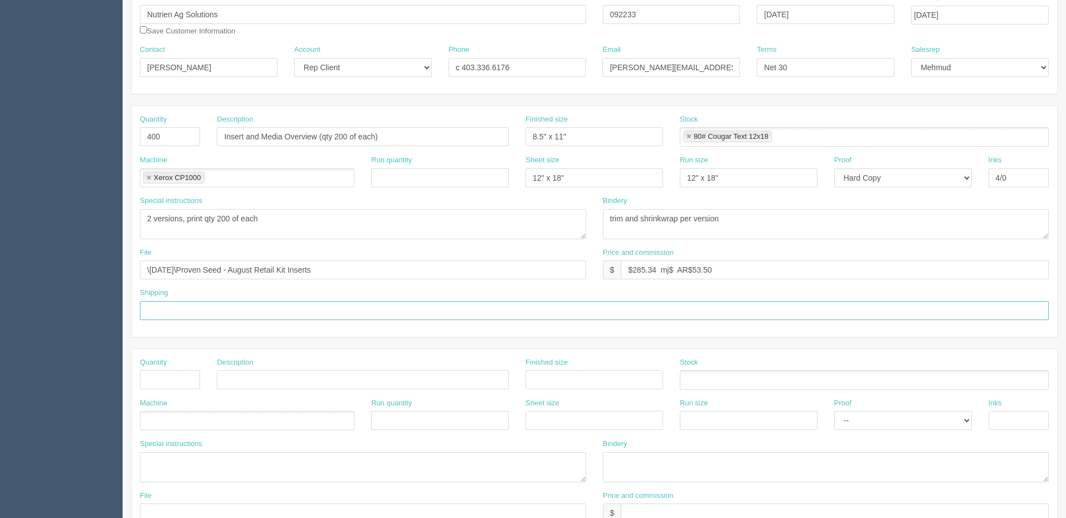
scroll to position [167, 0]
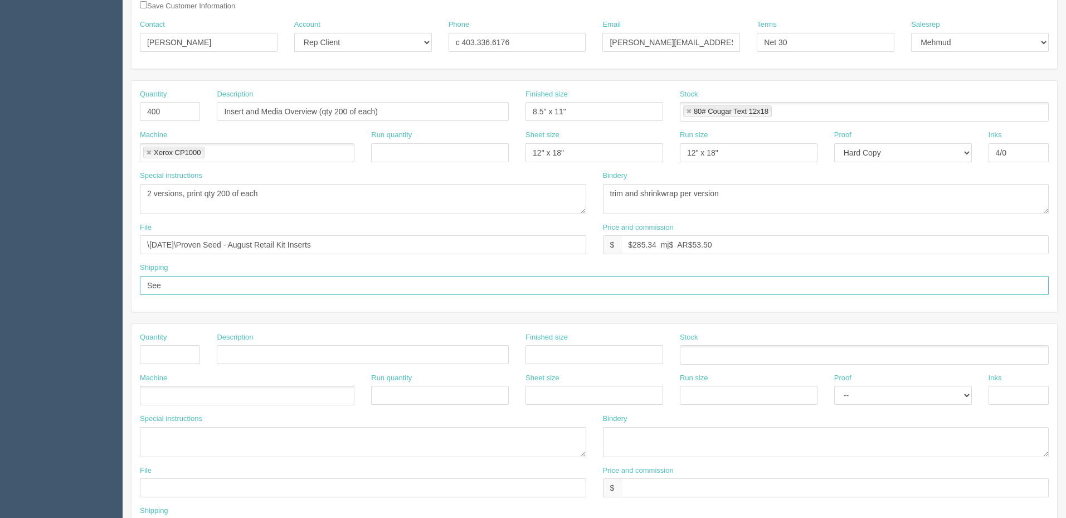
type input "See below"
type input "200"
type input "Postcards"
type input "8.5" x 11""
click at [727, 357] on ul at bounding box center [864, 355] width 369 height 20
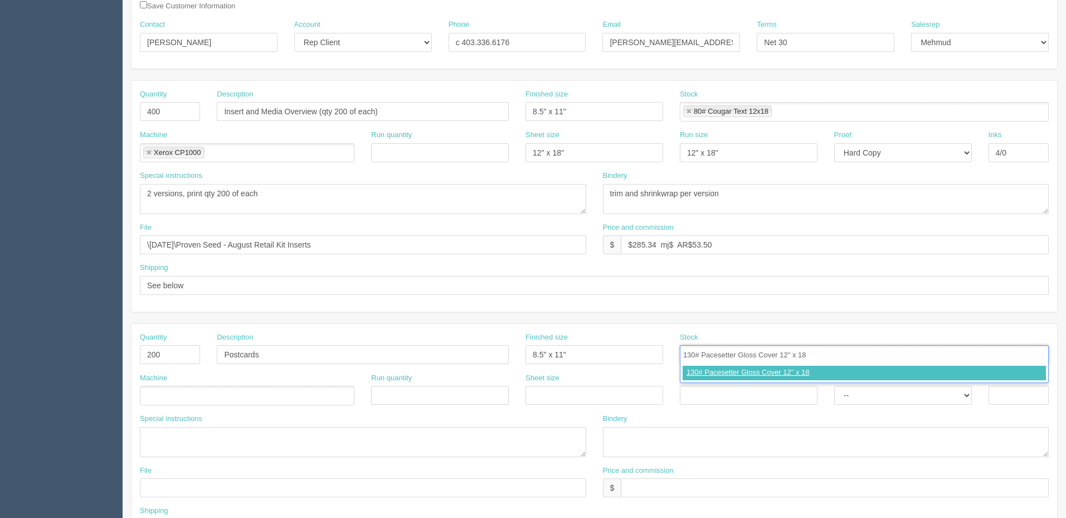
type input "130# Pacesetter Gloss Cover 12" x 18""
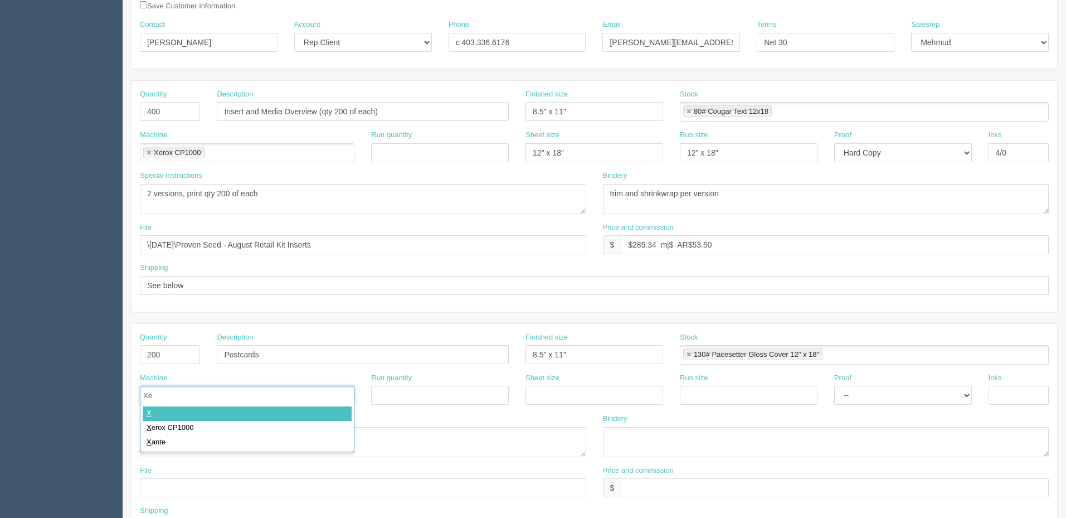
type input "Xer"
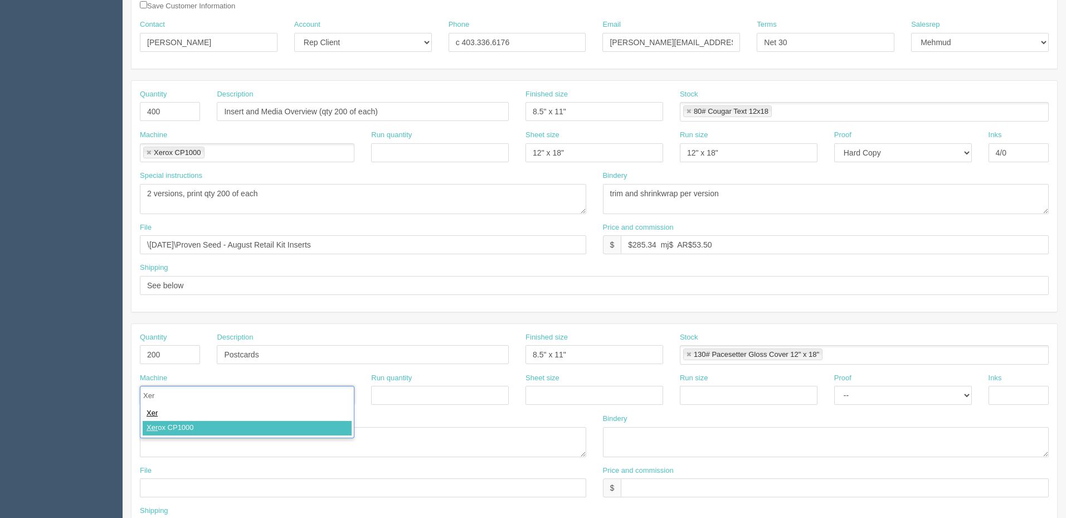
type input "Xerox CP1000"
paste input "Z:\N\Nutrien AG Solutions\2025\August 2025\Proven Seed - August Retail Kit Inse…"
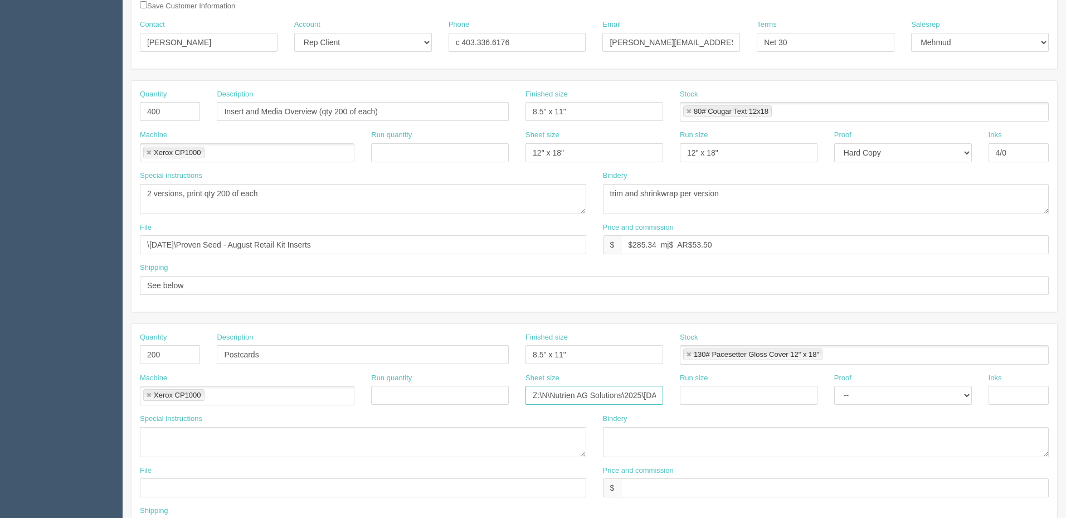
scroll to position [0, 181]
type input "12" x 18""
paste input "12" x 18""
type input "12" x 18""
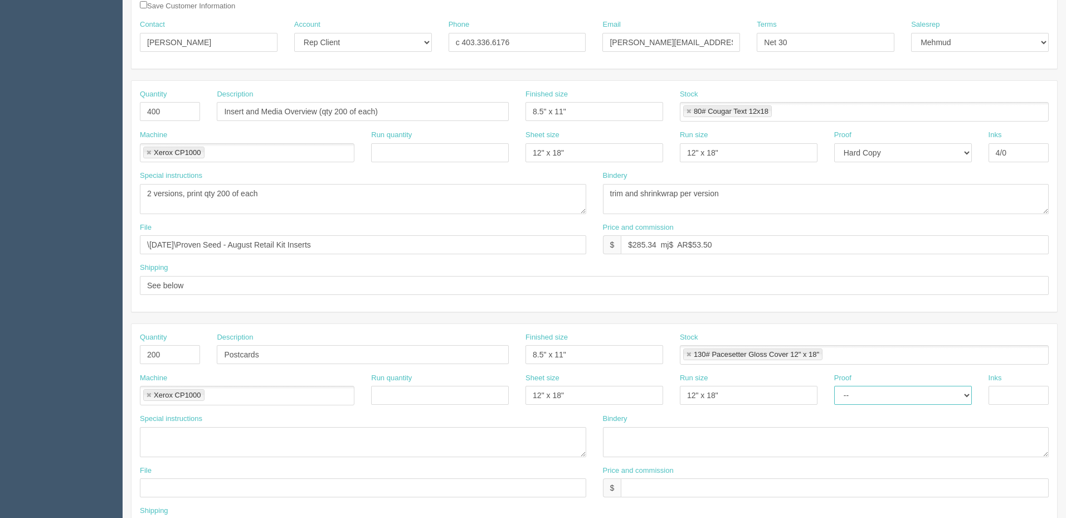
select select "Hard Copy"
click at [834, 386] on select "-- Email Hard Copy" at bounding box center [903, 395] width 138 height 19
type input "4/4"
type textarea "double sided"
click at [337, 194] on textarea "2 versions, print qty 200 of each" at bounding box center [363, 199] width 446 height 30
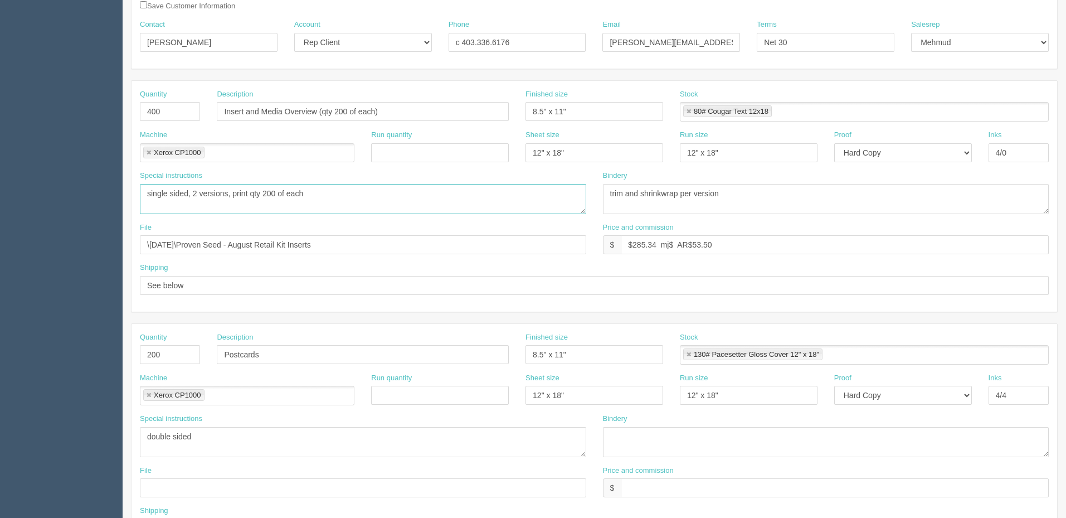
type textarea "single sided, 2 versions, print qty 200 of each"
click at [237, 440] on textarea "double sided" at bounding box center [363, 442] width 446 height 30
click at [693, 444] on textarea at bounding box center [826, 442] width 446 height 30
type textarea "trim and shrinkwrap"
click at [369, 247] on input "\August 2025\Proven Seed - August Retail Kit Inserts" at bounding box center [363, 244] width 446 height 19
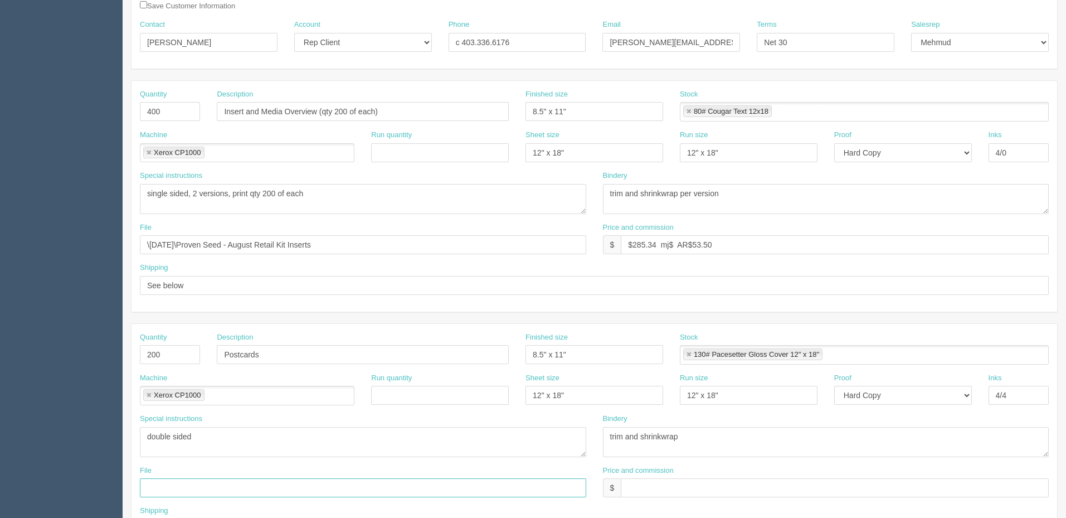
drag, startPoint x: 226, startPoint y: 485, endPoint x: 328, endPoint y: 485, distance: 102.0
click at [226, 485] on input "text" at bounding box center [363, 487] width 446 height 19
paste input "\August 2025\Proven Seed - August Retail Kit Inserts"
type input "\August 2025\Proven Seed - August Retail Kit Inserts"
click at [648, 485] on input "text" at bounding box center [835, 487] width 428 height 19
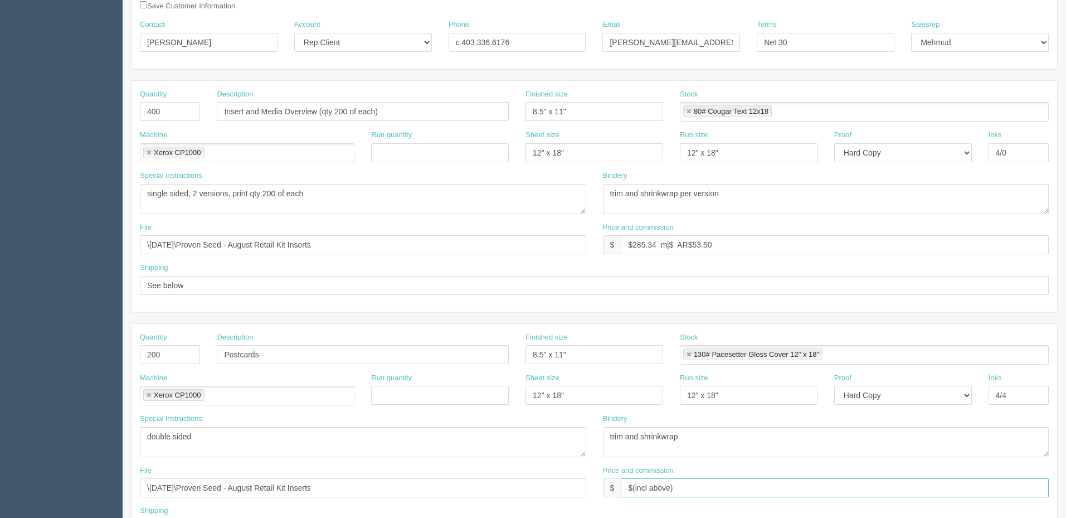
type input "$(incl above)"
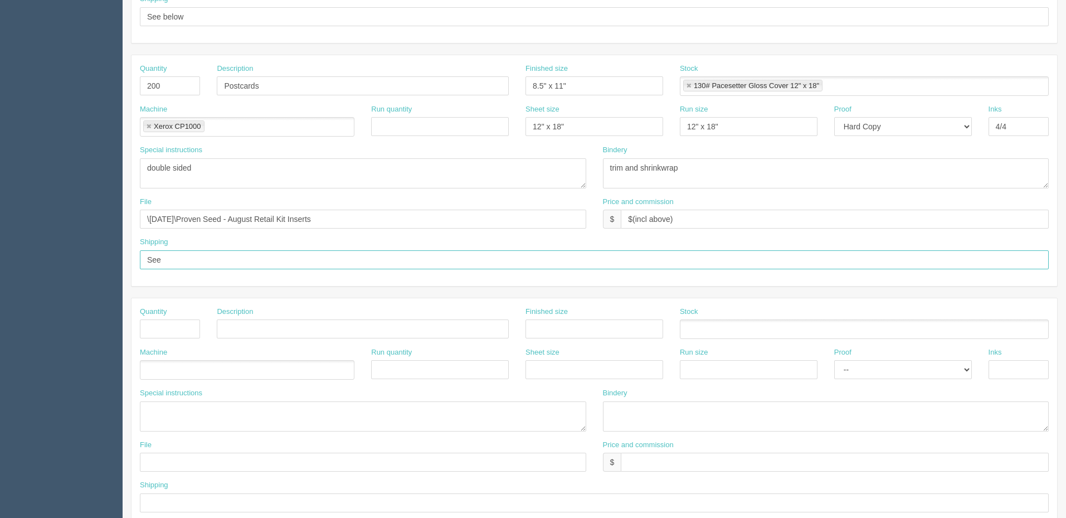
type input "See below"
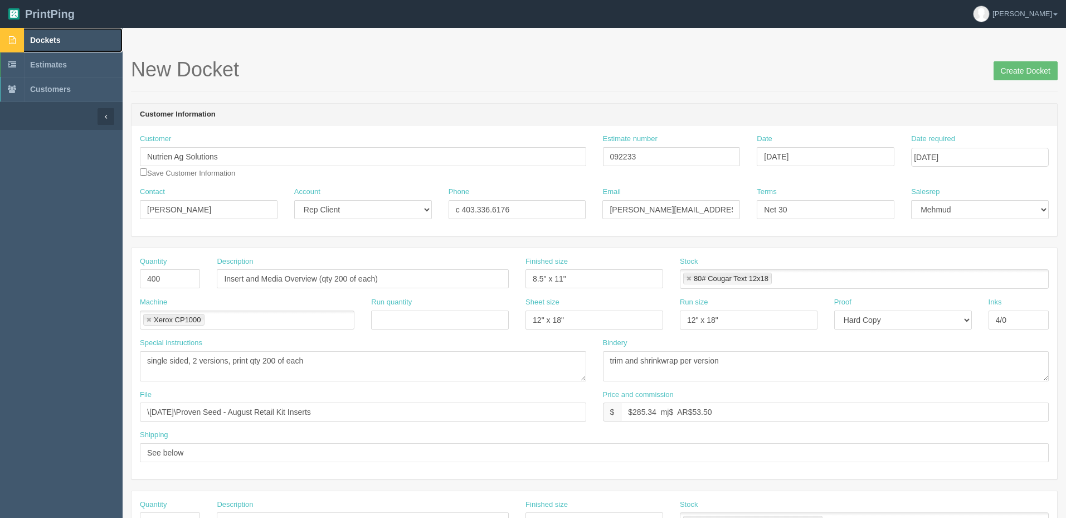
click at [74, 42] on link "Dockets" at bounding box center [61, 40] width 123 height 25
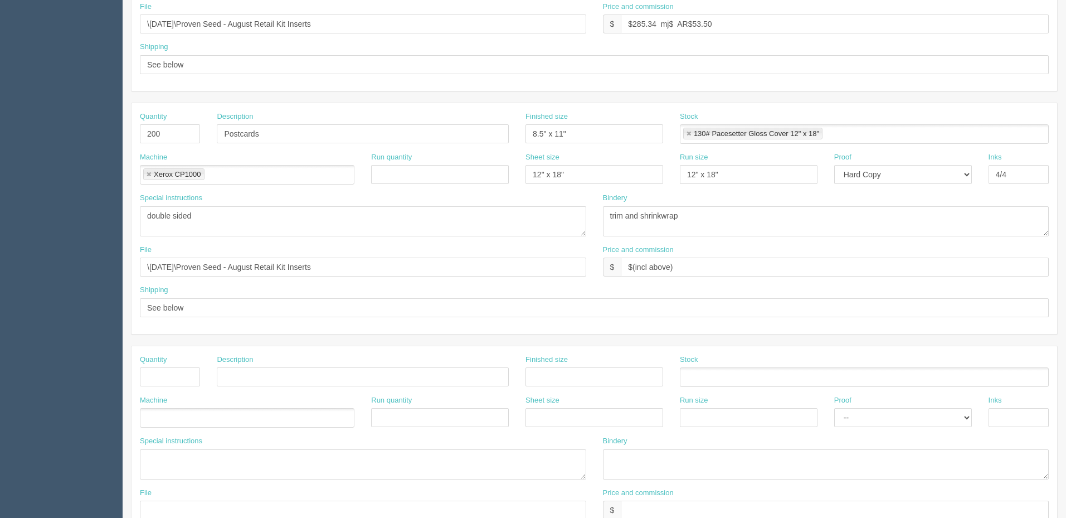
scroll to position [390, 0]
click at [172, 372] on input "text" at bounding box center [170, 374] width 60 height 19
type input "1"
type input "Shipping (to CSS Edmonton)"
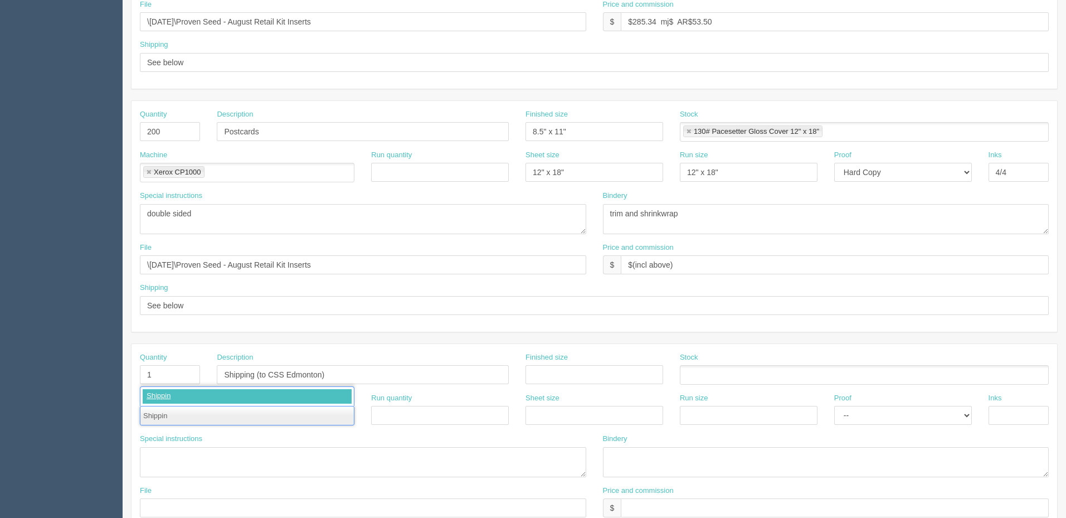
type input "Shipping"
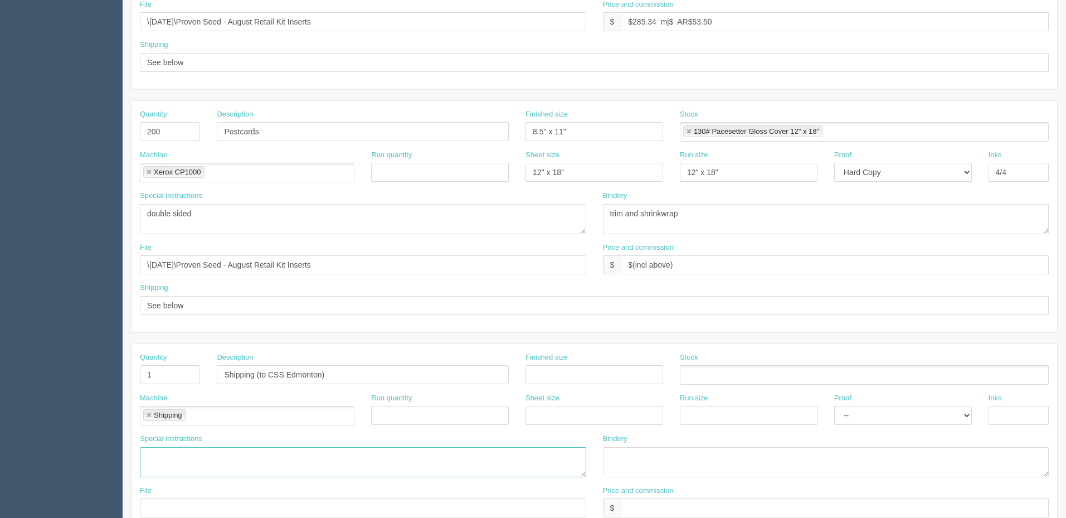
click at [179, 458] on textarea at bounding box center [363, 462] width 446 height 30
paste textarea "Complete Shipping Solutions 12759 – 149 Street Edmonton, Alberta 780-733-7525"
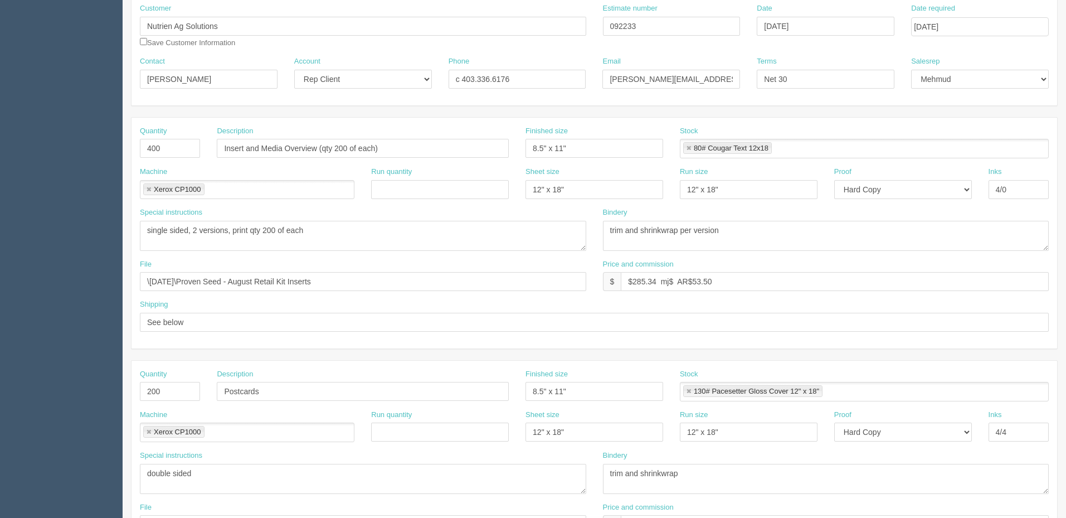
scroll to position [111, 0]
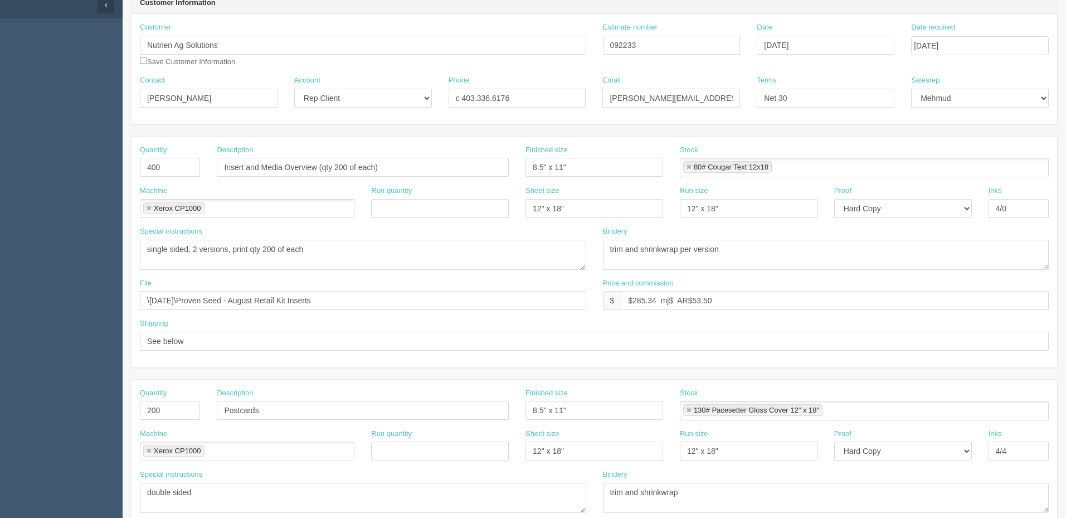
type textarea "Complete Shipping Solutions 12759 – 149 Street Edmonton, Alberta 780-733-7525"
drag, startPoint x: 221, startPoint y: 168, endPoint x: 263, endPoint y: 229, distance: 74.1
click at [221, 168] on input "Insert and Media Overview (qty 200 of each)" at bounding box center [363, 167] width 292 height 19
paste input "Proven Seed - August Retail Kits"
type input "Proven Seed - August Retail Kit Insert and Media Overview (qty 200 of each)"
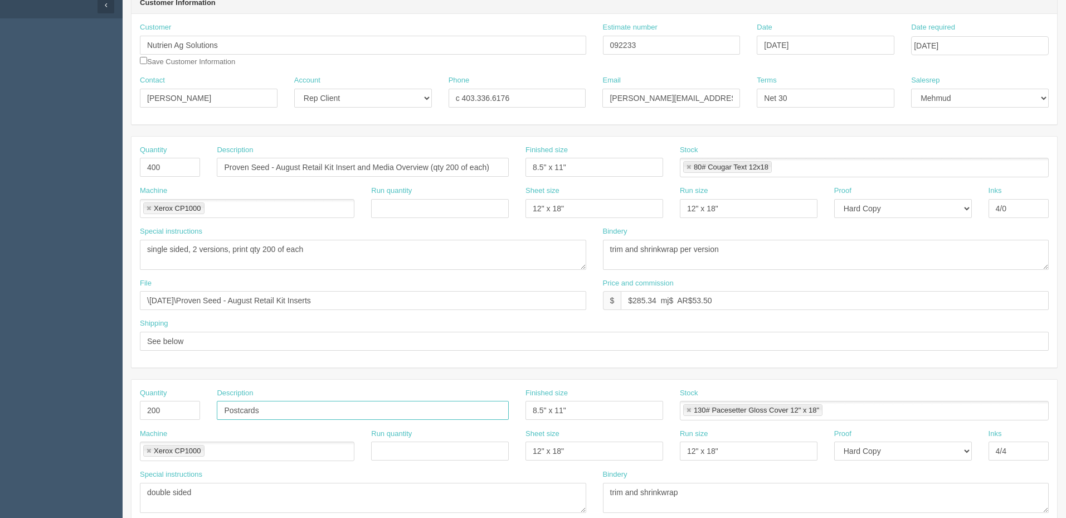
drag, startPoint x: 224, startPoint y: 407, endPoint x: 302, endPoint y: 461, distance: 95.4
click at [223, 406] on input "Postcards" at bounding box center [363, 410] width 292 height 19
paste input "Proven Seed - August Retail Kit"
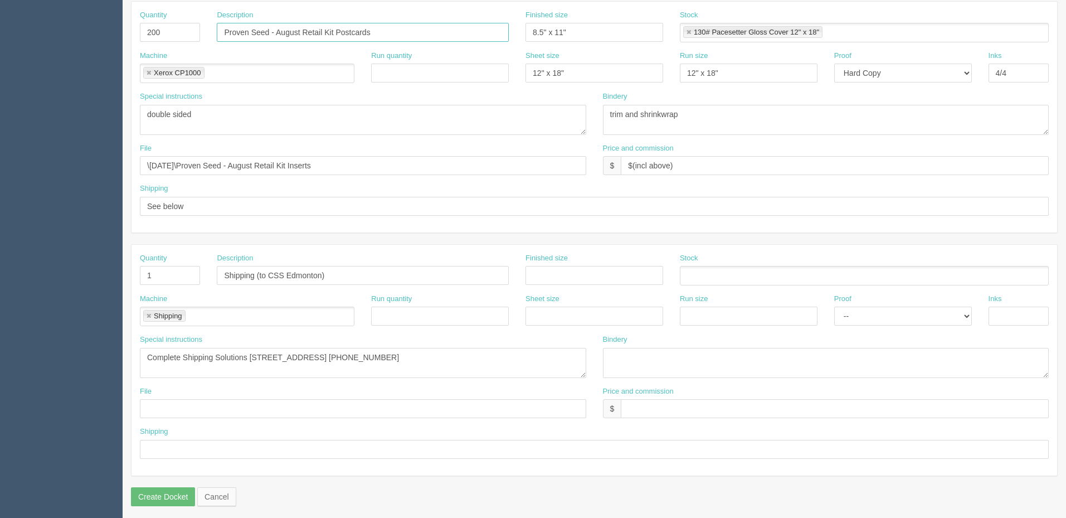
scroll to position [494, 0]
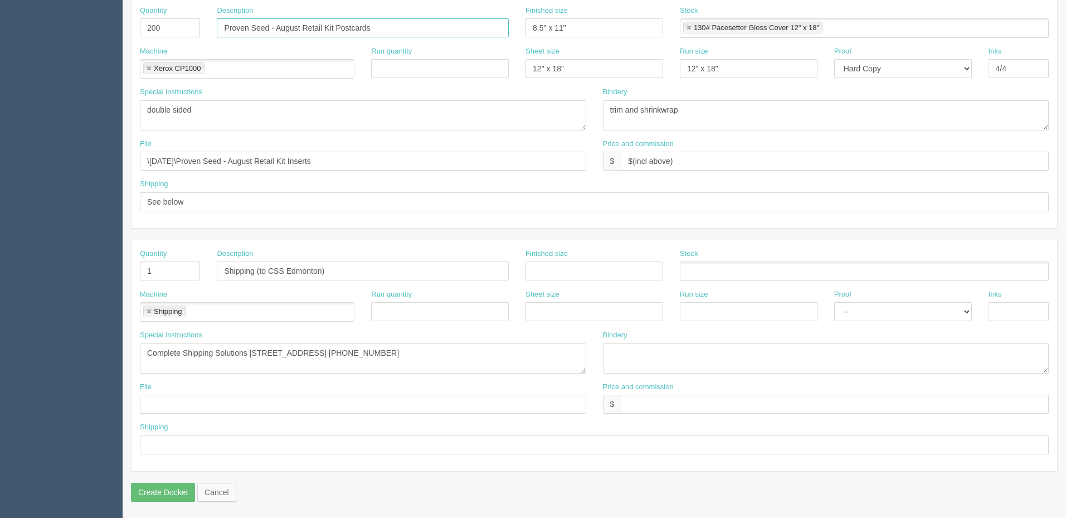
type input "Proven Seed - August Retail Kit Postcards"
click at [677, 400] on input "text" at bounding box center [835, 404] width 428 height 19
click at [649, 403] on input "$_______ mj$0 AR$________" at bounding box center [835, 404] width 428 height 19
type input "$__________ mj$0 AR$___________"
type input "See spcl inst."
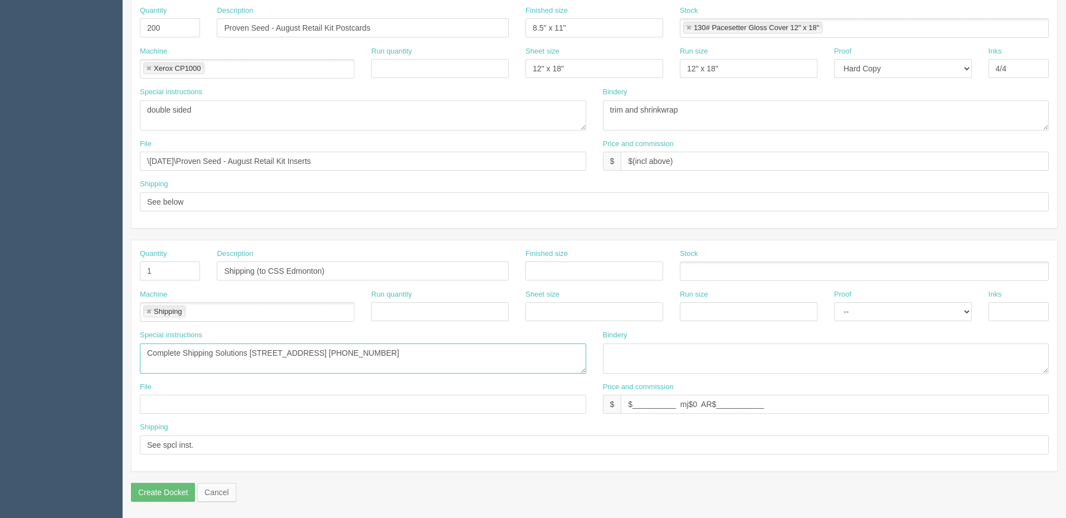
click at [509, 343] on textarea "Complete Shipping Solutions 12759 – 149 Street Edmonton, Alberta 780-733-7525" at bounding box center [363, 358] width 446 height 30
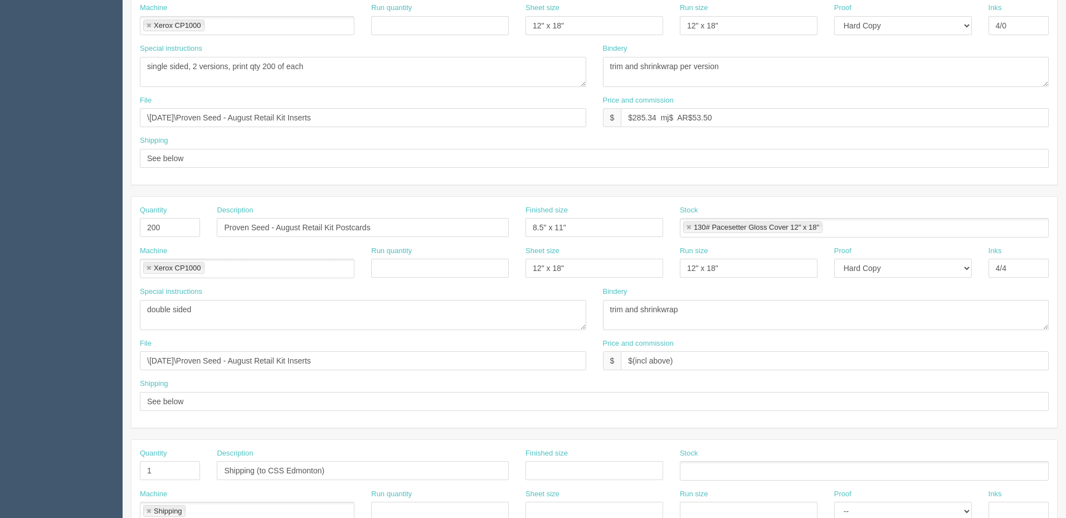
scroll to position [48, 0]
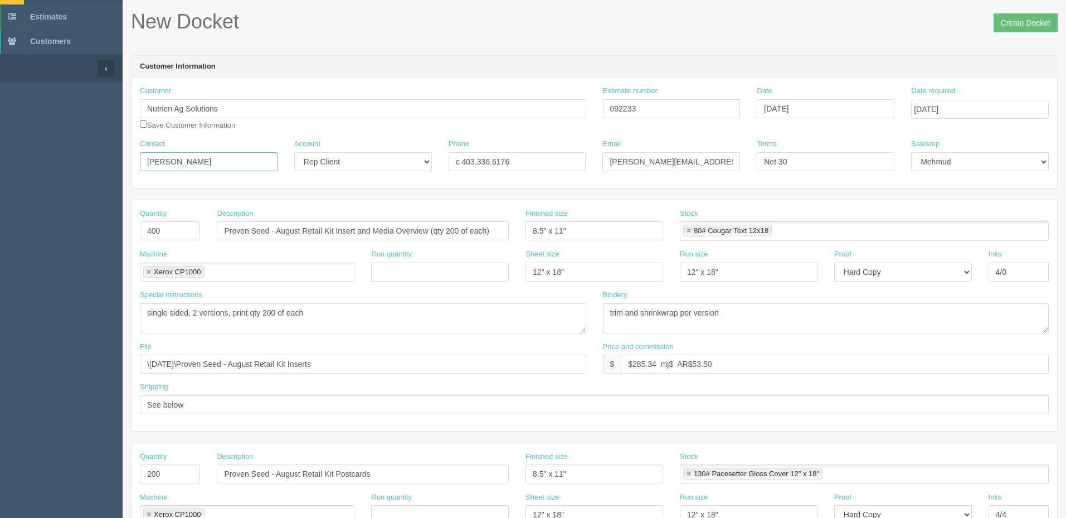
drag, startPoint x: 208, startPoint y: 158, endPoint x: 18, endPoint y: 161, distance: 190.1
click at [20, 161] on section "Dockets Estimates Customers" at bounding box center [533, 472] width 1066 height 984
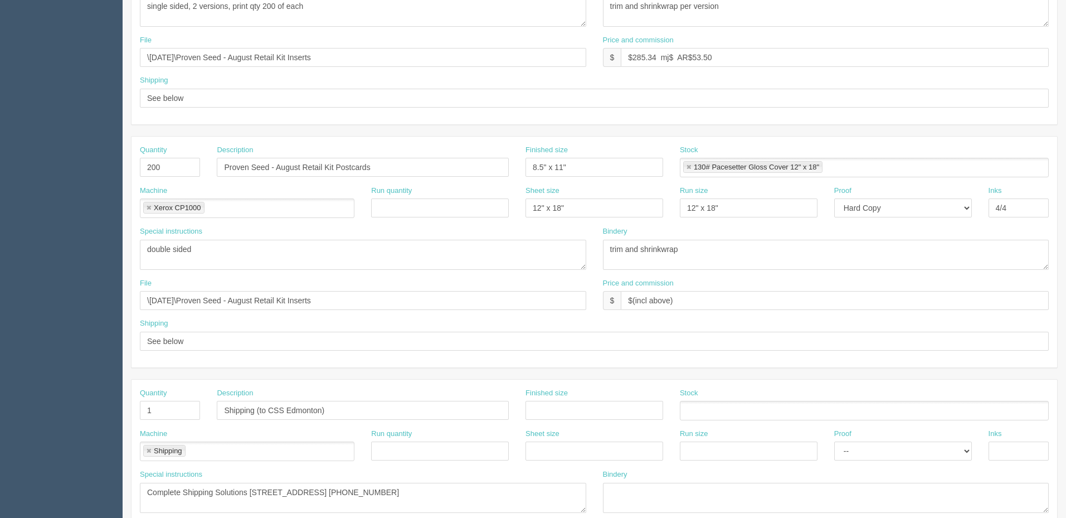
scroll to position [494, 0]
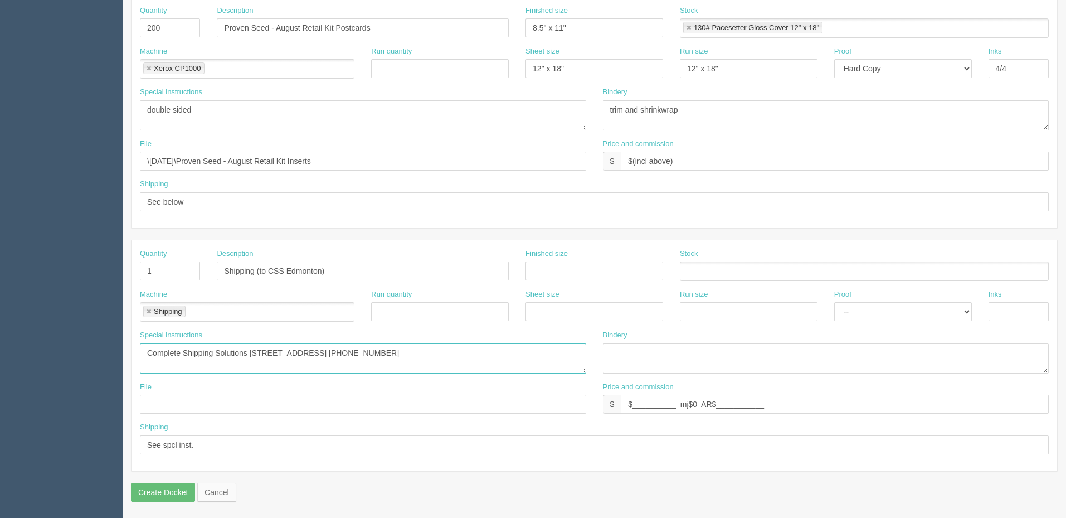
drag, startPoint x: 155, startPoint y: 352, endPoint x: 230, endPoint y: 378, distance: 79.1
click at [154, 351] on textarea "Complete Shipping Solutions 12759 – 149 Street Edmonton, Alberta 780-733-7525" at bounding box center [363, 358] width 446 height 30
paste textarea "andace ThomsonC"
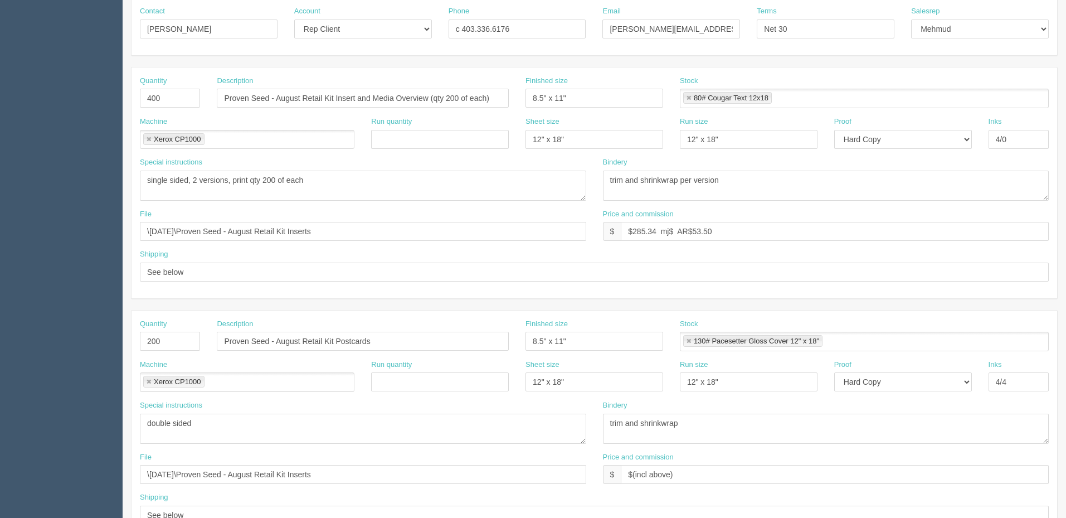
scroll to position [0, 0]
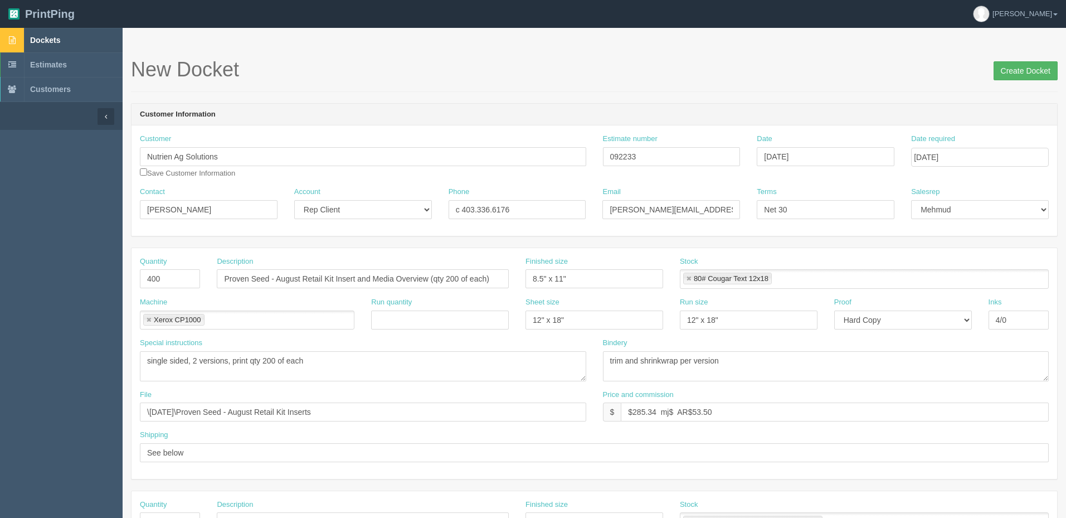
type textarea "ATT: Candace Thomson, Complete Shipping Solutions 12759 – 149 Street Edmonton, …"
click at [1009, 68] on input "Create Docket" at bounding box center [1026, 70] width 64 height 19
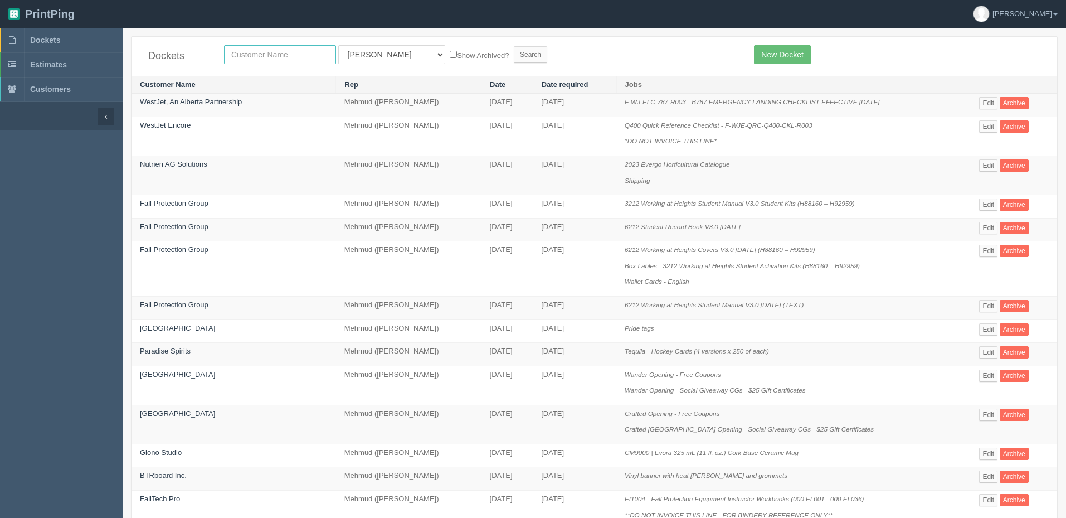
click at [269, 49] on input "text" at bounding box center [280, 54] width 112 height 19
click at [259, 52] on input "nutri" at bounding box center [280, 54] width 112 height 19
type input "nutrien"
click at [514, 46] on input "Search" at bounding box center [530, 54] width 33 height 17
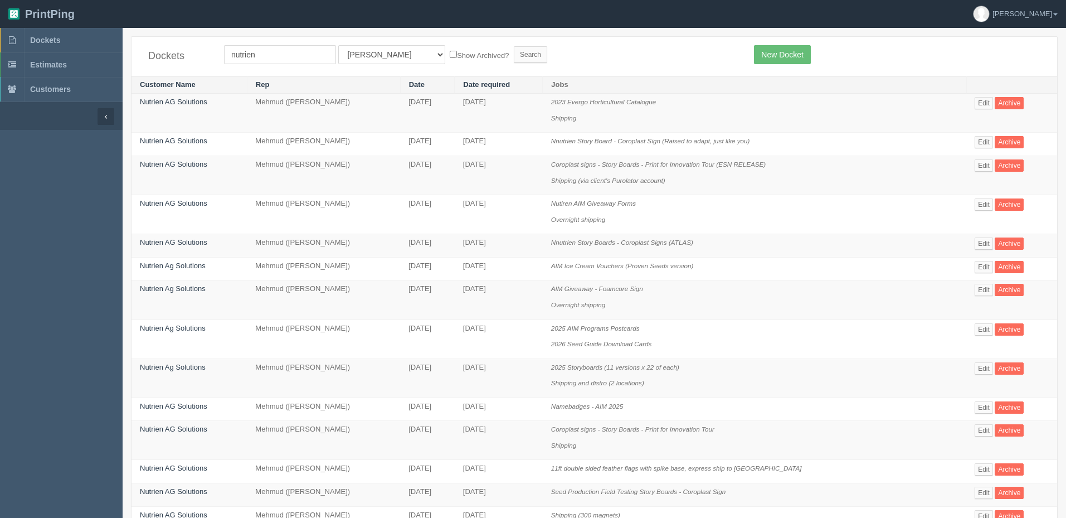
scroll to position [559, 0]
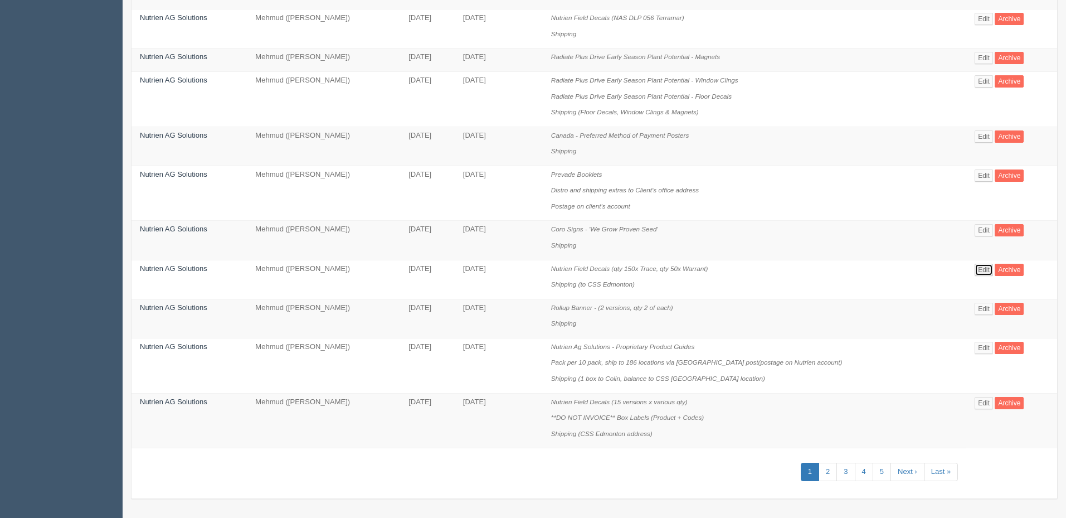
click at [977, 268] on link "Edit" at bounding box center [984, 270] width 18 height 12
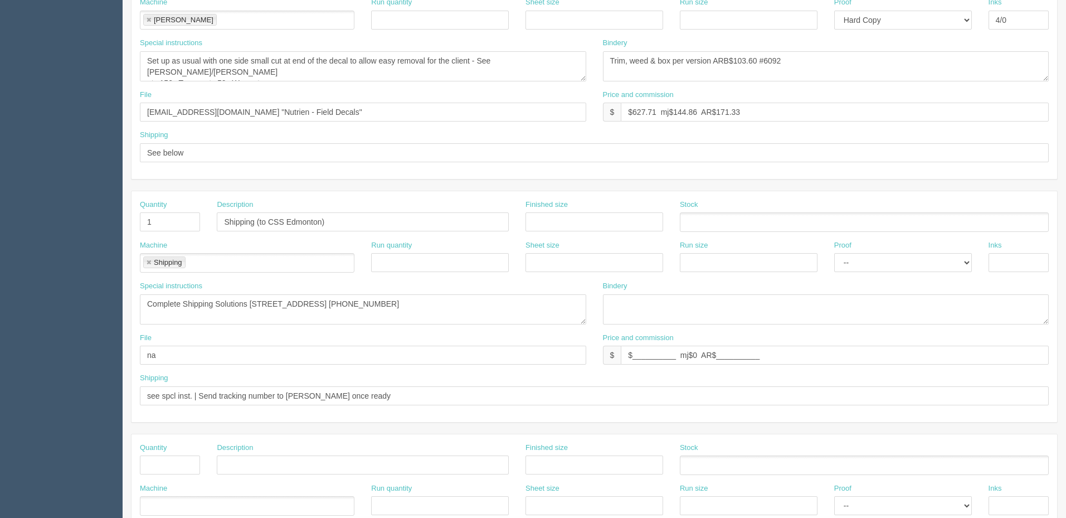
scroll to position [494, 0]
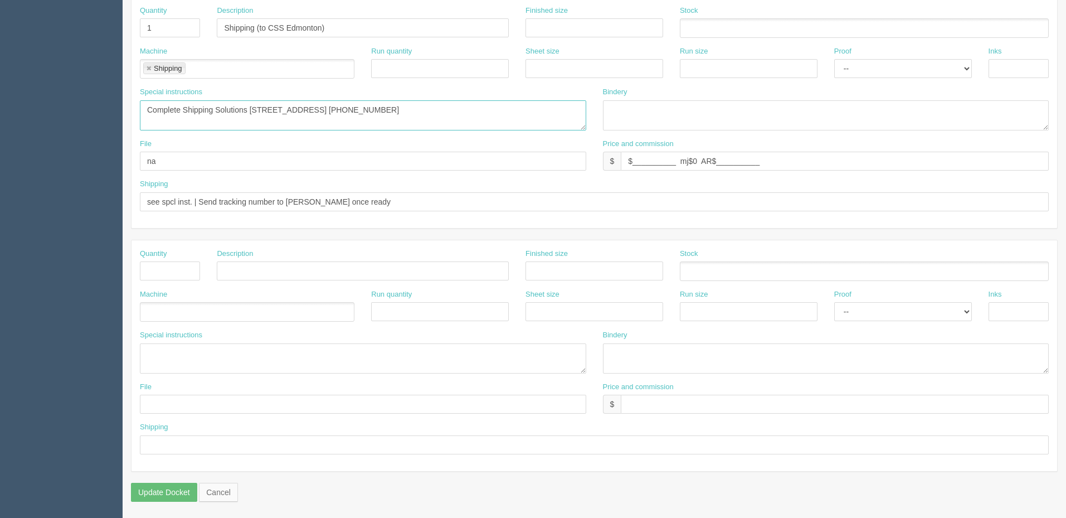
click at [465, 125] on textarea "Complete Shipping Solutions [STREET_ADDRESS] [PHONE_NUMBER]" at bounding box center [363, 115] width 446 height 30
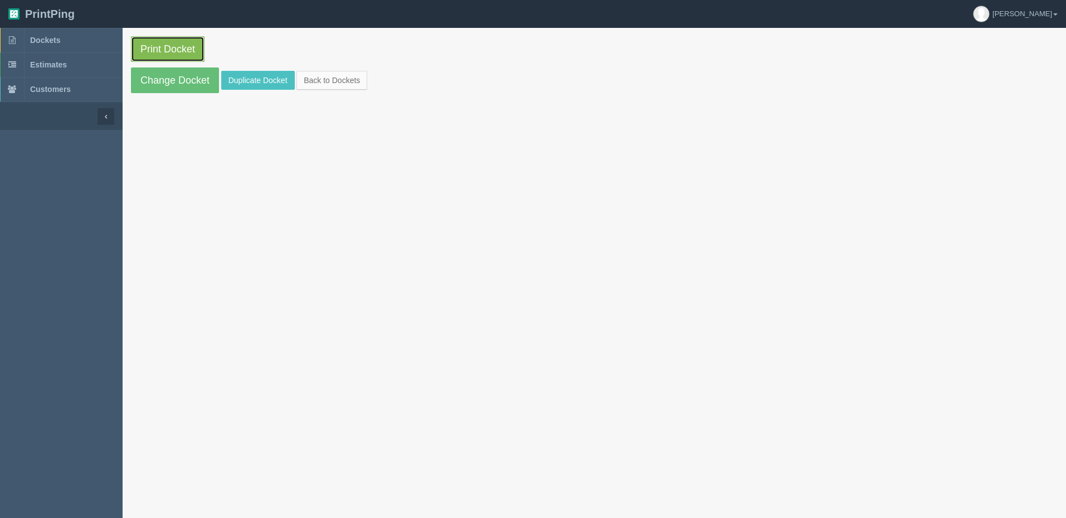
click at [166, 45] on link "Print Docket" at bounding box center [168, 49] width 74 height 26
click at [41, 43] on span "Dockets" at bounding box center [45, 40] width 30 height 9
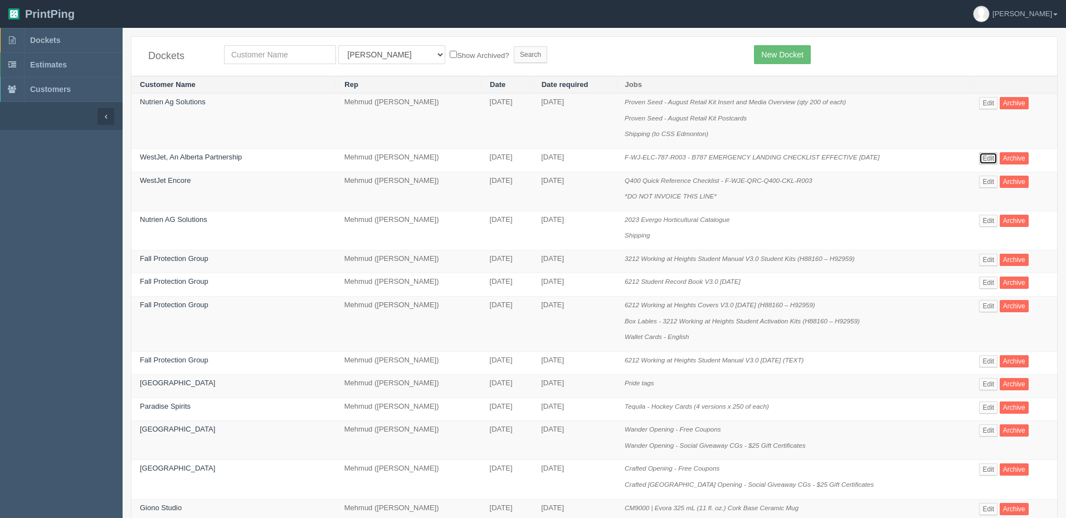
click at [988, 157] on link "Edit" at bounding box center [988, 158] width 18 height 12
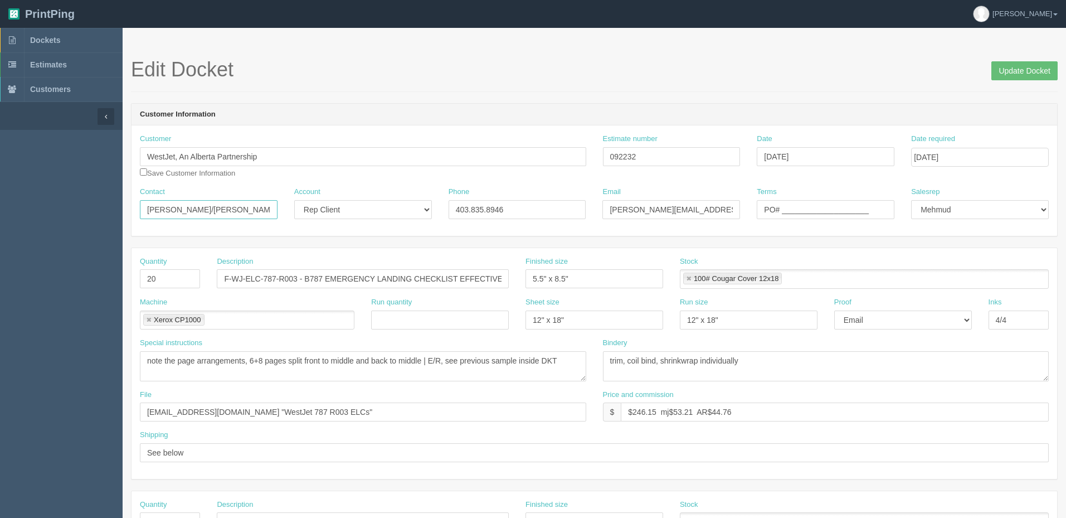
scroll to position [0, 7]
drag, startPoint x: 236, startPoint y: 209, endPoint x: 750, endPoint y: 208, distance: 513.3
click at [749, 209] on div "Contact [PERSON_NAME]/[PERSON_NAME] Account -- Existing Client Allrush Client R…" at bounding box center [595, 207] width 926 height 41
paste input "[PERSON_NAME] <[PERSON_NAME][EMAIL_ADDRESS][DOMAIN_NAME]>"
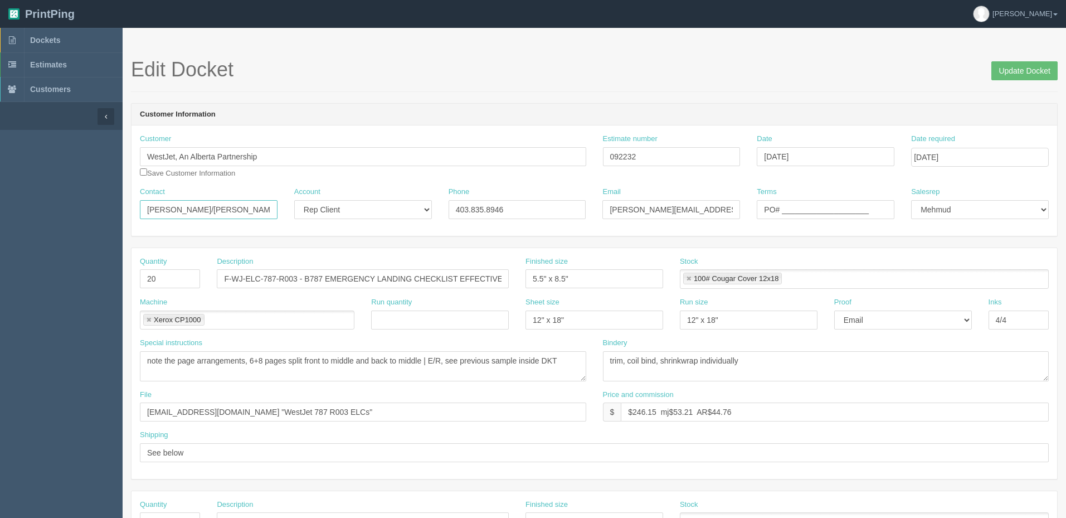
type input "[PERSON_NAME]/[PERSON_NAME]"
drag, startPoint x: 712, startPoint y: 207, endPoint x: 1070, endPoint y: 189, distance: 358.3
click at [1066, 191] on html "PrintPing Zack Edit account ( [PERSON_NAME][EMAIL_ADDRESS][DOMAIN_NAME] ) Logou…" at bounding box center [533, 506] width 1066 height 1012
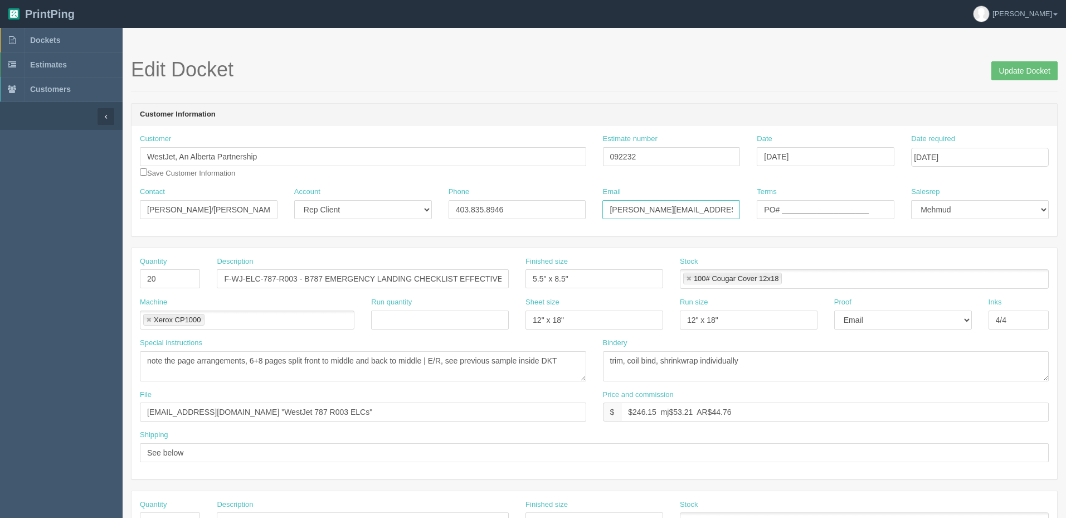
paste input "<[PERSON_NAME][EMAIL_ADDRESS][DOMAIN_NAME]>"
type input "[PERSON_NAME][EMAIL_ADDRESS][URL][PERSON_NAME][DOMAIN_NAME][PERSON_NAME][EMAIL_…"
drag, startPoint x: 878, startPoint y: 207, endPoint x: 572, endPoint y: 202, distance: 306.0
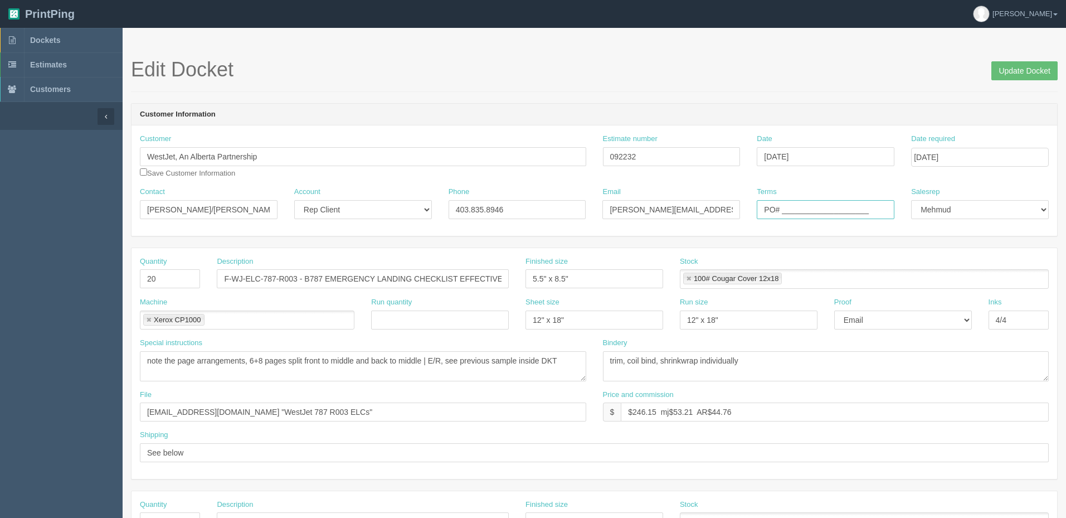
click at [572, 202] on div "Contact [PERSON_NAME]/[PERSON_NAME] Account -- Existing Client Allrush Client R…" at bounding box center [595, 207] width 926 height 41
paste input "958229"
type input "PO# 958229"
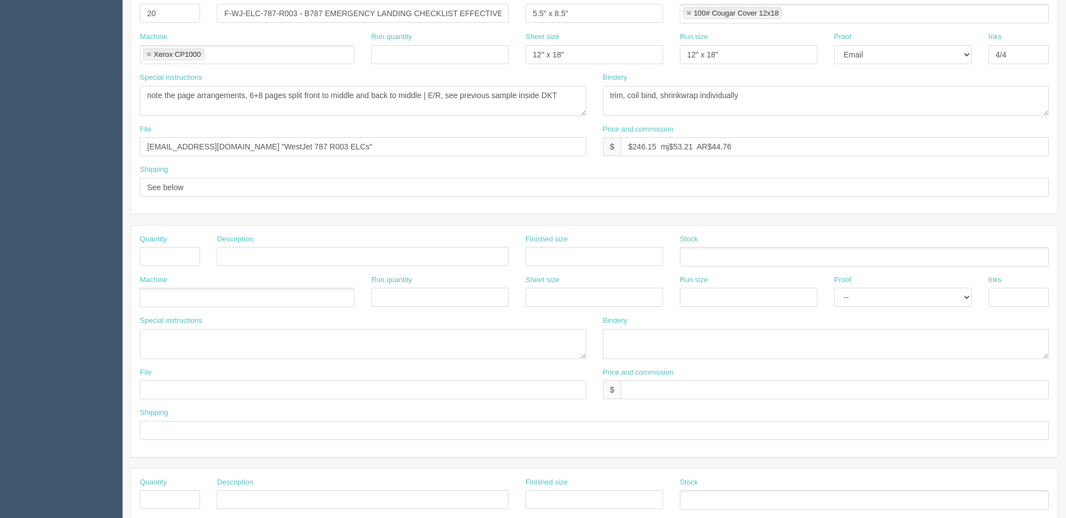
scroll to position [279, 0]
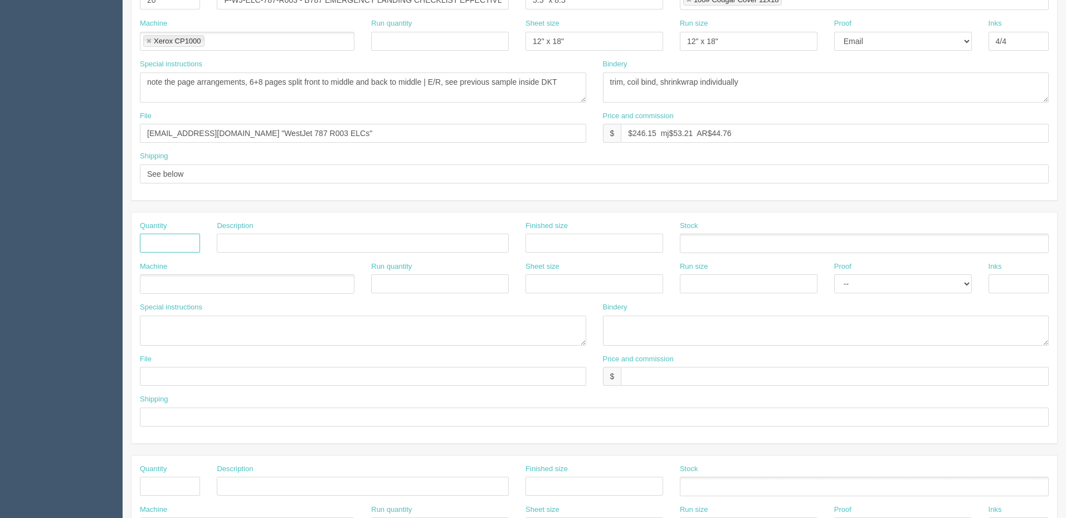
click at [172, 240] on input "text" at bounding box center [170, 243] width 60 height 19
type input "1"
type input "Shipping"
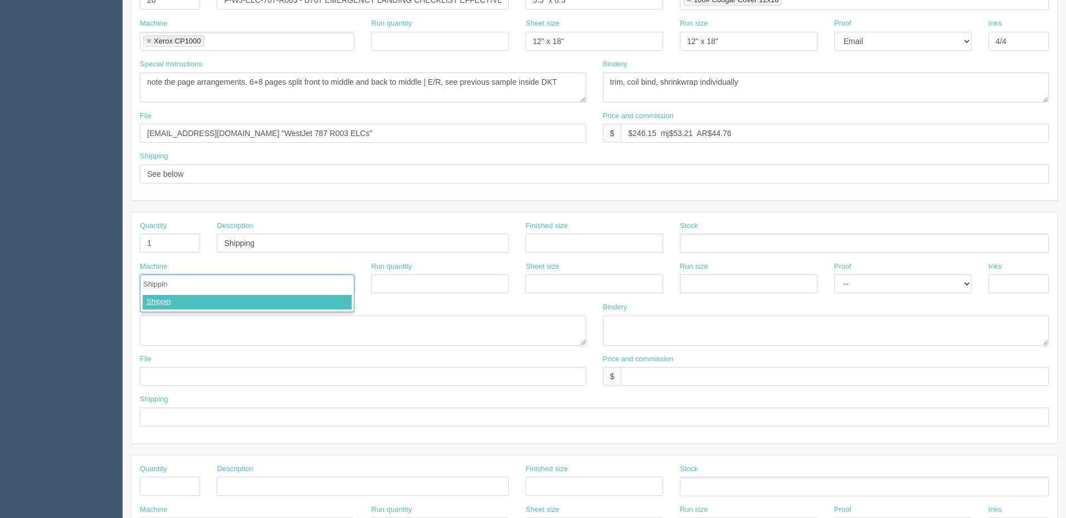
type input "Shipping"
click at [173, 326] on textarea at bounding box center [363, 330] width 446 height 30
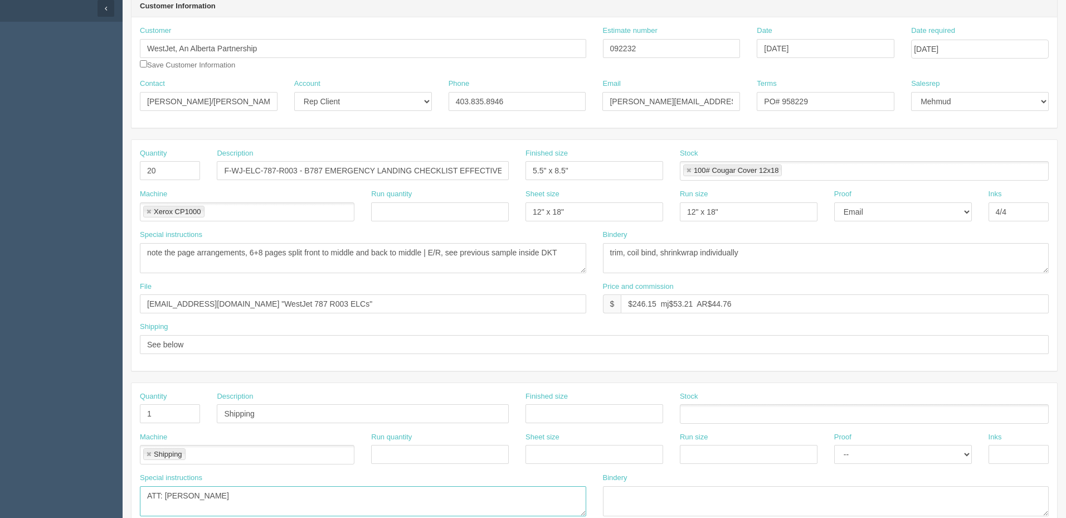
scroll to position [494, 0]
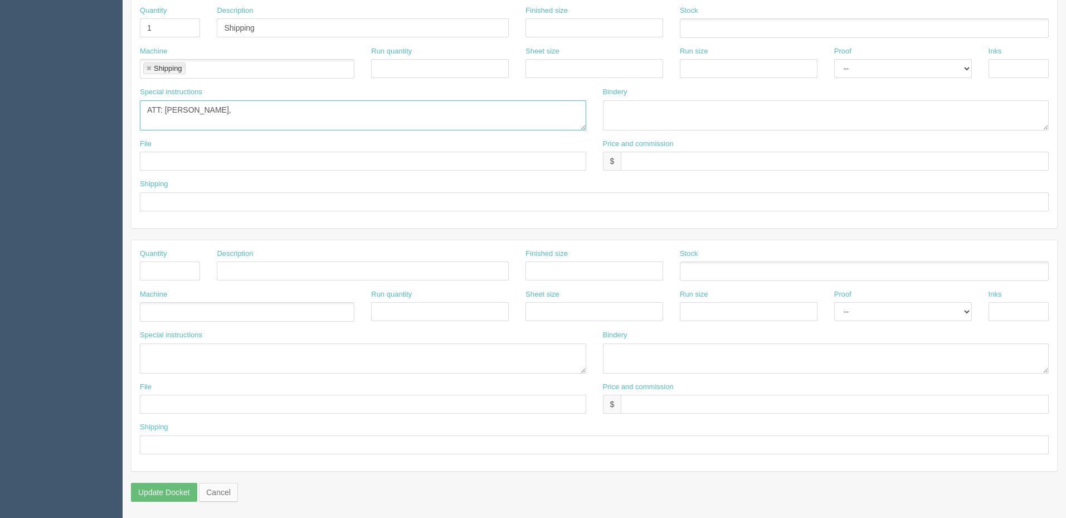
paste textarea "WESTJET [STREET_ADDRESS]"
click at [410, 103] on textarea "ATT: [PERSON_NAME], WESTJET, [STREET_ADDRESS]" at bounding box center [363, 115] width 446 height 30
paste textarea "T2E 8X7"
type textarea "ATT: [PERSON_NAME], WESTJET, [STREET_ADDRESS]"
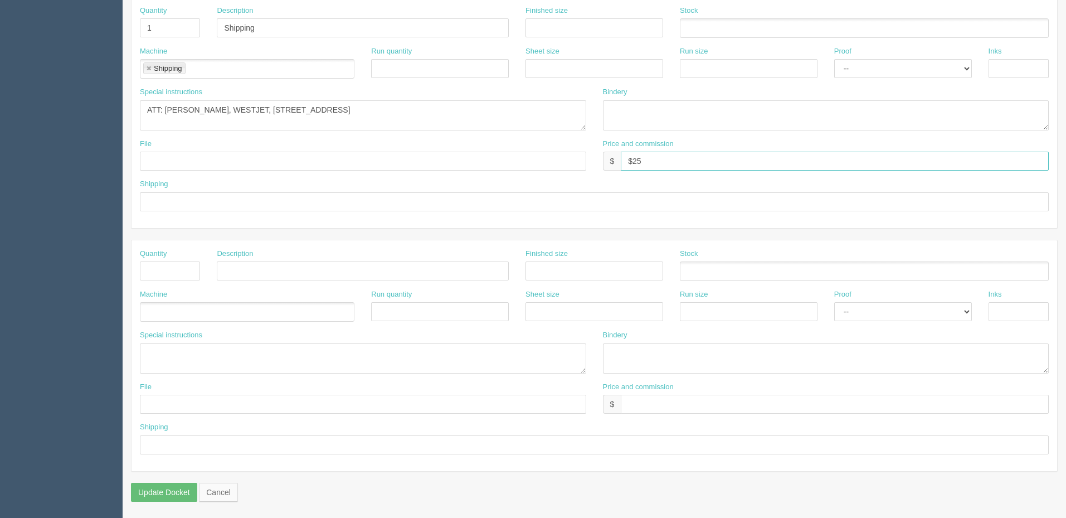
type input "$25 mj$0 AR$5"
type input "See spcl inst."
click at [435, 114] on textarea "ATT: [PERSON_NAME], WESTJET, [STREET_ADDRESS]" at bounding box center [363, 115] width 446 height 30
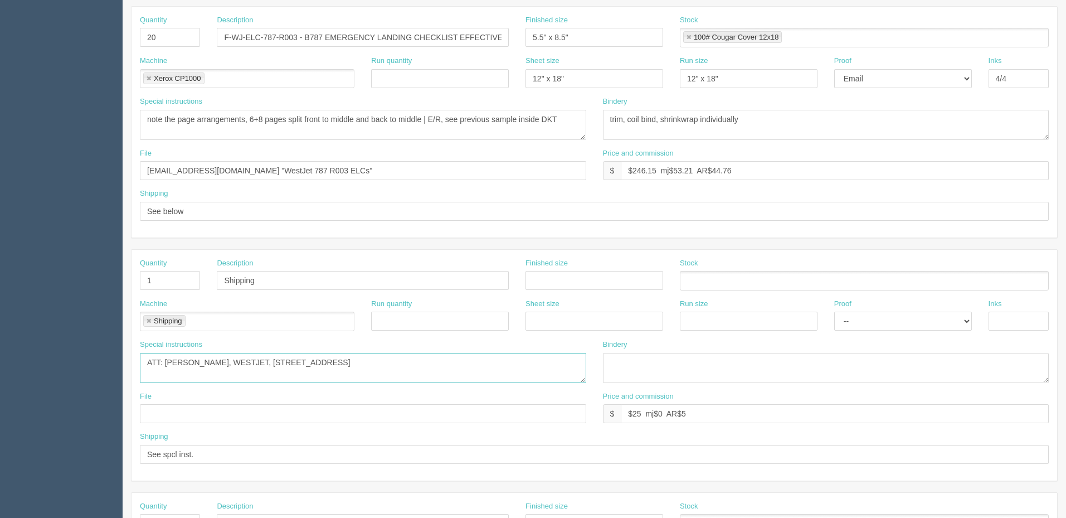
scroll to position [382, 0]
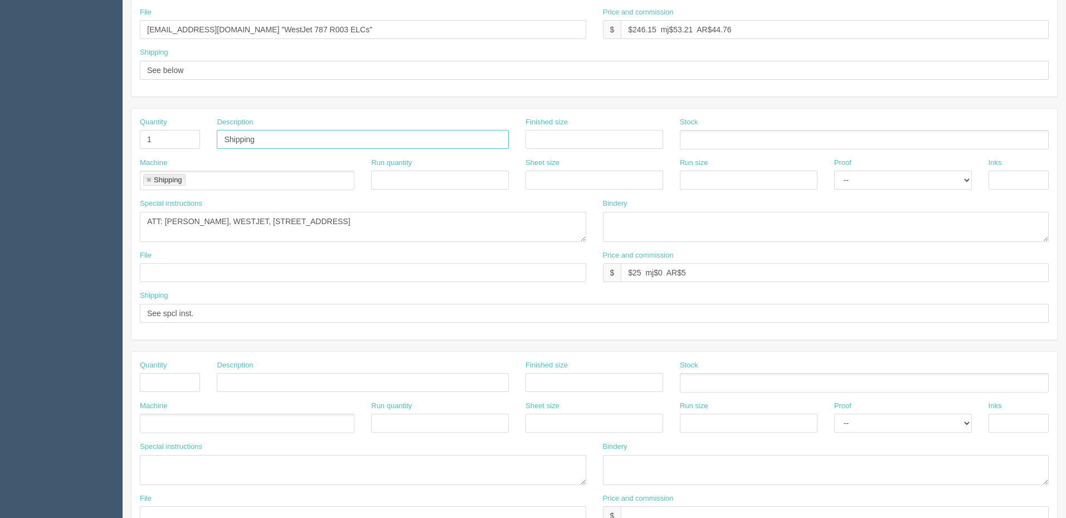
click at [278, 144] on input "Shipping" at bounding box center [363, 139] width 292 height 19
type input "Shipping (ELC and QRC)"
click at [232, 314] on input "See spcl inst." at bounding box center [594, 313] width 909 height 19
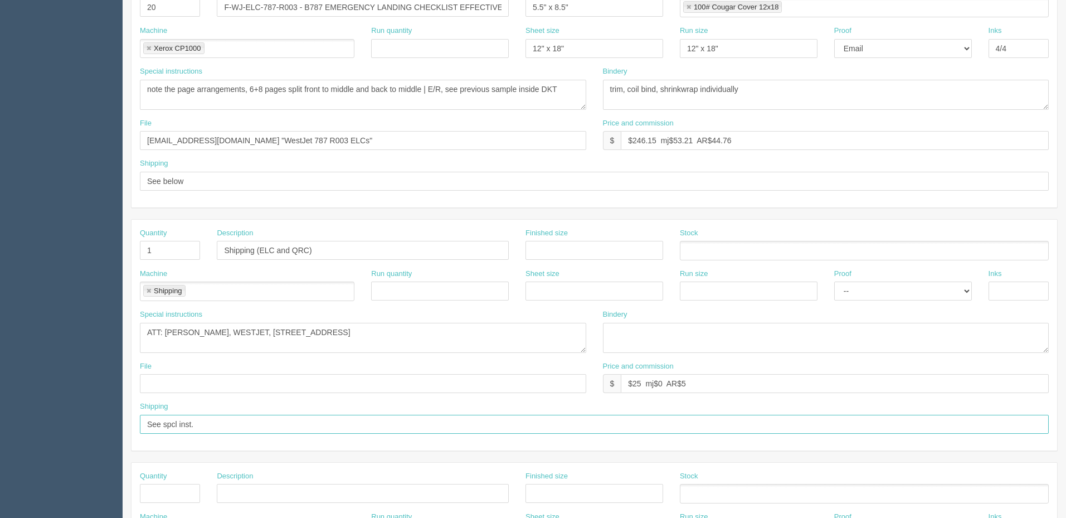
scroll to position [271, 0]
click at [352, 255] on input "Shipping (ELC and QRC)" at bounding box center [363, 250] width 292 height 19
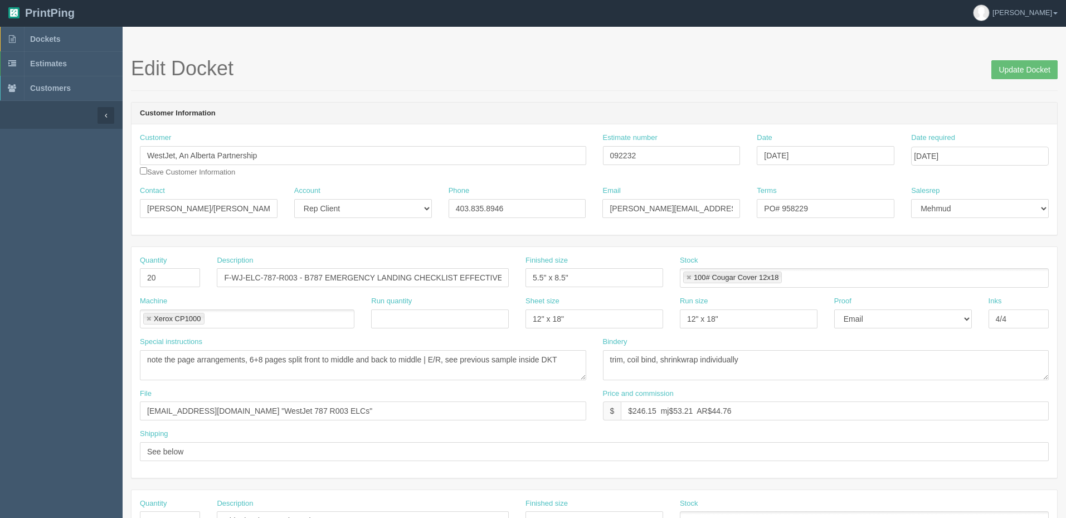
scroll to position [0, 0]
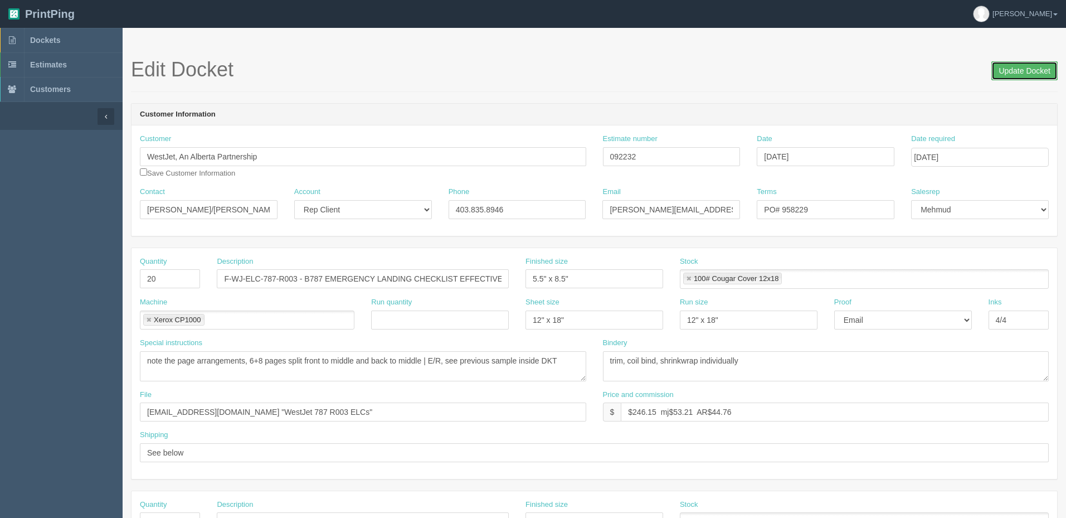
click at [1006, 69] on input "Update Docket" at bounding box center [1025, 70] width 66 height 19
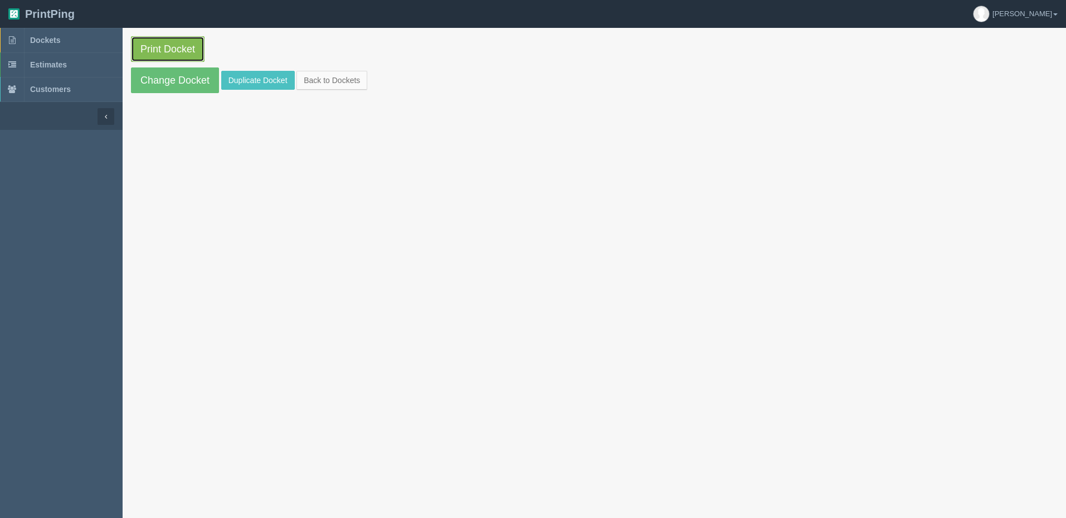
click at [177, 40] on link "Print Docket" at bounding box center [168, 49] width 74 height 26
click at [74, 38] on link "Dockets" at bounding box center [61, 40] width 123 height 25
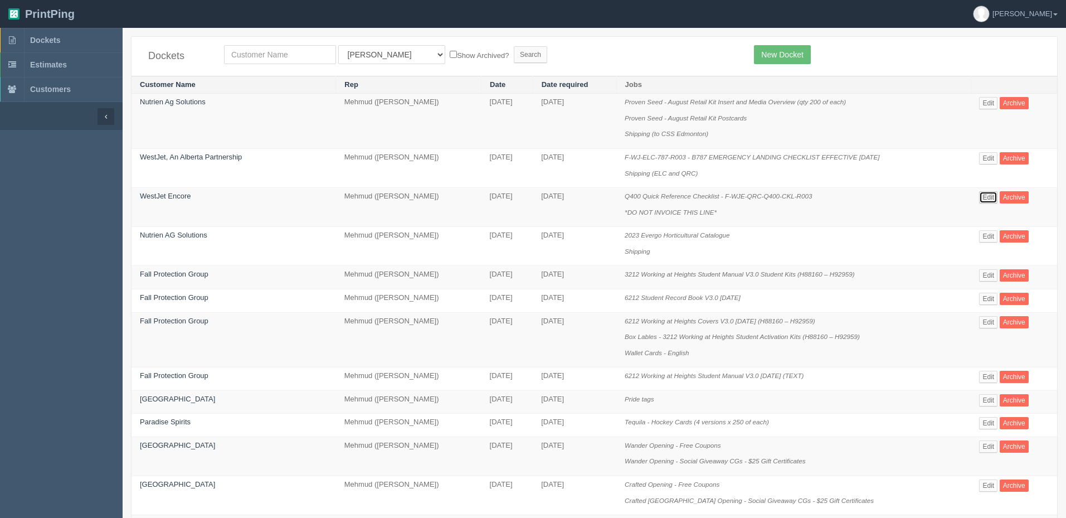
click at [979, 193] on link "Edit" at bounding box center [988, 197] width 18 height 12
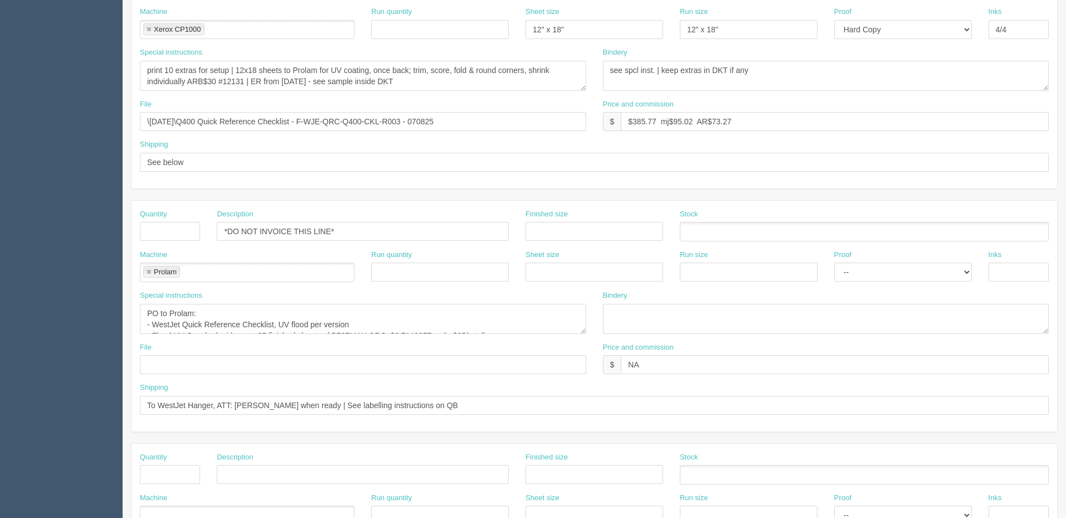
scroll to position [334, 0]
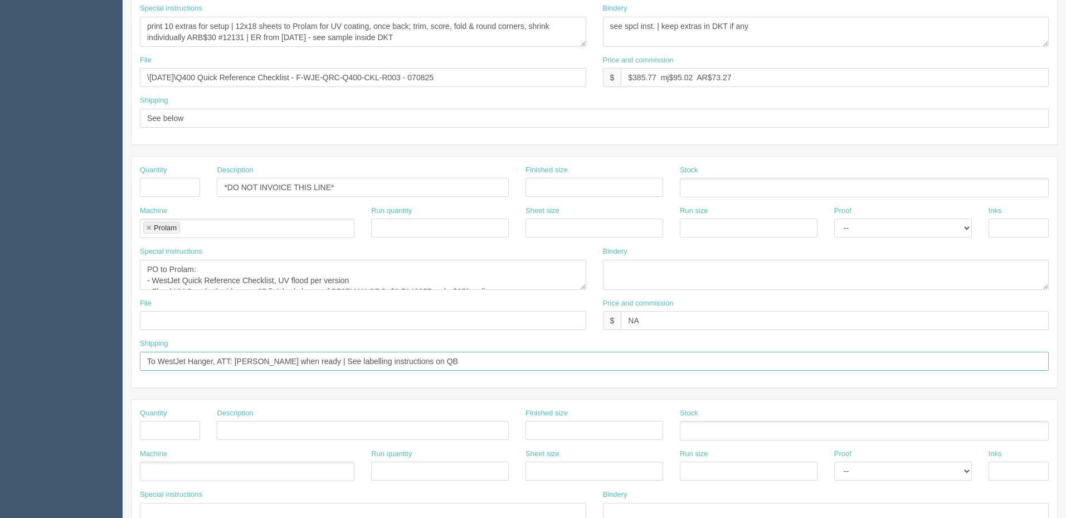
drag, startPoint x: 326, startPoint y: 359, endPoint x: 282, endPoint y: 354, distance: 43.8
click at [282, 354] on input "To WestJet Hanger, ATT: Marie Briere when ready | See labelling instructions on…" at bounding box center [594, 361] width 909 height 19
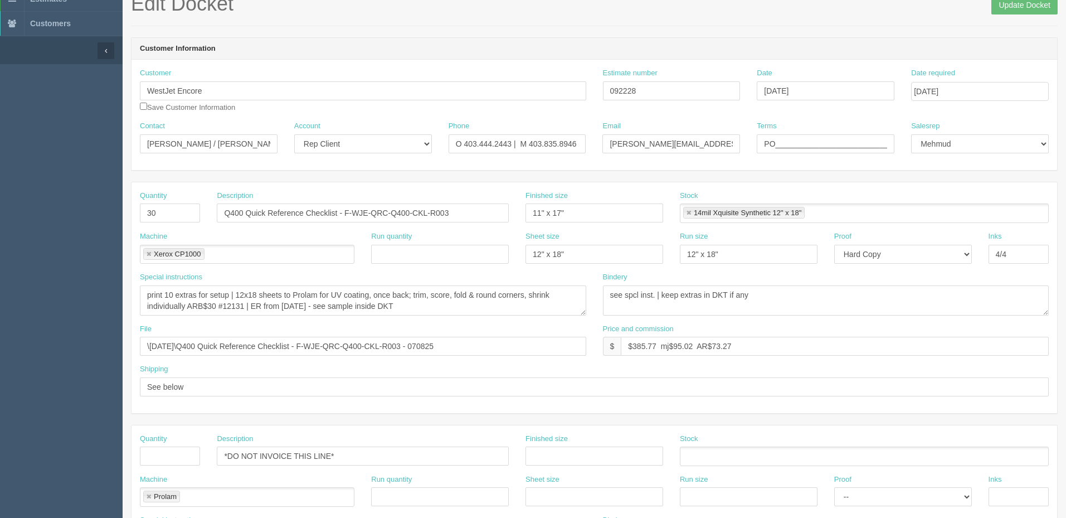
scroll to position [56, 0]
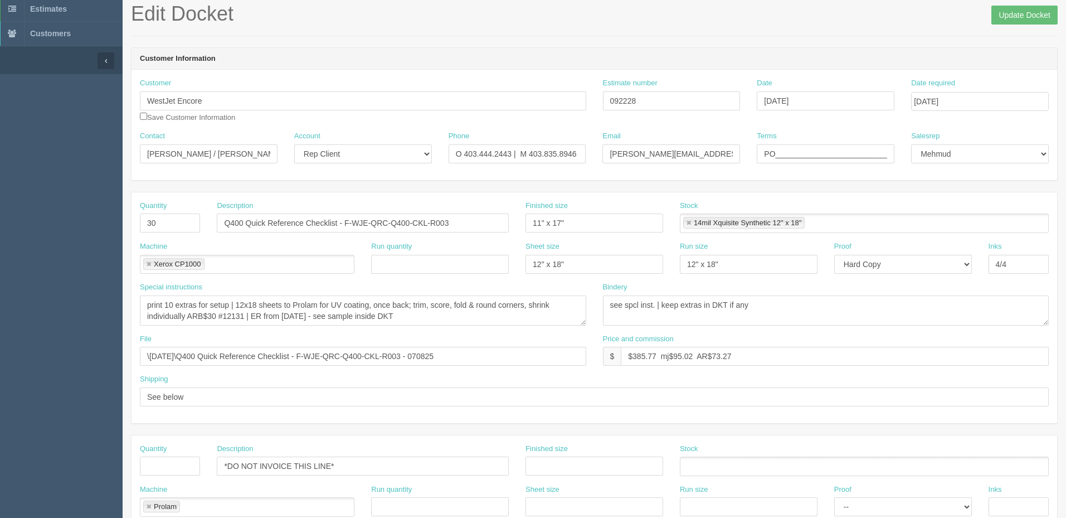
type input "To WestJet Hanger, with ELCs - see DKT | See labelling instructions on QB"
drag, startPoint x: 199, startPoint y: 153, endPoint x: 378, endPoint y: 146, distance: 179.1
click at [378, 146] on div "Contact Marie Briere / Faith Flores Account -- Existing Client Allrush Client R…" at bounding box center [595, 151] width 926 height 41
paste input "Nicholas To <nicholas.to@westjet.com>"
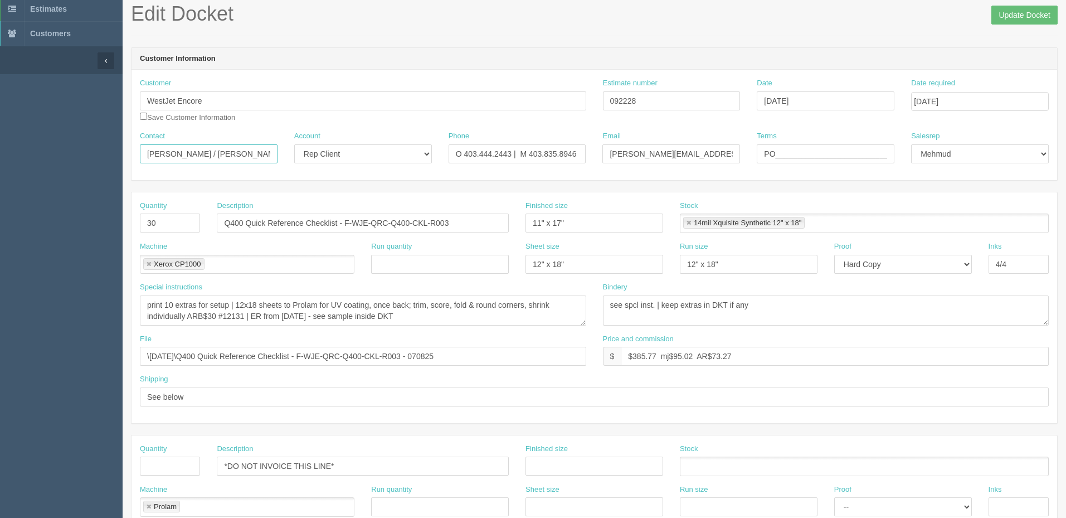
type input "[PERSON_NAME] / [PERSON_NAME]"
drag, startPoint x: 716, startPoint y: 152, endPoint x: 1070, endPoint y: 152, distance: 353.9
click at [1066, 152] on html "PrintPing Zack Edit account ( zack@allrush.ca ) Logout Dockets Estimates" at bounding box center [533, 450] width 1066 height 1012
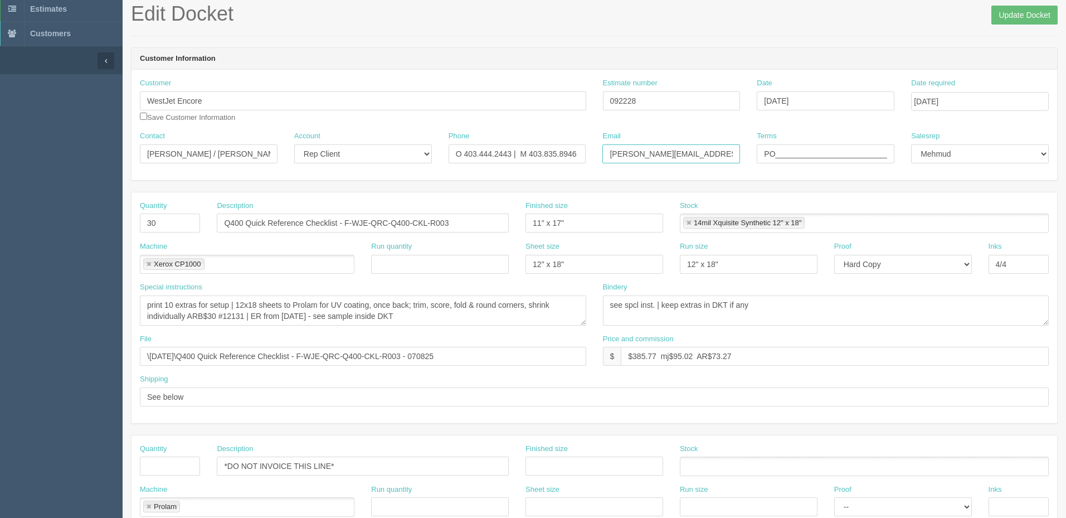
paste input "<nicholas.to@westjet.com>"
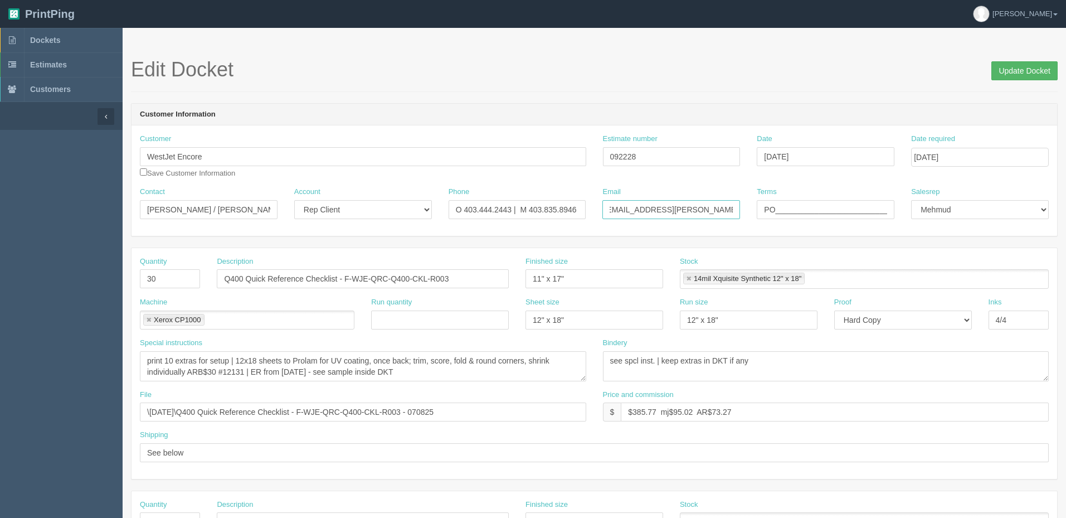
type input "[PERSON_NAME][EMAIL_ADDRESS][PERSON_NAME][DOMAIN_NAME] / [DOMAIN_NAME][EMAIL_AD…"
click at [1014, 69] on input "Update Docket" at bounding box center [1025, 70] width 66 height 19
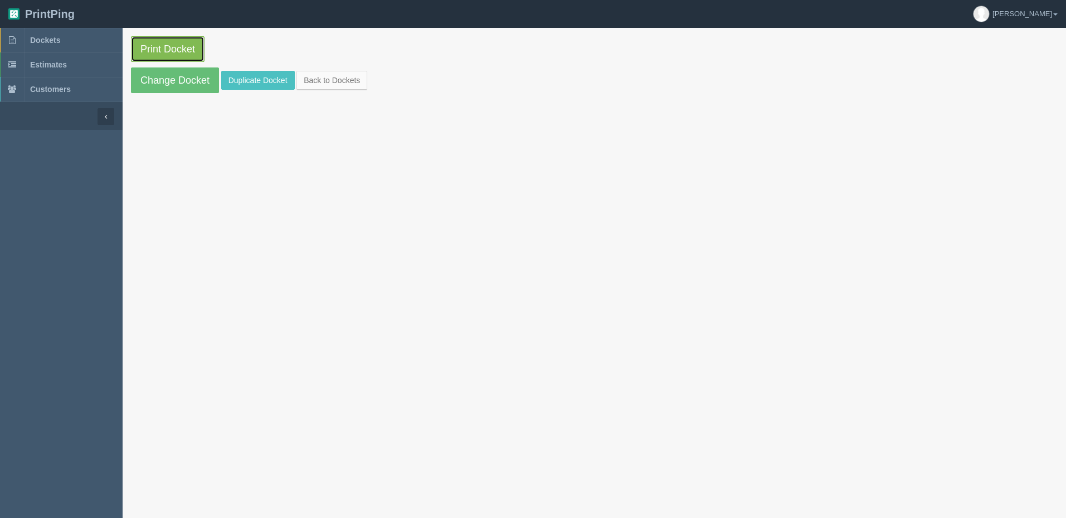
click at [163, 41] on link "Print Docket" at bounding box center [168, 49] width 74 height 26
click at [81, 44] on link "Dockets" at bounding box center [61, 40] width 123 height 25
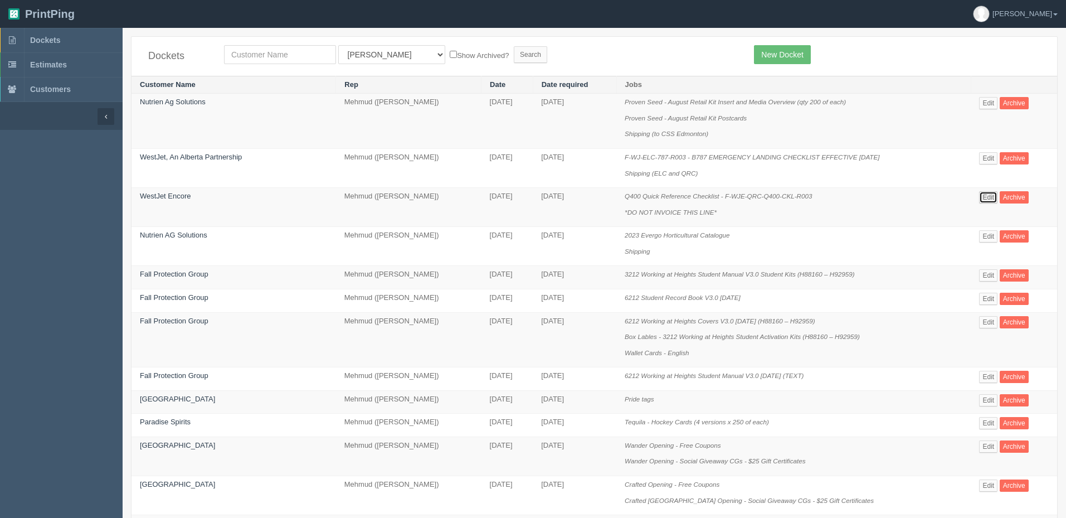
click at [980, 195] on link "Edit" at bounding box center [988, 197] width 18 height 12
